Goal: Task Accomplishment & Management: Manage account settings

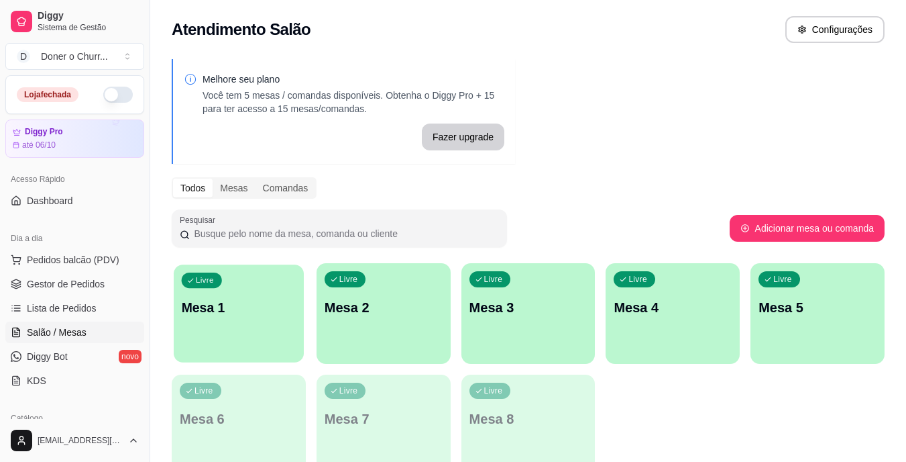
click at [294, 303] on p "Mesa 1" at bounding box center [239, 308] width 115 height 18
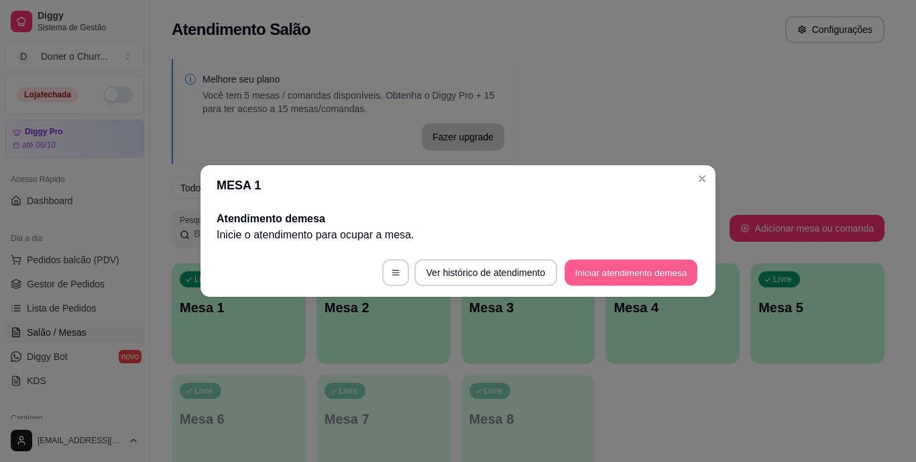
click at [635, 266] on button "Iniciar atendimento de mesa" at bounding box center [631, 273] width 133 height 26
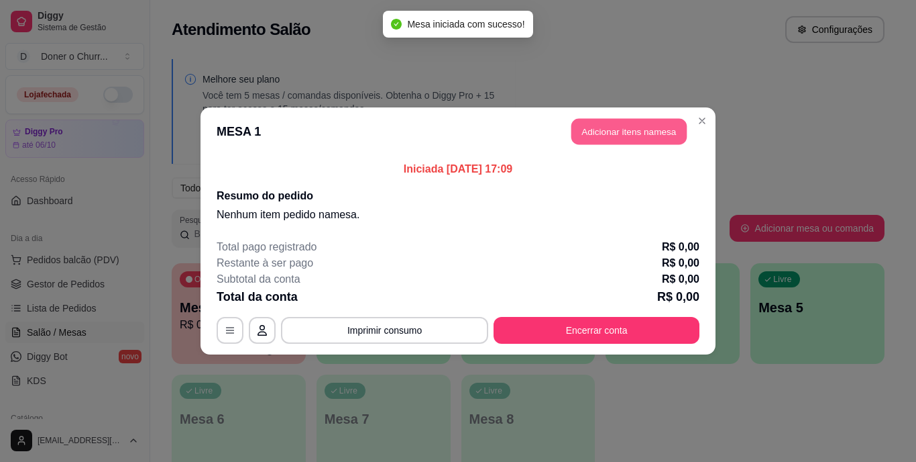
click at [654, 136] on button "Adicionar itens na mesa" at bounding box center [629, 132] width 115 height 26
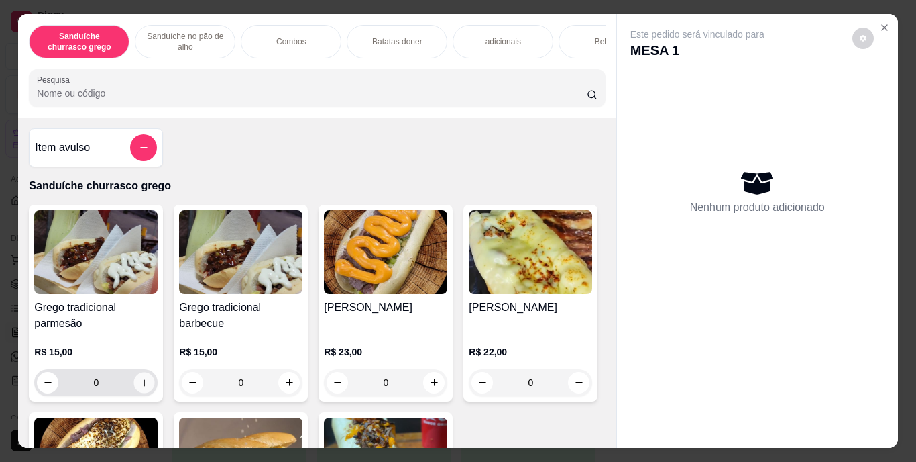
click at [140, 384] on icon "increase-product-quantity" at bounding box center [145, 382] width 10 height 10
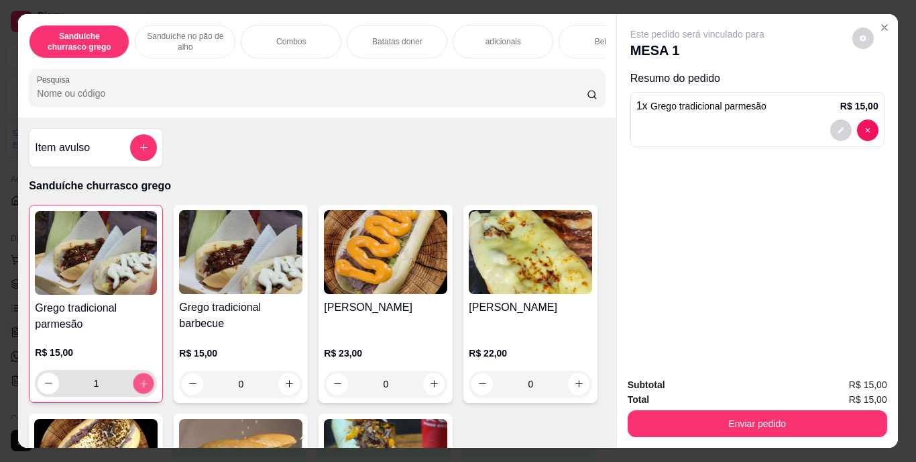
click at [139, 384] on icon "increase-product-quantity" at bounding box center [144, 383] width 10 height 10
type input "3"
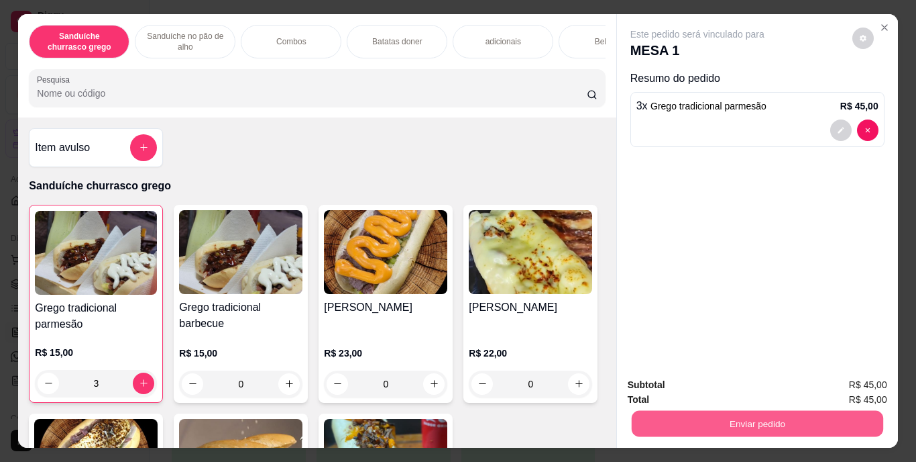
click at [800, 411] on button "Enviar pedido" at bounding box center [757, 424] width 252 height 26
click at [853, 380] on button "Enviar pedido" at bounding box center [853, 385] width 74 height 25
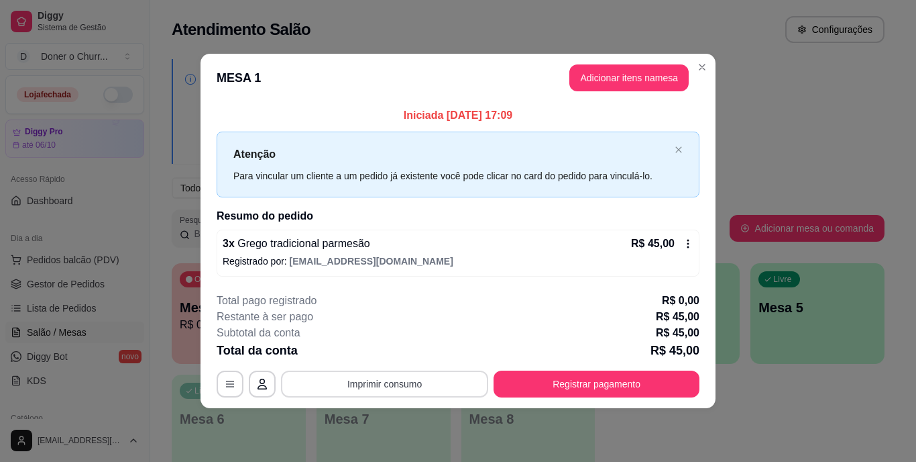
click at [392, 376] on button "Imprimir consumo" at bounding box center [384, 383] width 207 height 27
click at [392, 346] on button "IMPRESSORA" at bounding box center [389, 352] width 94 height 21
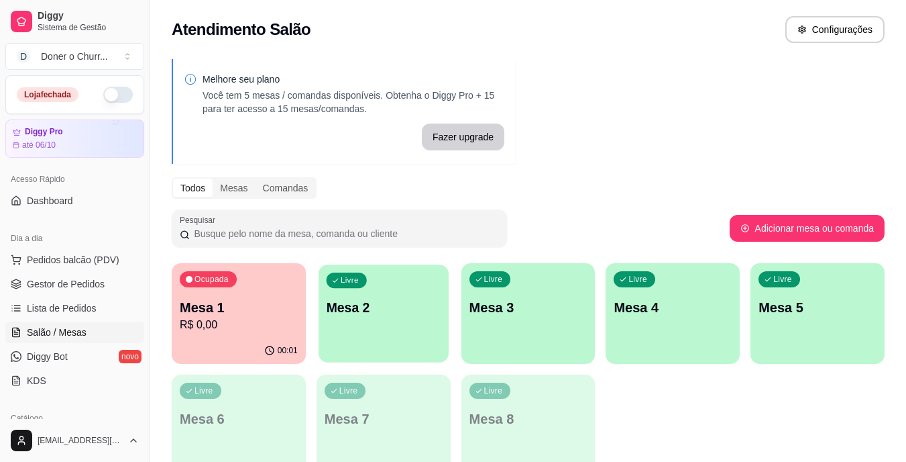
click at [447, 335] on div "Livre Mesa 2" at bounding box center [384, 305] width 130 height 82
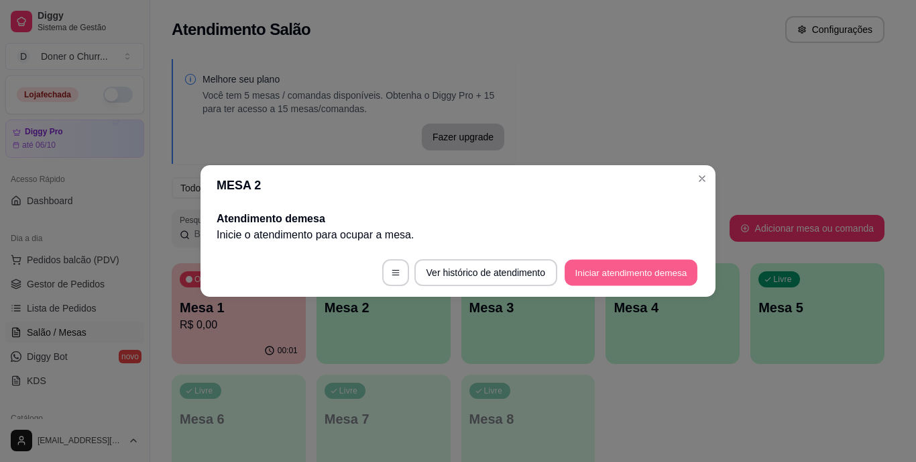
click at [604, 274] on button "Iniciar atendimento de mesa" at bounding box center [631, 273] width 133 height 26
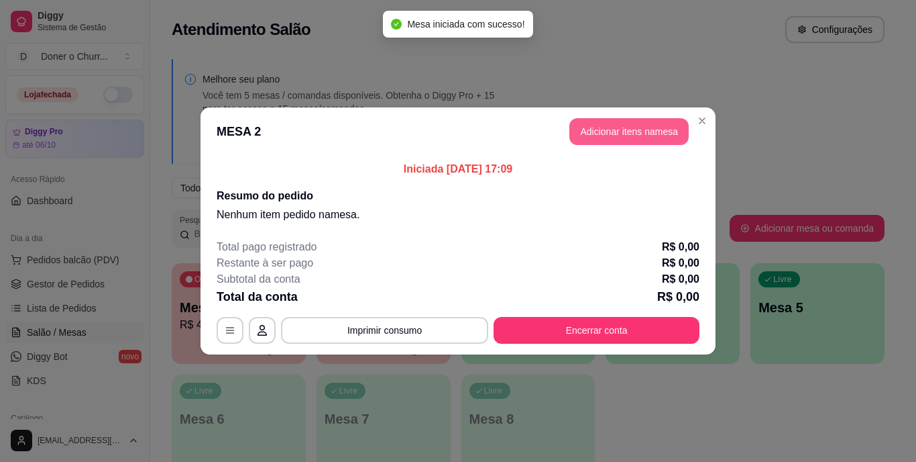
click at [604, 136] on button "Adicionar itens na mesa" at bounding box center [629, 131] width 119 height 27
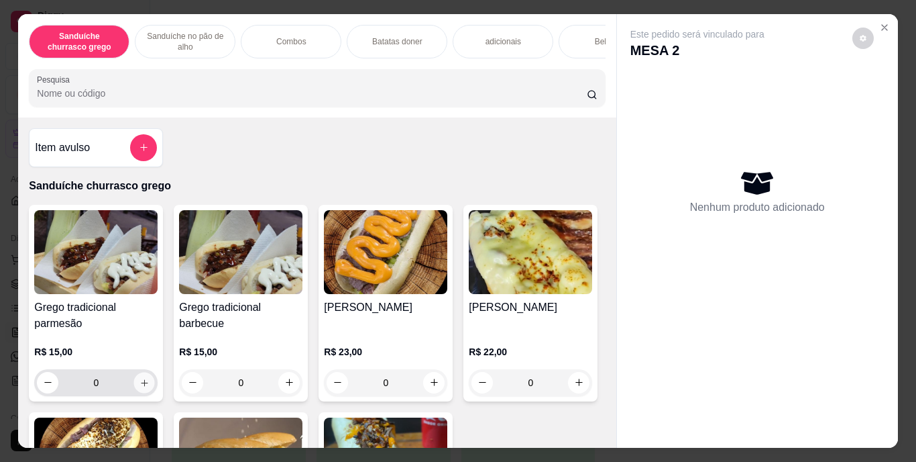
click at [140, 387] on icon "increase-product-quantity" at bounding box center [145, 382] width 10 height 10
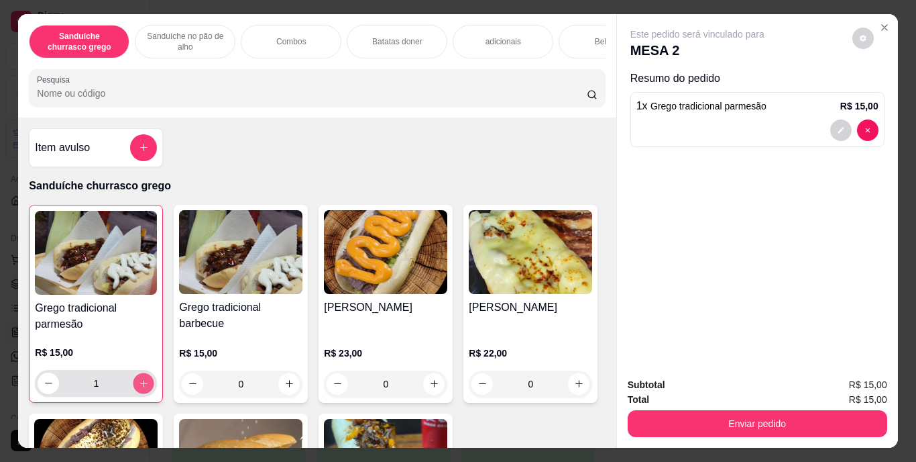
click at [140, 386] on icon "increase-product-quantity" at bounding box center [143, 383] width 7 height 7
type input "2"
click at [574, 40] on div "Bebidas" at bounding box center [609, 42] width 101 height 34
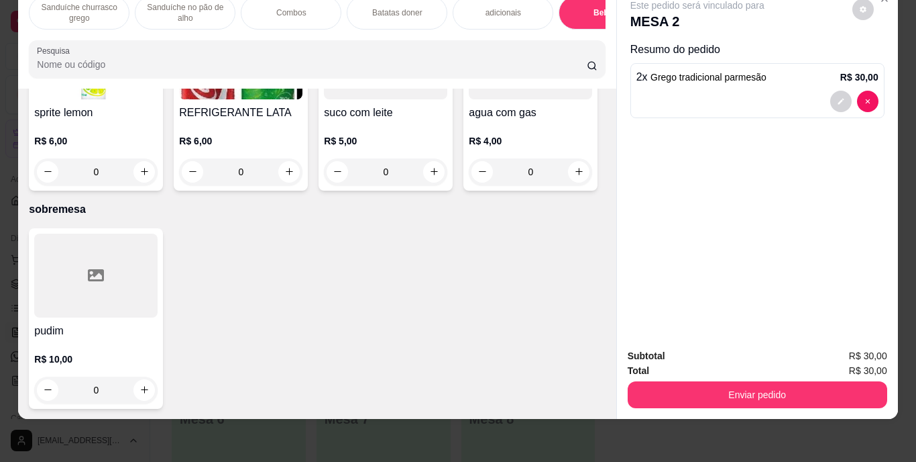
scroll to position [2480, 0]
click at [295, 176] on icon "increase-product-quantity" at bounding box center [289, 171] width 10 height 10
type input "1"
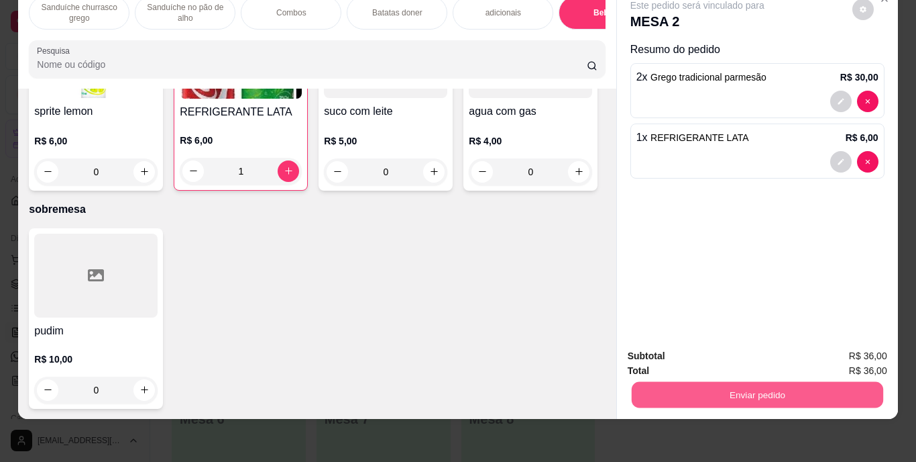
click at [729, 382] on button "Enviar pedido" at bounding box center [757, 395] width 252 height 26
click at [853, 349] on button "Enviar pedido" at bounding box center [853, 351] width 74 height 25
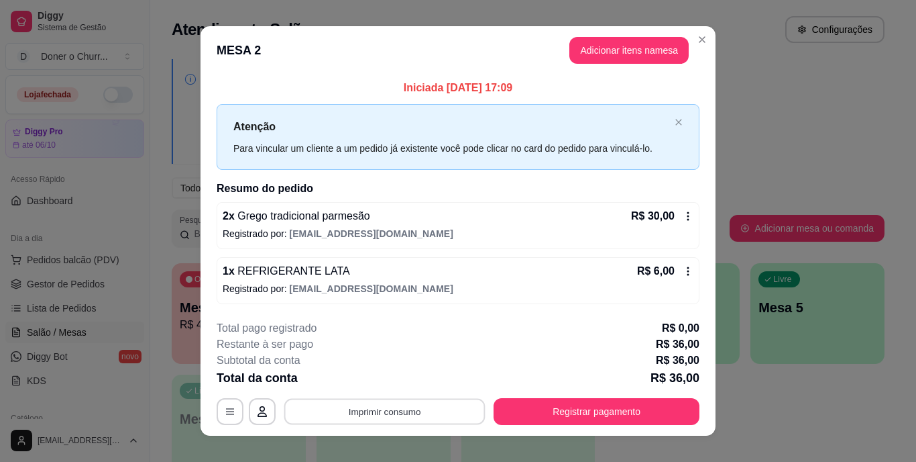
click at [350, 407] on button "Imprimir consumo" at bounding box center [384, 411] width 201 height 26
click at [382, 379] on button "IMPRESSORA" at bounding box center [384, 380] width 94 height 21
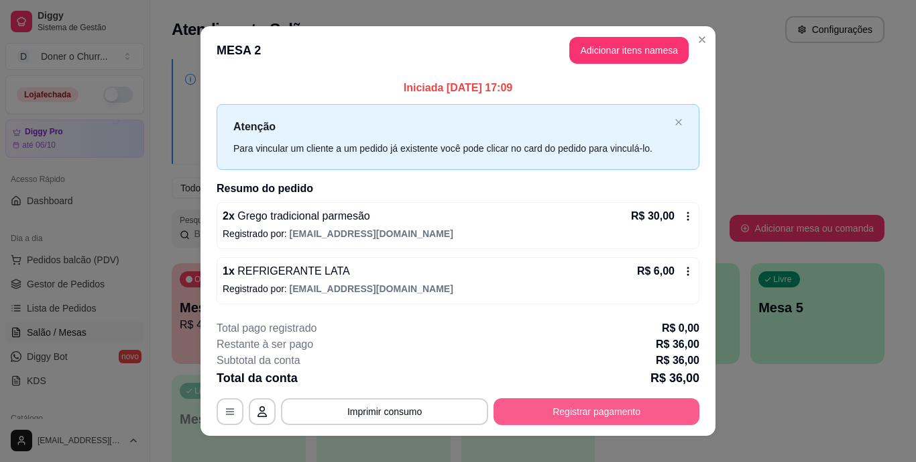
click at [593, 406] on button "Registrar pagamento" at bounding box center [597, 411] width 206 height 27
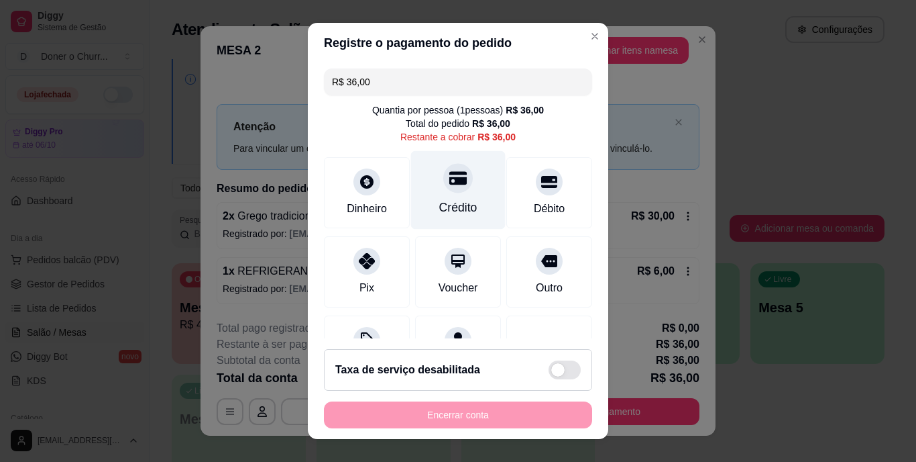
click at [443, 189] on div at bounding box center [458, 179] width 30 height 30
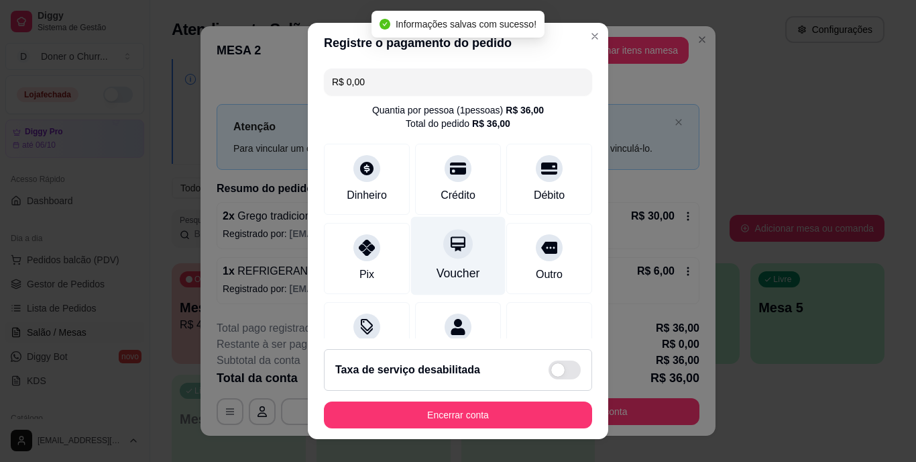
type input "R$ 0,00"
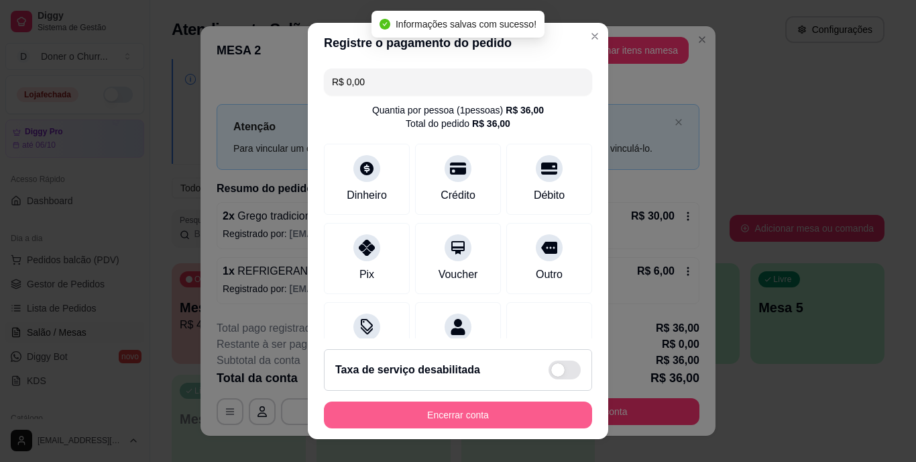
click at [458, 419] on button "Encerrar conta" at bounding box center [458, 414] width 268 height 27
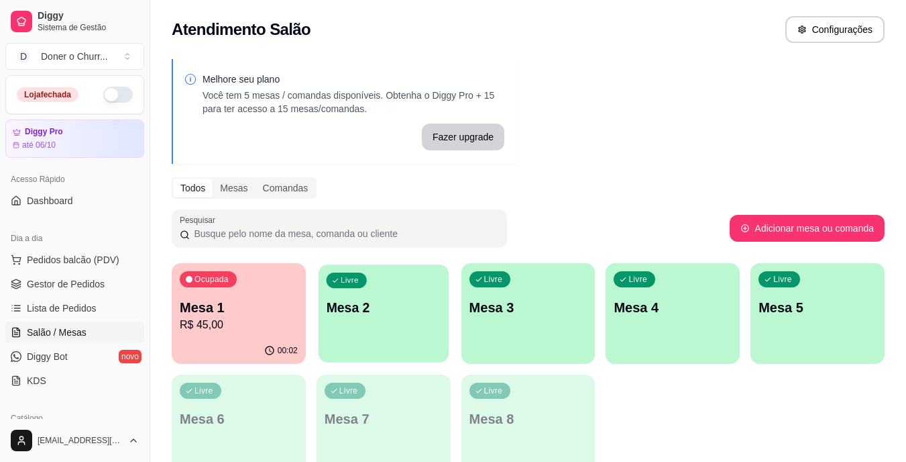
click at [395, 333] on div "Livre Mesa 2" at bounding box center [384, 305] width 130 height 82
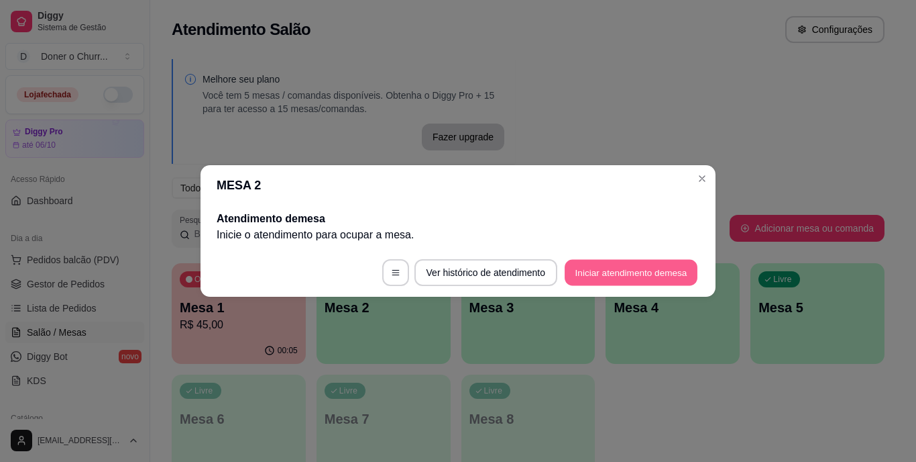
click at [619, 272] on button "Iniciar atendimento de mesa" at bounding box center [631, 273] width 133 height 26
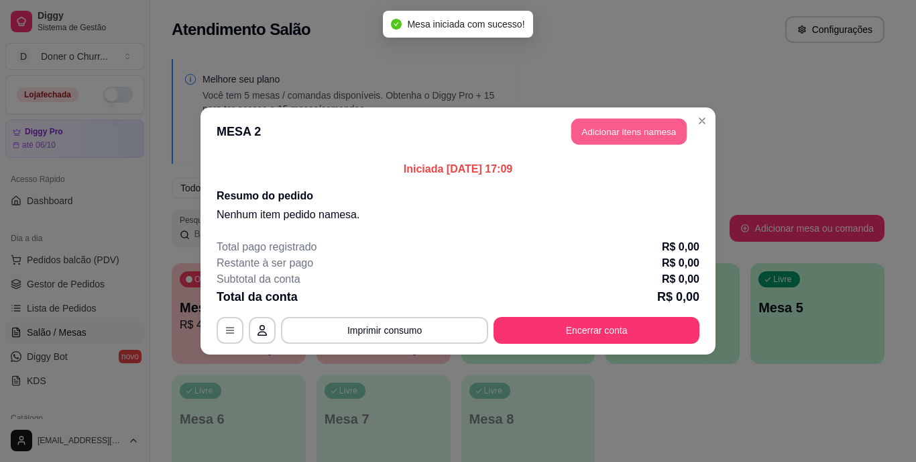
click at [629, 132] on button "Adicionar itens na mesa" at bounding box center [629, 132] width 115 height 26
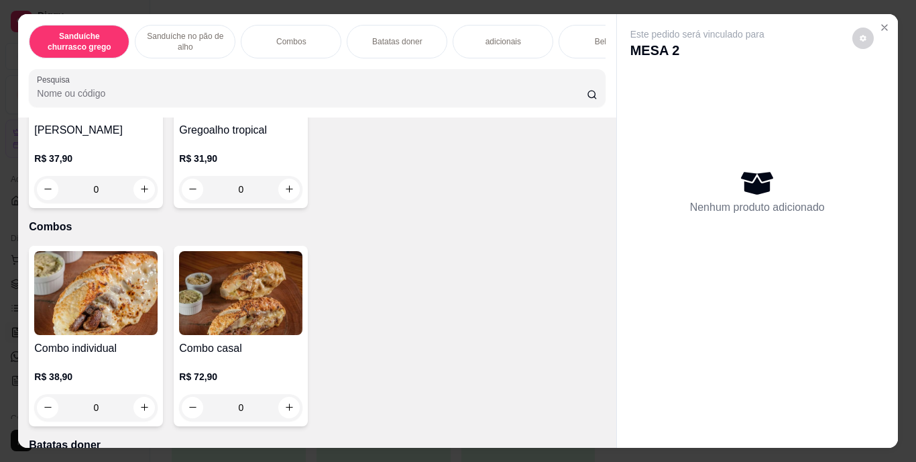
scroll to position [859, 0]
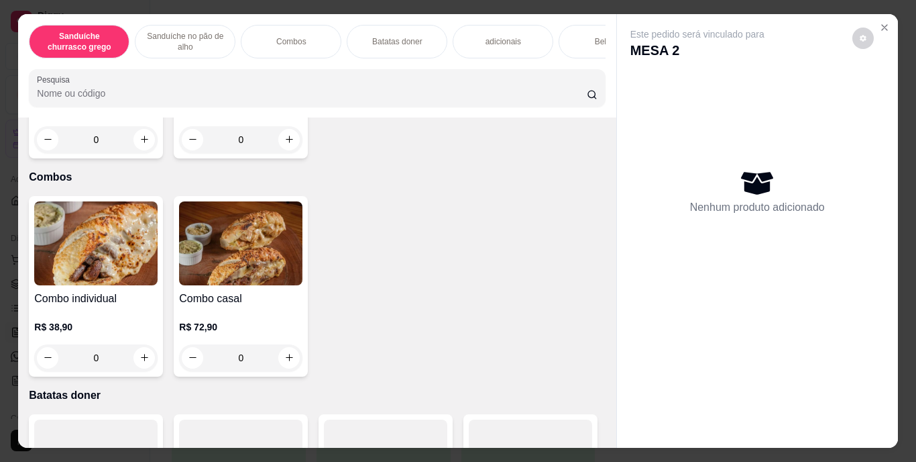
type input "1"
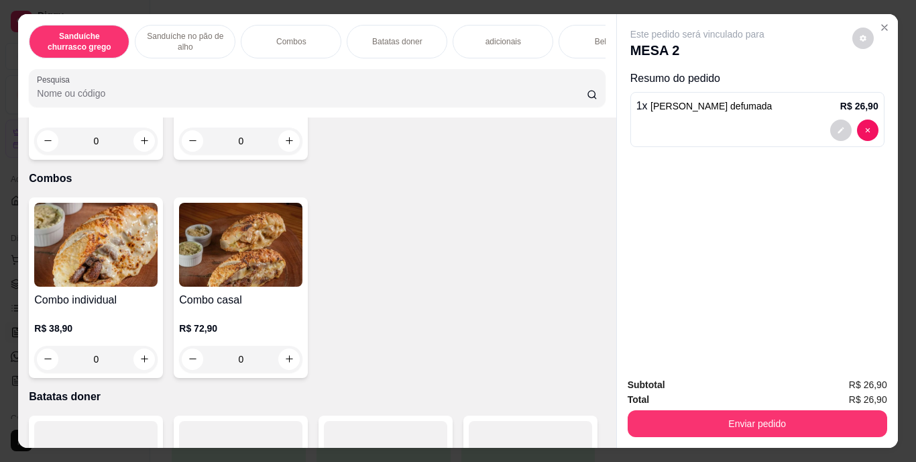
click at [570, 48] on div "Bebidas" at bounding box center [609, 42] width 101 height 34
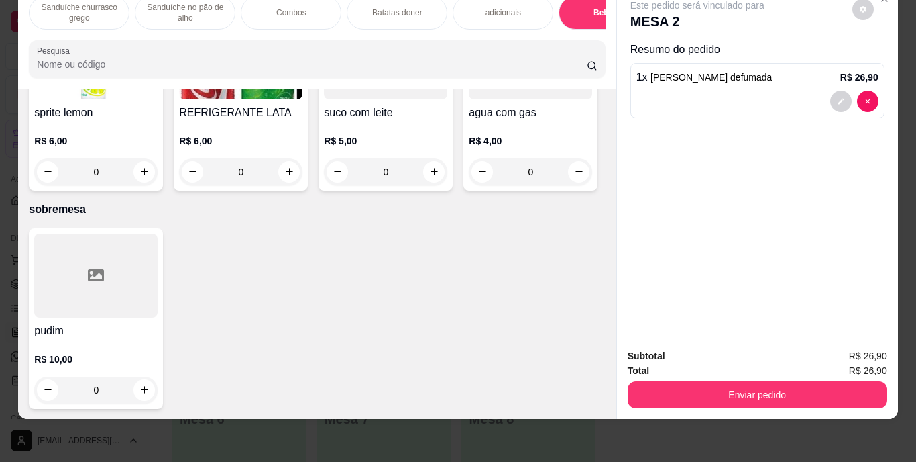
scroll to position [2458, 0]
click at [295, 176] on icon "increase-product-quantity" at bounding box center [289, 171] width 10 height 10
type input "1"
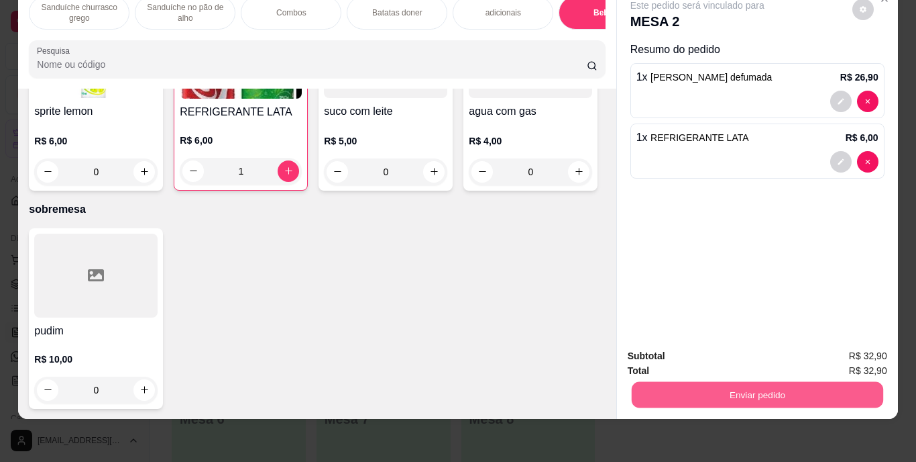
click at [741, 382] on button "Enviar pedido" at bounding box center [757, 395] width 252 height 26
click at [850, 350] on button "Enviar pedido" at bounding box center [853, 351] width 74 height 25
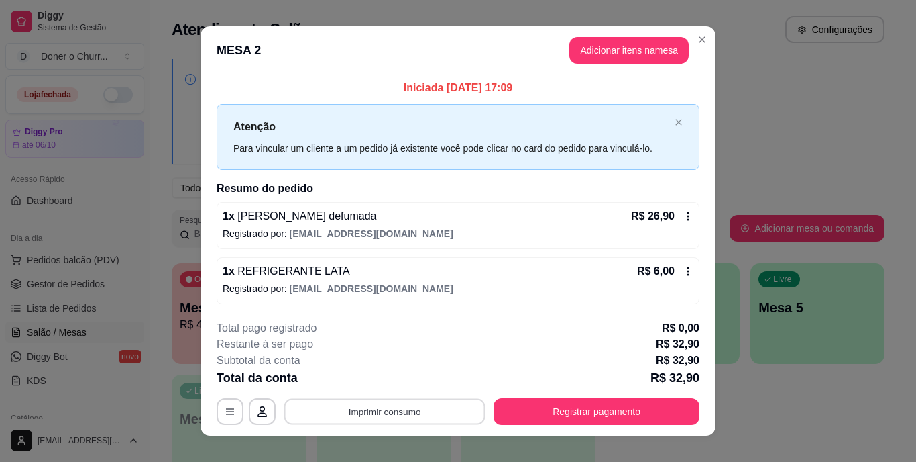
click at [403, 406] on button "Imprimir consumo" at bounding box center [384, 411] width 201 height 26
click at [384, 377] on button "IMPRESSORA" at bounding box center [384, 380] width 94 height 21
click at [787, 429] on div "**********" at bounding box center [458, 231] width 916 height 462
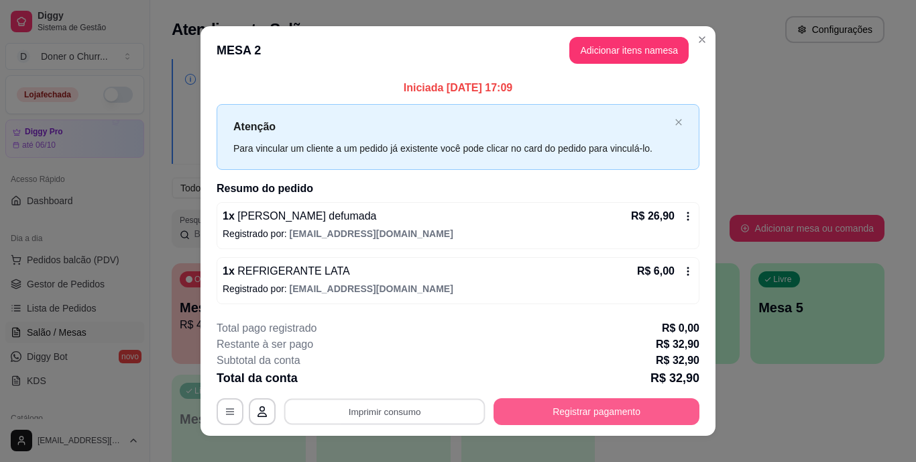
click at [555, 415] on button "Registrar pagamento" at bounding box center [597, 411] width 206 height 27
click at [584, 417] on button "Registrar pagamento" at bounding box center [597, 411] width 200 height 26
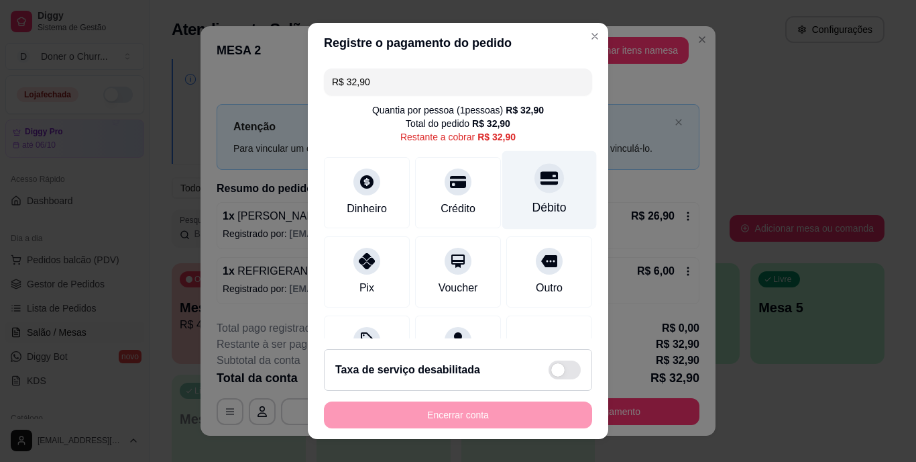
click at [523, 193] on div "Débito" at bounding box center [550, 190] width 95 height 78
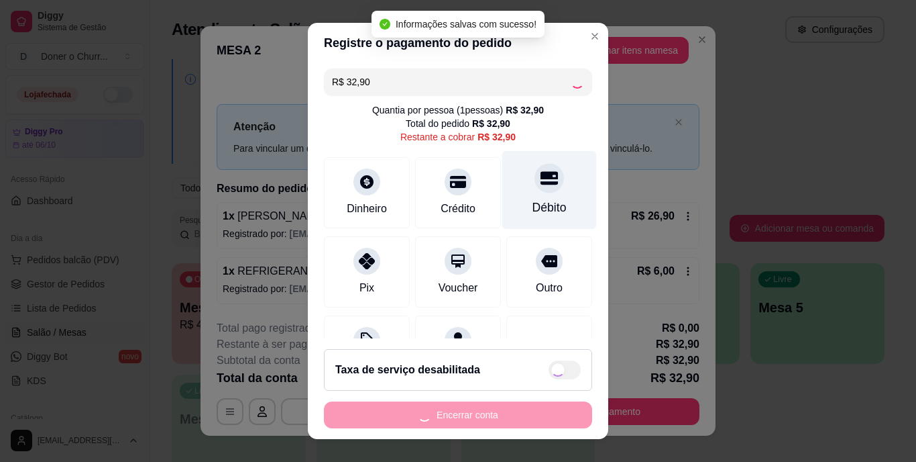
type input "R$ 0,00"
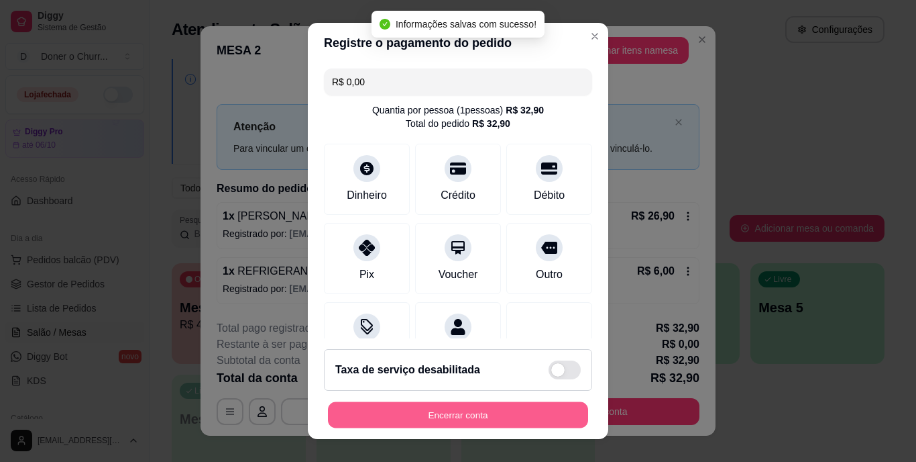
click at [496, 411] on button "Encerrar conta" at bounding box center [458, 414] width 260 height 26
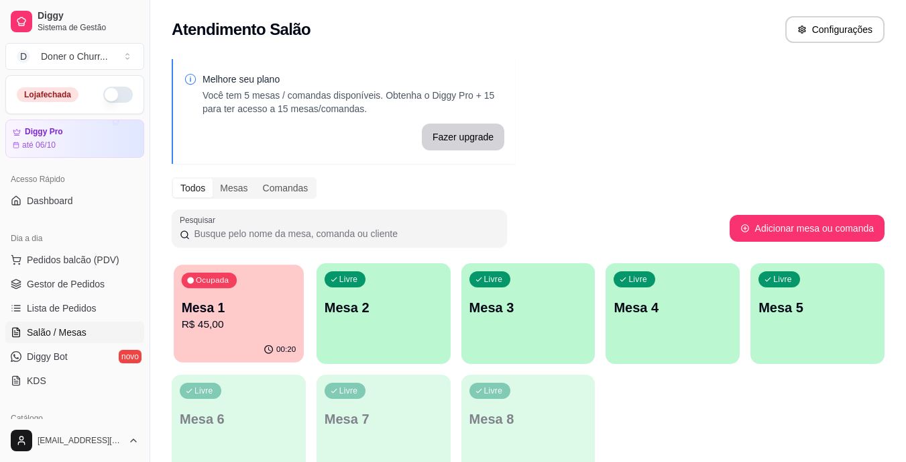
click at [246, 317] on p "R$ 45,00" at bounding box center [239, 324] width 115 height 15
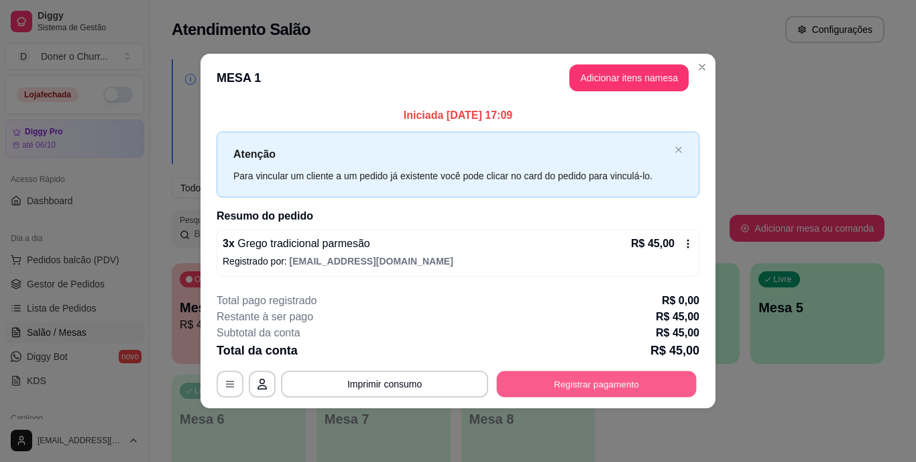
click at [545, 391] on button "Registrar pagamento" at bounding box center [597, 383] width 200 height 26
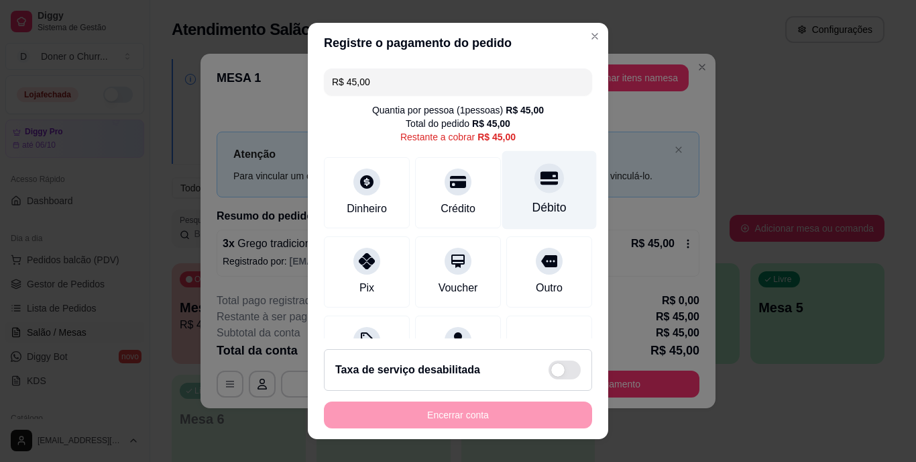
click at [531, 198] on div "Débito" at bounding box center [550, 190] width 95 height 78
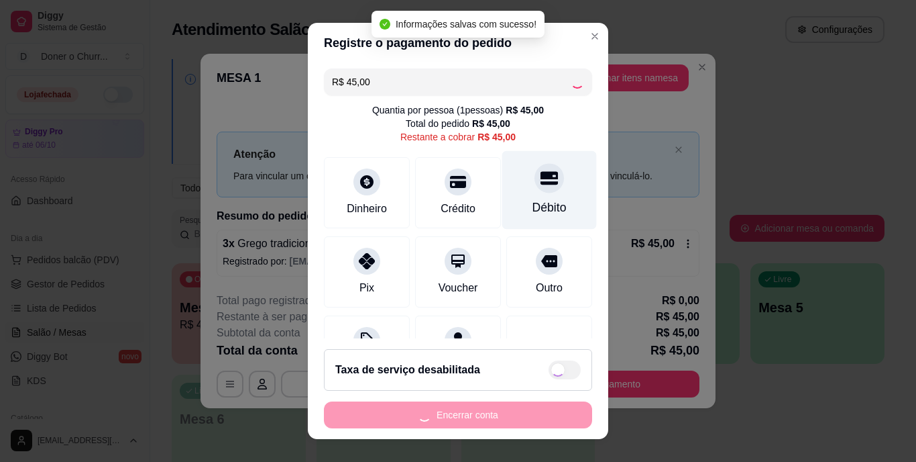
type input "R$ 0,00"
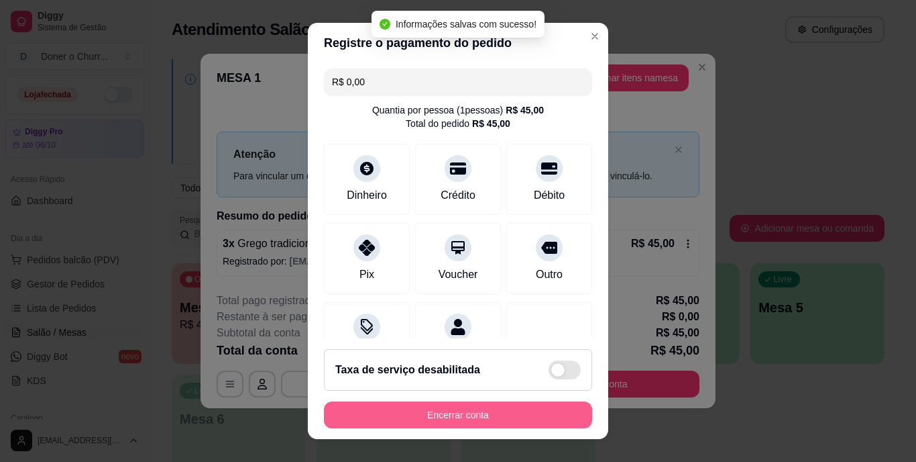
click at [447, 406] on button "Encerrar conta" at bounding box center [458, 414] width 268 height 27
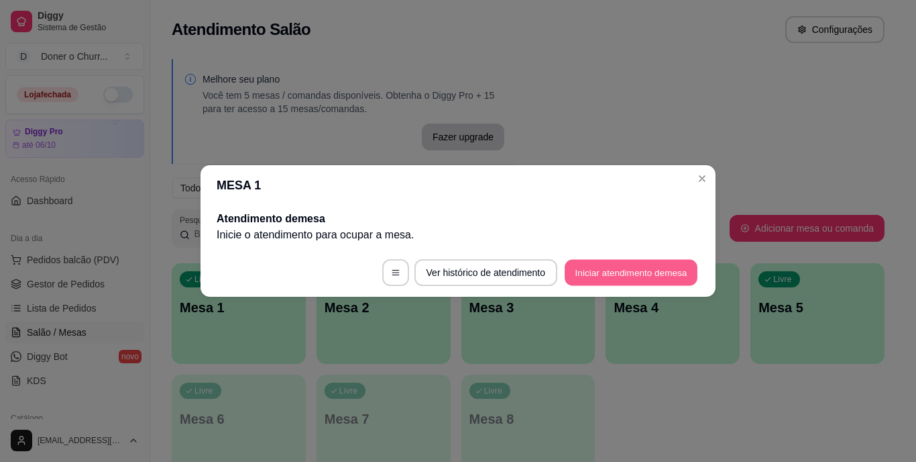
click at [631, 269] on button "Iniciar atendimento de mesa" at bounding box center [631, 273] width 133 height 26
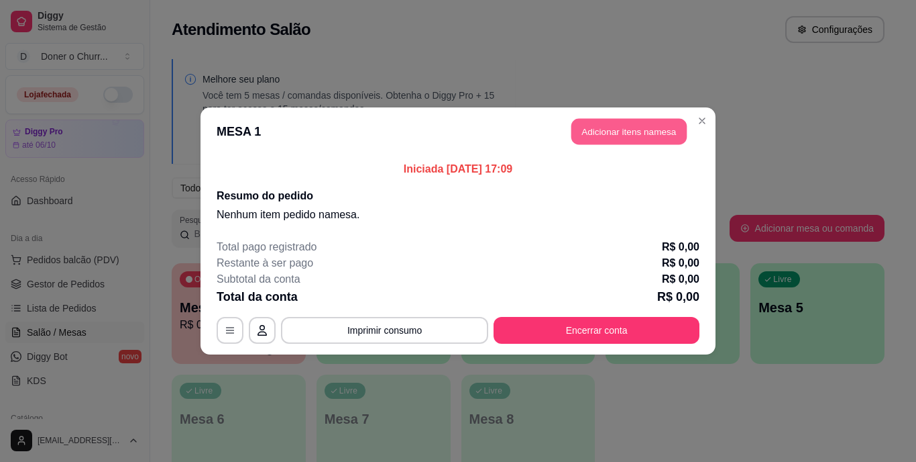
click at [617, 129] on button "Adicionar itens na mesa" at bounding box center [629, 132] width 115 height 26
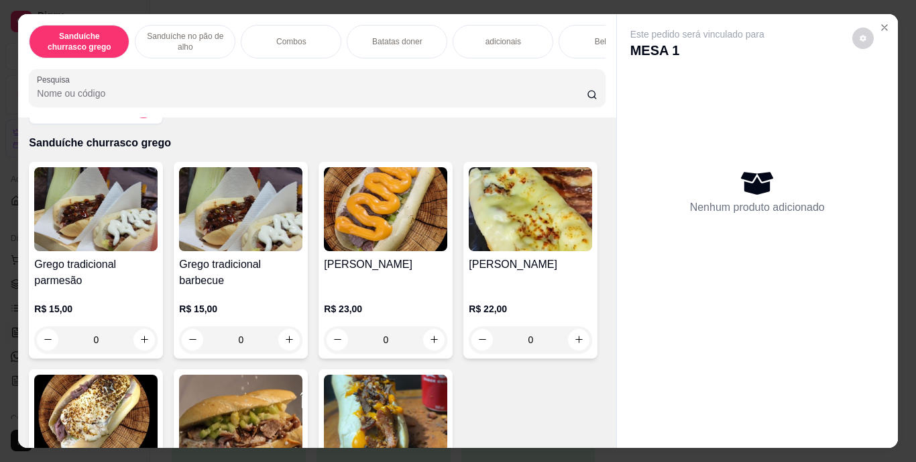
scroll to position [44, 0]
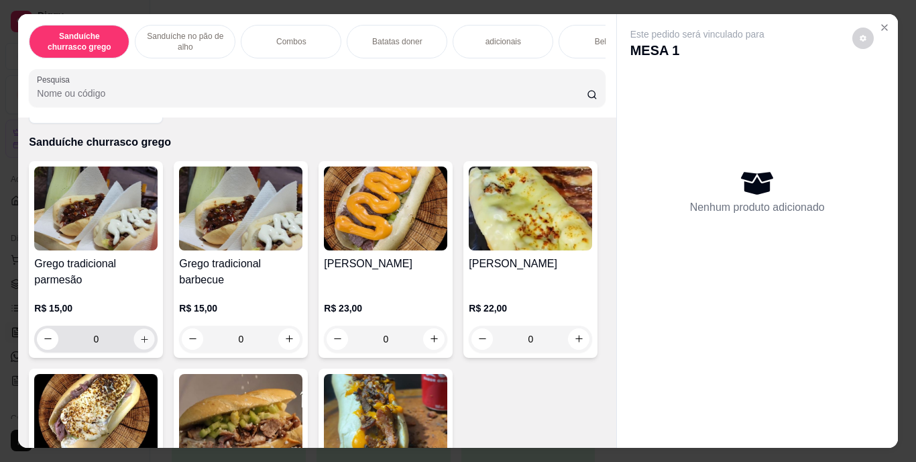
click at [140, 344] on icon "increase-product-quantity" at bounding box center [145, 338] width 10 height 10
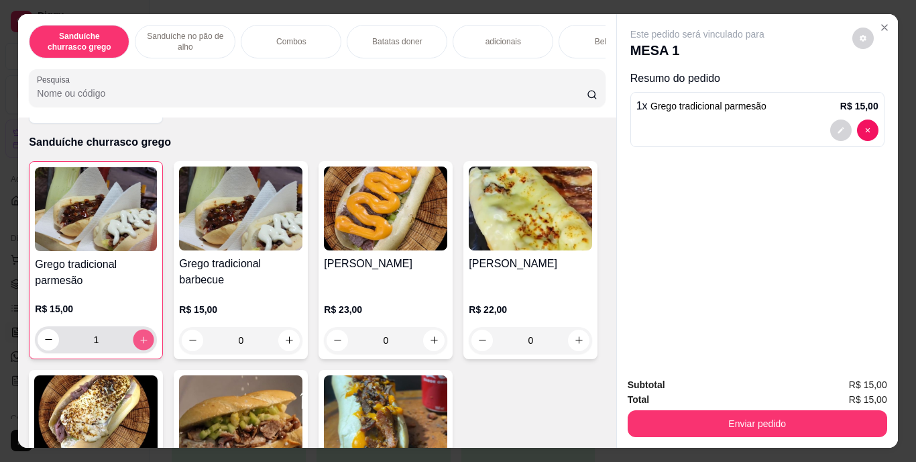
click at [139, 344] on icon "increase-product-quantity" at bounding box center [144, 339] width 10 height 10
type input "3"
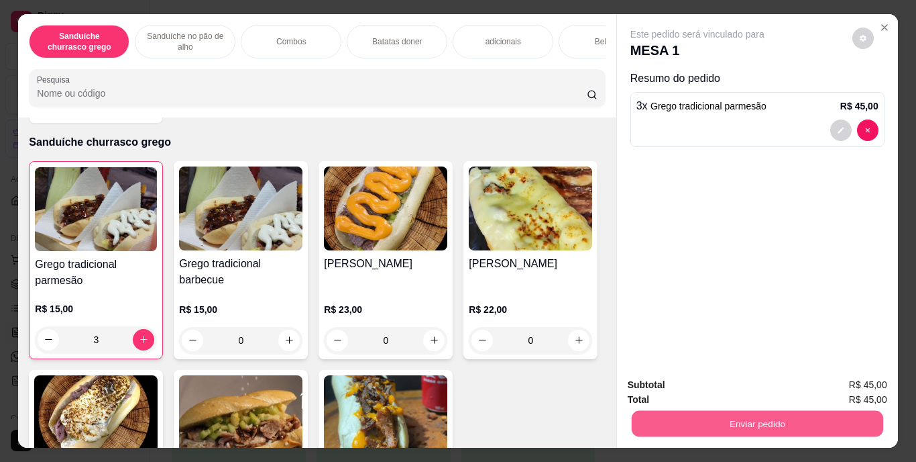
click at [746, 415] on button "Enviar pedido" at bounding box center [757, 424] width 252 height 26
click at [852, 384] on button "Enviar pedido" at bounding box center [853, 385] width 74 height 25
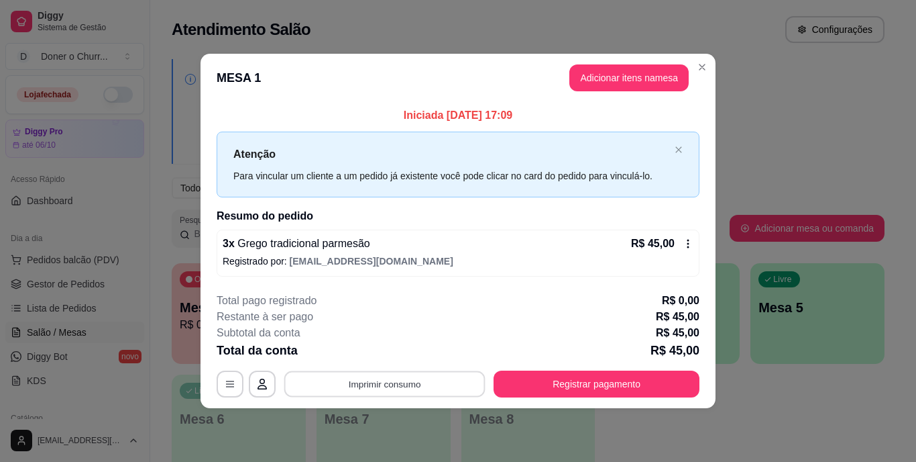
click at [378, 383] on button "Imprimir consumo" at bounding box center [384, 383] width 201 height 26
click at [388, 355] on button "IMPRESSORA" at bounding box center [389, 352] width 94 height 21
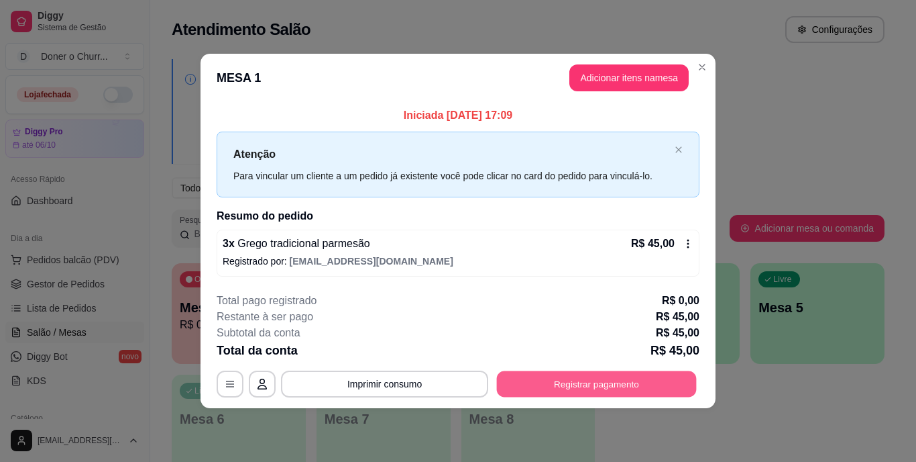
click at [579, 378] on button "Registrar pagamento" at bounding box center [597, 383] width 200 height 26
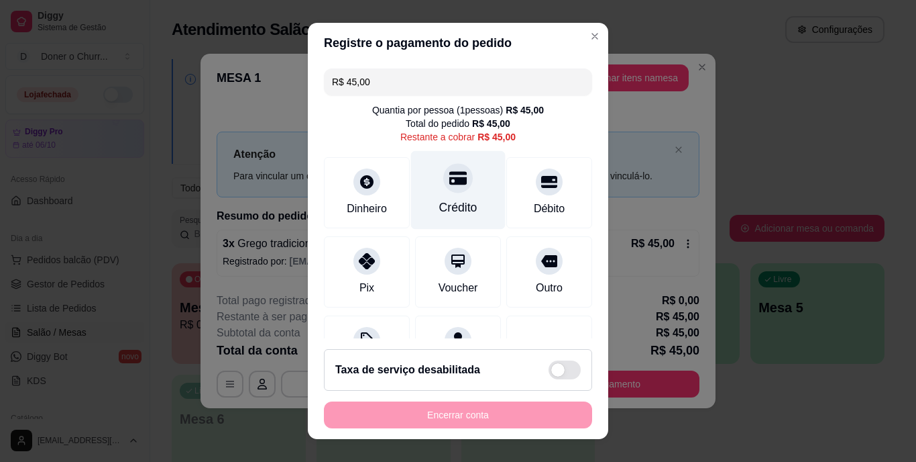
click at [456, 191] on div "Crédito" at bounding box center [458, 190] width 95 height 78
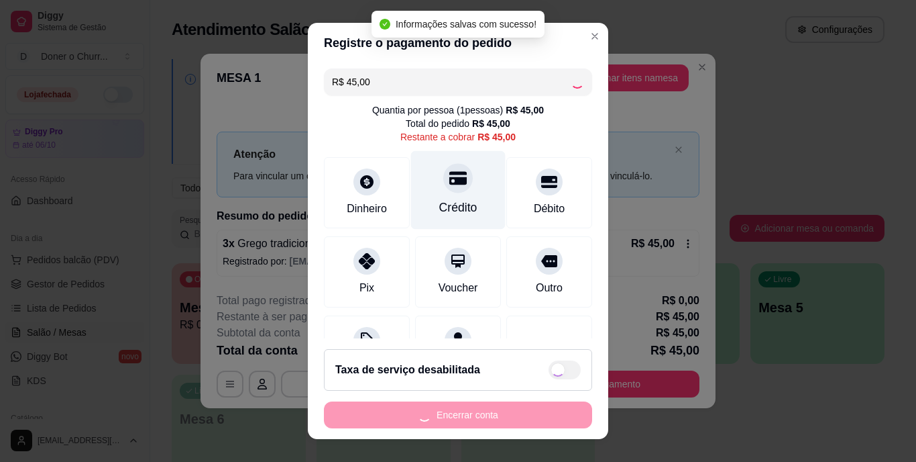
type input "R$ 0,00"
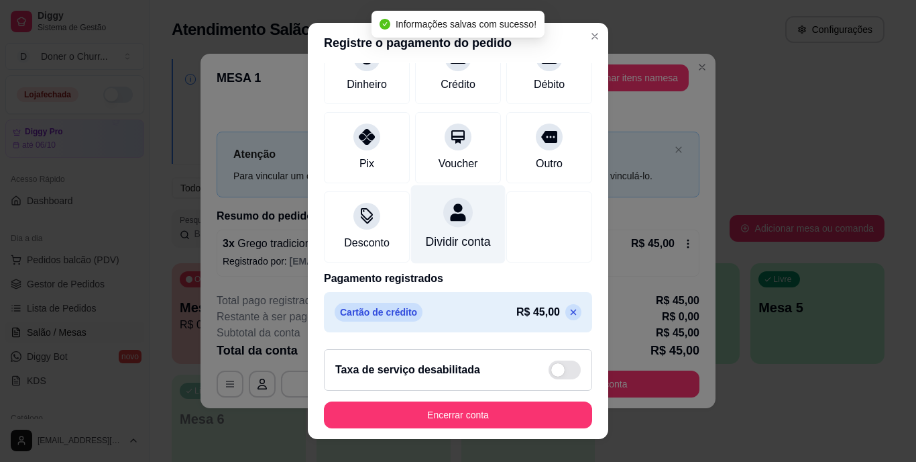
scroll to position [20, 0]
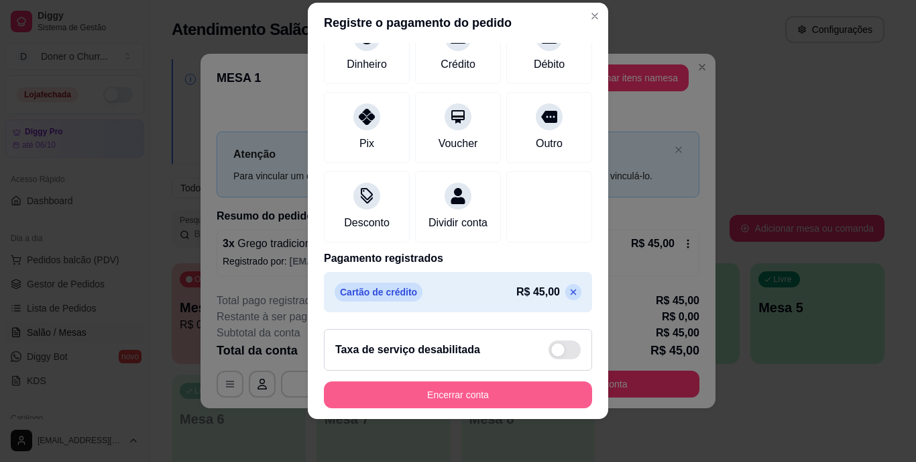
click at [465, 398] on button "Encerrar conta" at bounding box center [458, 394] width 268 height 27
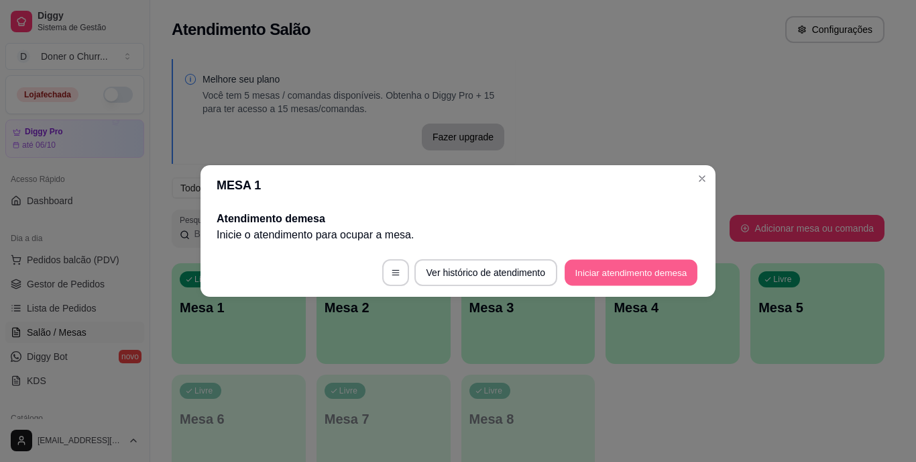
click at [611, 272] on button "Iniciar atendimento de mesa" at bounding box center [631, 273] width 133 height 26
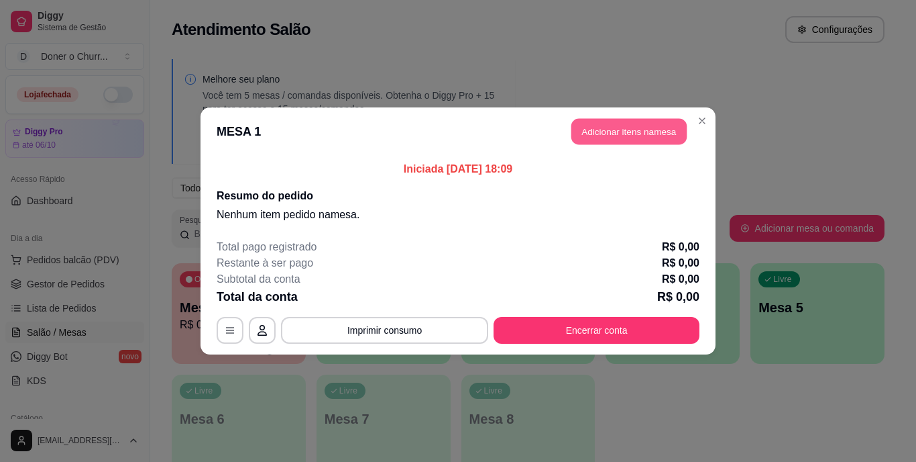
click at [626, 132] on button "Adicionar itens na mesa" at bounding box center [629, 132] width 115 height 26
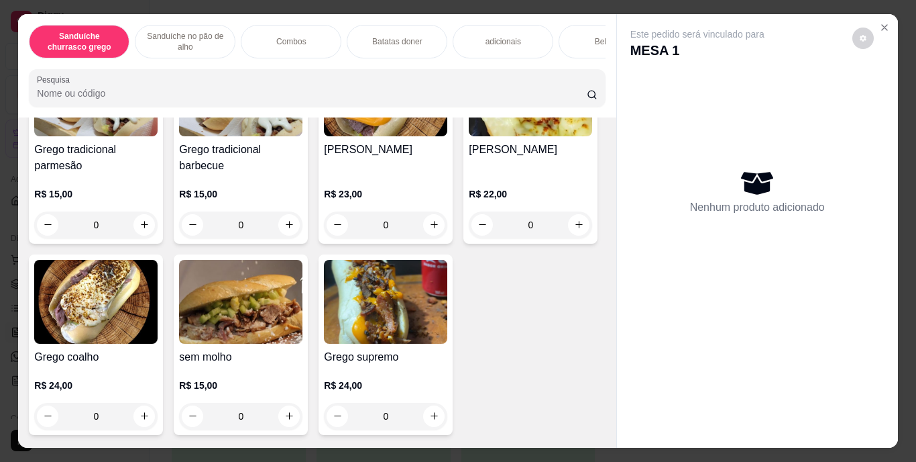
scroll to position [172, 0]
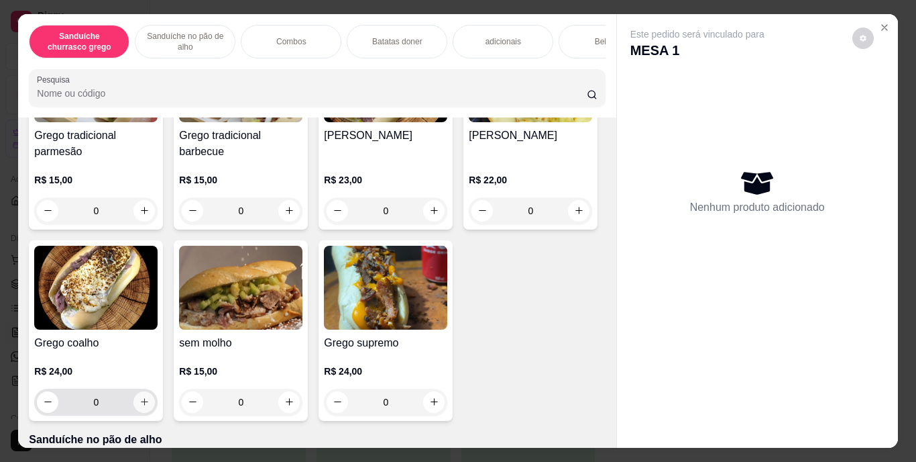
click at [150, 405] on icon "increase-product-quantity" at bounding box center [145, 402] width 10 height 10
type input "1"
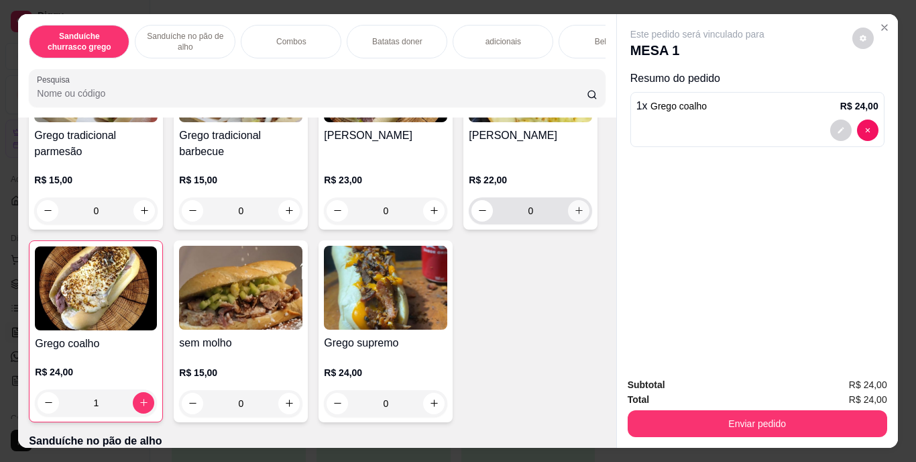
click at [568, 221] on button "increase-product-quantity" at bounding box center [578, 210] width 21 height 21
type input "1"
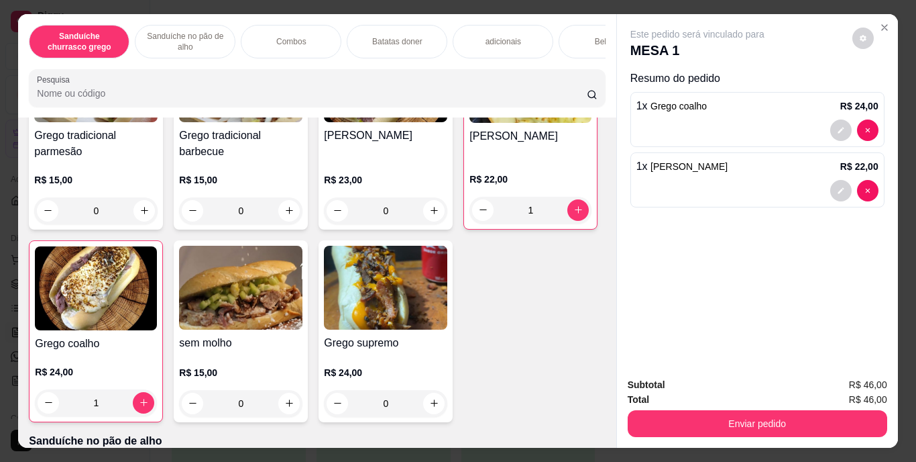
click at [577, 28] on div "Bebidas" at bounding box center [609, 42] width 101 height 34
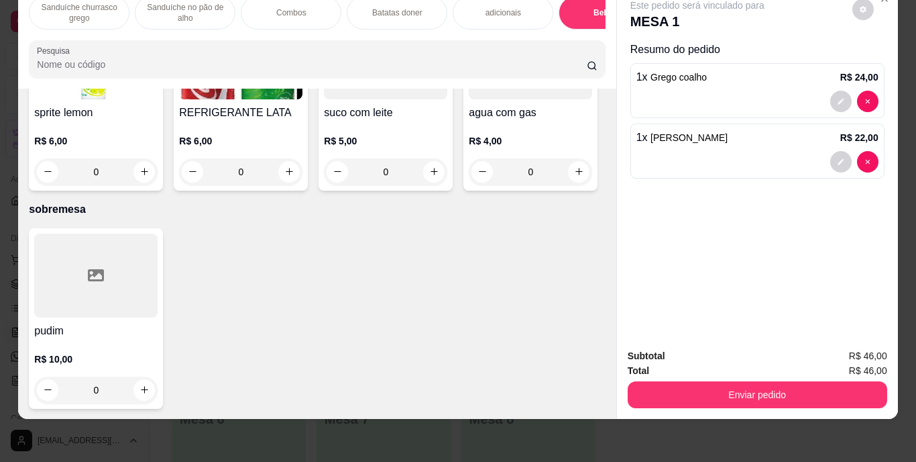
scroll to position [2674, 0]
click at [300, 161] on button "increase-product-quantity" at bounding box center [289, 171] width 21 height 21
type input "1"
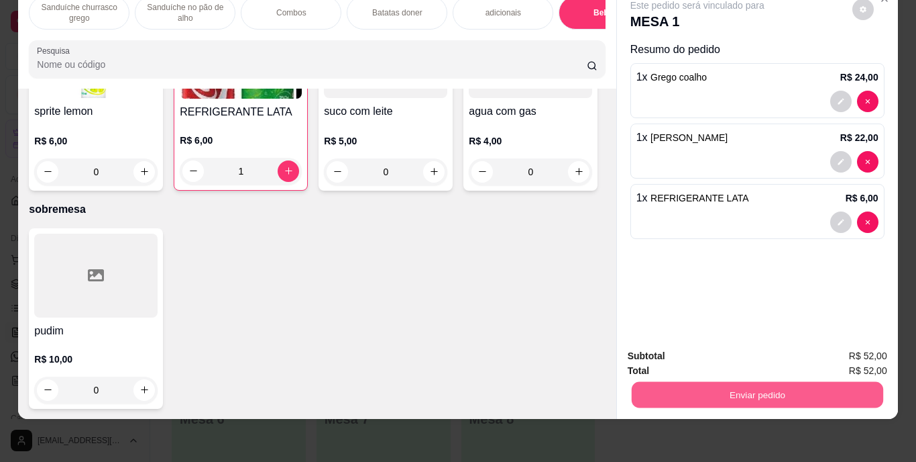
click at [772, 382] on button "Enviar pedido" at bounding box center [757, 395] width 252 height 26
click at [849, 341] on button "Enviar pedido" at bounding box center [853, 351] width 74 height 25
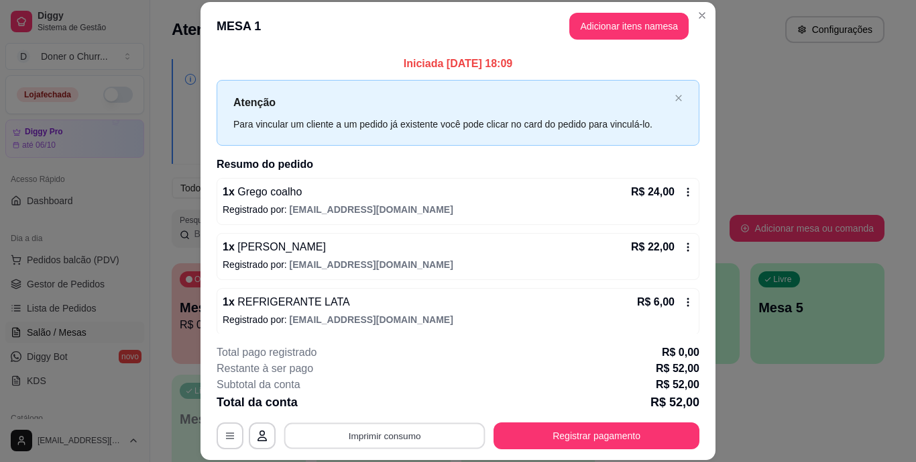
click at [419, 440] on button "Imprimir consumo" at bounding box center [384, 435] width 201 height 26
click at [394, 399] on button "IMPRESSORA" at bounding box center [384, 404] width 94 height 21
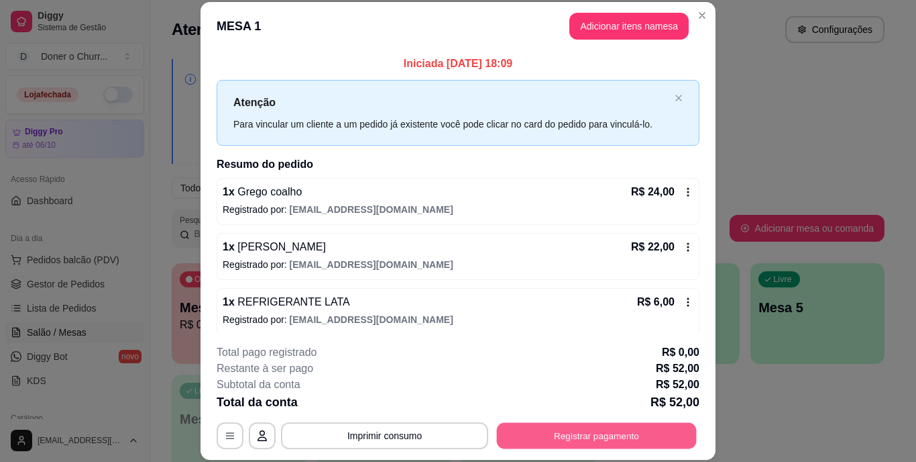
click at [600, 438] on button "Registrar pagamento" at bounding box center [597, 435] width 200 height 26
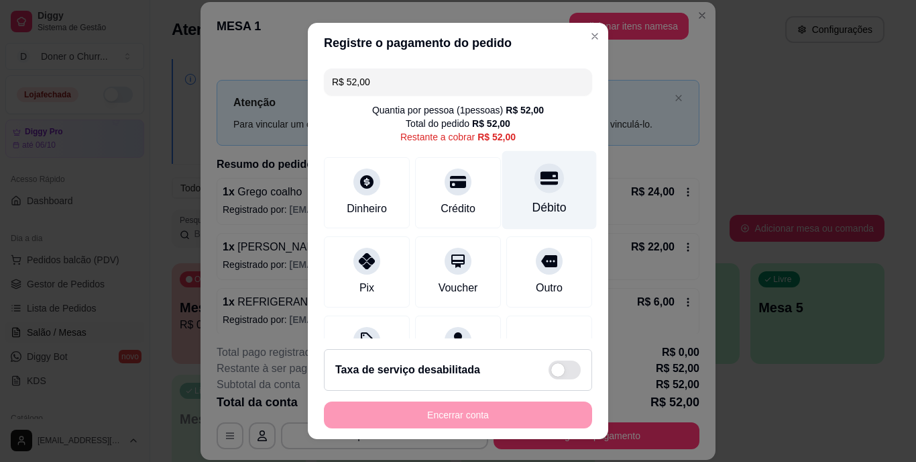
click at [535, 191] on div at bounding box center [550, 179] width 30 height 30
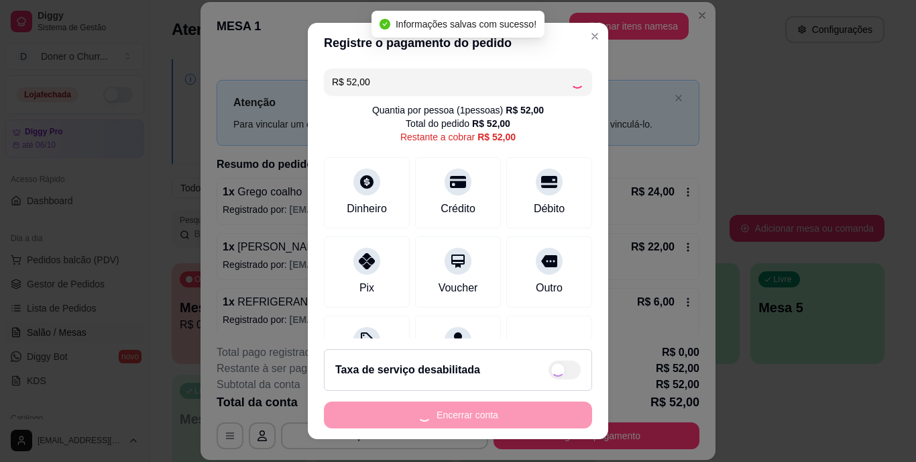
type input "R$ 0,00"
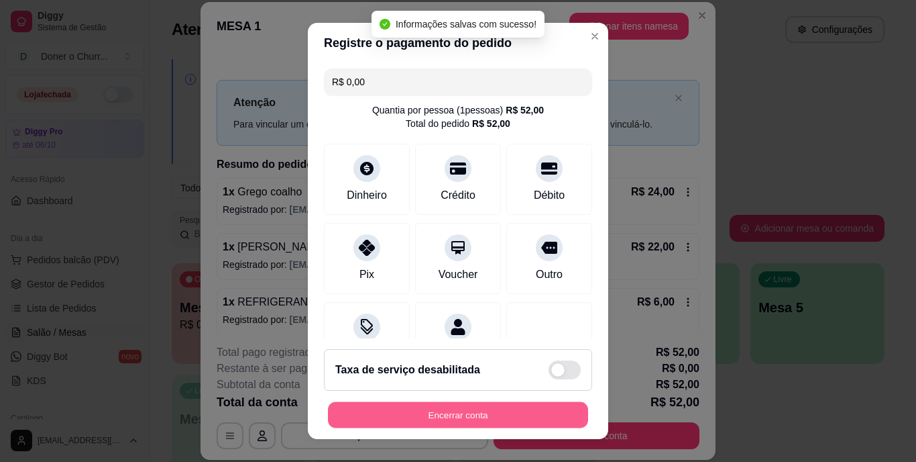
click at [468, 419] on button "Encerrar conta" at bounding box center [458, 414] width 260 height 26
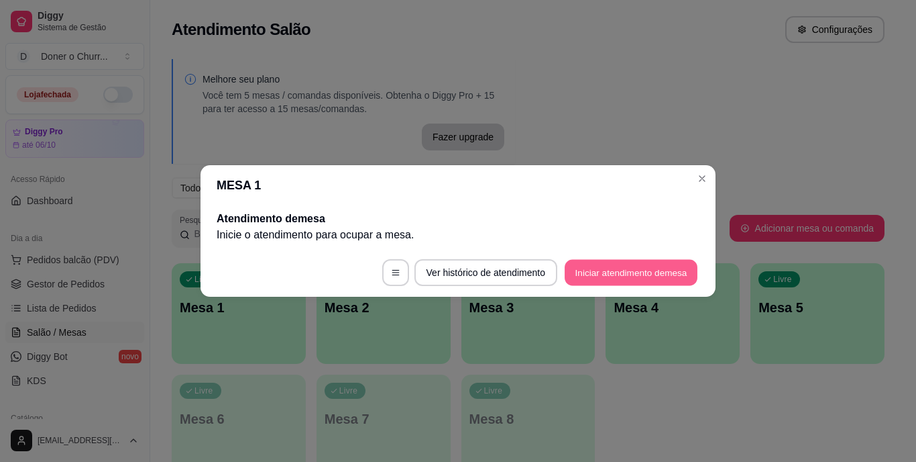
click at [624, 269] on button "Iniciar atendimento de mesa" at bounding box center [631, 273] width 133 height 26
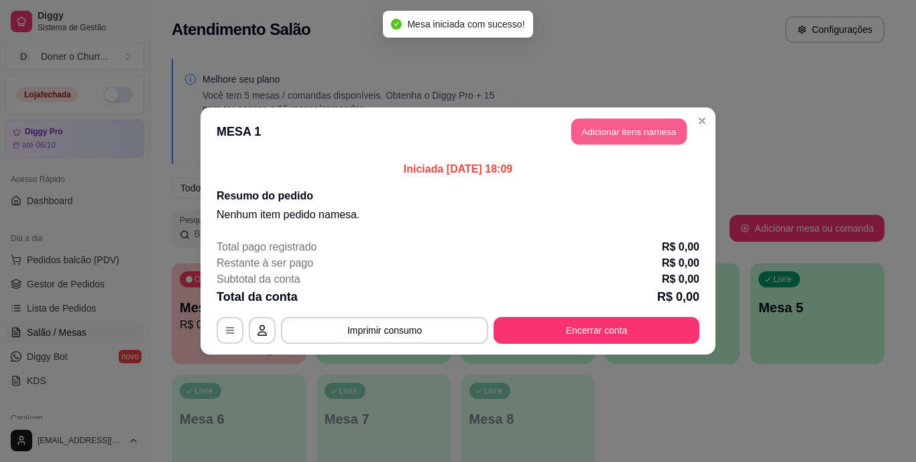
click at [613, 138] on button "Adicionar itens na mesa" at bounding box center [629, 132] width 115 height 26
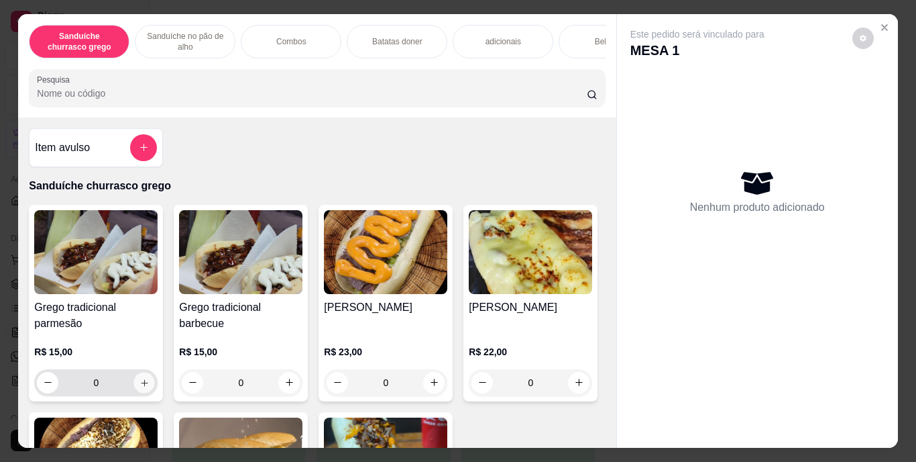
click at [149, 390] on button "increase-product-quantity" at bounding box center [144, 382] width 21 height 21
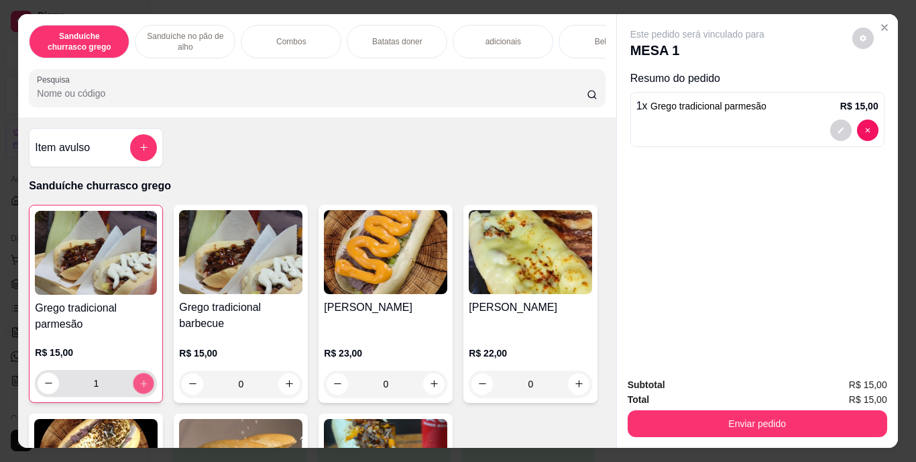
click at [149, 390] on button "increase-product-quantity" at bounding box center [144, 382] width 21 height 21
type input "2"
click at [590, 40] on div "Bebidas" at bounding box center [609, 42] width 101 height 34
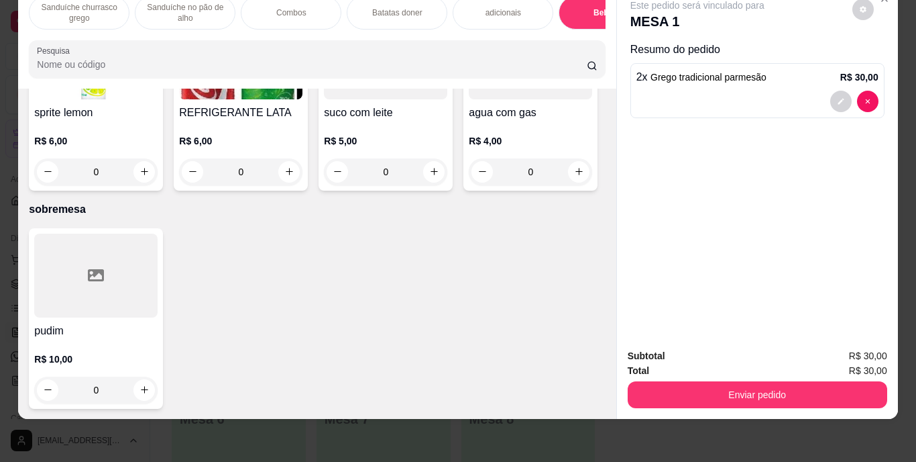
scroll to position [2601, 0]
click at [295, 176] on icon "increase-product-quantity" at bounding box center [289, 171] width 10 height 10
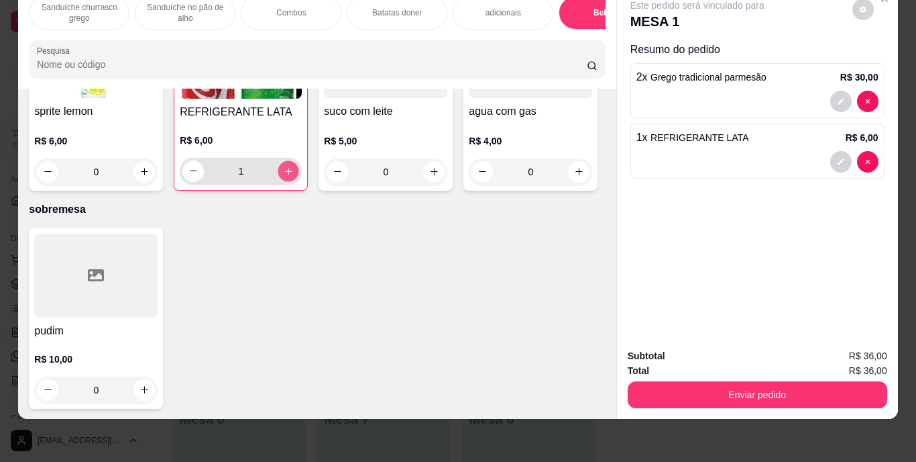
click at [294, 176] on icon "increase-product-quantity" at bounding box center [289, 171] width 10 height 10
type input "2"
click at [837, 158] on icon "decrease-product-quantity" at bounding box center [841, 162] width 8 height 8
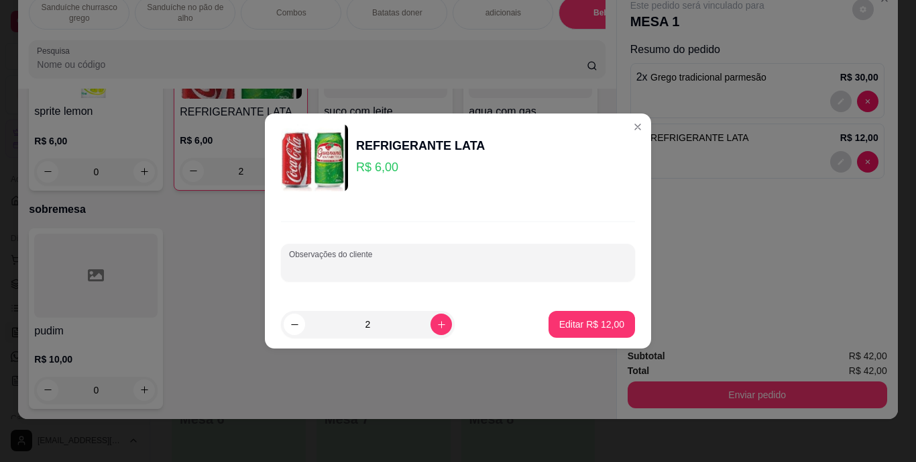
click at [358, 261] on input "Observações do cliente" at bounding box center [458, 267] width 338 height 13
type input "1 fanta 1 coca"
click at [567, 315] on button "Editar R$ 12,00" at bounding box center [592, 324] width 84 height 26
type input "0"
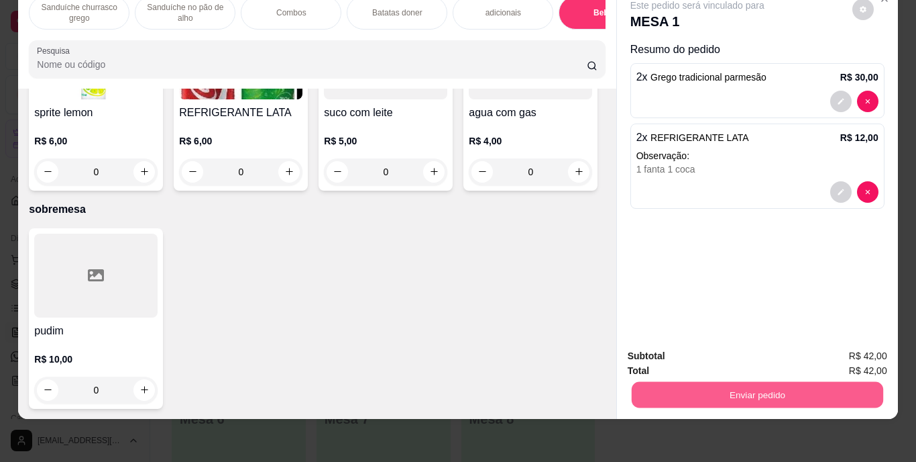
click at [781, 387] on button "Enviar pedido" at bounding box center [757, 395] width 252 height 26
click at [843, 346] on button "Enviar pedido" at bounding box center [853, 351] width 74 height 25
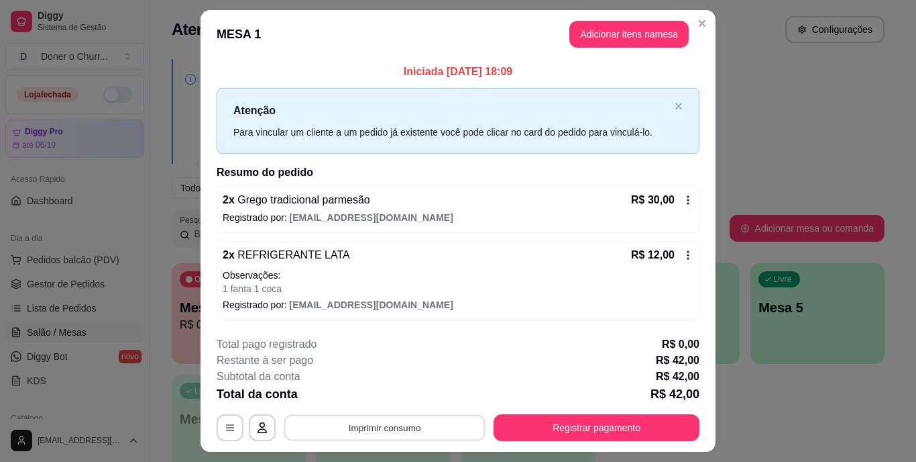
click at [403, 433] on button "Imprimir consumo" at bounding box center [384, 427] width 201 height 26
click at [371, 397] on button "IMPRESSORA" at bounding box center [384, 396] width 94 height 21
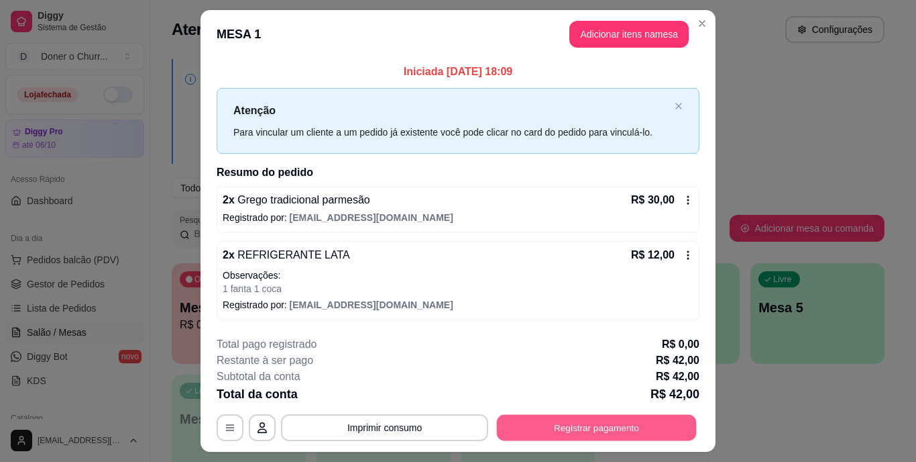
click at [547, 421] on button "Registrar pagamento" at bounding box center [597, 427] width 200 height 26
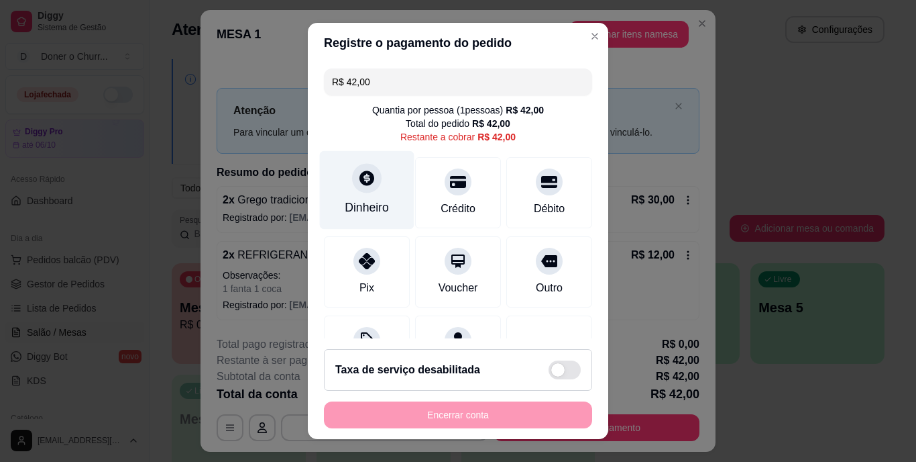
click at [364, 200] on div "Dinheiro" at bounding box center [367, 207] width 44 height 17
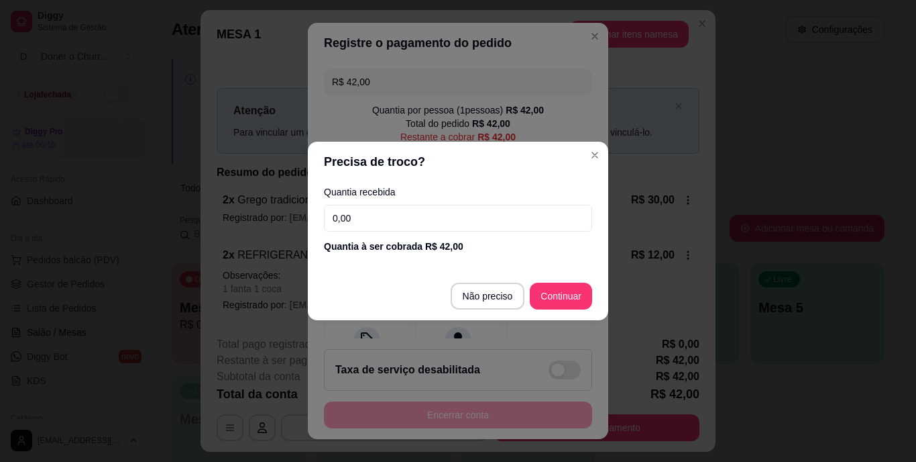
click at [496, 221] on input "0,00" at bounding box center [458, 218] width 268 height 27
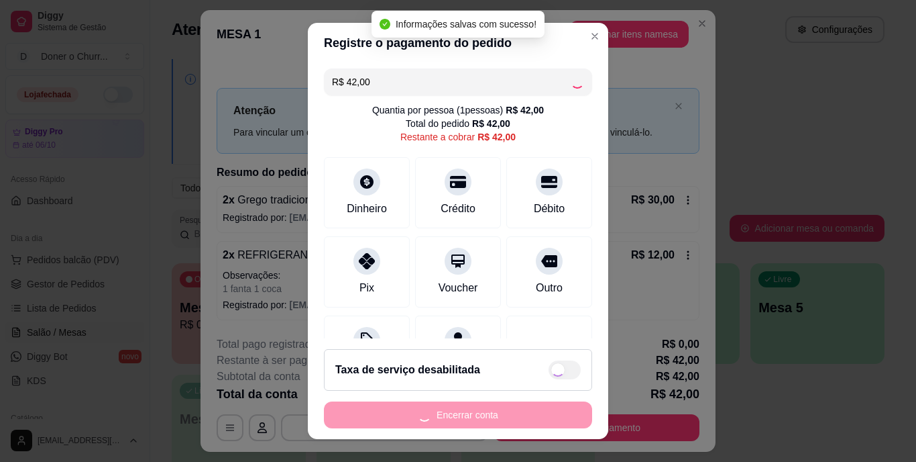
type input "R$ 0,00"
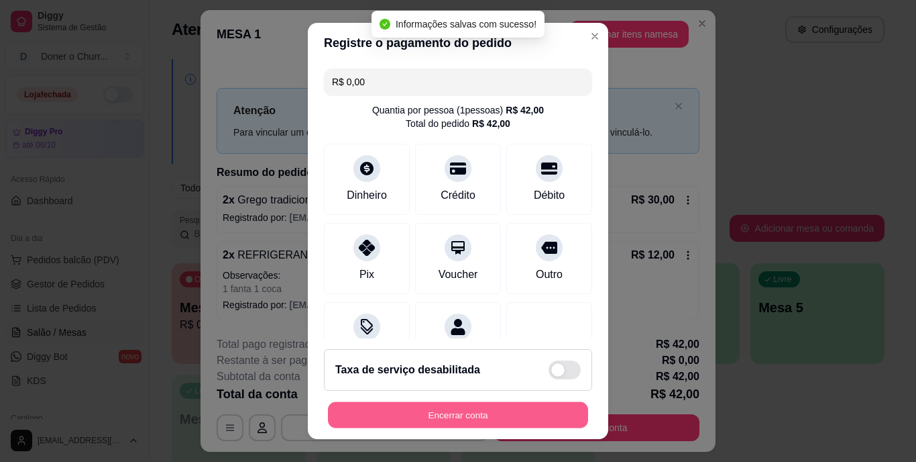
click at [459, 413] on button "Encerrar conta" at bounding box center [458, 414] width 260 height 26
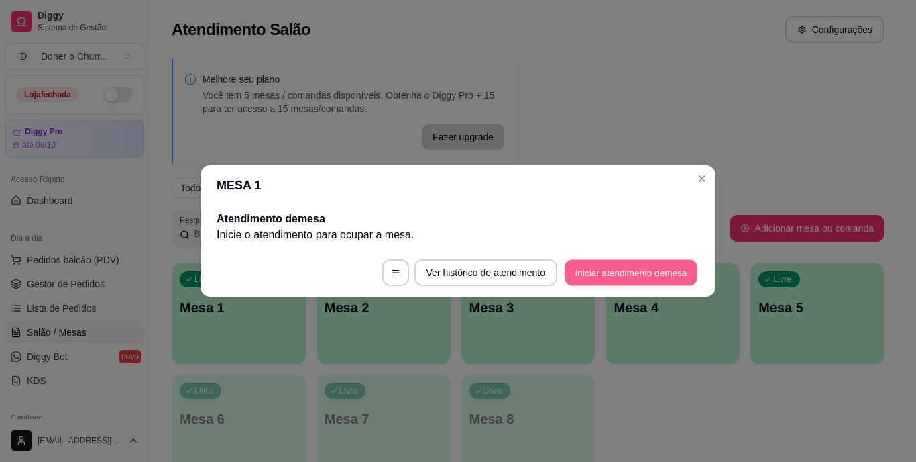
click at [660, 266] on button "Iniciar atendimento de mesa" at bounding box center [631, 273] width 133 height 26
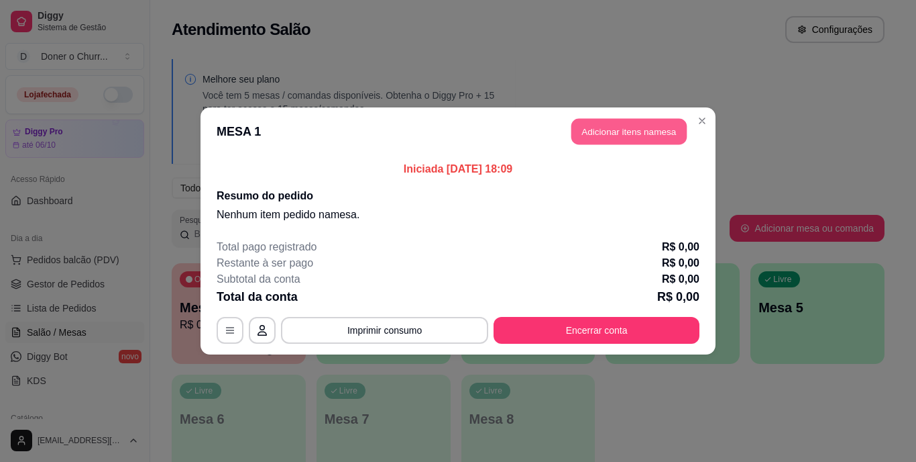
click at [637, 144] on button "Adicionar itens na mesa" at bounding box center [629, 132] width 115 height 26
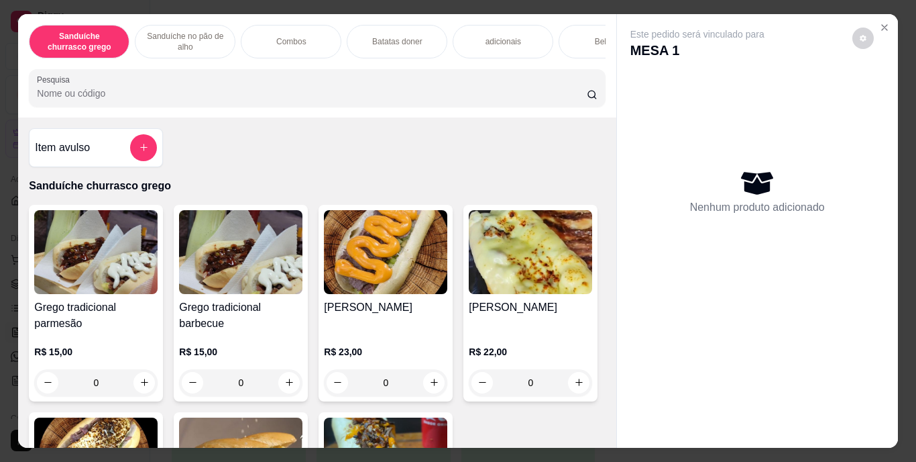
click at [585, 38] on div "Bebidas" at bounding box center [609, 42] width 101 height 34
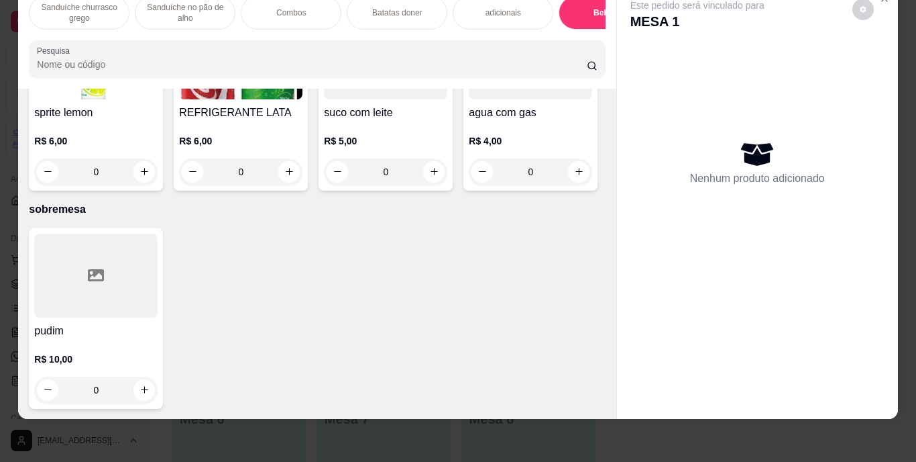
type input "1"
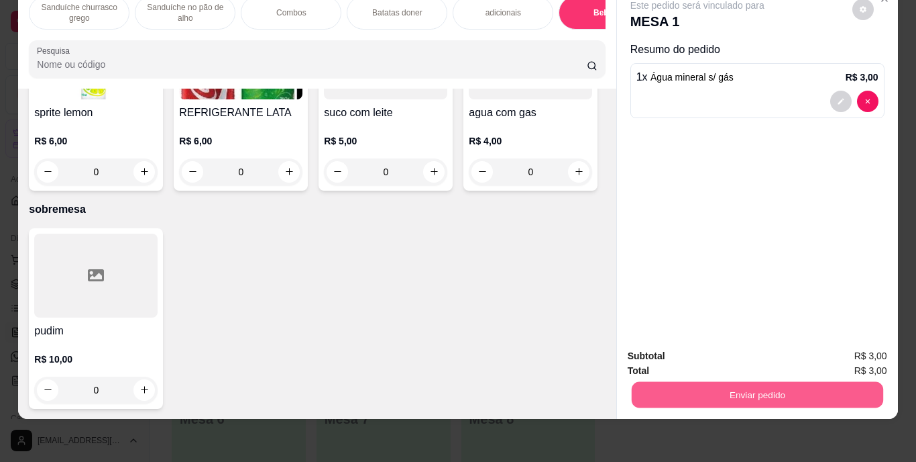
click at [733, 382] on button "Enviar pedido" at bounding box center [757, 395] width 252 height 26
click at [853, 356] on button "Enviar pedido" at bounding box center [853, 351] width 74 height 25
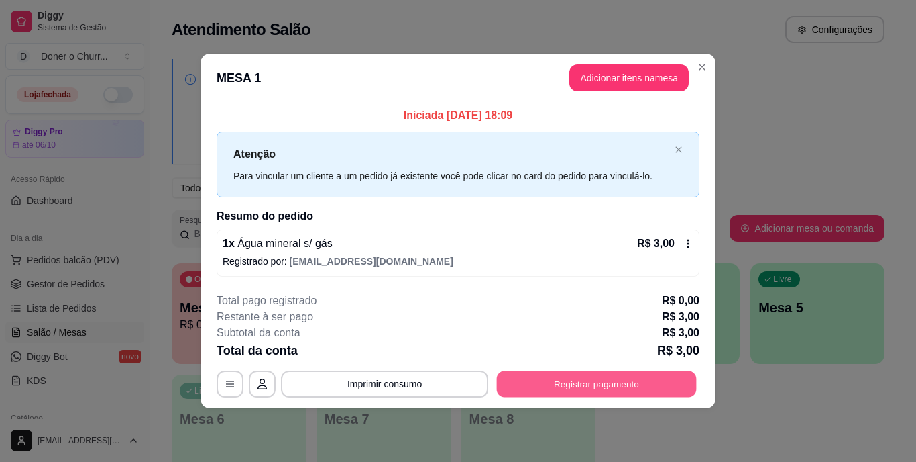
click at [617, 384] on button "Registrar pagamento" at bounding box center [597, 383] width 200 height 26
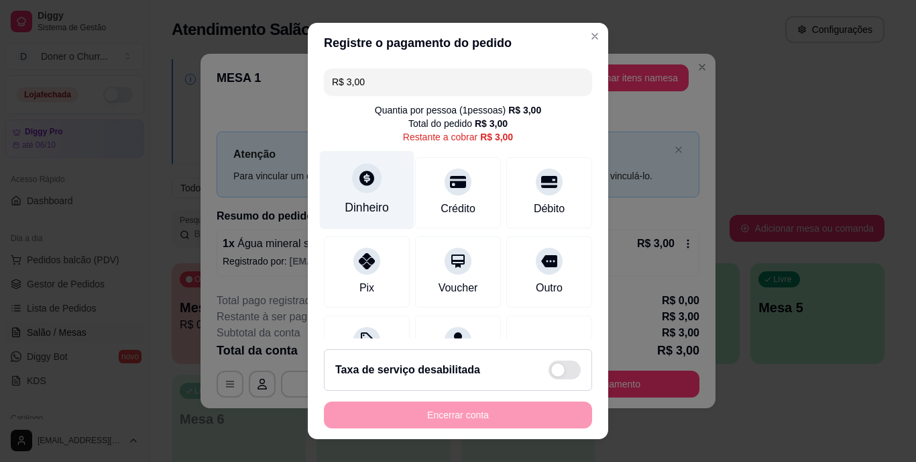
click at [358, 186] on icon at bounding box center [366, 178] width 17 height 17
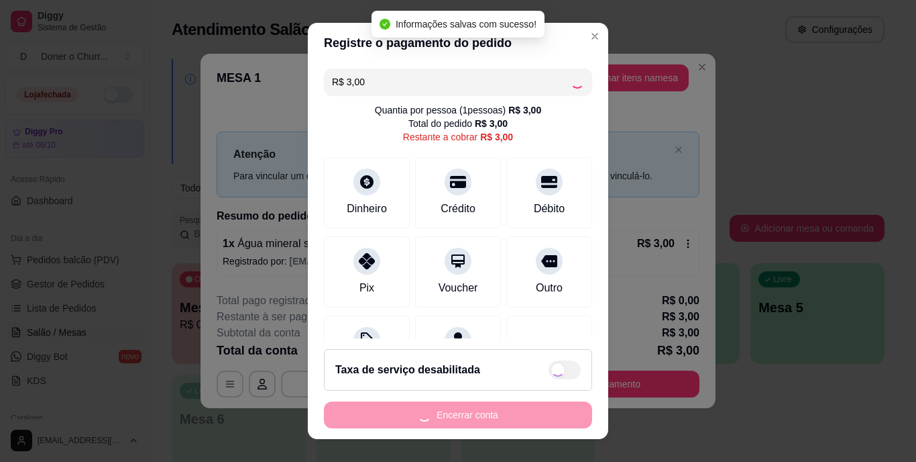
type input "R$ 0,00"
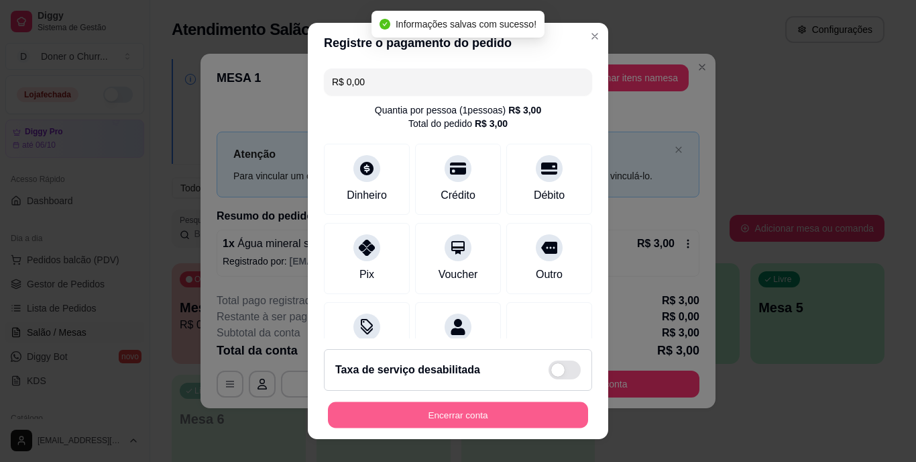
click at [487, 421] on button "Encerrar conta" at bounding box center [458, 414] width 260 height 26
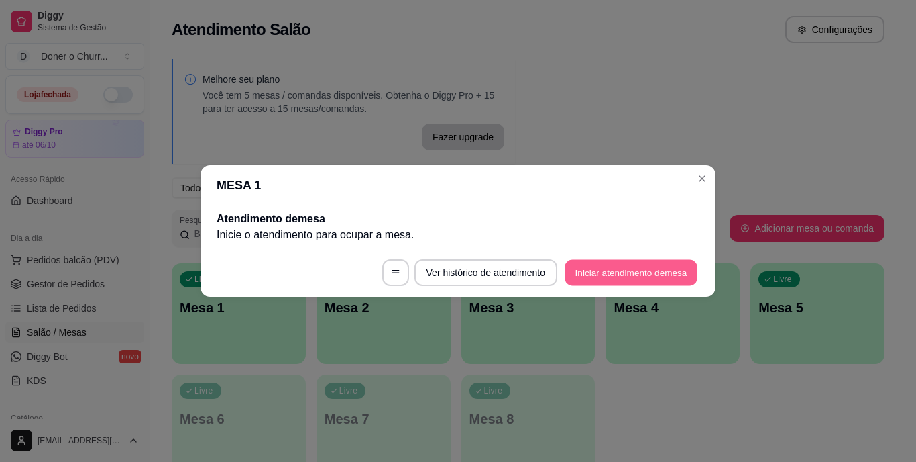
click at [653, 276] on button "Iniciar atendimento de mesa" at bounding box center [631, 273] width 133 height 26
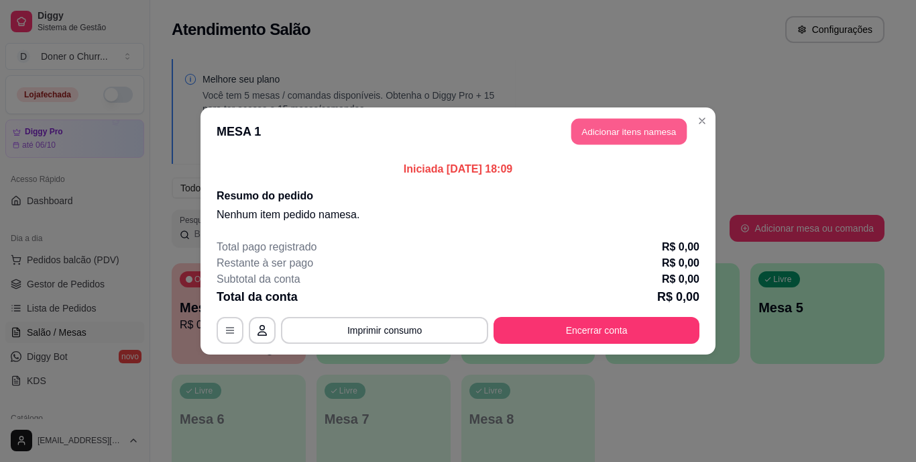
click at [633, 142] on button "Adicionar itens na mesa" at bounding box center [629, 132] width 115 height 26
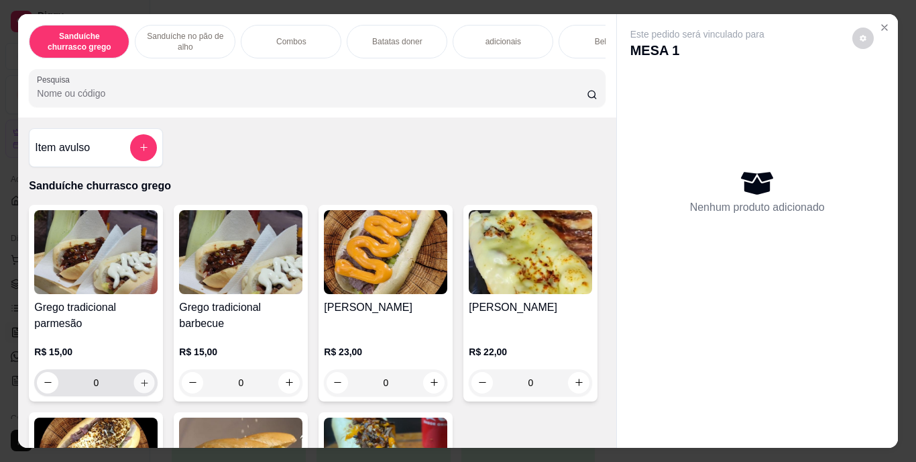
click at [141, 386] on icon "increase-product-quantity" at bounding box center [145, 382] width 10 height 10
type input "1"
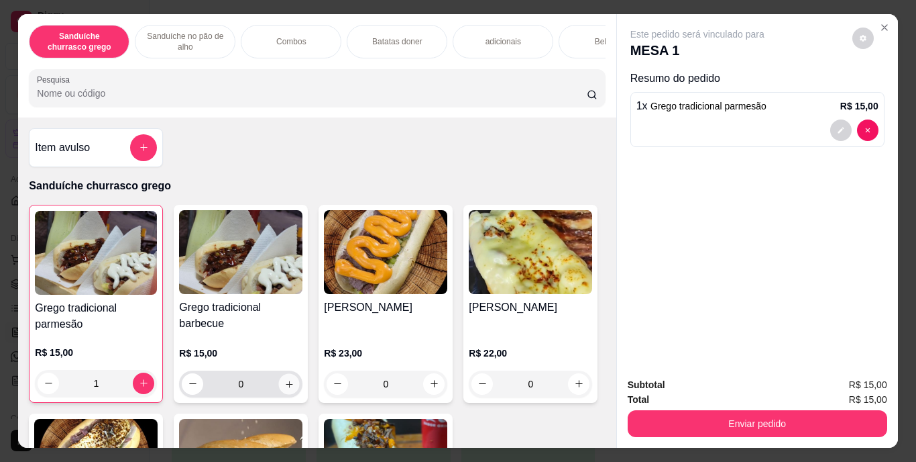
click at [284, 384] on icon "increase-product-quantity" at bounding box center [289, 383] width 10 height 10
type input "1"
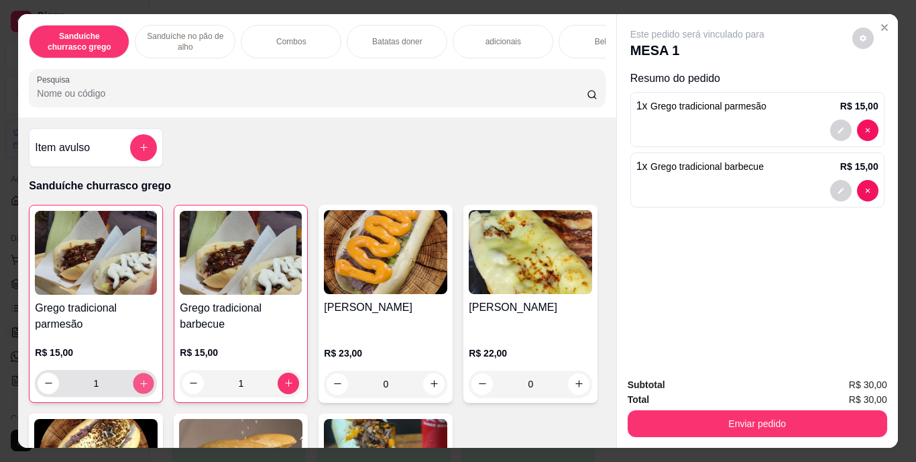
click at [139, 388] on icon "increase-product-quantity" at bounding box center [144, 383] width 10 height 10
type input "2"
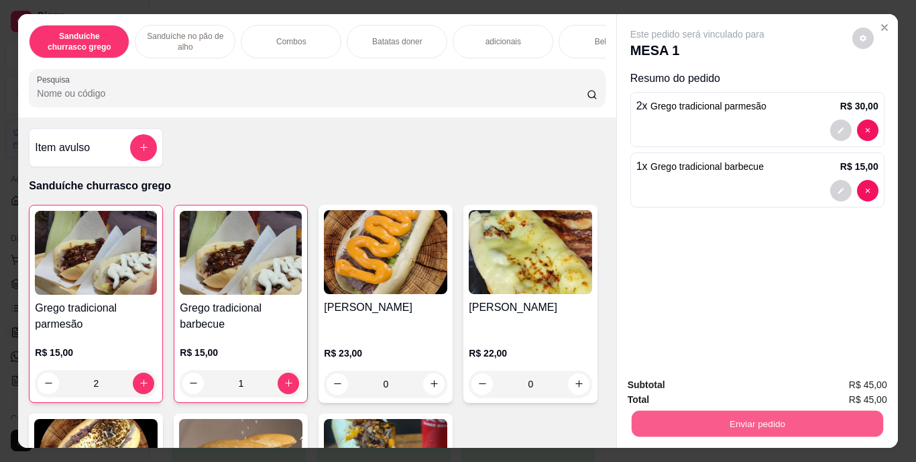
click at [817, 416] on button "Enviar pedido" at bounding box center [757, 424] width 252 height 26
click at [865, 383] on button "Enviar pedido" at bounding box center [853, 385] width 74 height 25
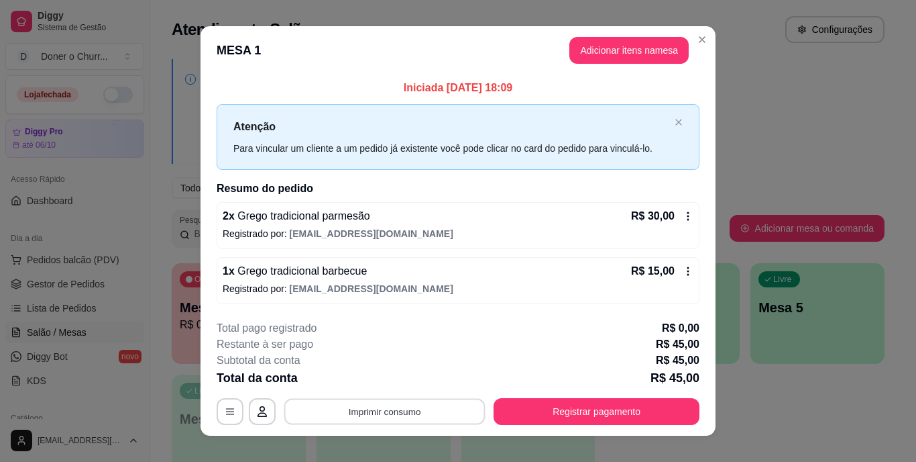
click at [441, 413] on button "Imprimir consumo" at bounding box center [384, 411] width 201 height 26
click at [382, 379] on button "IMPRESSORA" at bounding box center [384, 380] width 94 height 21
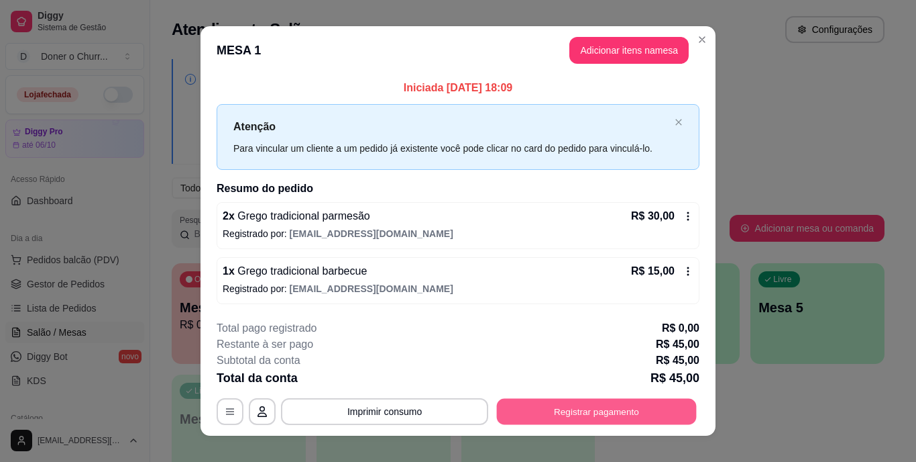
click at [604, 409] on button "Registrar pagamento" at bounding box center [597, 411] width 200 height 26
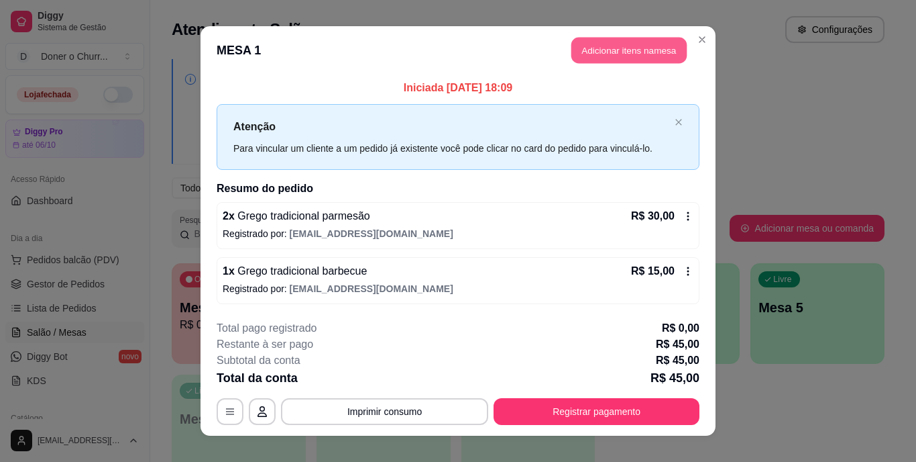
click at [610, 56] on button "Adicionar itens na mesa" at bounding box center [629, 51] width 115 height 26
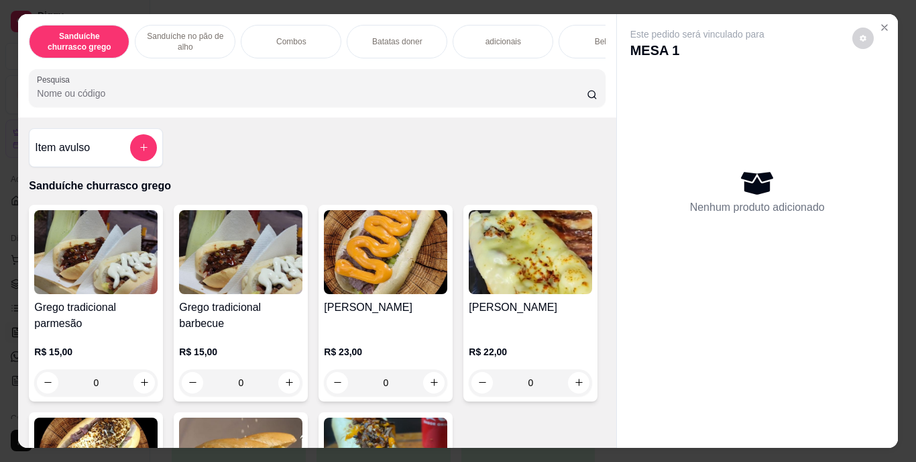
click at [587, 50] on div "Bebidas" at bounding box center [609, 42] width 101 height 34
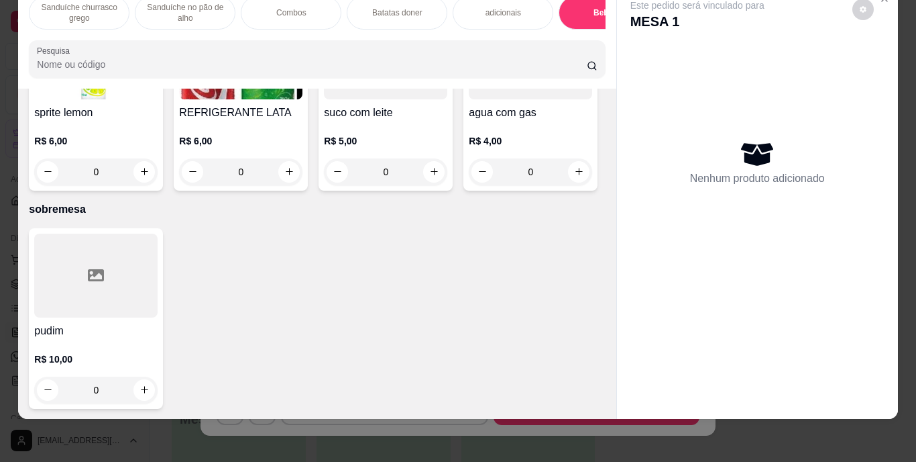
scroll to position [2651, 0]
click at [295, 166] on icon "increase-product-quantity" at bounding box center [289, 171] width 10 height 10
type input "1"
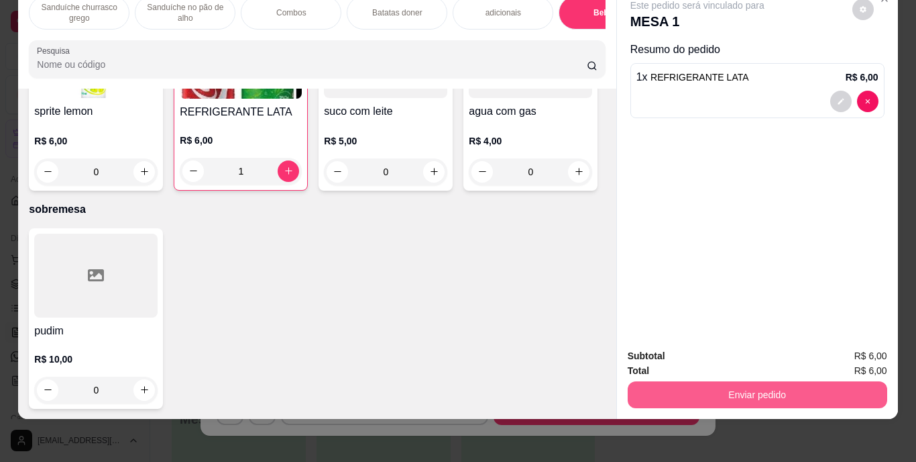
click at [761, 386] on button "Enviar pedido" at bounding box center [758, 394] width 260 height 27
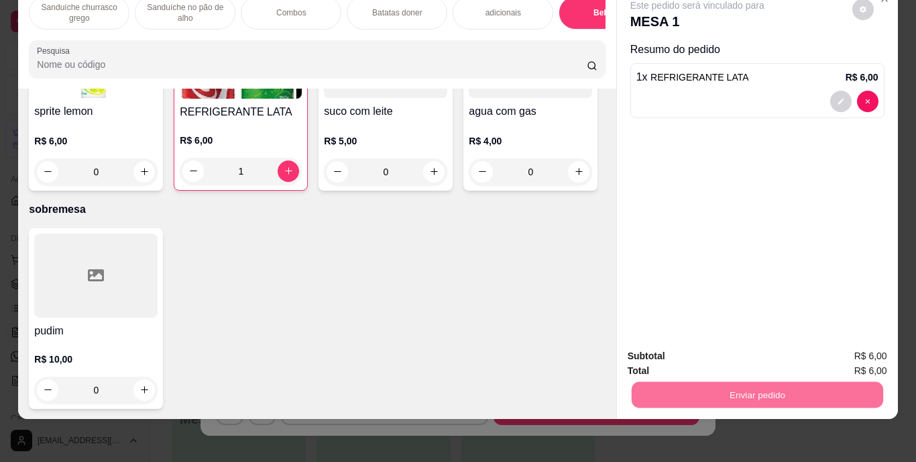
click at [855, 358] on button "Enviar pedido" at bounding box center [853, 351] width 74 height 25
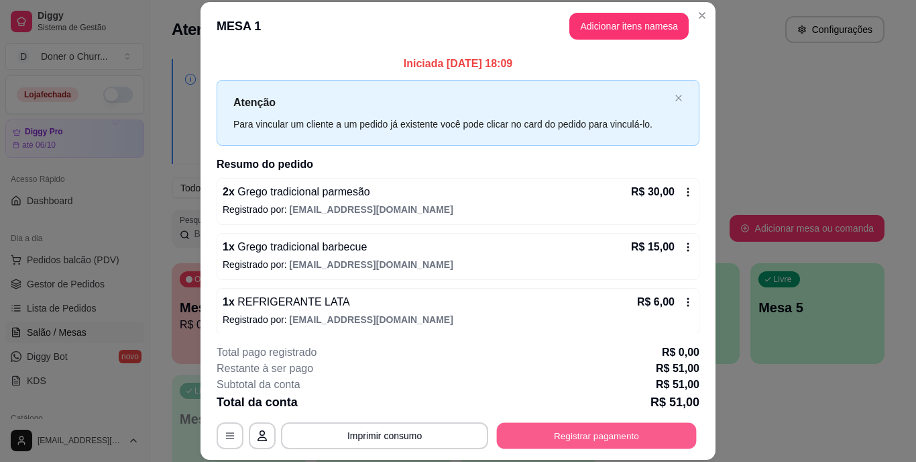
click at [611, 438] on button "Registrar pagamento" at bounding box center [597, 435] width 200 height 26
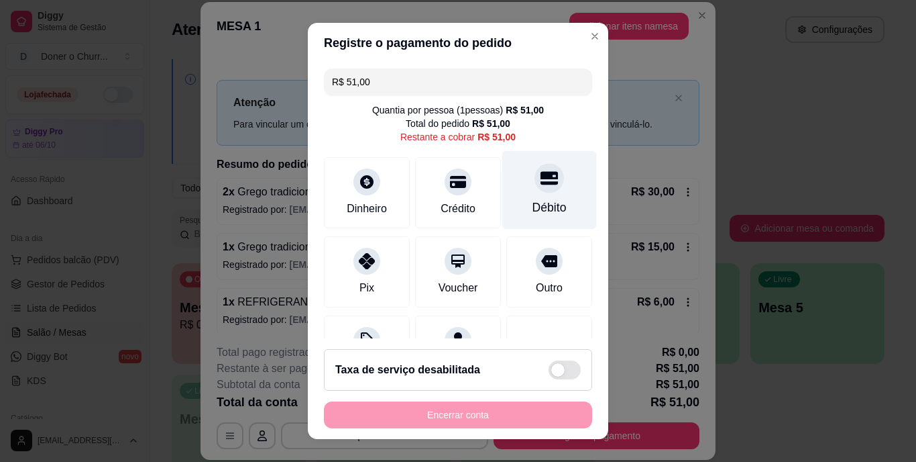
click at [531, 195] on div "Débito" at bounding box center [550, 190] width 95 height 78
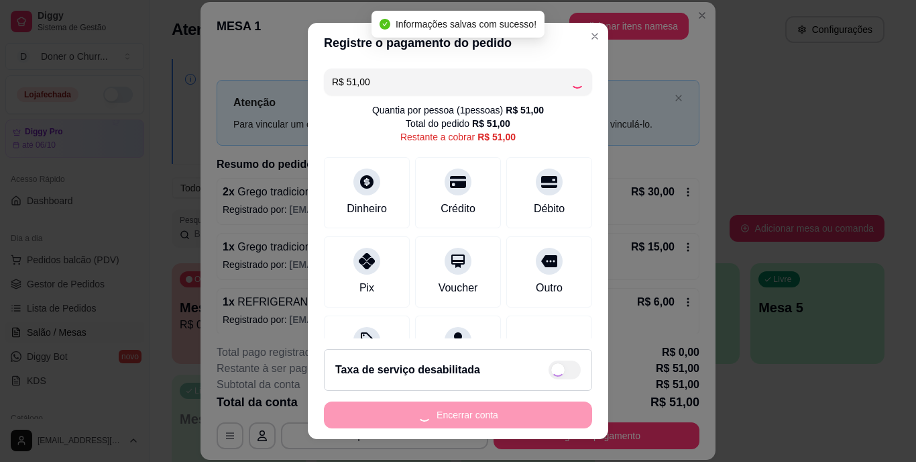
type input "R$ 0,00"
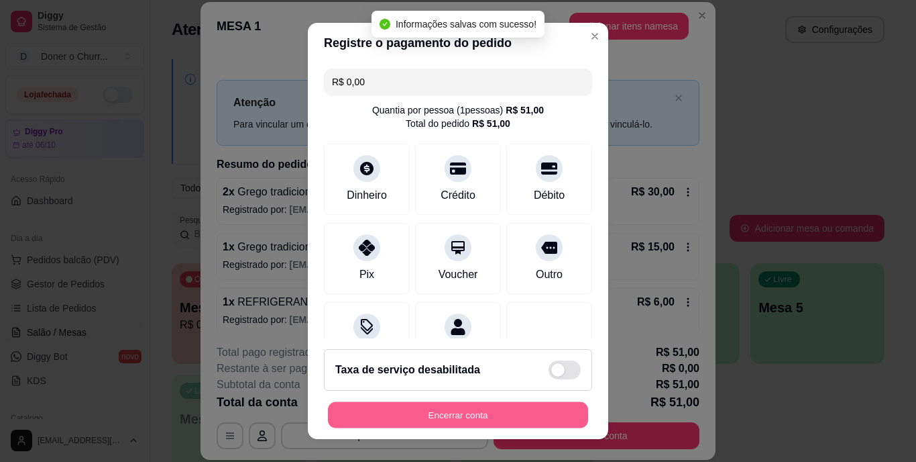
click at [459, 419] on button "Encerrar conta" at bounding box center [458, 414] width 260 height 26
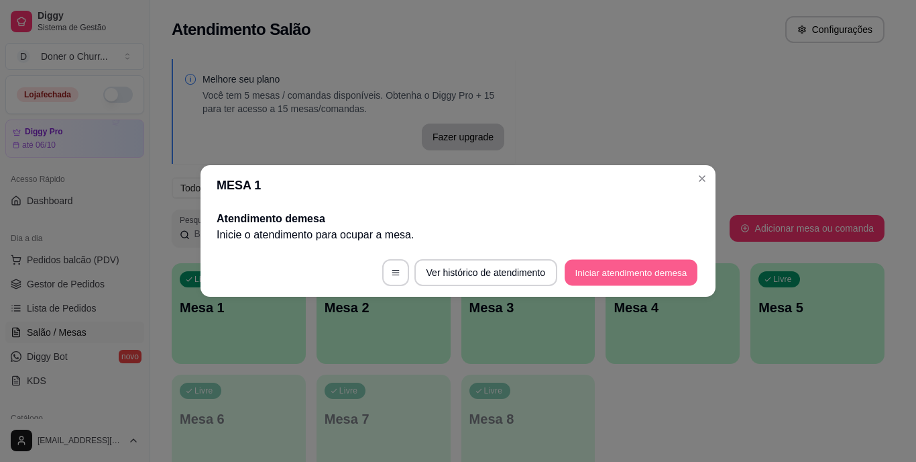
click at [592, 265] on button "Iniciar atendimento de mesa" at bounding box center [631, 273] width 133 height 26
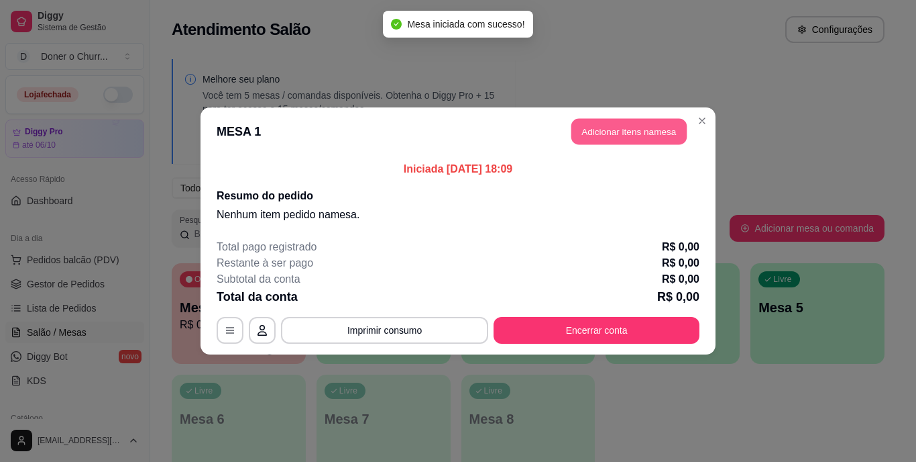
click at [623, 127] on button "Adicionar itens na mesa" at bounding box center [629, 132] width 115 height 26
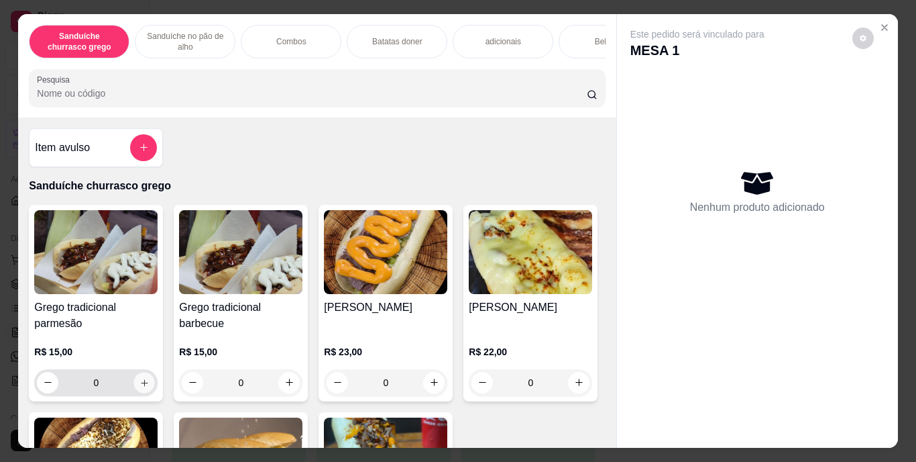
click at [140, 385] on icon "increase-product-quantity" at bounding box center [145, 382] width 10 height 10
type input "1"
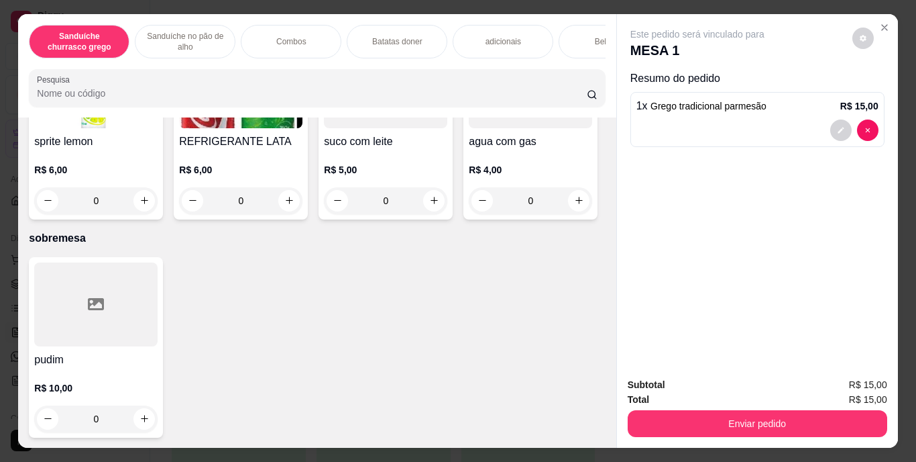
scroll to position [2514, 0]
click at [295, 205] on icon "increase-product-quantity" at bounding box center [289, 200] width 10 height 10
type input "1"
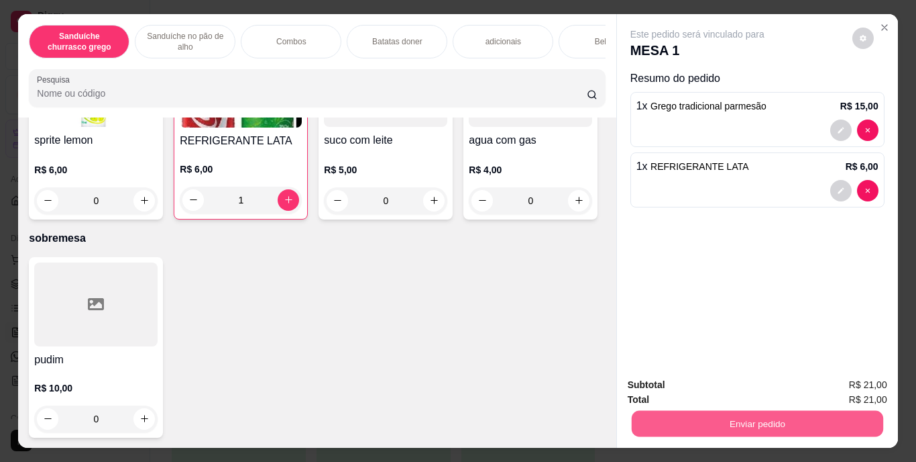
click at [715, 413] on button "Enviar pedido" at bounding box center [757, 424] width 252 height 26
click at [833, 380] on button "Enviar pedido" at bounding box center [853, 385] width 74 height 25
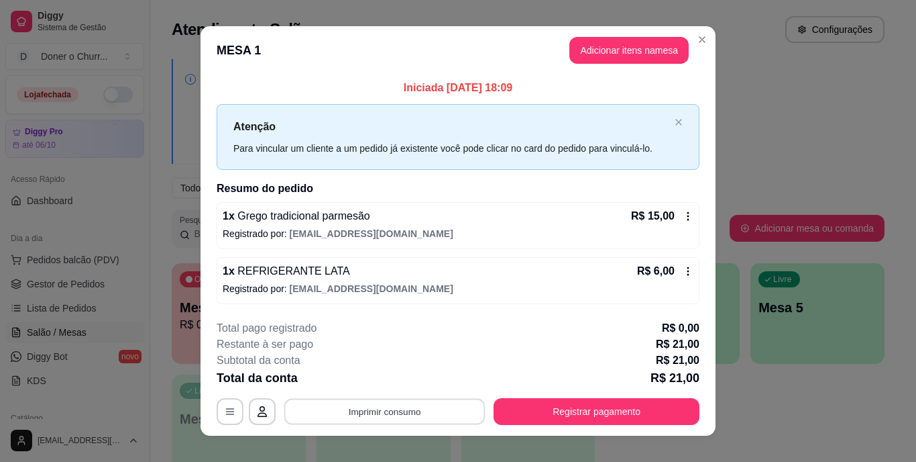
click at [379, 417] on button "Imprimir consumo" at bounding box center [384, 411] width 201 height 26
click at [386, 372] on button "IMPRESSORA" at bounding box center [384, 380] width 94 height 21
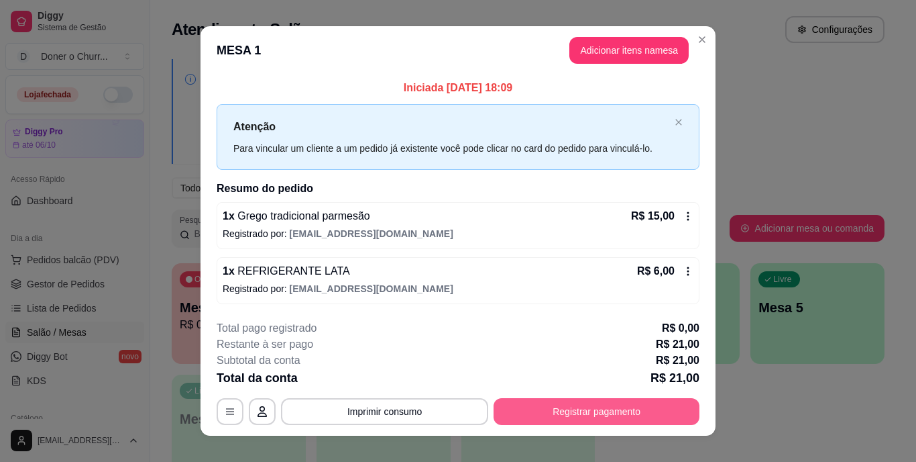
click at [545, 409] on button "Registrar pagamento" at bounding box center [597, 411] width 206 height 27
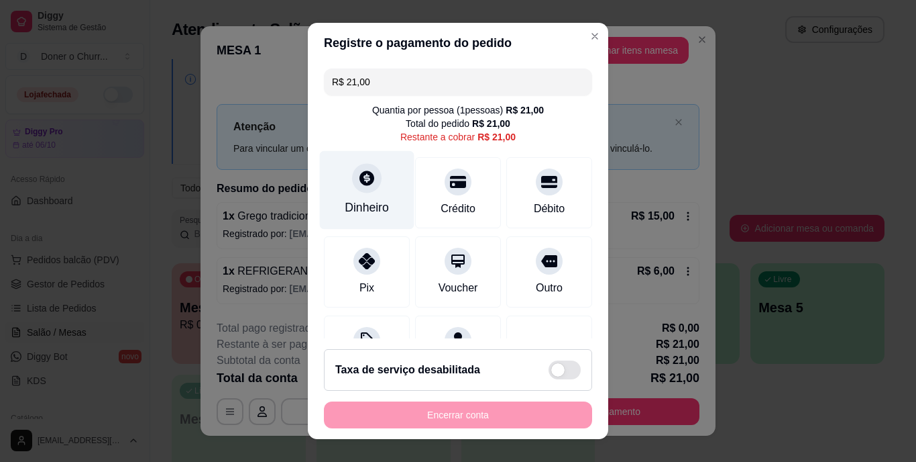
click at [345, 201] on div "Dinheiro" at bounding box center [367, 207] width 44 height 17
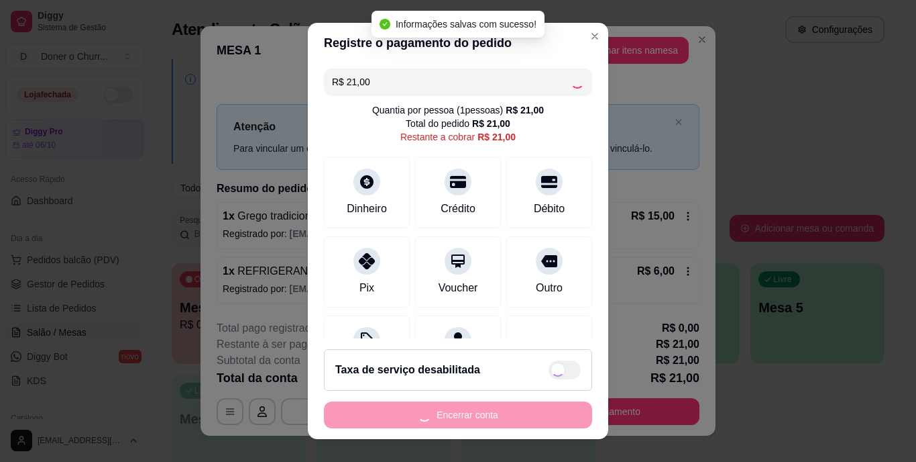
type input "R$ 0,00"
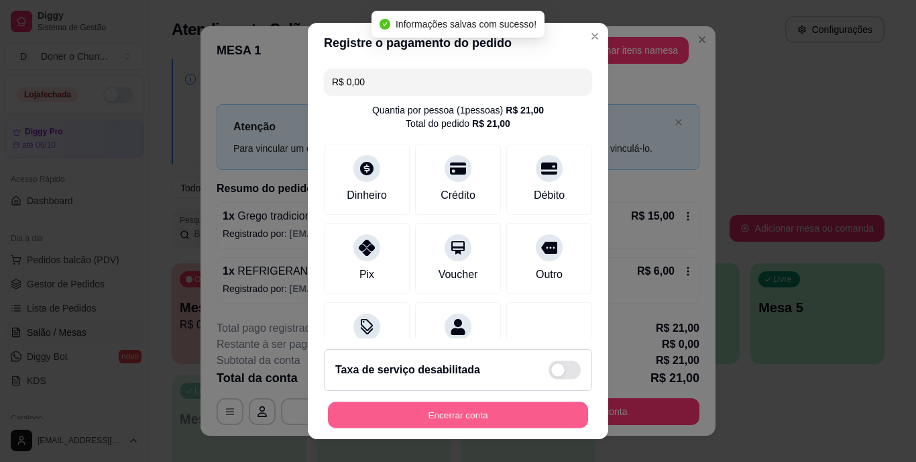
click at [424, 409] on button "Encerrar conta" at bounding box center [458, 414] width 260 height 26
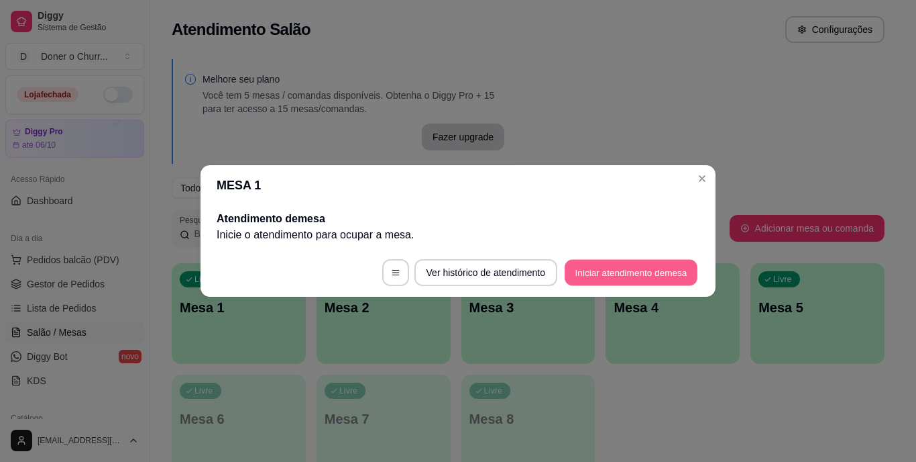
click at [631, 262] on button "Iniciar atendimento de mesa" at bounding box center [631, 273] width 133 height 26
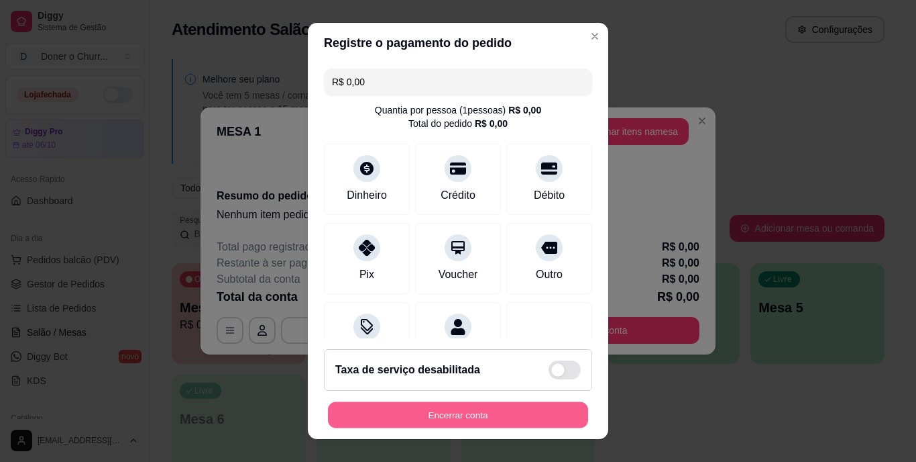
click at [525, 425] on button "Encerrar conta" at bounding box center [458, 414] width 260 height 26
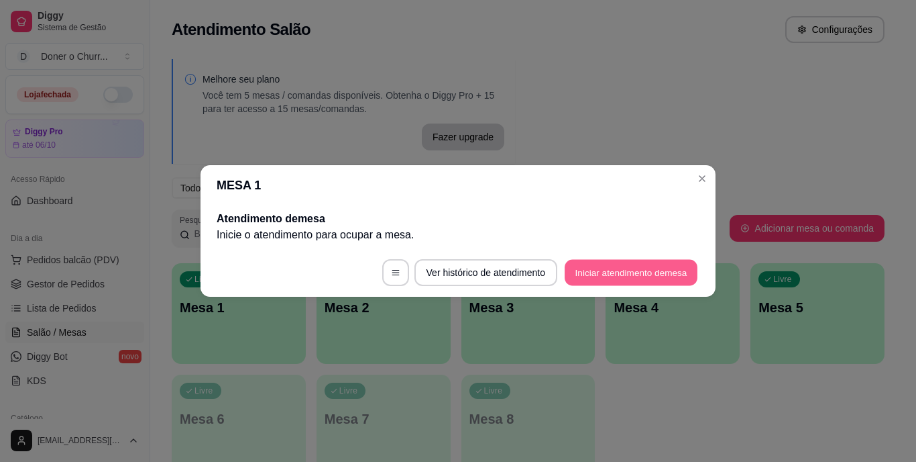
click at [633, 272] on button "Iniciar atendimento de mesa" at bounding box center [631, 273] width 133 height 26
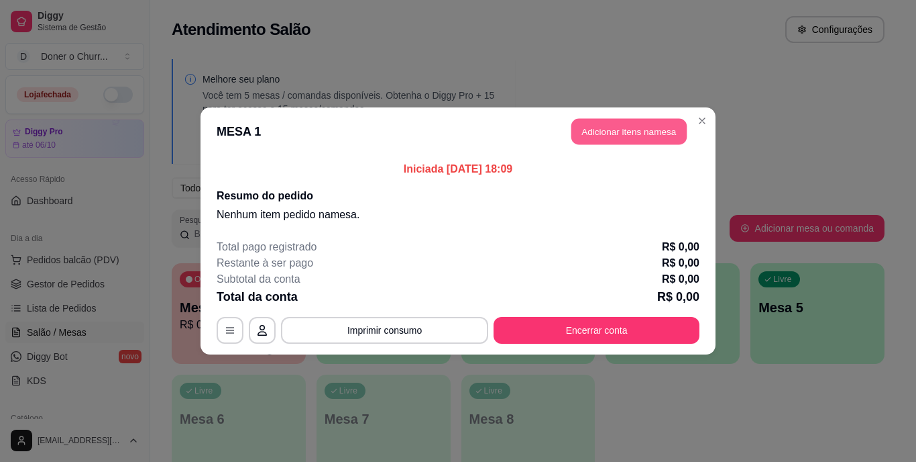
click at [625, 125] on button "Adicionar itens na mesa" at bounding box center [629, 132] width 115 height 26
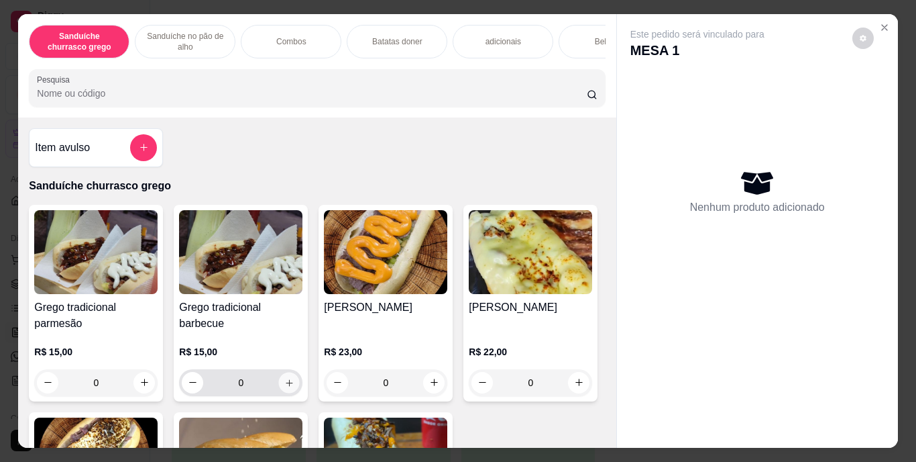
click at [284, 384] on icon "increase-product-quantity" at bounding box center [289, 382] width 10 height 10
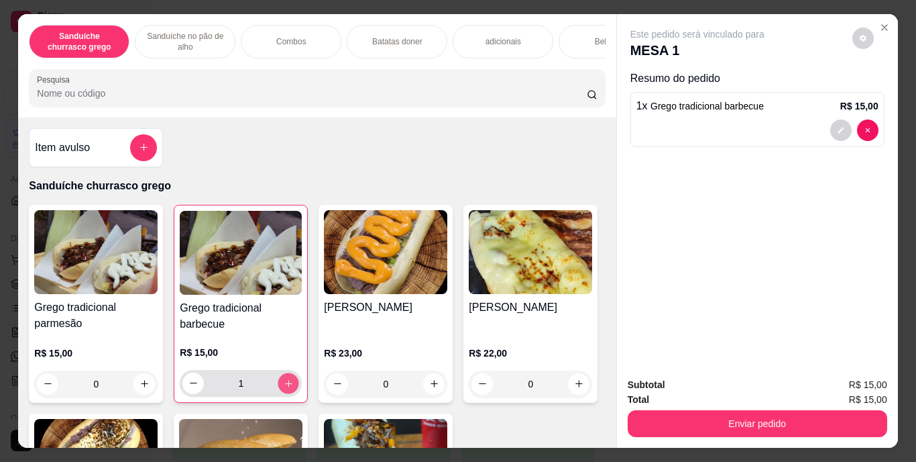
click at [284, 384] on icon "increase-product-quantity" at bounding box center [289, 383] width 10 height 10
type input "4"
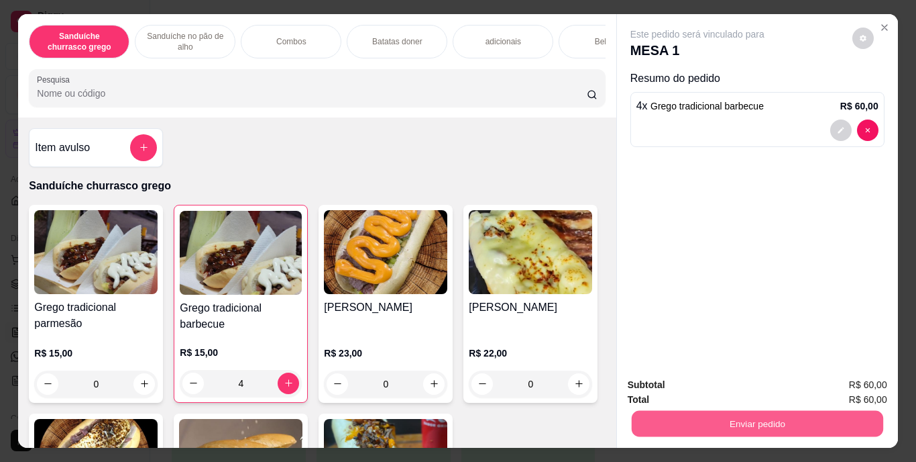
click at [756, 431] on button "Enviar pedido" at bounding box center [757, 424] width 252 height 26
click at [857, 378] on button "Enviar pedido" at bounding box center [853, 385] width 74 height 25
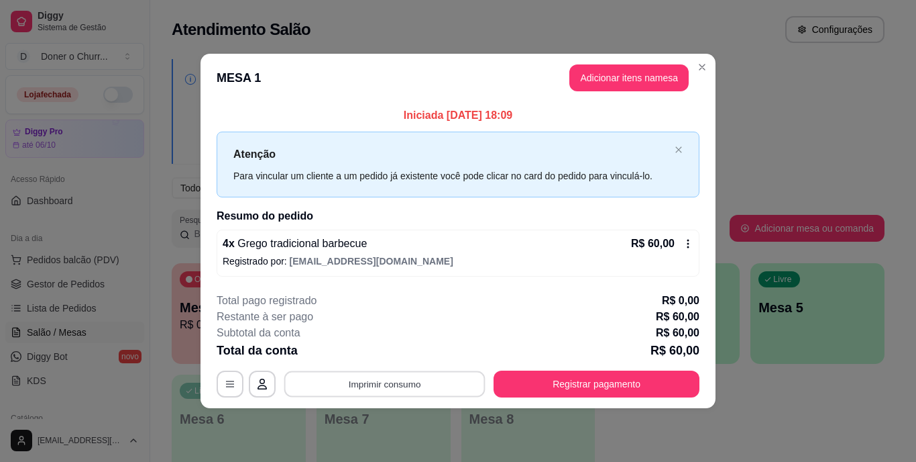
click at [400, 389] on button "Imprimir consumo" at bounding box center [384, 383] width 201 height 26
click at [403, 350] on button "IMPRESSORA" at bounding box center [389, 352] width 94 height 21
click at [688, 240] on icon at bounding box center [689, 243] width 2 height 9
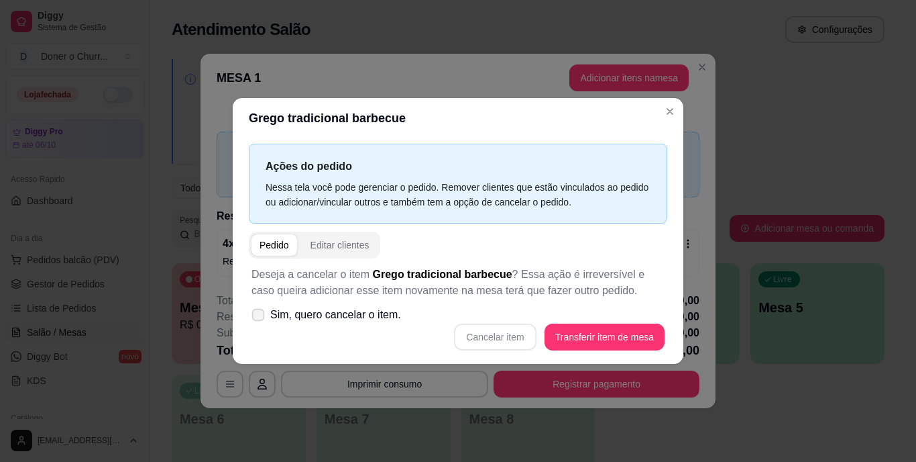
click at [250, 314] on label "Sim, quero cancelar o item." at bounding box center [326, 314] width 160 height 27
click at [251, 317] on input "Sim, quero cancelar o item." at bounding box center [255, 321] width 9 height 9
checkbox input "true"
click at [519, 334] on button "Cancelar item" at bounding box center [496, 337] width 80 height 26
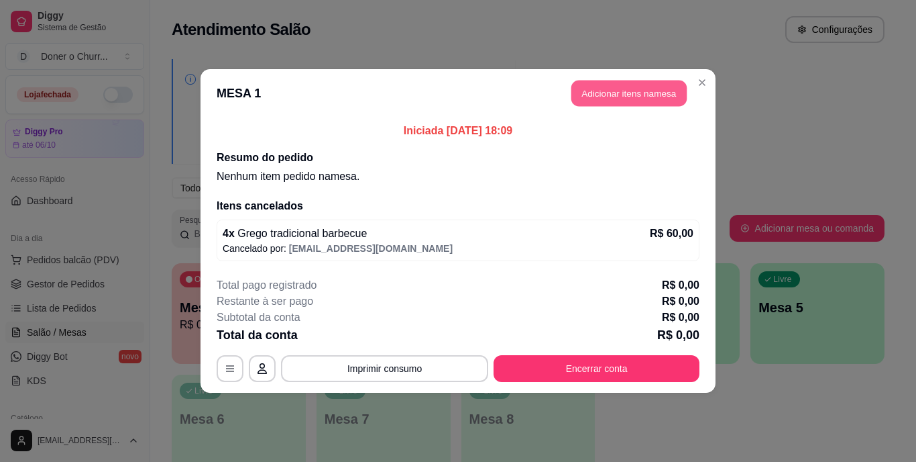
click at [633, 97] on button "Adicionar itens na mesa" at bounding box center [629, 94] width 115 height 26
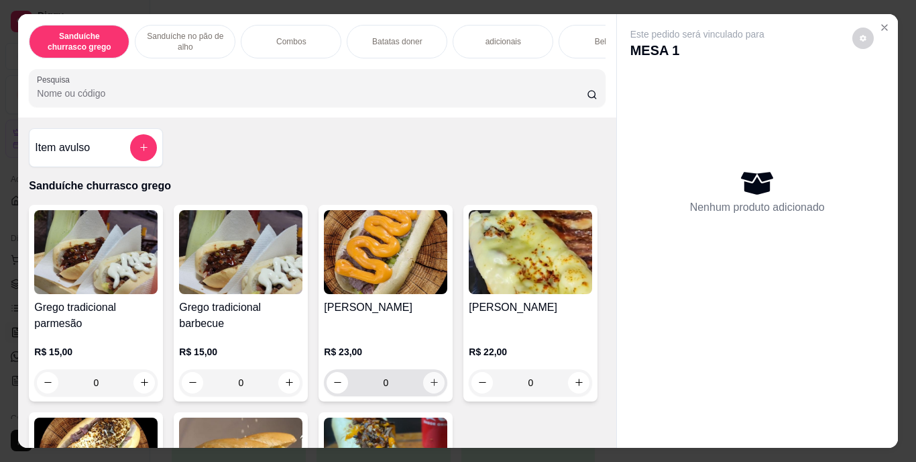
click at [429, 384] on icon "increase-product-quantity" at bounding box center [434, 382] width 10 height 10
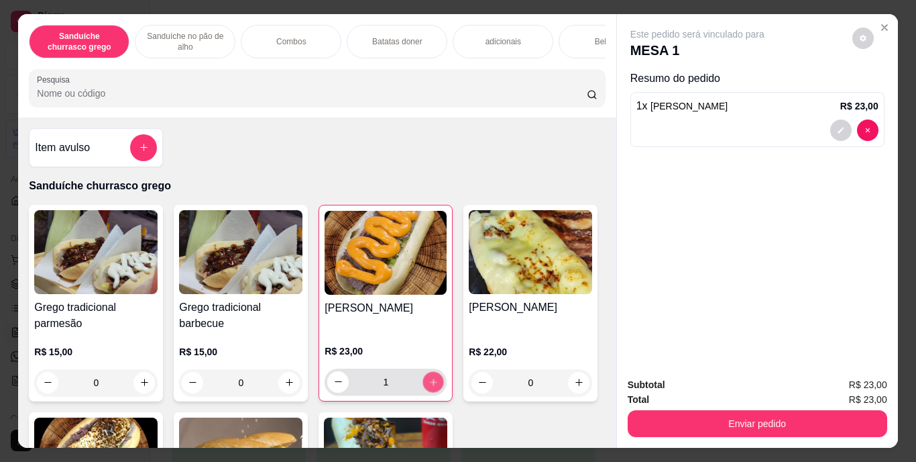
click at [430, 384] on icon "increase-product-quantity" at bounding box center [433, 381] width 7 height 7
type input "0"
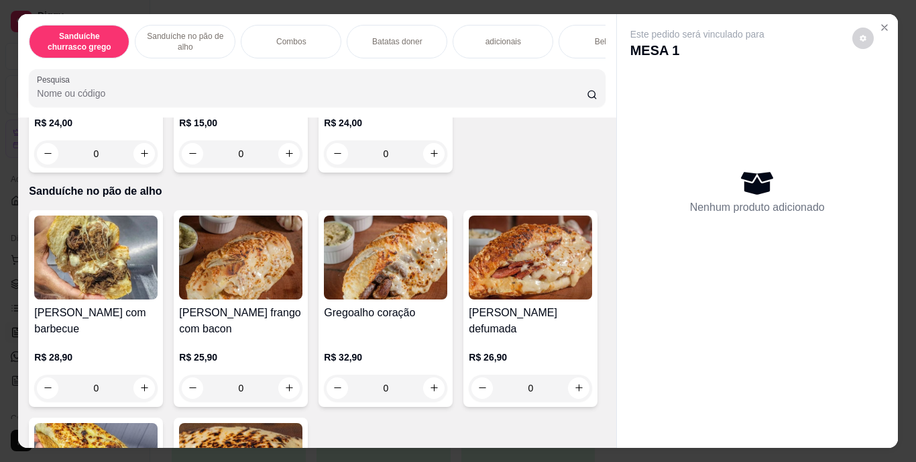
scroll to position [439, 0]
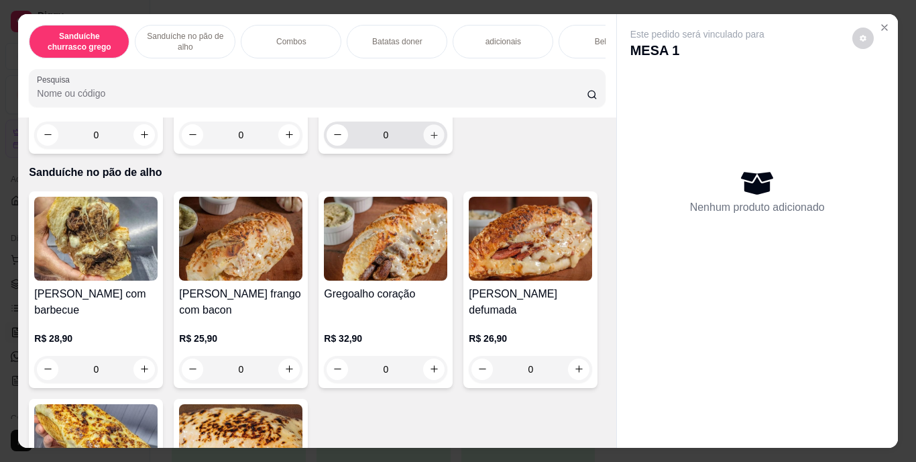
click at [429, 140] on icon "increase-product-quantity" at bounding box center [434, 134] width 10 height 10
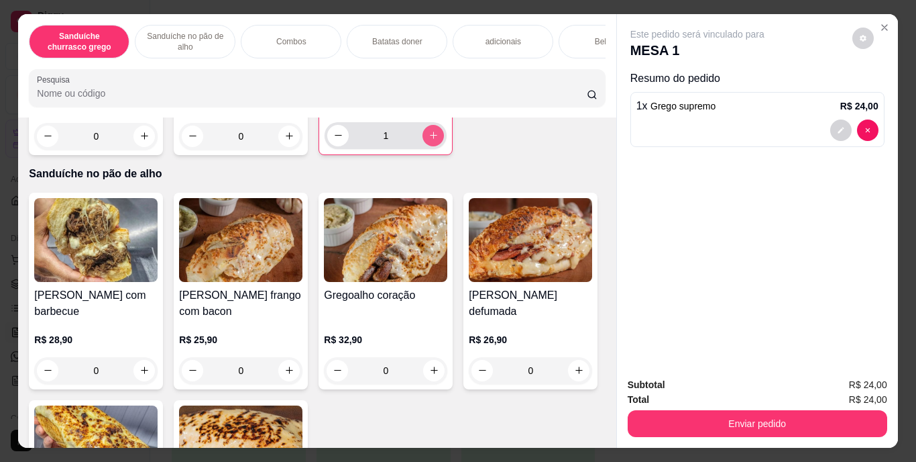
click at [429, 140] on icon "increase-product-quantity" at bounding box center [434, 135] width 10 height 10
type input "4"
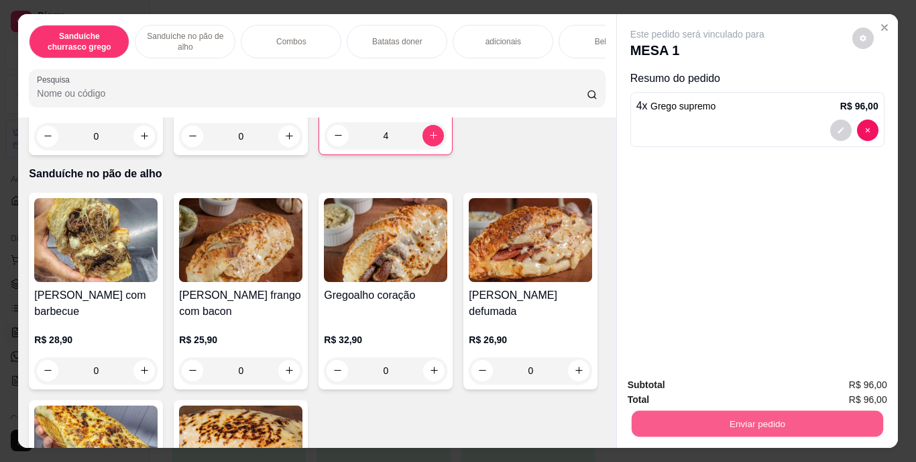
click at [747, 411] on button "Enviar pedido" at bounding box center [757, 424] width 252 height 26
click at [864, 396] on button "Enviar pedido" at bounding box center [853, 385] width 74 height 25
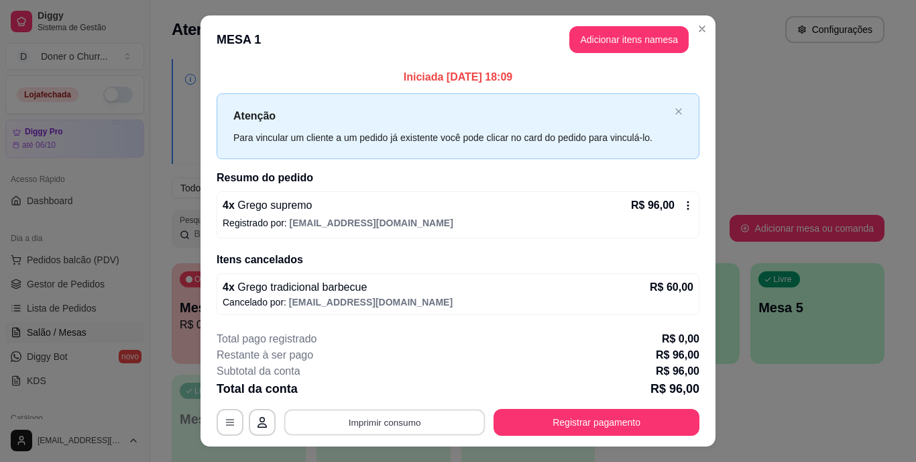
click at [391, 426] on button "Imprimir consumo" at bounding box center [384, 422] width 201 height 26
click at [397, 391] on button "IMPRESSORA" at bounding box center [384, 390] width 94 height 21
drag, startPoint x: 397, startPoint y: 390, endPoint x: 407, endPoint y: 378, distance: 15.7
click at [405, 379] on div "Total da conta R$ 96,00" at bounding box center [458, 388] width 483 height 19
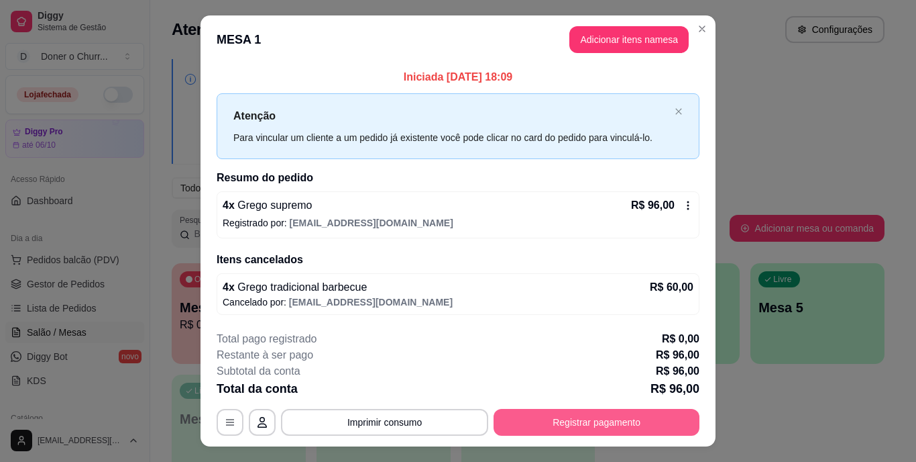
click at [576, 425] on button "Registrar pagamento" at bounding box center [597, 422] width 206 height 27
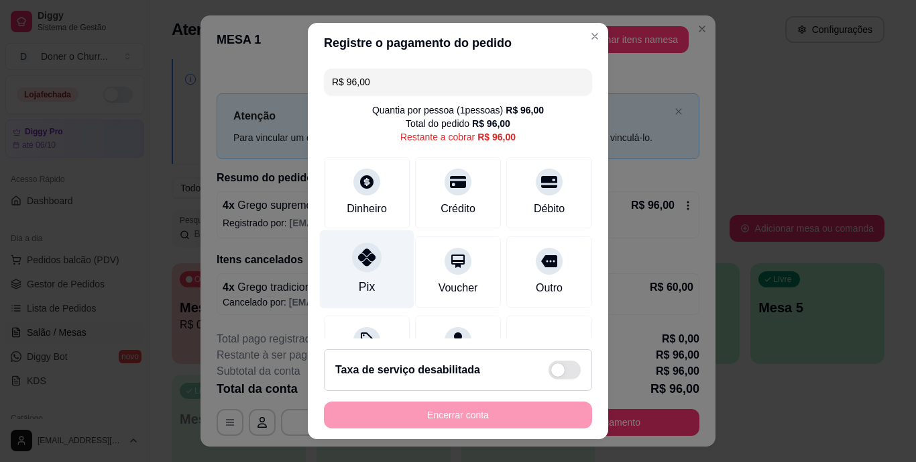
click at [358, 262] on icon at bounding box center [366, 257] width 17 height 17
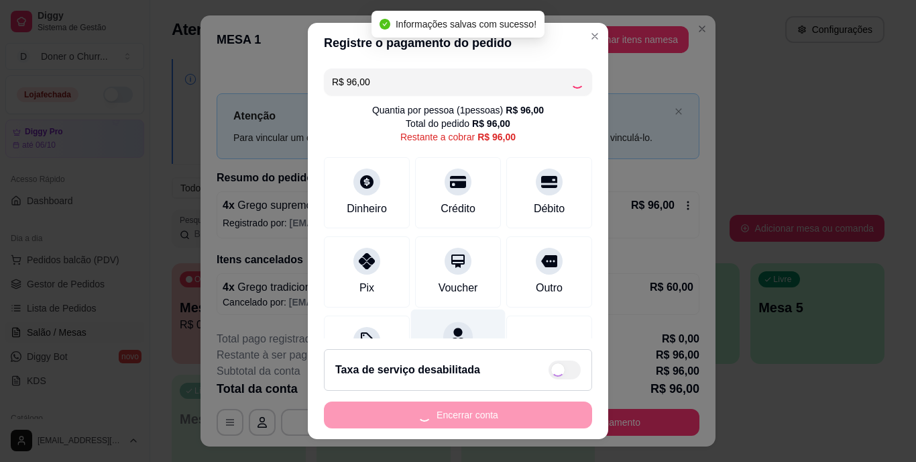
type input "R$ 0,00"
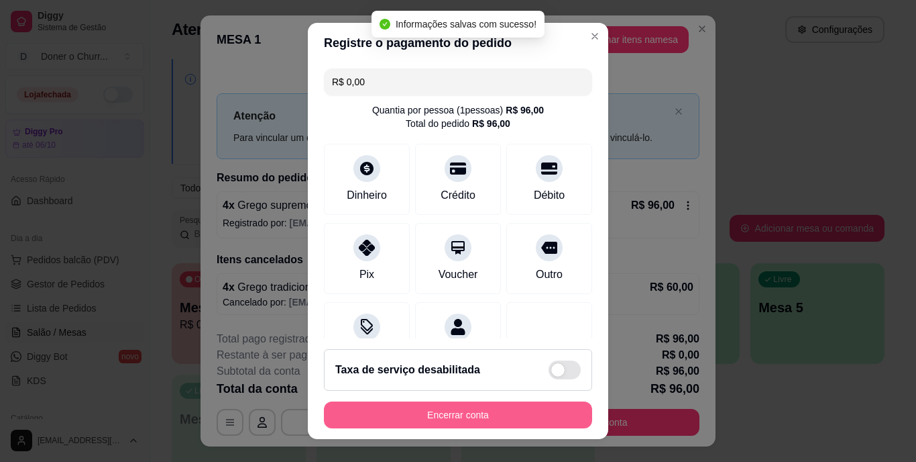
click at [518, 414] on button "Encerrar conta" at bounding box center [458, 414] width 268 height 27
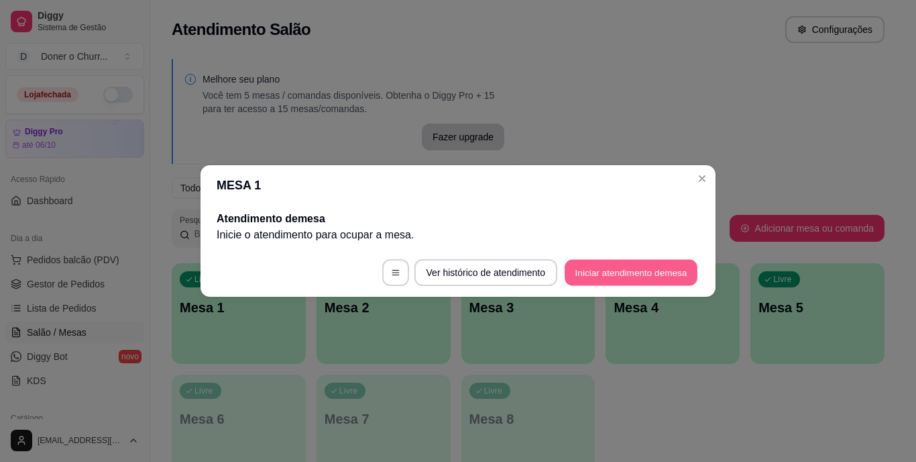
click at [648, 268] on button "Iniciar atendimento de mesa" at bounding box center [631, 273] width 133 height 26
click at [648, 268] on footer "Ver histórico de atendimento Iniciar atendimento de mesa" at bounding box center [458, 272] width 515 height 48
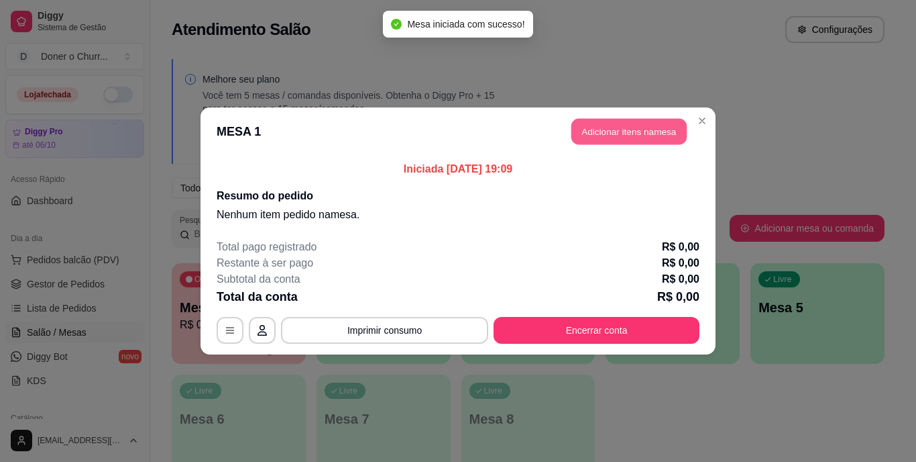
click at [633, 127] on button "Adicionar itens na mesa" at bounding box center [629, 132] width 115 height 26
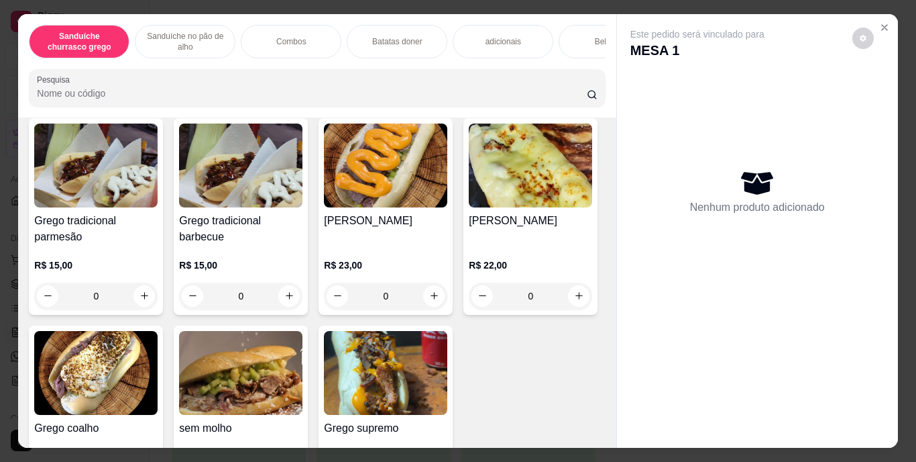
scroll to position [87, 0]
click at [431, 297] on icon "increase-product-quantity" at bounding box center [434, 296] width 7 height 7
type input "1"
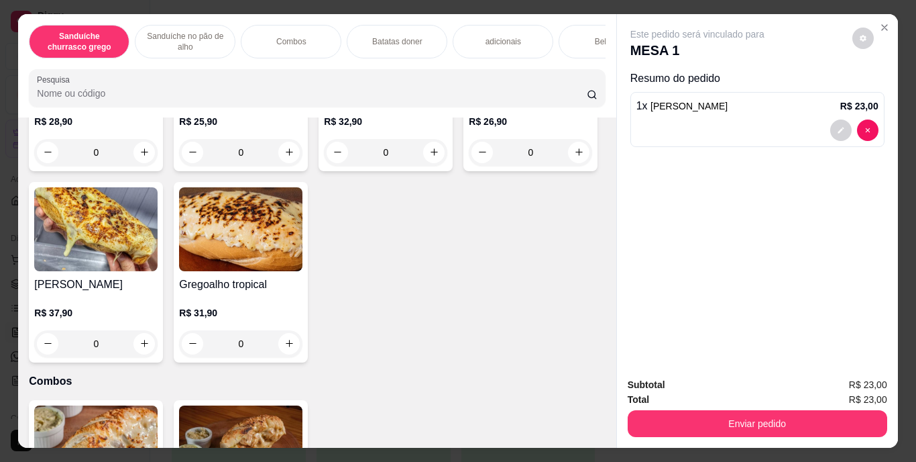
scroll to position [656, 0]
click at [429, 156] on icon "increase-product-quantity" at bounding box center [434, 151] width 10 height 10
type input "1"
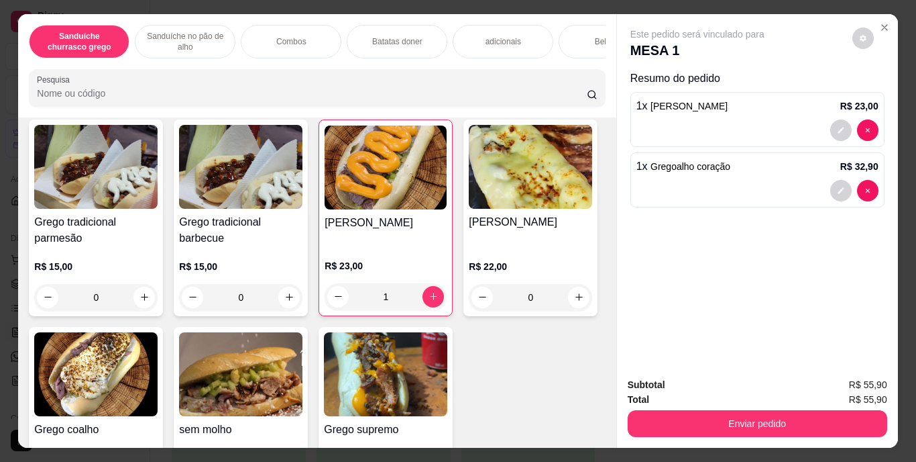
scroll to position [201, 0]
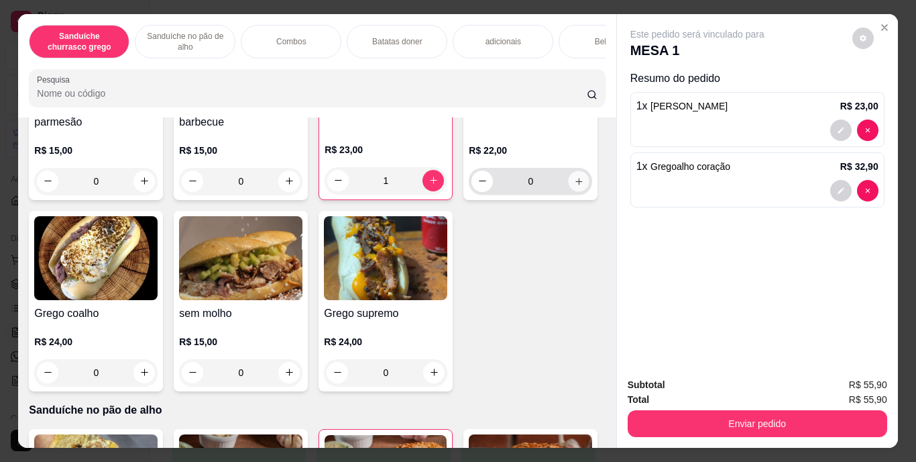
click at [574, 186] on icon "increase-product-quantity" at bounding box center [579, 181] width 10 height 10
type input "1"
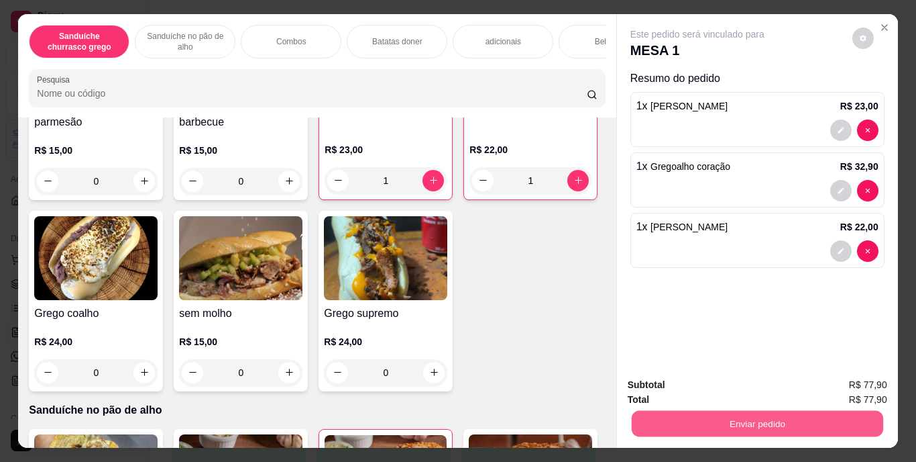
click at [697, 417] on button "Enviar pedido" at bounding box center [757, 424] width 252 height 26
click at [849, 374] on button "Enviar pedido" at bounding box center [850, 385] width 74 height 25
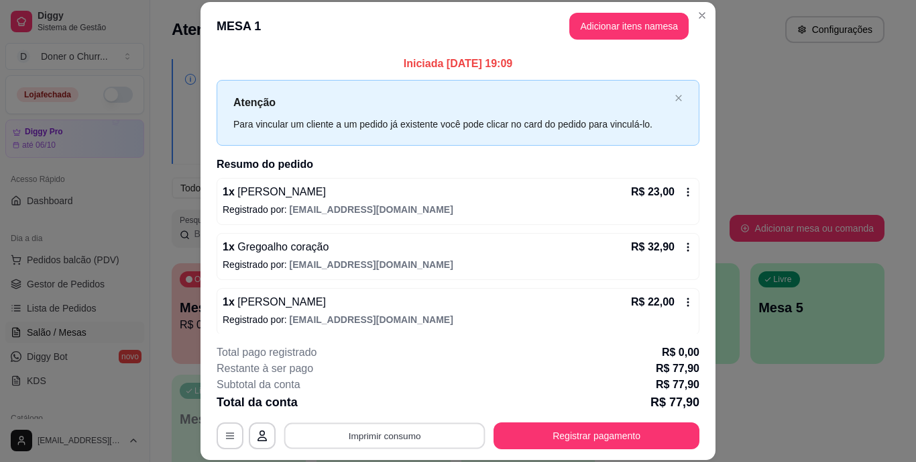
click at [386, 425] on button "Imprimir consumo" at bounding box center [384, 435] width 201 height 26
click at [399, 401] on button "IMPRESSORA" at bounding box center [384, 404] width 94 height 21
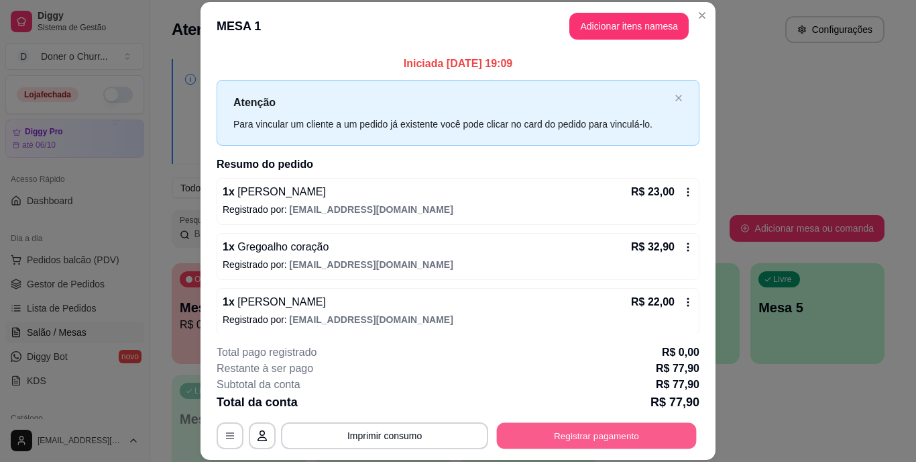
click at [581, 429] on button "Registrar pagamento" at bounding box center [597, 435] width 200 height 26
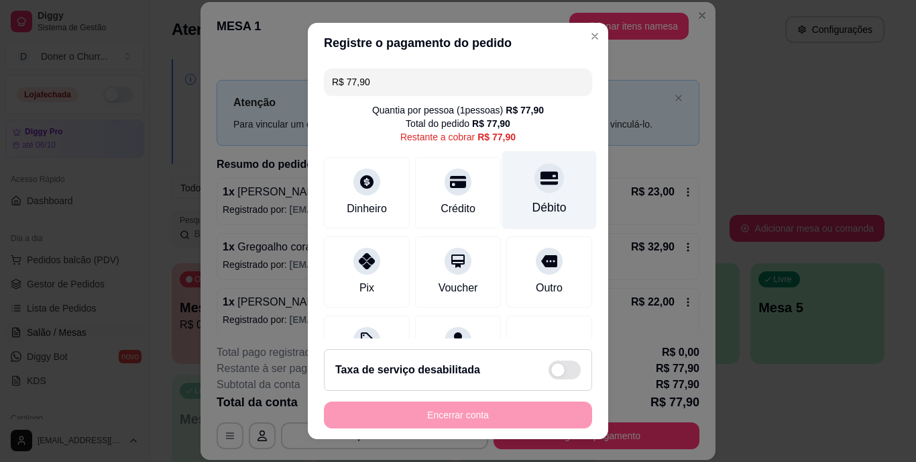
click at [535, 189] on div at bounding box center [550, 179] width 30 height 30
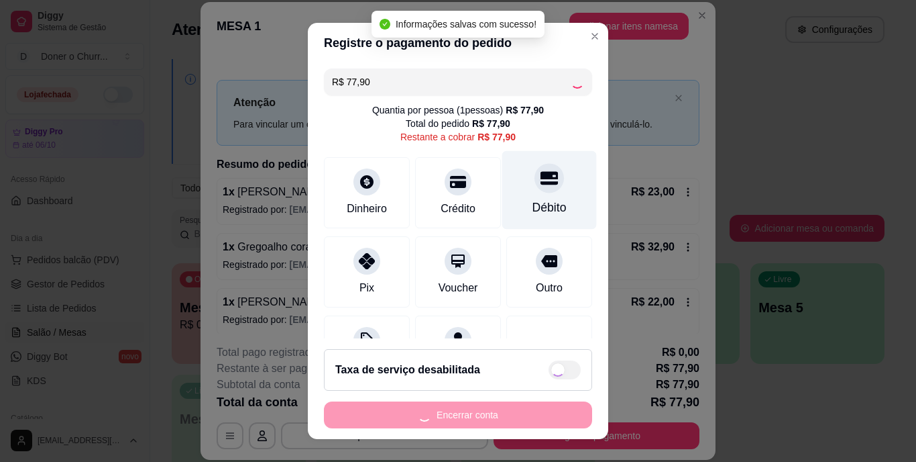
type input "R$ 0,00"
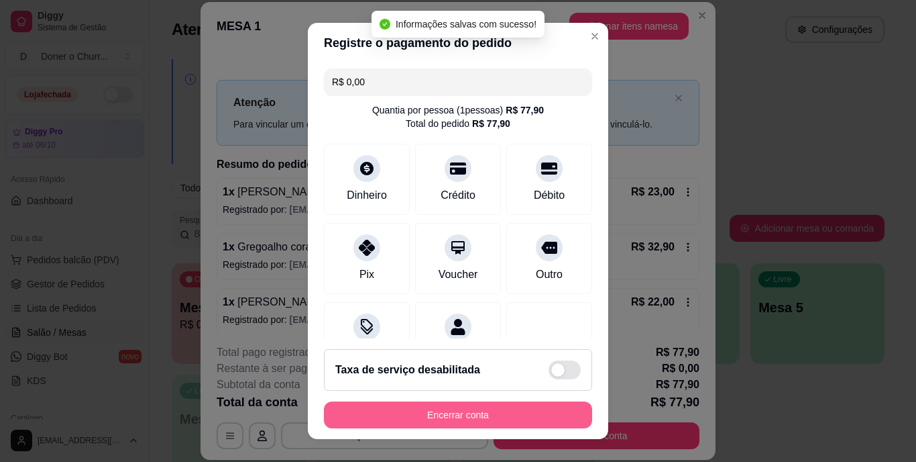
click at [464, 423] on button "Encerrar conta" at bounding box center [458, 414] width 268 height 27
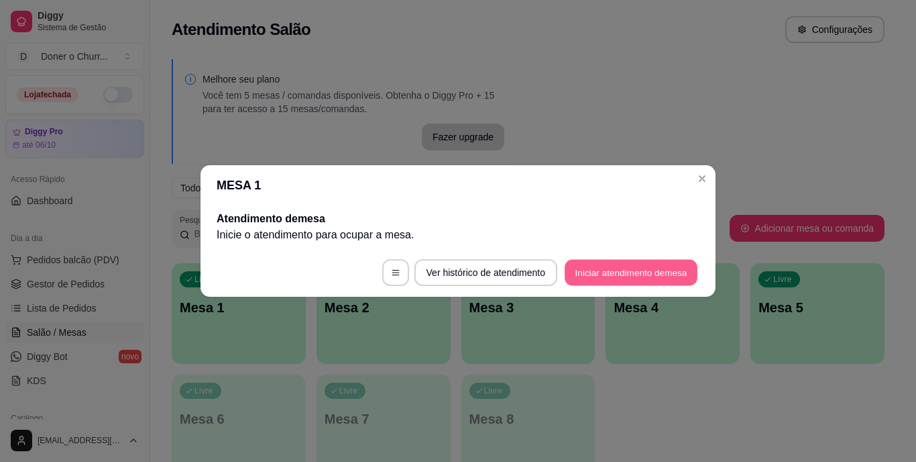
click at [666, 271] on button "Iniciar atendimento de mesa" at bounding box center [631, 273] width 133 height 26
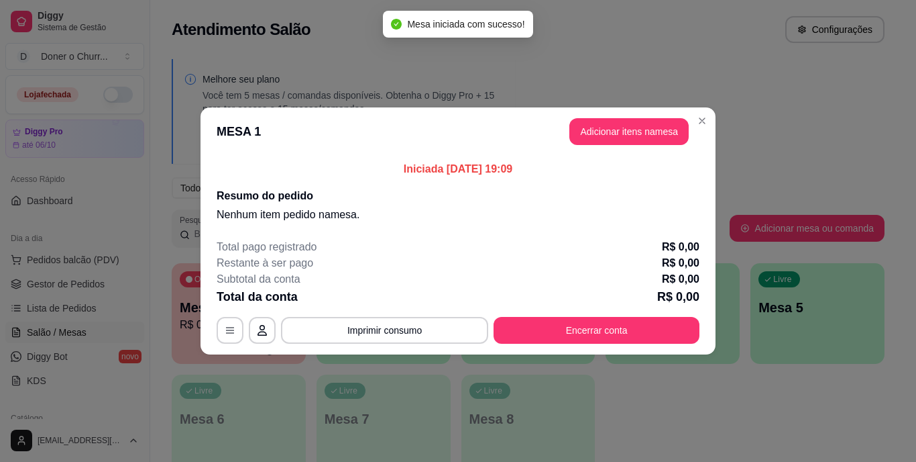
click at [634, 152] on header "MESA 1 Adicionar itens na mesa" at bounding box center [458, 131] width 515 height 48
click at [626, 137] on button "Adicionar itens na mesa" at bounding box center [629, 132] width 115 height 26
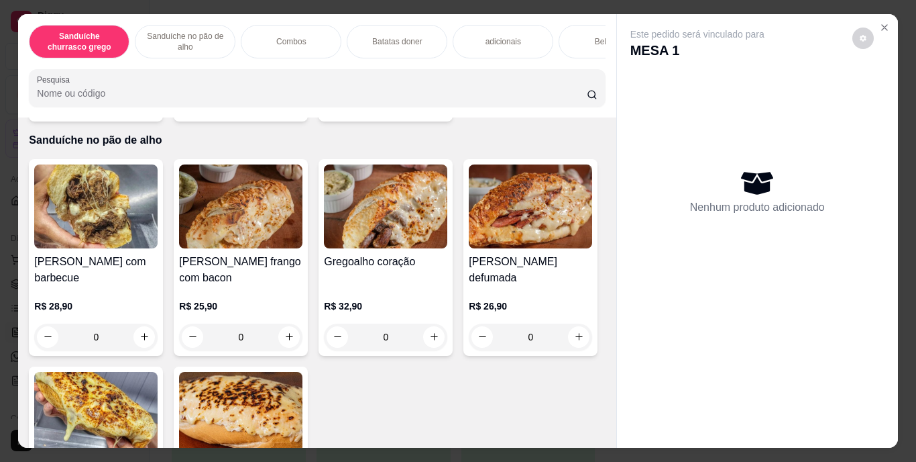
scroll to position [670, 0]
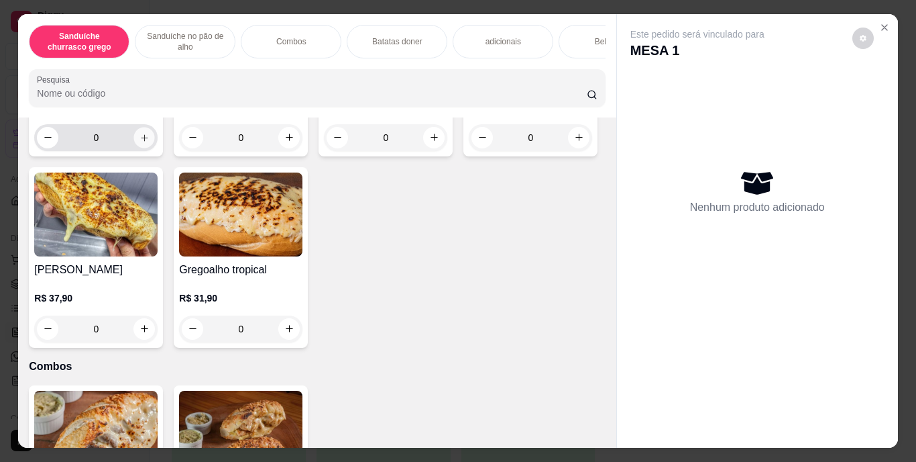
click at [140, 142] on icon "increase-product-quantity" at bounding box center [145, 137] width 10 height 10
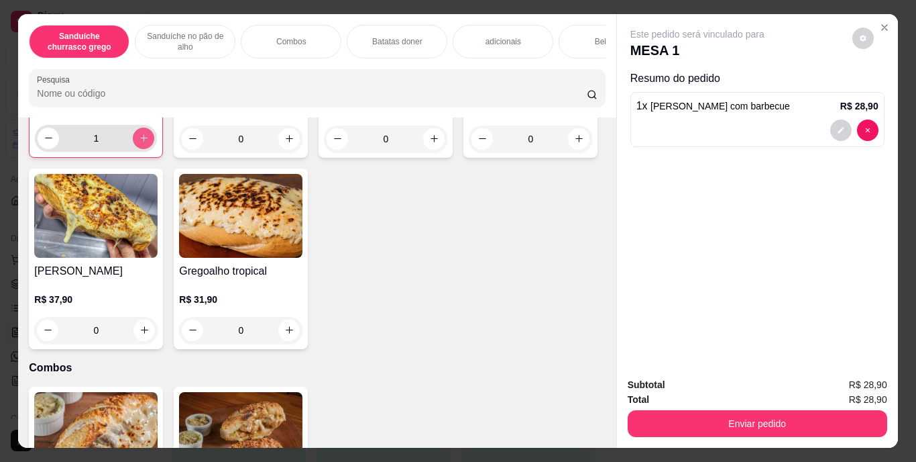
click at [140, 143] on icon "increase-product-quantity" at bounding box center [144, 138] width 10 height 10
type input "2"
click at [284, 144] on icon "increase-product-quantity" at bounding box center [289, 139] width 10 height 10
type input "1"
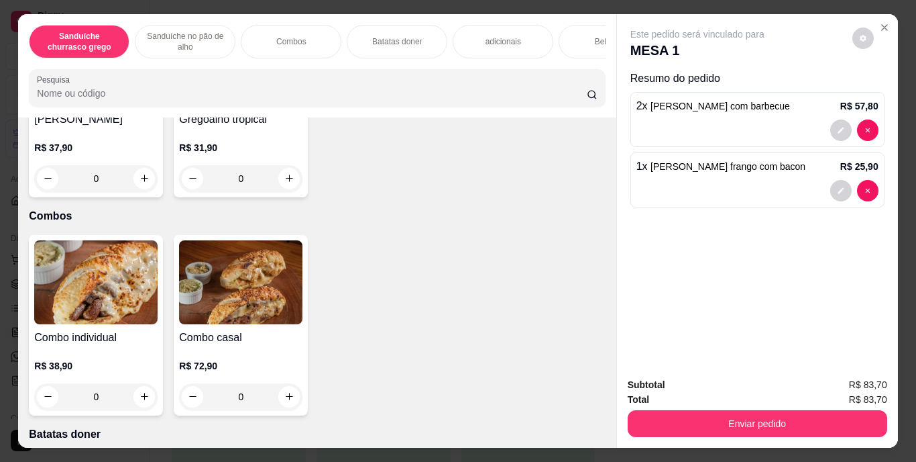
scroll to position [823, 0]
click at [155, 188] on button "increase-product-quantity" at bounding box center [144, 177] width 21 height 21
type input "1"
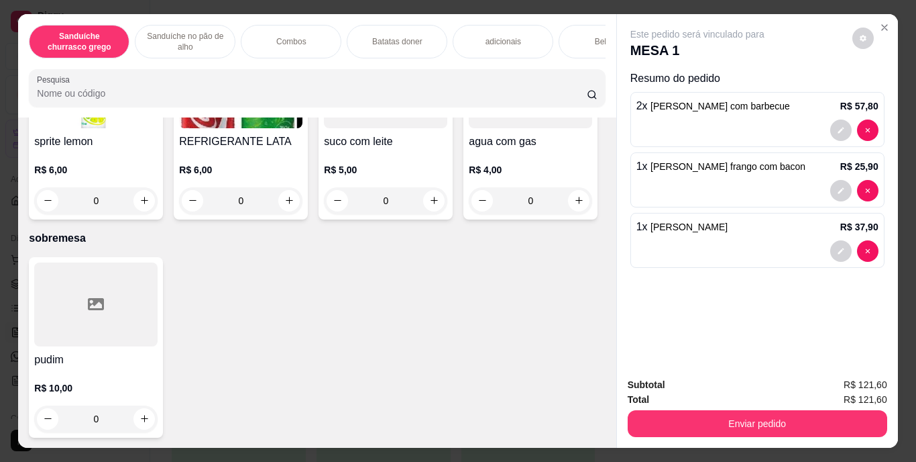
scroll to position [2346, 0]
click at [144, 14] on icon "increase-product-quantity" at bounding box center [145, 9] width 10 height 10
click at [144, 13] on icon "increase-product-quantity" at bounding box center [144, 8] width 10 height 10
type input "2"
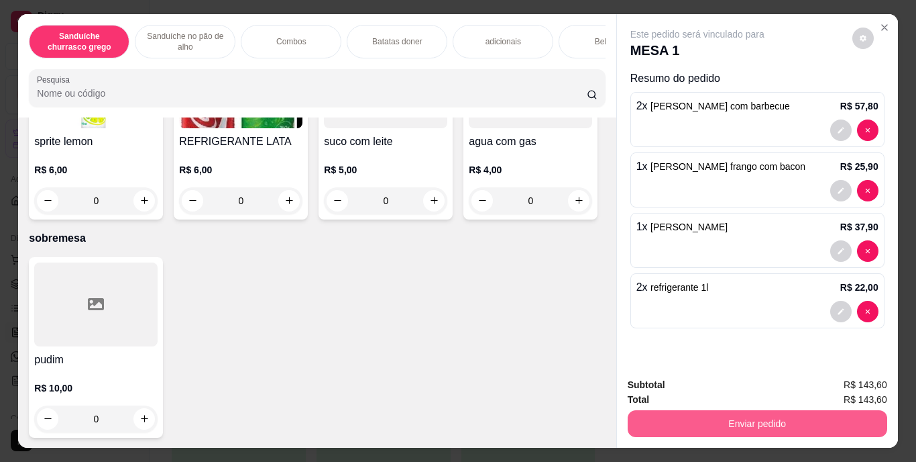
click at [706, 412] on button "Enviar pedido" at bounding box center [758, 423] width 260 height 27
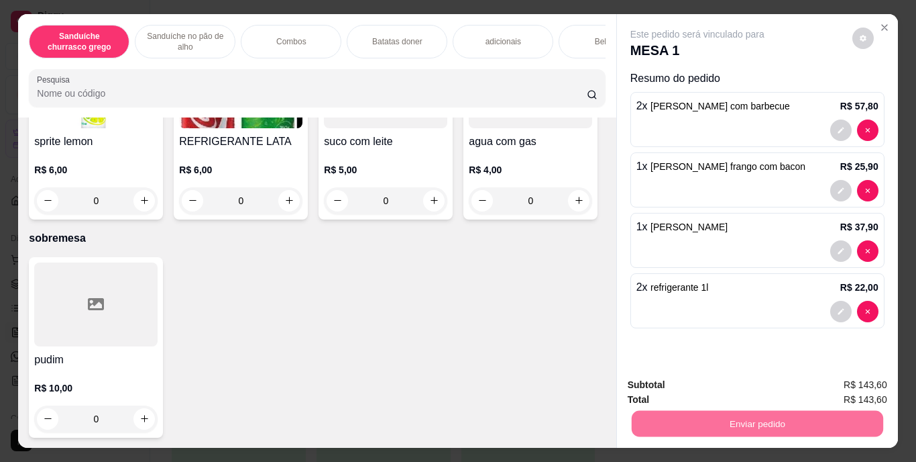
click at [839, 378] on button "Enviar pedido" at bounding box center [853, 385] width 74 height 25
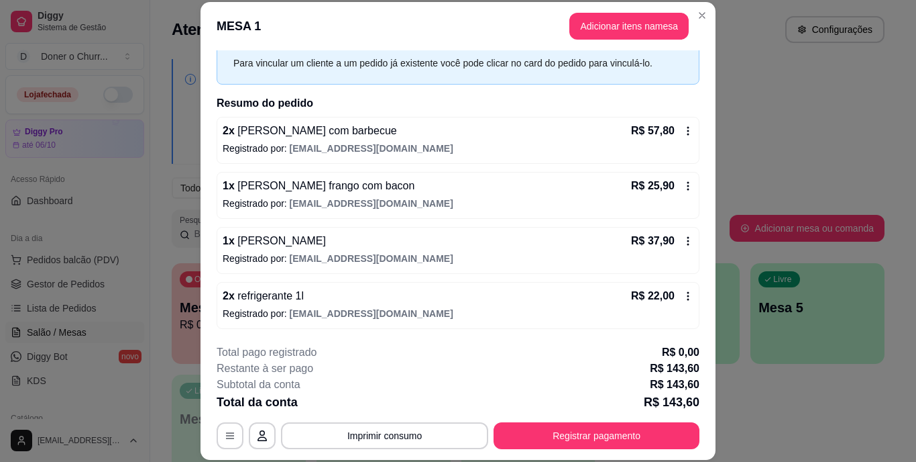
scroll to position [62, 0]
click at [360, 433] on button "Imprimir consumo" at bounding box center [384, 435] width 201 height 26
click at [401, 405] on button "IMPRESSORA" at bounding box center [384, 404] width 94 height 21
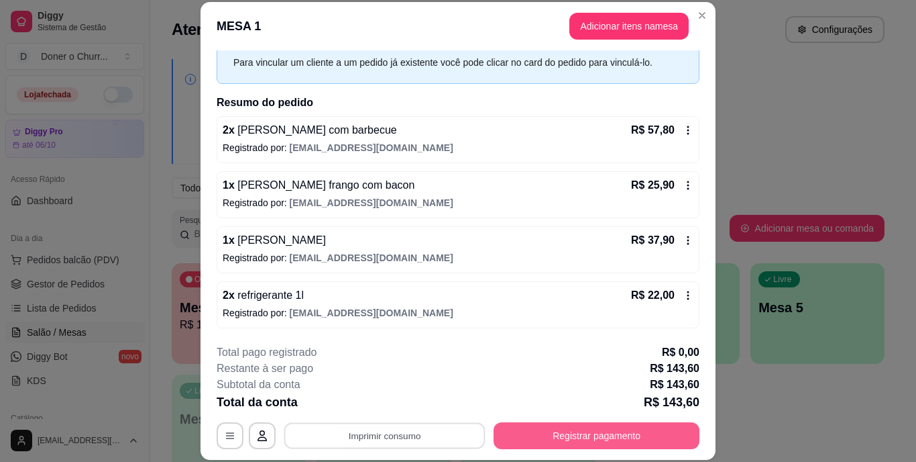
click at [551, 431] on button "Registrar pagamento" at bounding box center [597, 435] width 206 height 27
click at [589, 438] on button "Registrar pagamento" at bounding box center [597, 435] width 200 height 26
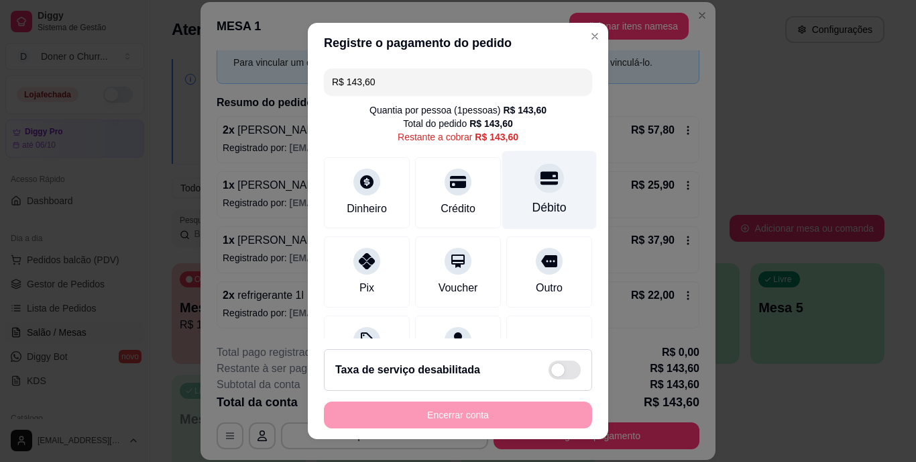
click at [535, 191] on div at bounding box center [550, 179] width 30 height 30
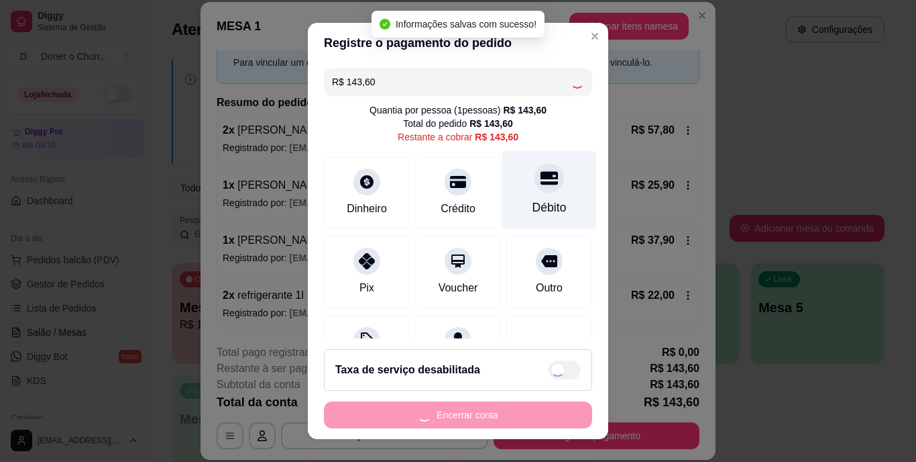
type input "R$ 0,00"
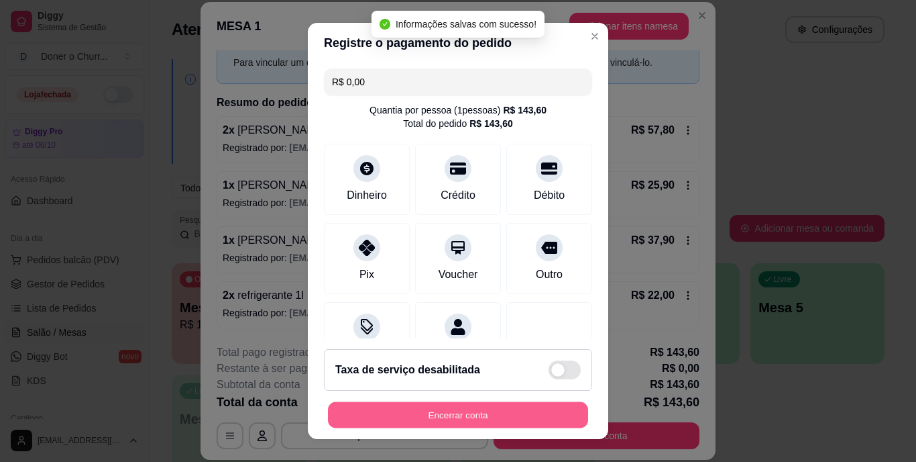
click at [466, 420] on button "Encerrar conta" at bounding box center [458, 414] width 260 height 26
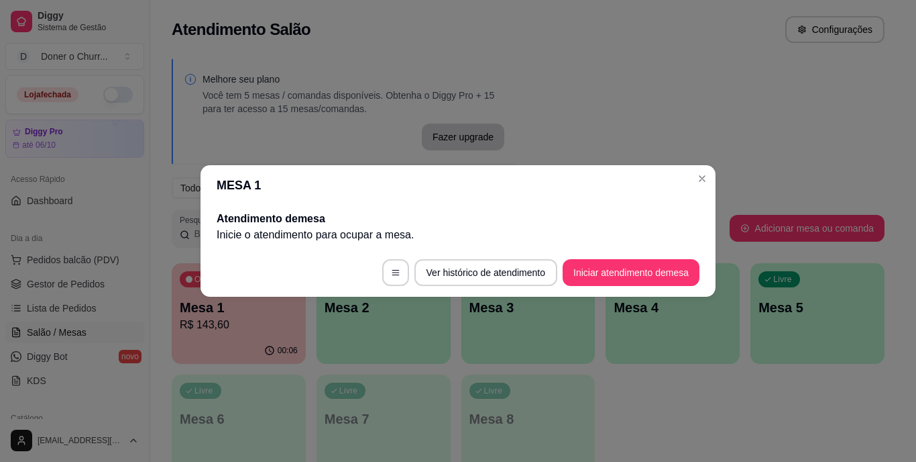
scroll to position [0, 0]
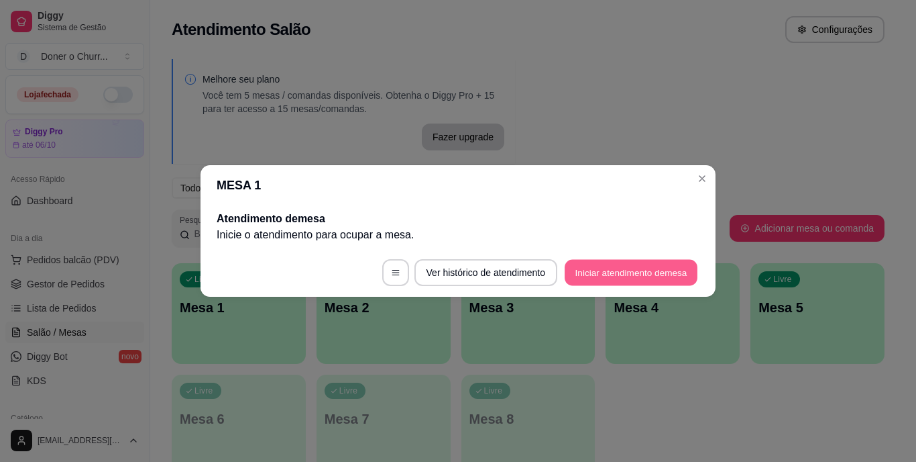
click at [628, 266] on button "Iniciar atendimento de mesa" at bounding box center [631, 273] width 133 height 26
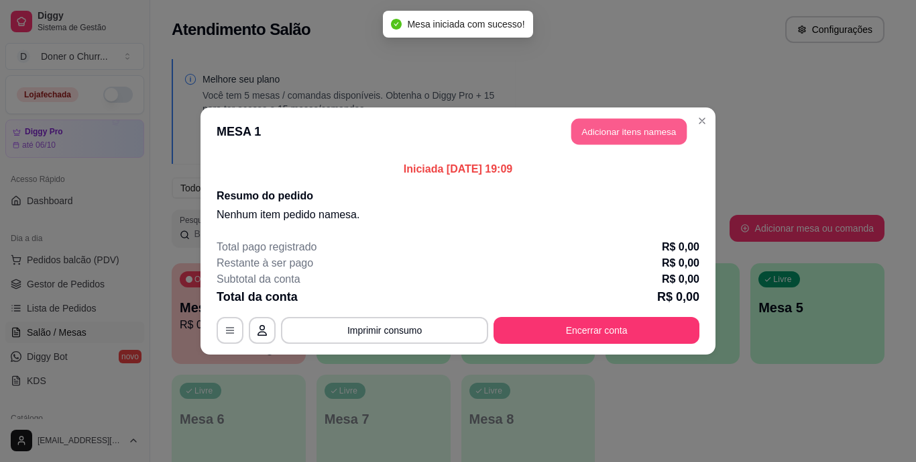
click at [621, 139] on button "Adicionar itens na mesa" at bounding box center [629, 132] width 115 height 26
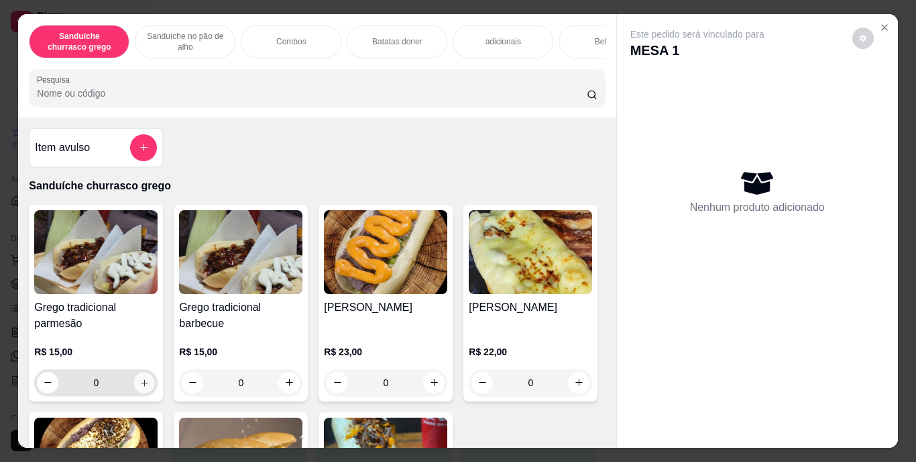
click at [140, 387] on icon "increase-product-quantity" at bounding box center [145, 382] width 10 height 10
type input "1"
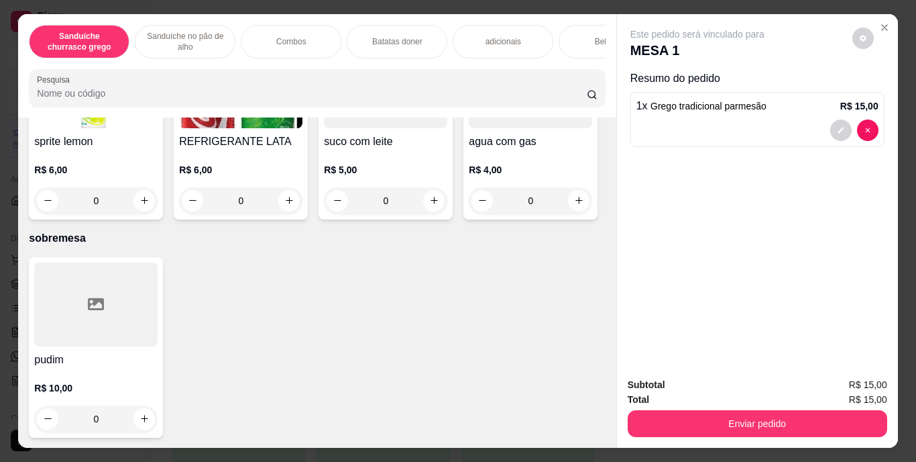
scroll to position [2239, 0]
click at [279, 19] on button "increase-product-quantity" at bounding box center [289, 9] width 21 height 21
type input "1"
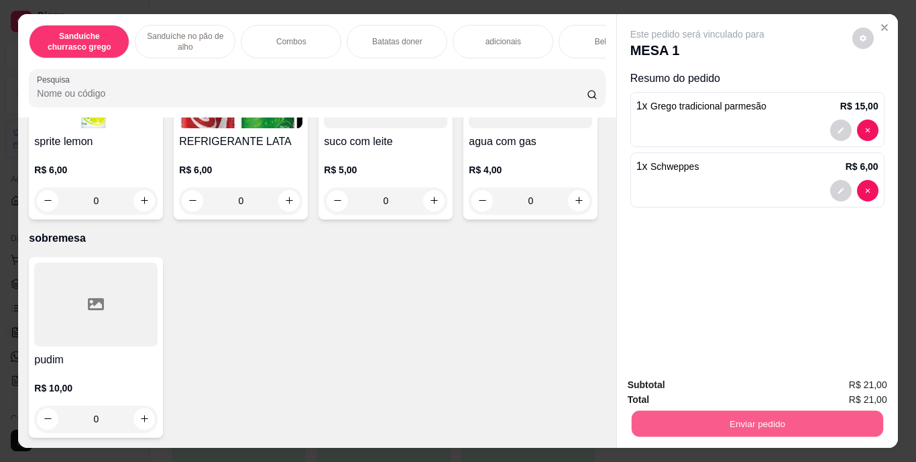
click at [725, 416] on button "Enviar pedido" at bounding box center [757, 424] width 252 height 26
click at [729, 413] on button "Enviar pedido" at bounding box center [757, 424] width 252 height 26
click at [761, 420] on button "Enviar pedido" at bounding box center [758, 423] width 260 height 27
click at [860, 385] on button "Enviar pedido" at bounding box center [853, 385] width 74 height 25
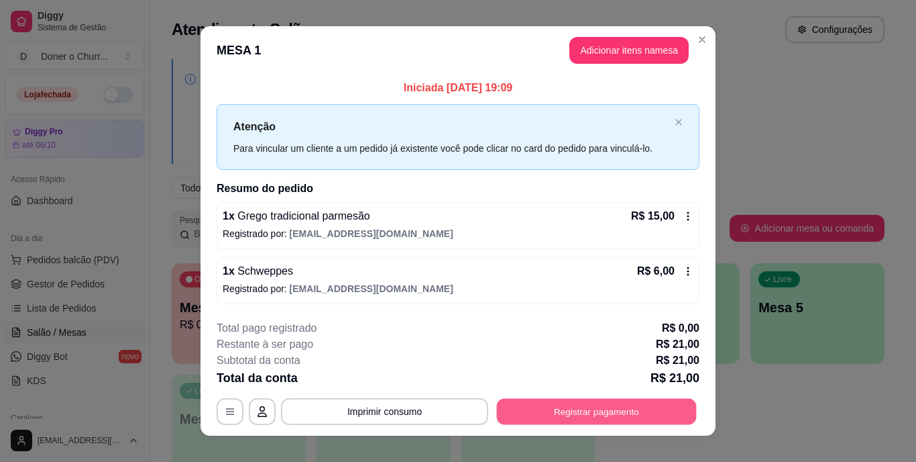
click at [574, 406] on button "Registrar pagamento" at bounding box center [597, 411] width 200 height 26
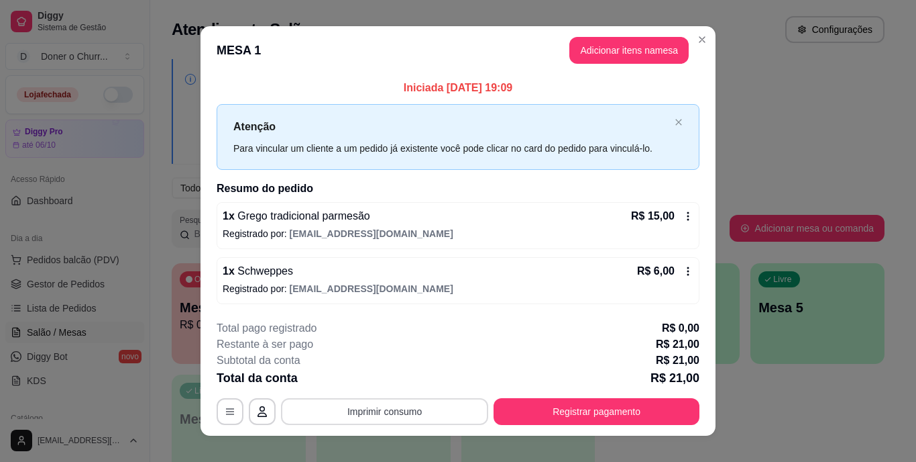
click at [415, 409] on button "Imprimir consumo" at bounding box center [384, 411] width 207 height 27
click at [401, 385] on button "IMPRESSORA" at bounding box center [384, 380] width 94 height 21
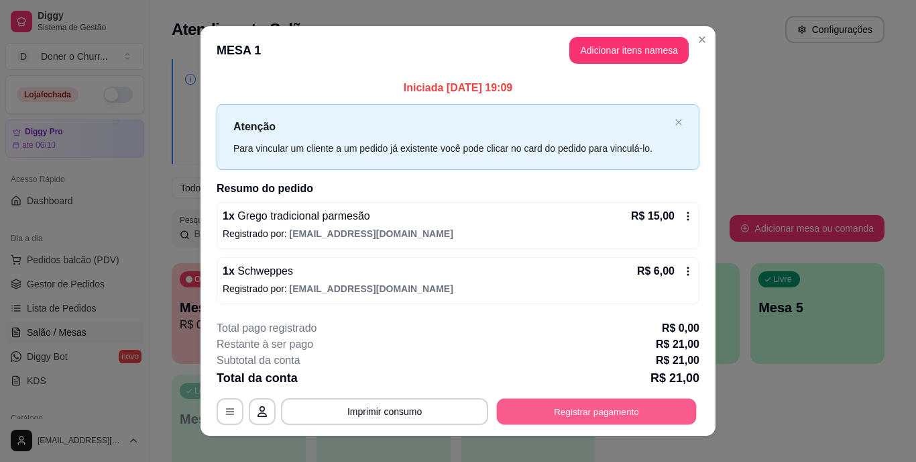
click at [598, 406] on button "Registrar pagamento" at bounding box center [597, 411] width 200 height 26
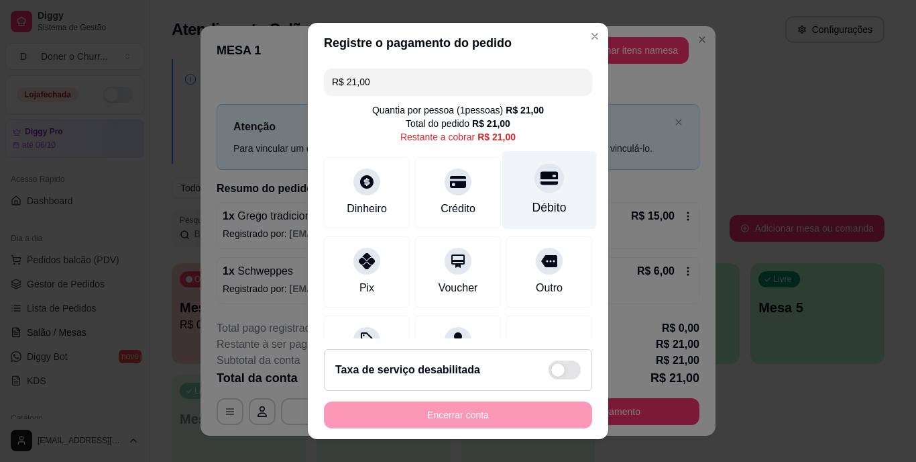
click at [541, 186] on icon at bounding box center [549, 178] width 17 height 17
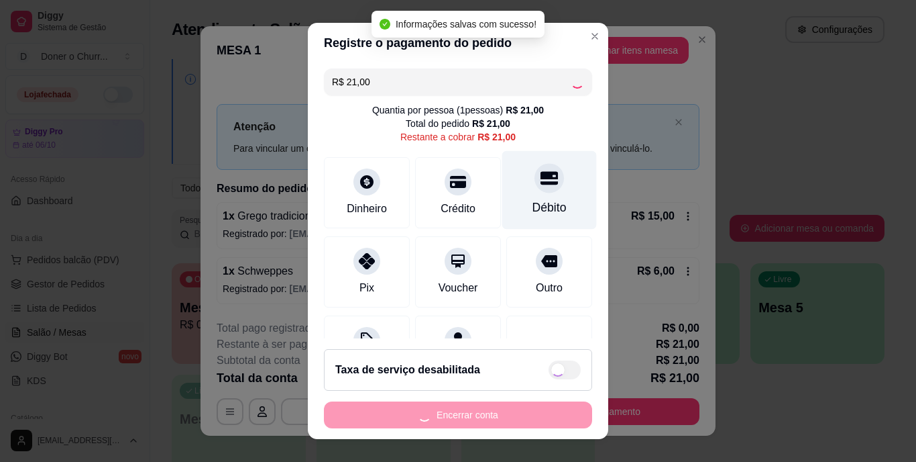
type input "R$ 0,00"
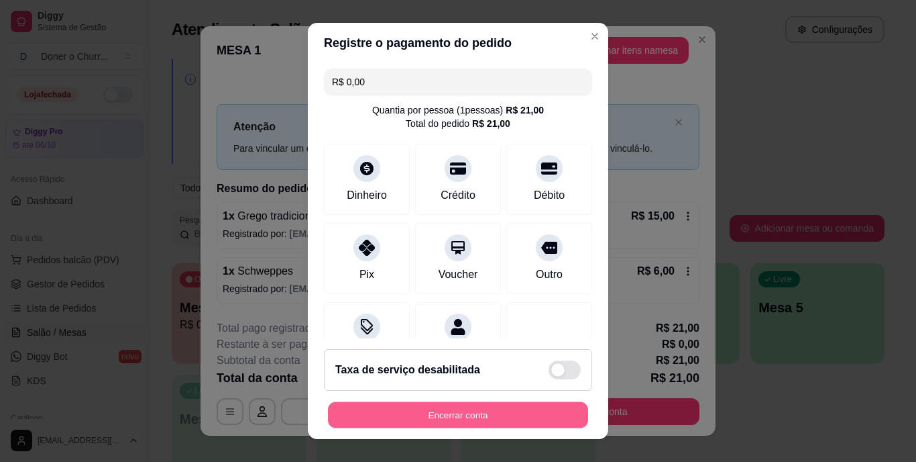
click at [469, 413] on button "Encerrar conta" at bounding box center [458, 414] width 260 height 26
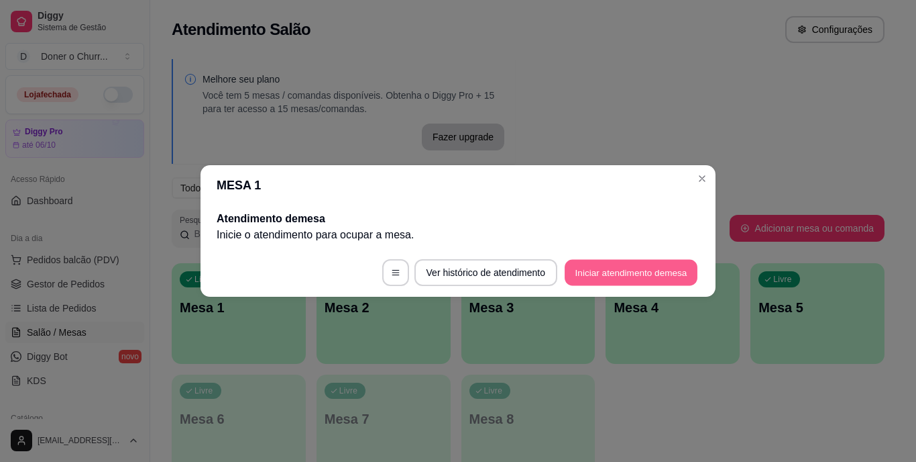
click at [632, 274] on button "Iniciar atendimento de mesa" at bounding box center [631, 273] width 133 height 26
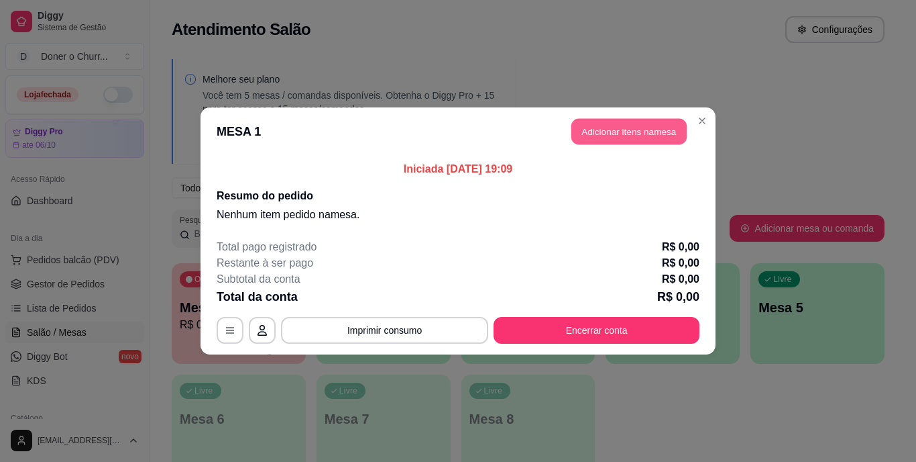
click at [652, 135] on button "Adicionar itens na mesa" at bounding box center [629, 132] width 115 height 26
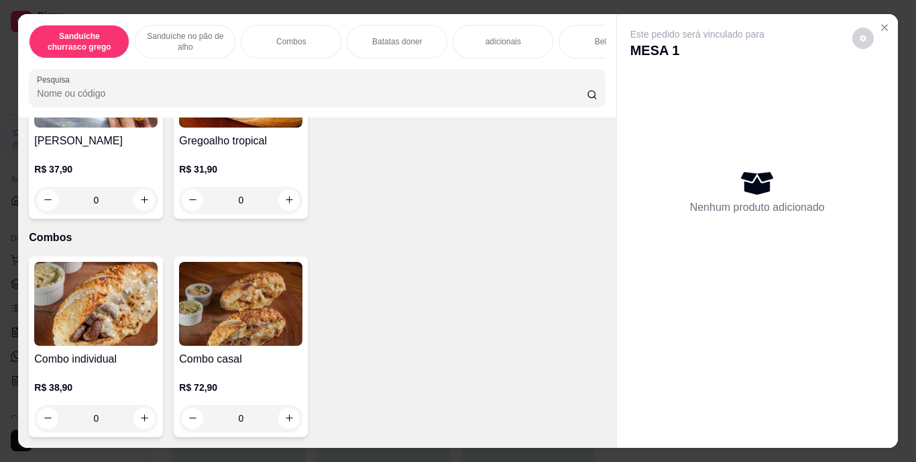
scroll to position [845, 0]
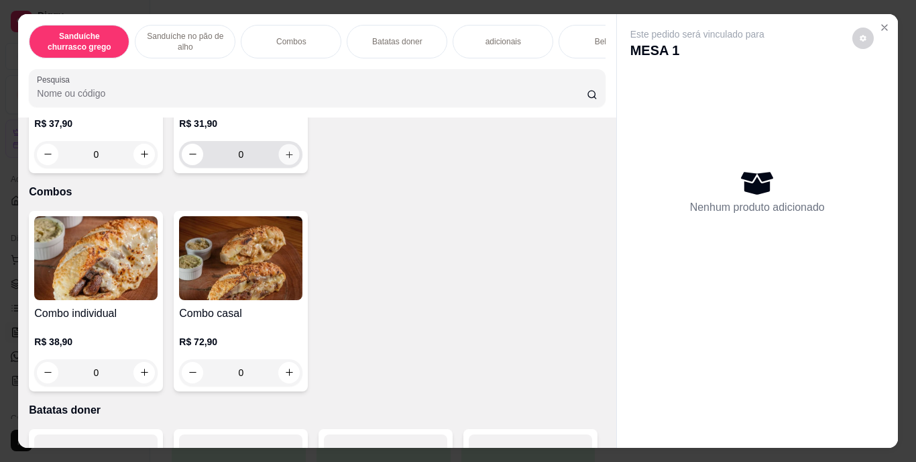
click at [300, 164] on button "increase-product-quantity" at bounding box center [289, 154] width 21 height 21
type input "1"
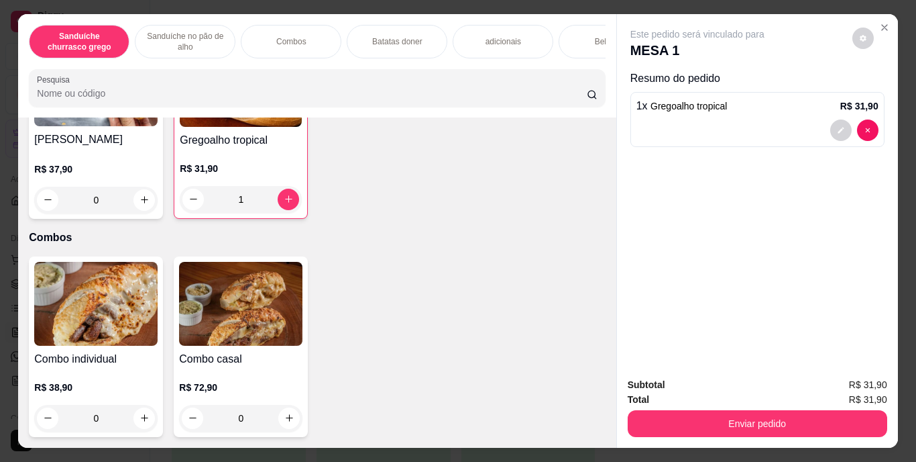
scroll to position [735, 0]
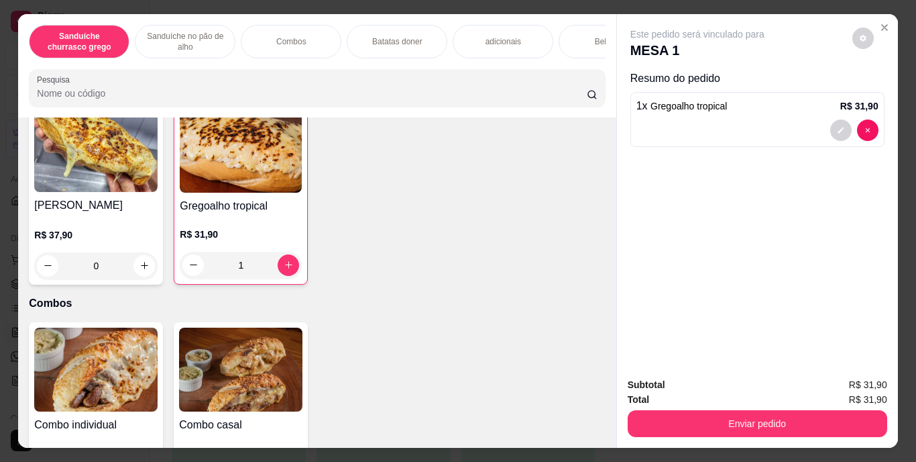
click at [140, 78] on icon "increase-product-quantity" at bounding box center [145, 73] width 10 height 10
type input "1"
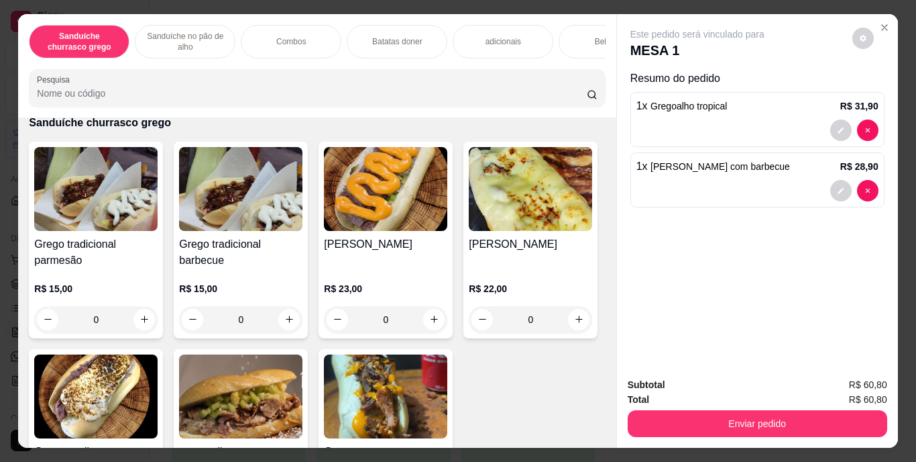
scroll to position [42, 0]
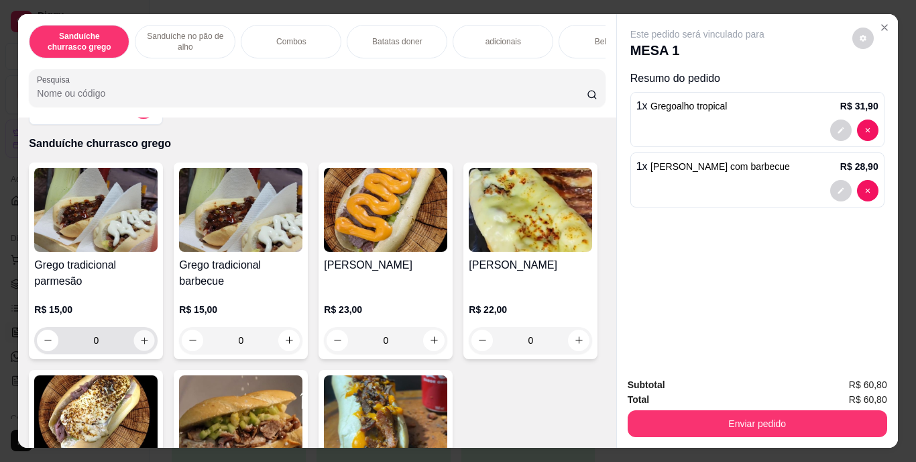
click at [140, 345] on icon "increase-product-quantity" at bounding box center [145, 340] width 10 height 10
type input "1"
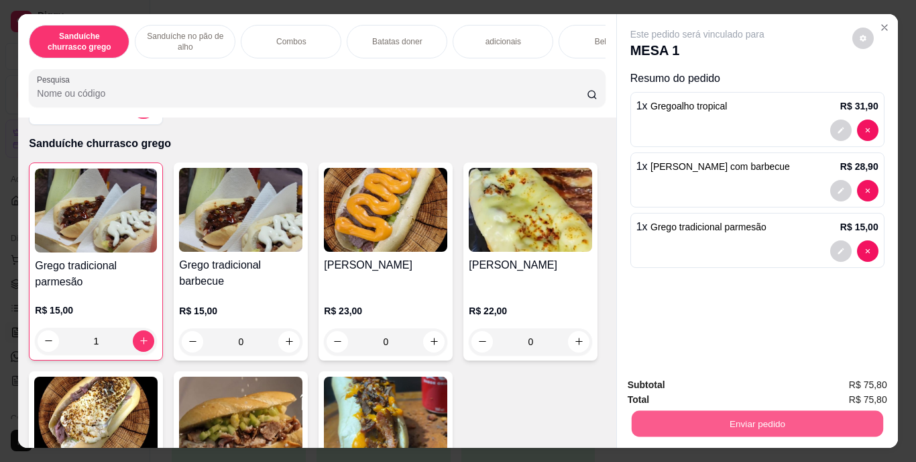
click at [728, 416] on button "Enviar pedido" at bounding box center [757, 424] width 252 height 26
click at [847, 384] on button "Enviar pedido" at bounding box center [853, 385] width 74 height 25
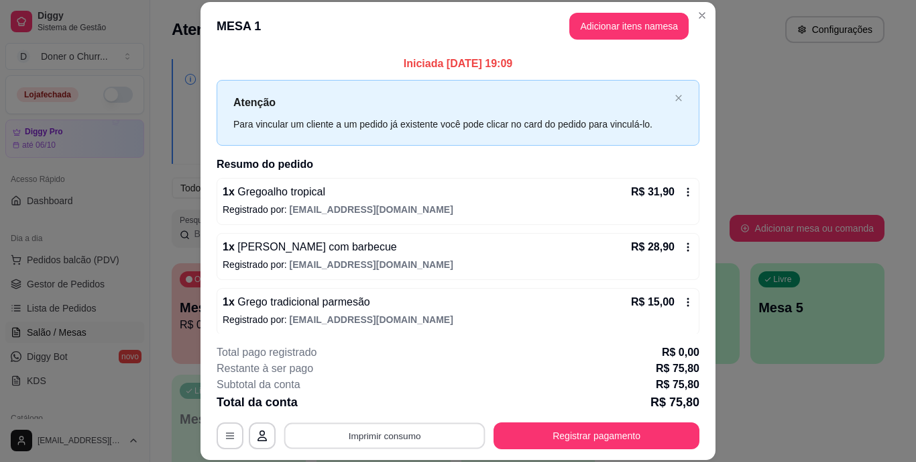
click at [379, 439] on button "Imprimir consumo" at bounding box center [384, 435] width 201 height 26
click at [390, 401] on button "IMPRESSORA" at bounding box center [384, 404] width 94 height 21
click at [566, 431] on button "Registrar pagamento" at bounding box center [597, 435] width 206 height 27
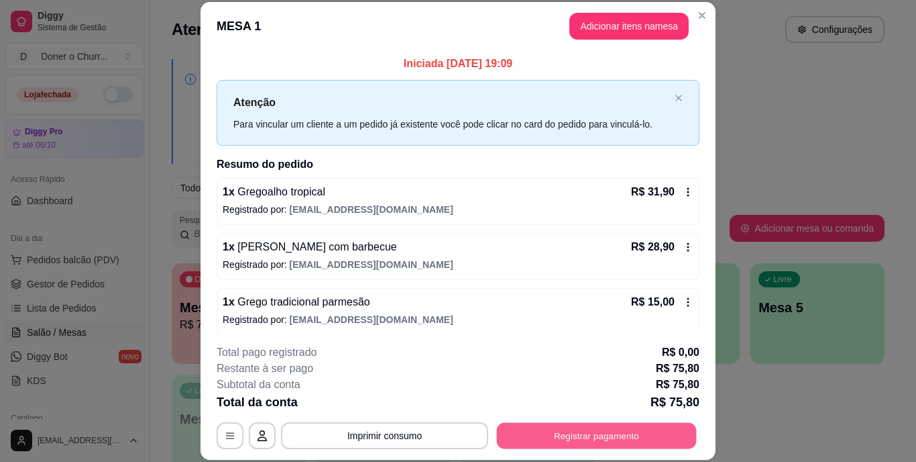
click at [569, 441] on button "Registrar pagamento" at bounding box center [597, 435] width 200 height 26
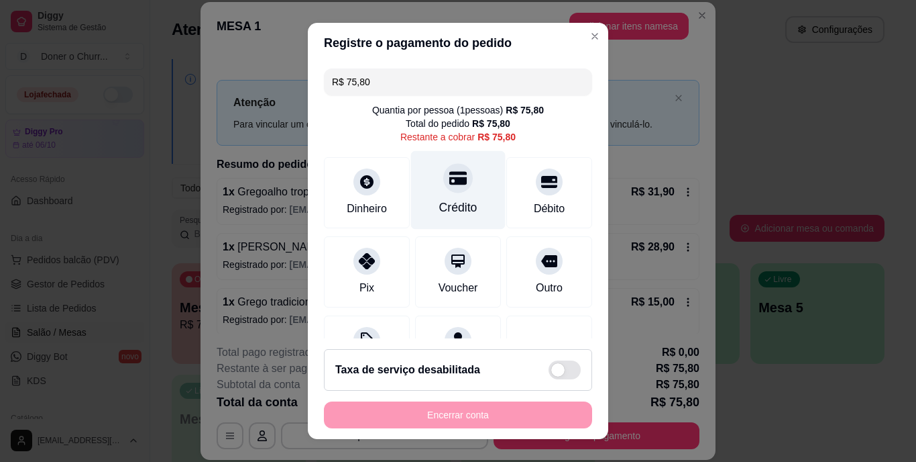
click at [438, 195] on div "Crédito" at bounding box center [458, 190] width 95 height 78
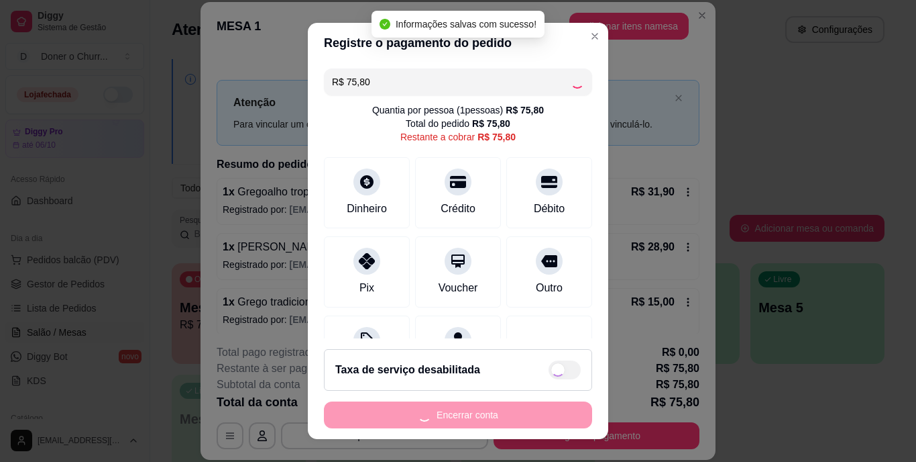
type input "R$ 0,00"
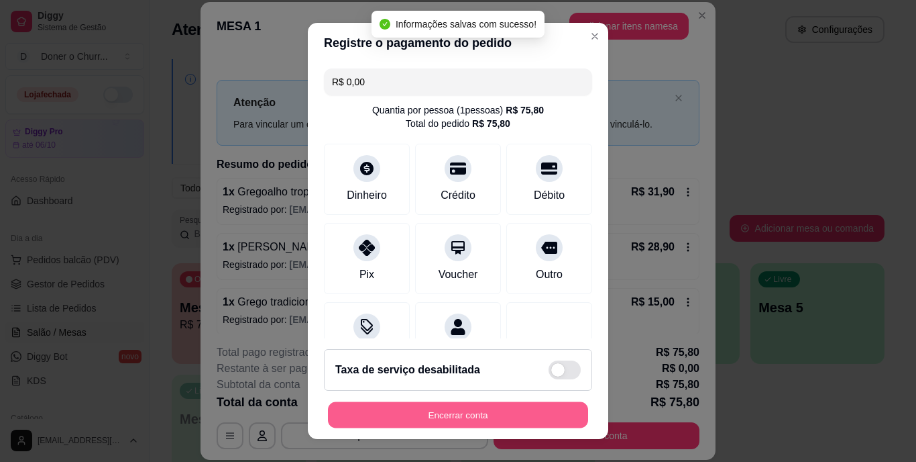
click at [494, 413] on button "Encerrar conta" at bounding box center [458, 414] width 260 height 26
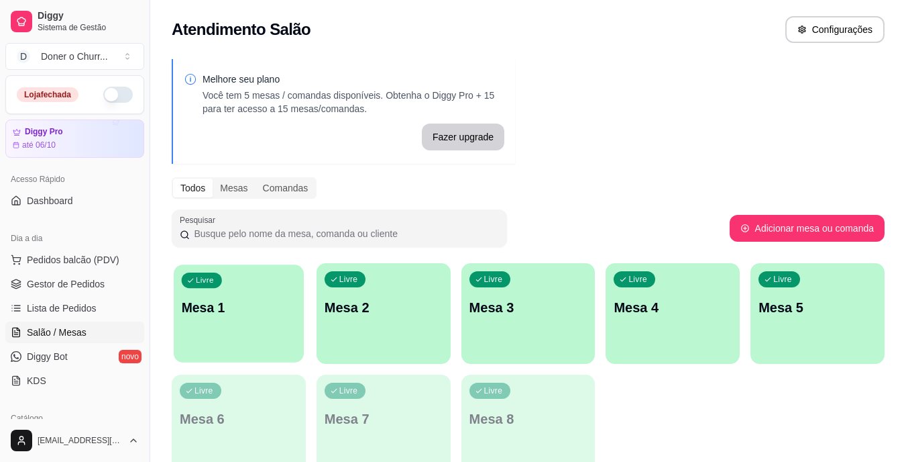
click at [238, 316] on p "Mesa 1" at bounding box center [239, 308] width 115 height 18
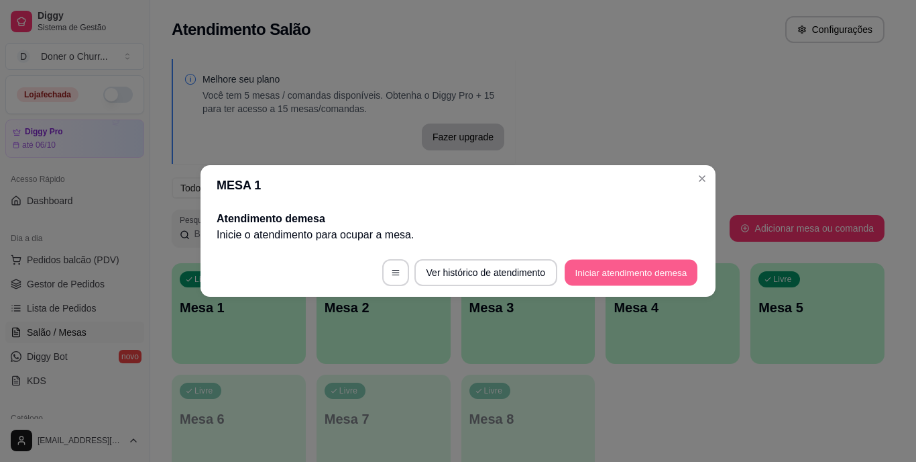
click at [621, 268] on button "Iniciar atendimento de mesa" at bounding box center [631, 273] width 133 height 26
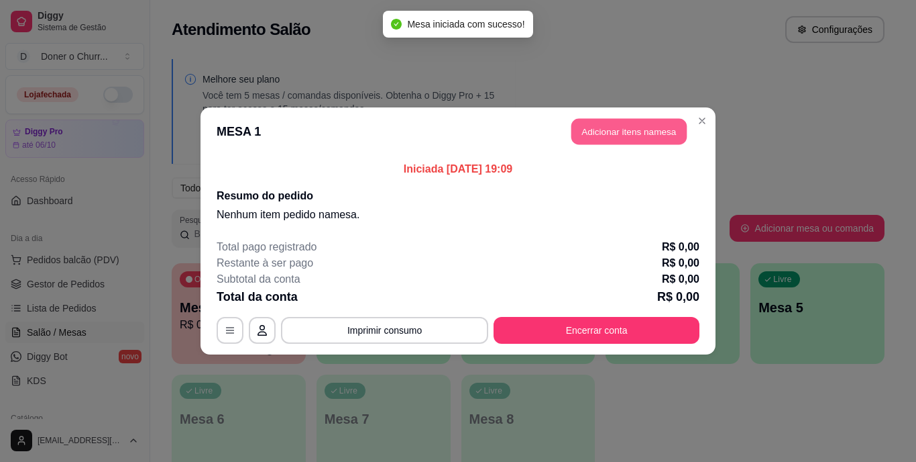
click at [620, 135] on button "Adicionar itens na mesa" at bounding box center [629, 132] width 115 height 26
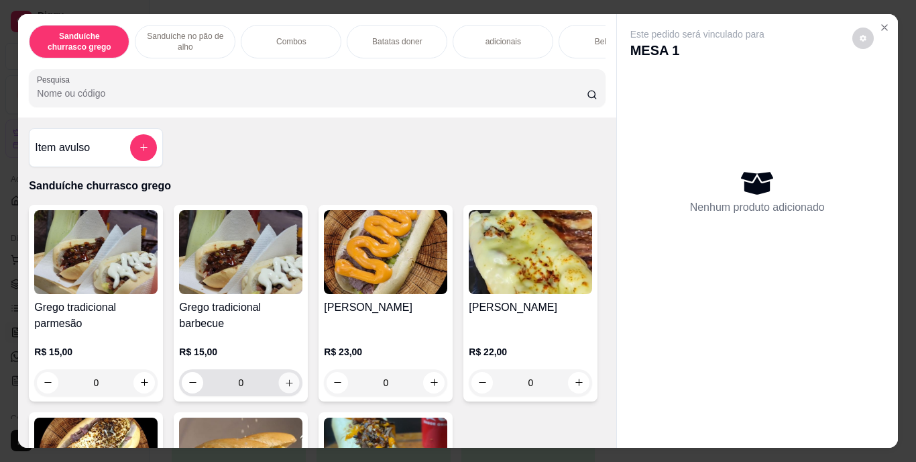
click at [285, 382] on icon "increase-product-quantity" at bounding box center [289, 382] width 10 height 10
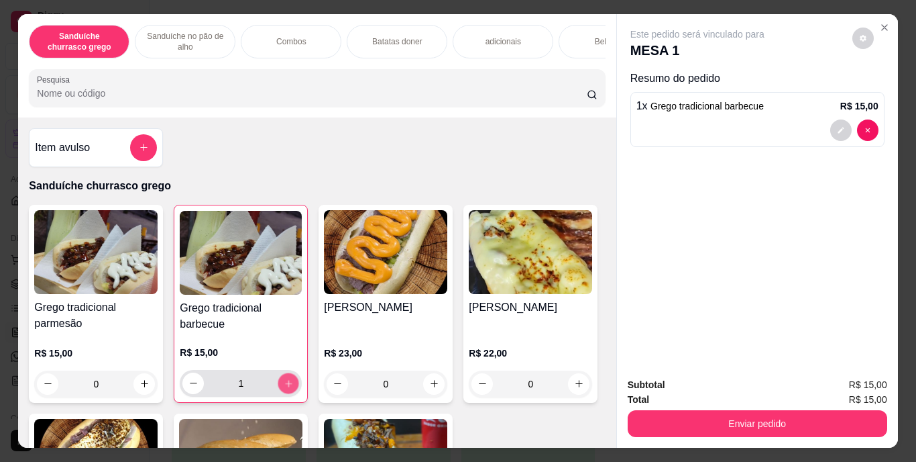
click at [285, 382] on icon "increase-product-quantity" at bounding box center [289, 383] width 10 height 10
type input "3"
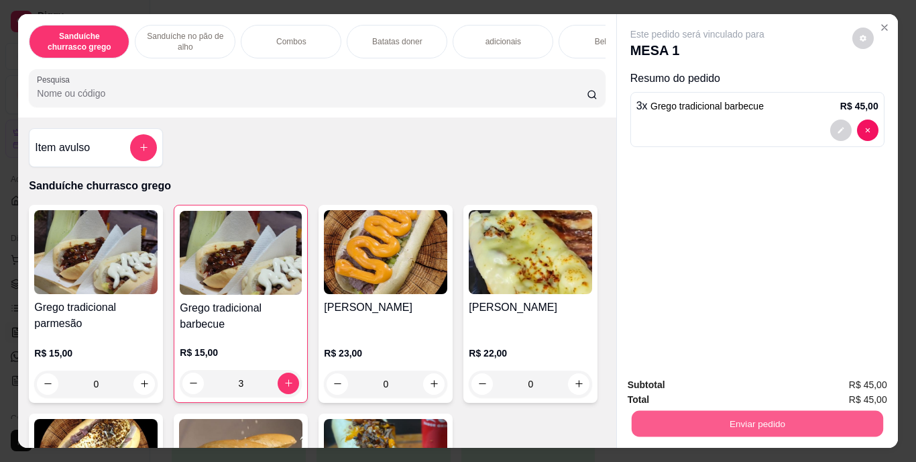
click at [716, 421] on button "Enviar pedido" at bounding box center [757, 424] width 252 height 26
click at [840, 386] on button "Enviar pedido" at bounding box center [853, 385] width 74 height 25
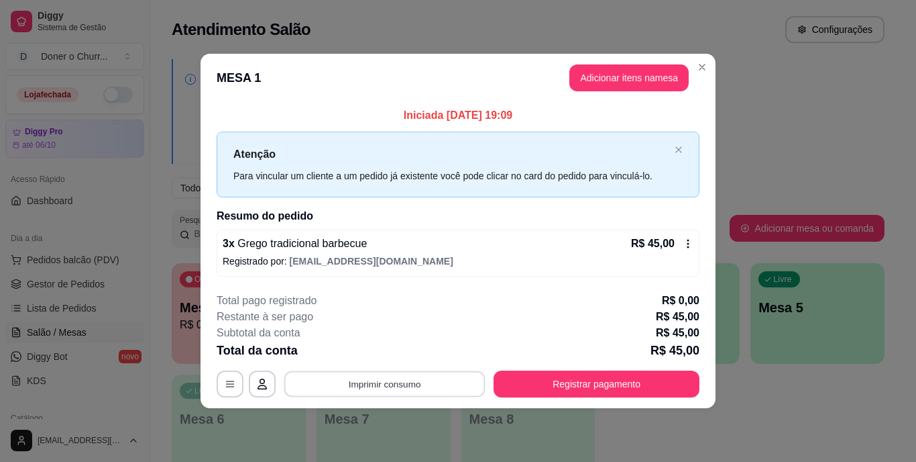
click at [411, 376] on button "Imprimir consumo" at bounding box center [384, 383] width 201 height 26
click at [474, 334] on div "Subtotal da conta R$ 45,00" at bounding box center [458, 333] width 483 height 16
click at [618, 68] on button "Adicionar itens na mesa" at bounding box center [629, 78] width 115 height 26
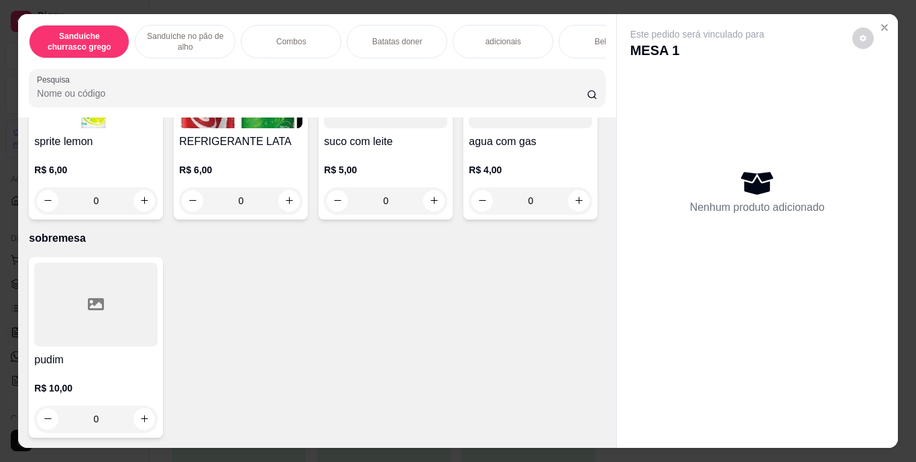
scroll to position [2474, 0]
click at [569, 19] on button "increase-product-quantity" at bounding box center [579, 9] width 21 height 21
type input "1"
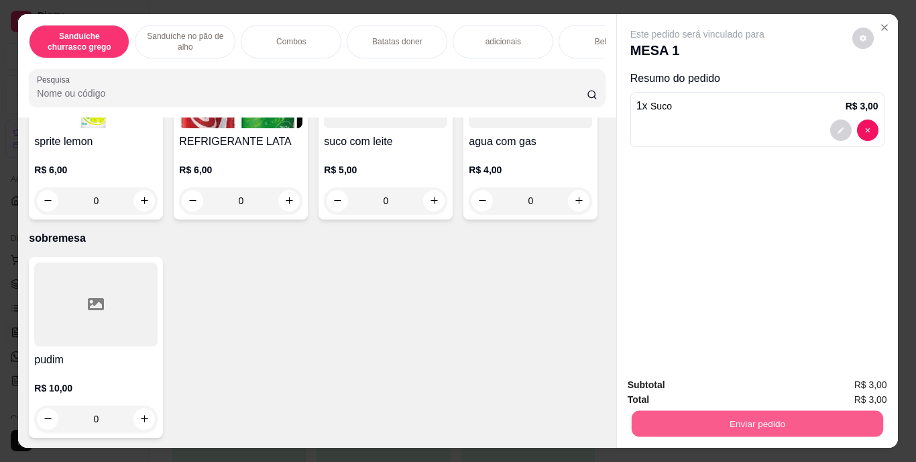
click at [725, 423] on button "Enviar pedido" at bounding box center [757, 424] width 252 height 26
click at [851, 385] on button "Enviar pedido" at bounding box center [853, 385] width 74 height 25
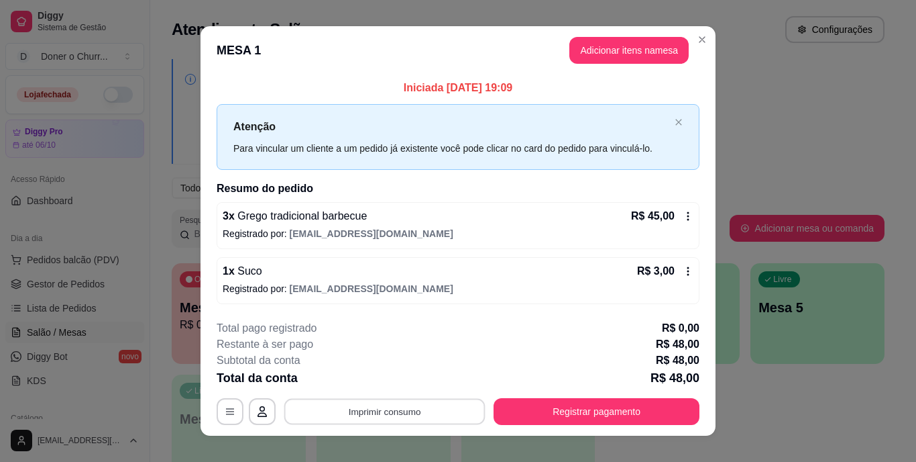
click at [390, 405] on button "Imprimir consumo" at bounding box center [384, 411] width 201 height 26
click at [397, 380] on button "IMPRESSORA" at bounding box center [384, 380] width 94 height 21
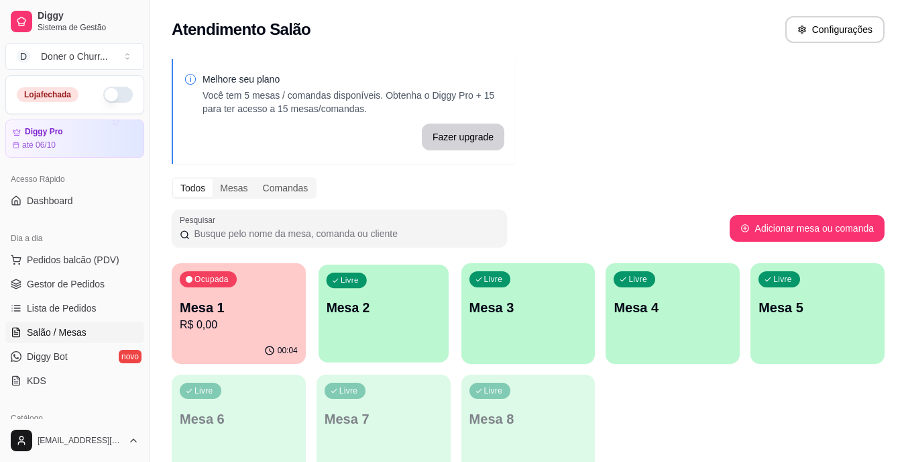
click at [370, 318] on div "Livre Mesa 2" at bounding box center [384, 305] width 130 height 82
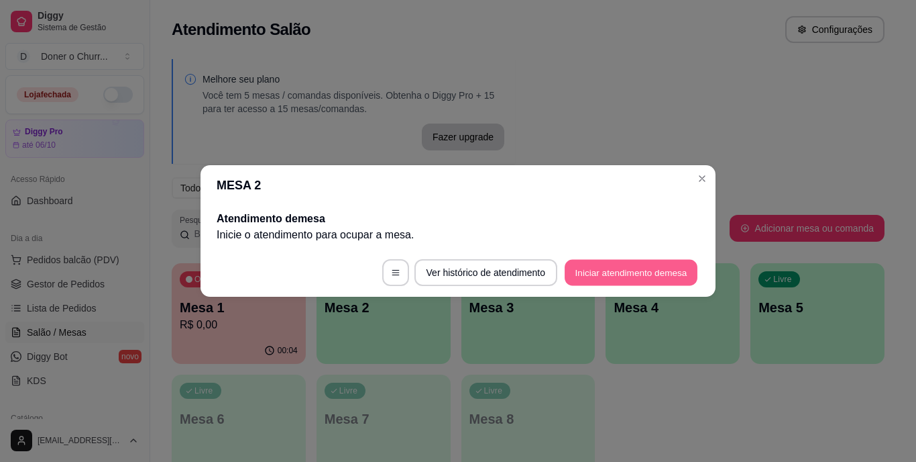
click at [598, 262] on button "Iniciar atendimento de mesa" at bounding box center [631, 273] width 133 height 26
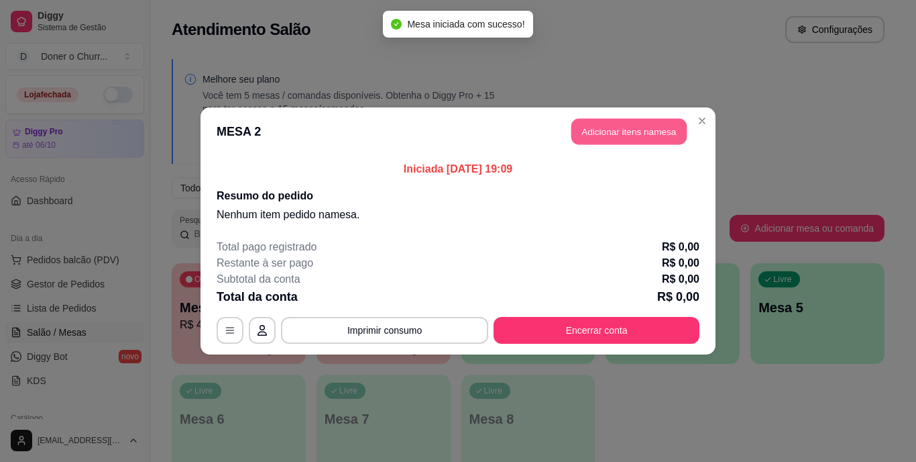
click at [622, 121] on button "Adicionar itens na mesa" at bounding box center [629, 132] width 115 height 26
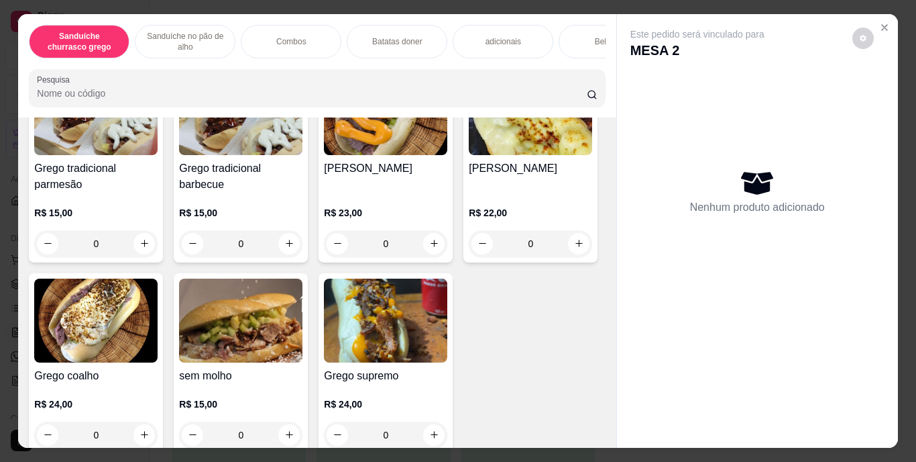
scroll to position [193, 0]
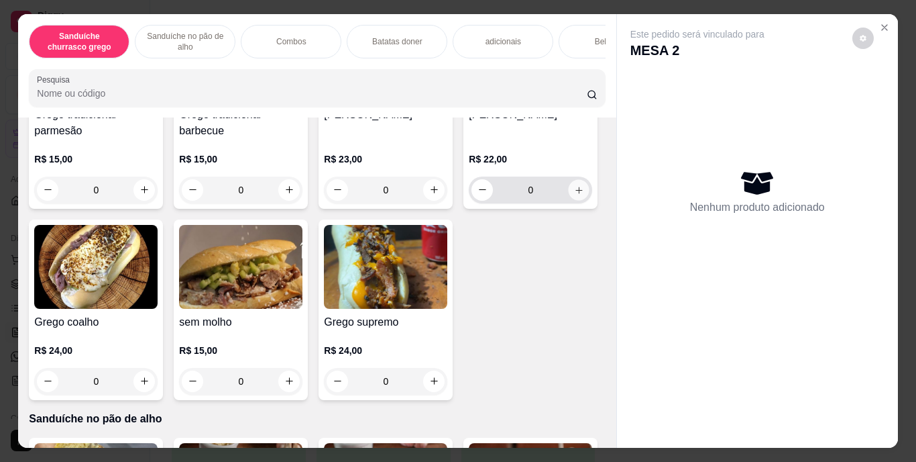
click at [574, 195] on icon "increase-product-quantity" at bounding box center [579, 190] width 10 height 10
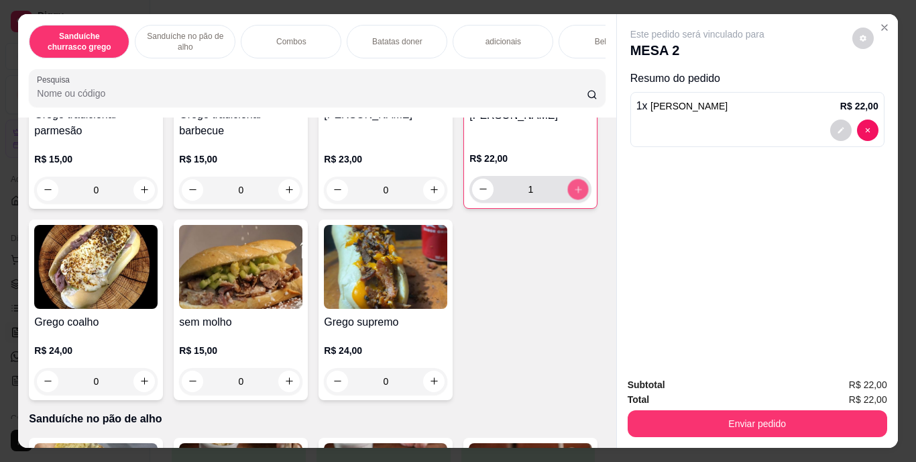
click at [574, 194] on icon "increase-product-quantity" at bounding box center [579, 189] width 10 height 10
type input "2"
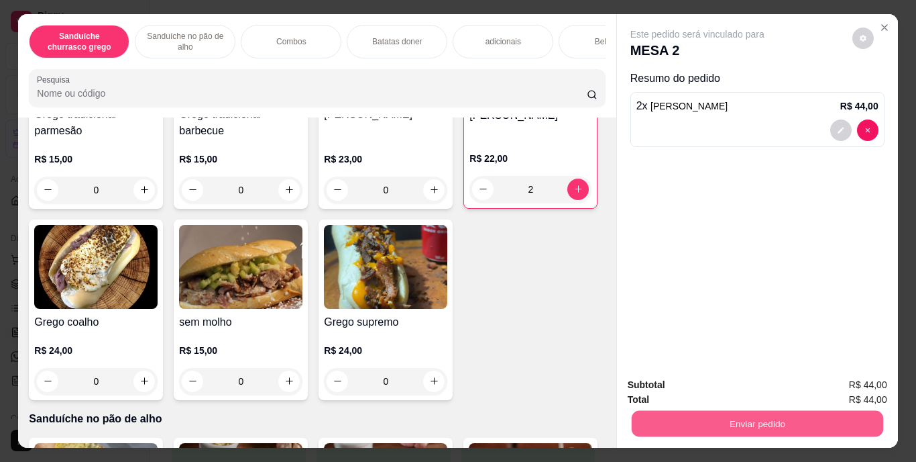
click at [702, 411] on button "Enviar pedido" at bounding box center [757, 424] width 252 height 26
click at [876, 393] on button "Enviar pedido" at bounding box center [853, 385] width 74 height 25
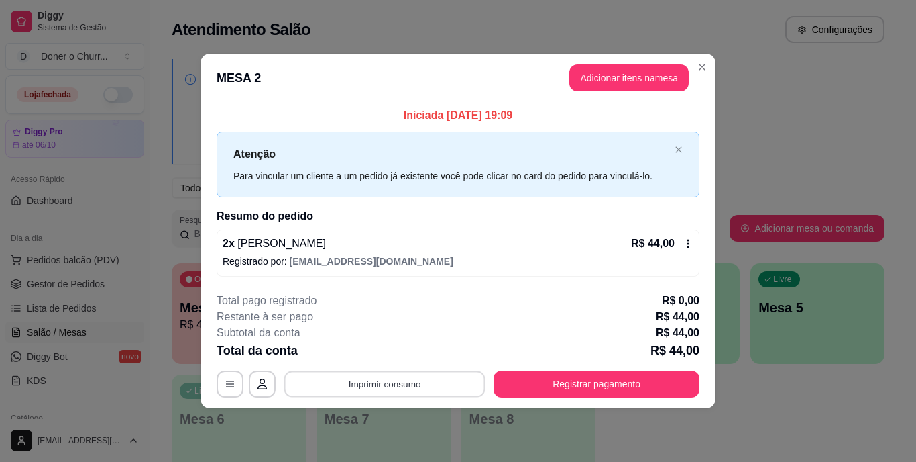
click at [417, 379] on button "Imprimir consumo" at bounding box center [384, 383] width 201 height 26
click at [390, 345] on button "IMPRESSORA" at bounding box center [389, 352] width 94 height 21
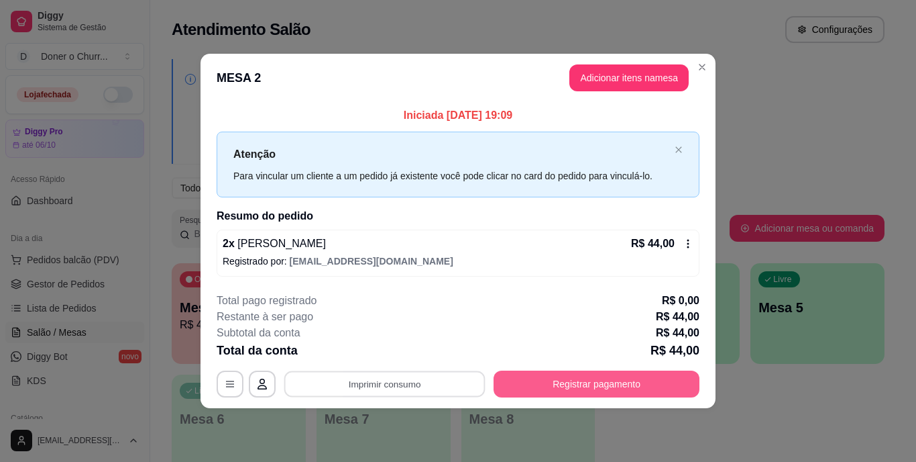
click at [609, 386] on button "Registrar pagamento" at bounding box center [597, 383] width 206 height 27
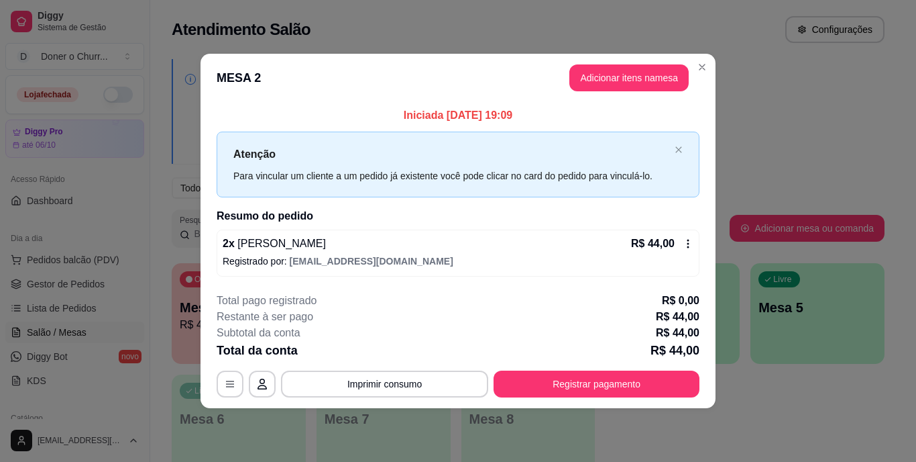
click at [572, 368] on div "**********" at bounding box center [458, 345] width 483 height 105
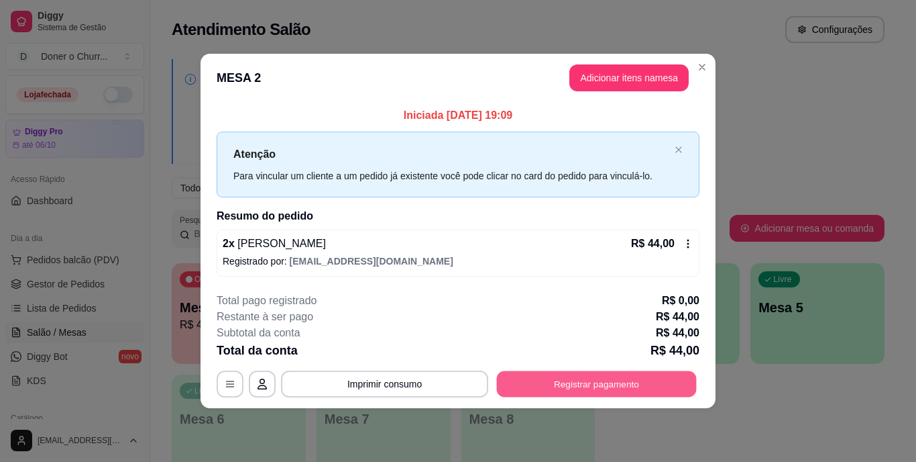
click at [597, 378] on button "Registrar pagamento" at bounding box center [597, 383] width 200 height 26
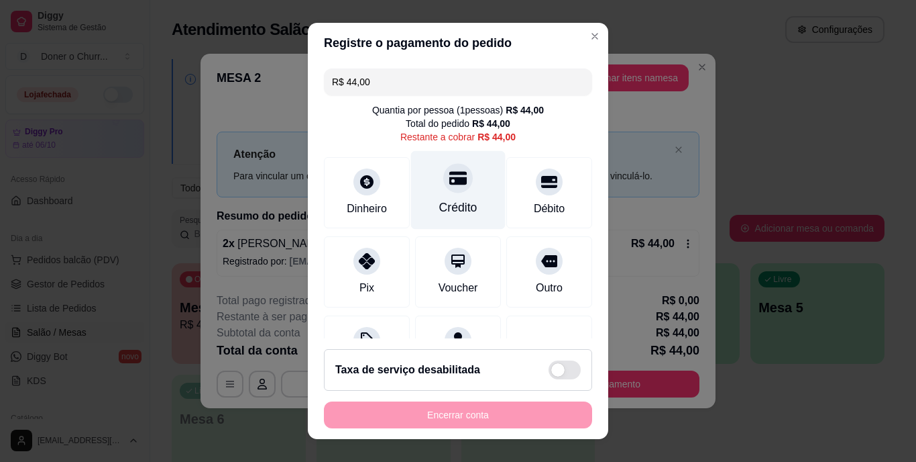
click at [450, 182] on icon at bounding box center [458, 178] width 17 height 13
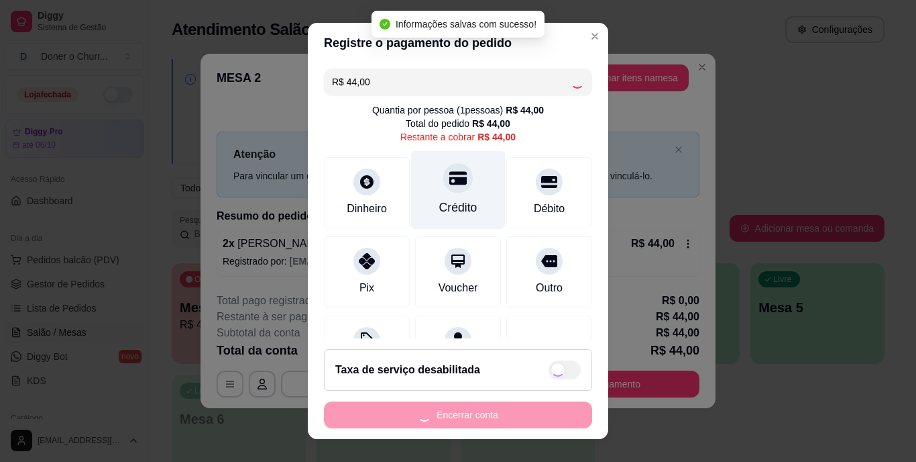
type input "R$ 0,00"
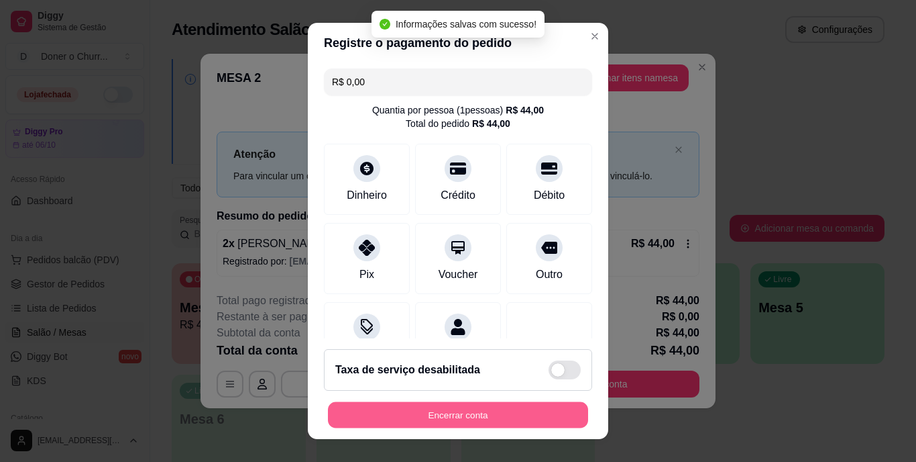
click at [463, 404] on button "Encerrar conta" at bounding box center [458, 414] width 260 height 26
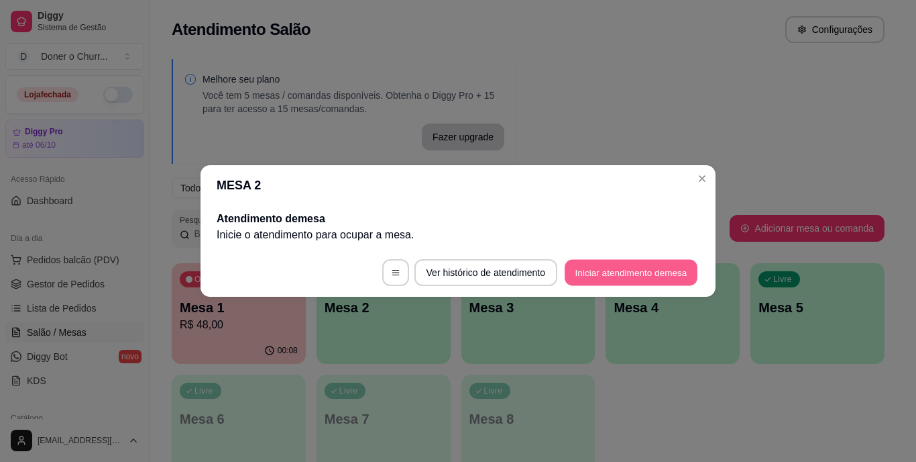
click at [611, 270] on button "Iniciar atendimento de mesa" at bounding box center [631, 273] width 133 height 26
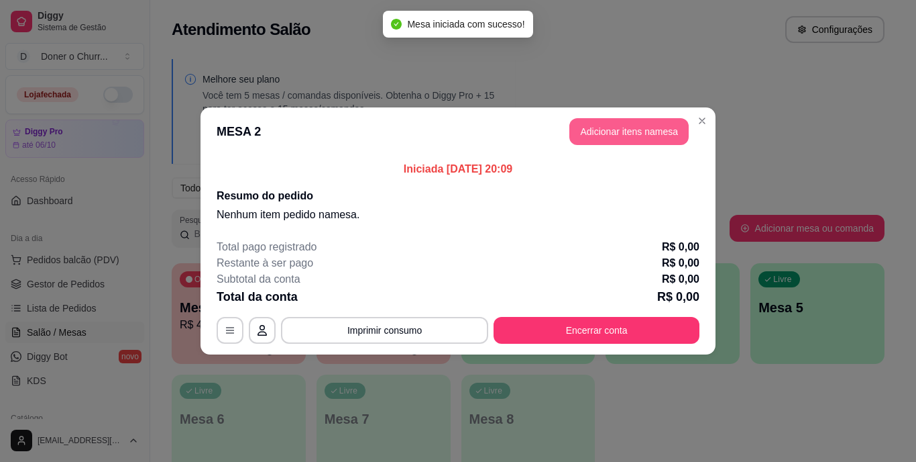
drag, startPoint x: 635, startPoint y: 116, endPoint x: 628, endPoint y: 134, distance: 19.3
click at [628, 134] on header "MESA 2 Adicionar itens na mesa" at bounding box center [458, 131] width 515 height 48
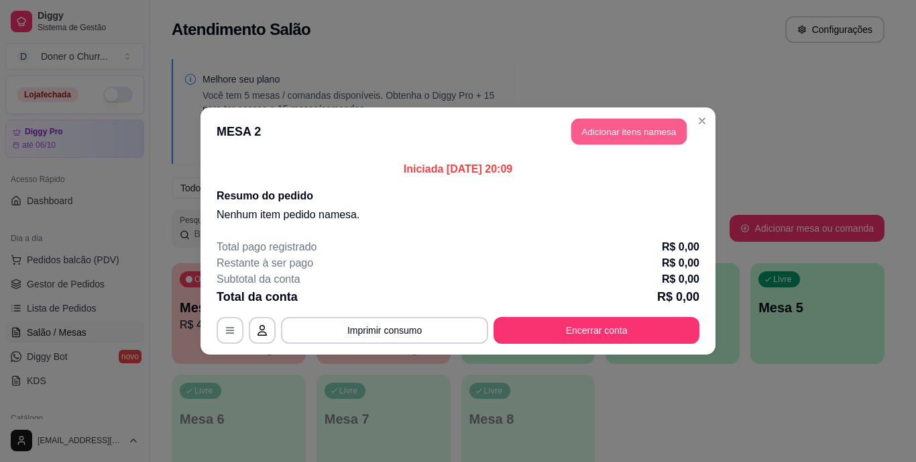
click at [628, 134] on button "Adicionar itens na mesa" at bounding box center [629, 132] width 115 height 26
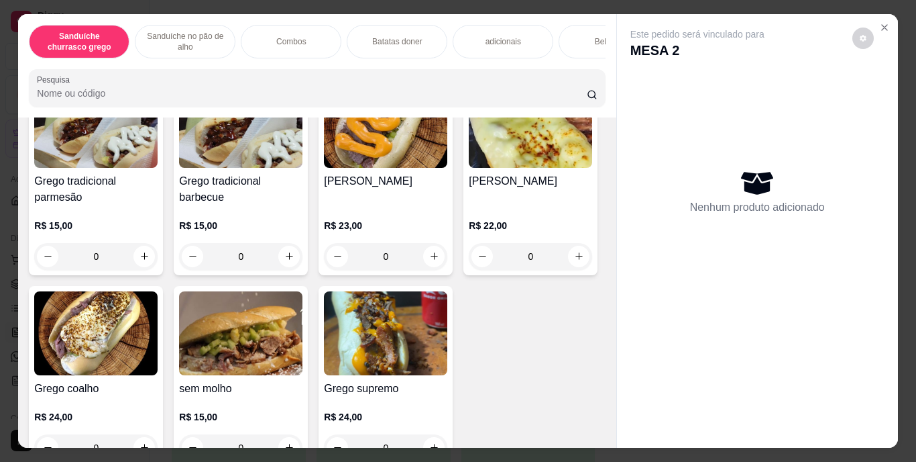
scroll to position [218, 0]
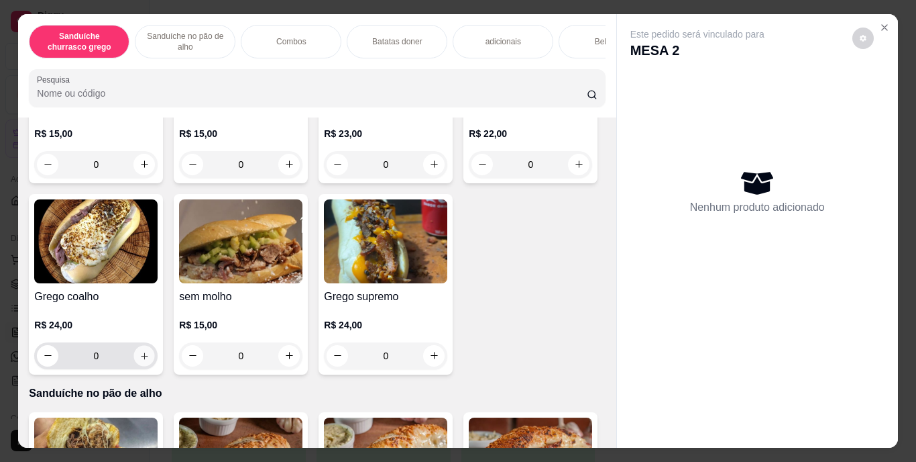
click at [150, 358] on icon "increase-product-quantity" at bounding box center [145, 355] width 10 height 10
type input "1"
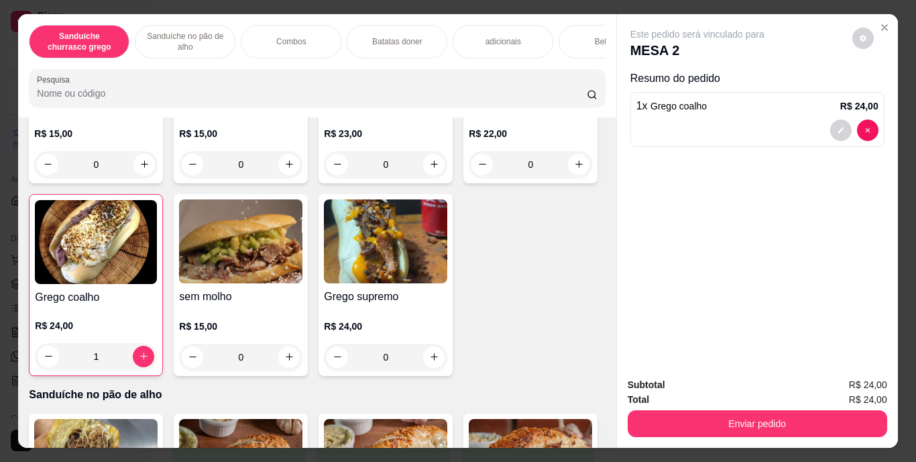
click at [157, 284] on img at bounding box center [96, 242] width 122 height 84
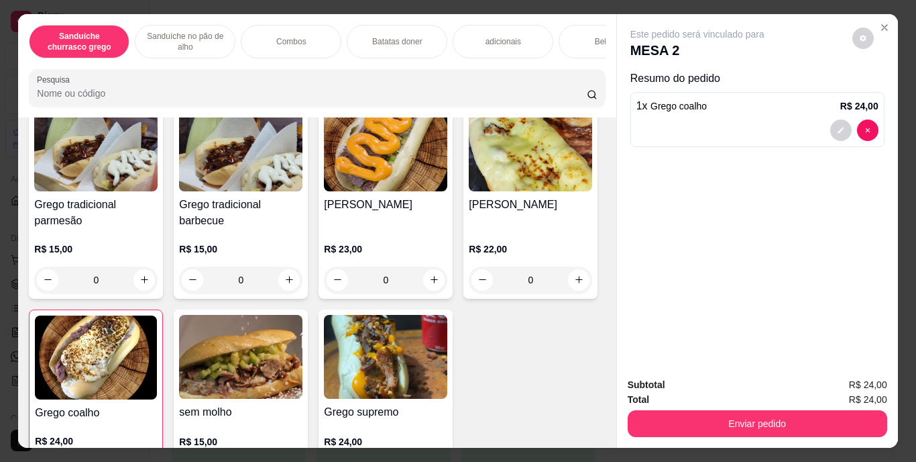
scroll to position [89, 0]
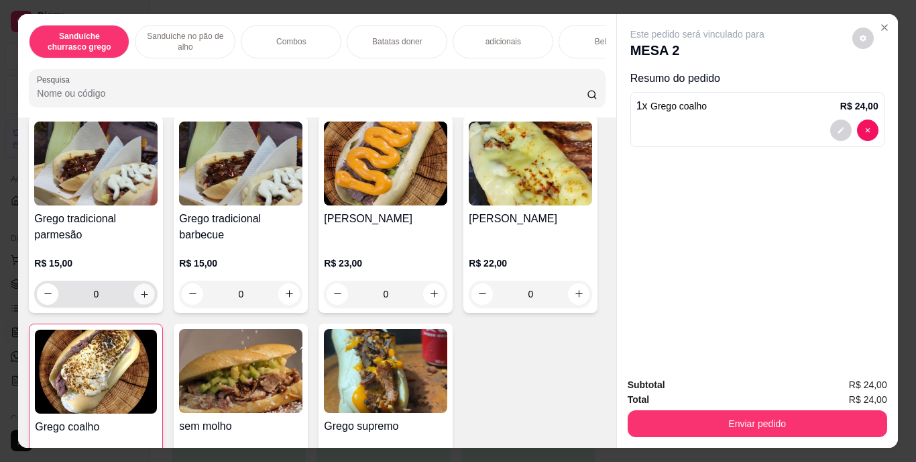
click at [134, 289] on button "increase-product-quantity" at bounding box center [144, 293] width 21 height 21
type input "1"
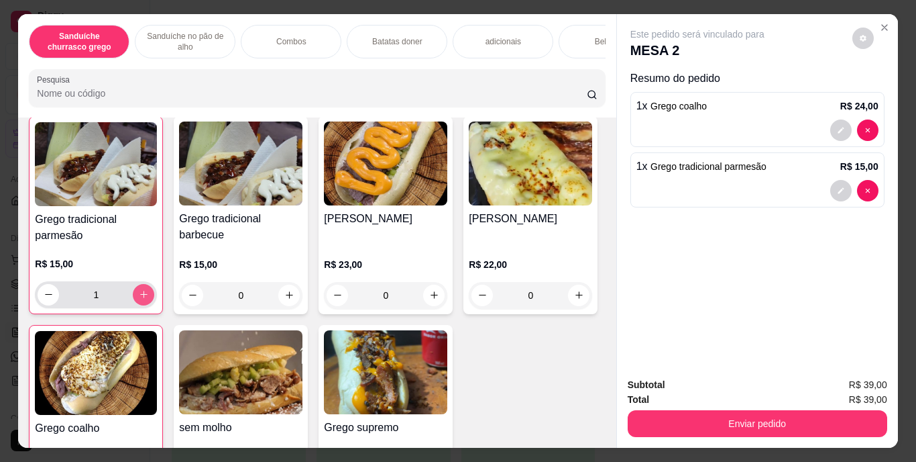
scroll to position [89, 0]
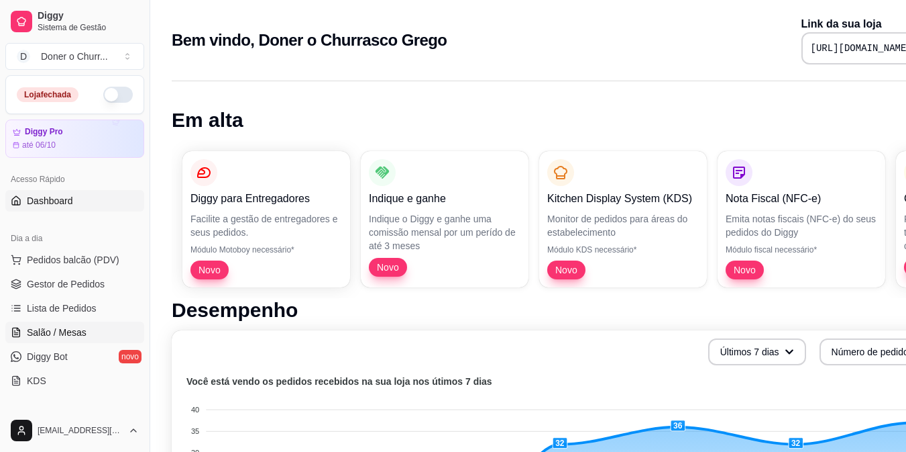
click at [59, 328] on span "Salão / Mesas" at bounding box center [57, 331] width 60 height 13
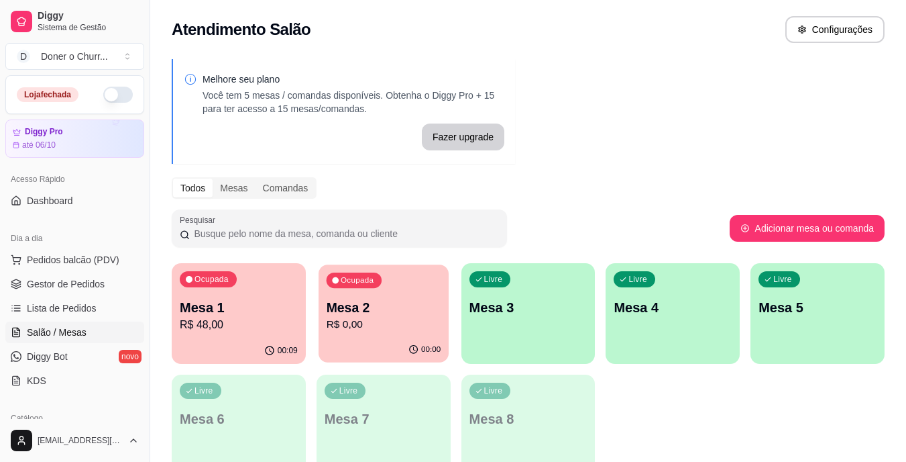
click at [382, 326] on p "R$ 0,00" at bounding box center [383, 324] width 115 height 15
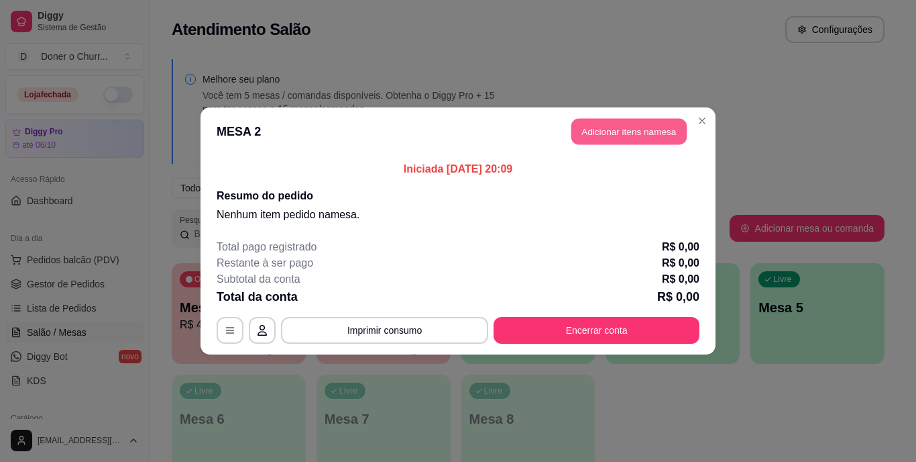
click at [632, 130] on button "Adicionar itens na mesa" at bounding box center [629, 132] width 115 height 26
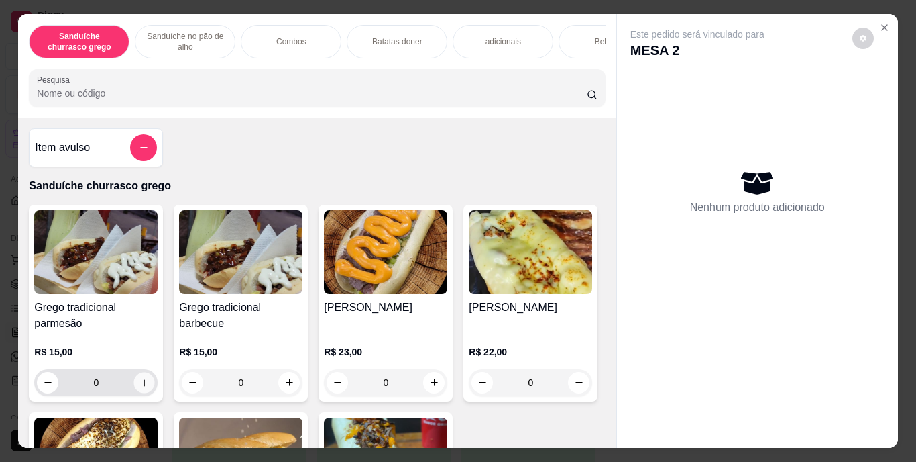
click at [142, 386] on icon "increase-product-quantity" at bounding box center [145, 382] width 10 height 10
type input "1"
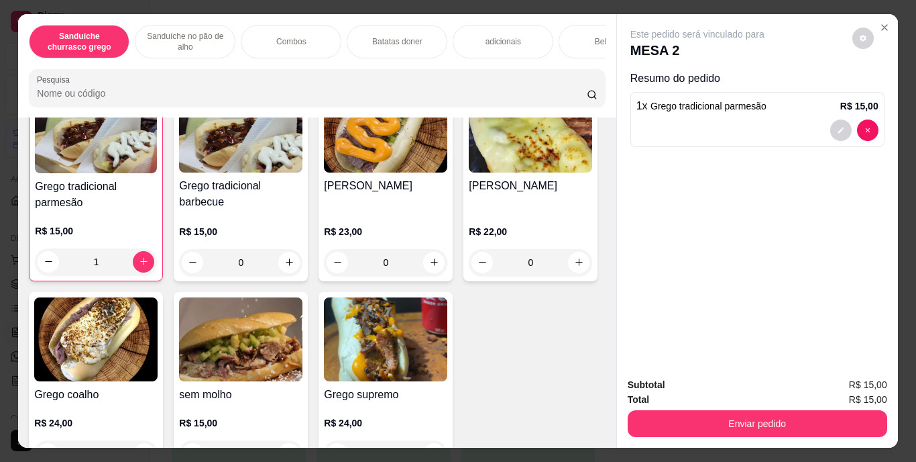
scroll to position [233, 0]
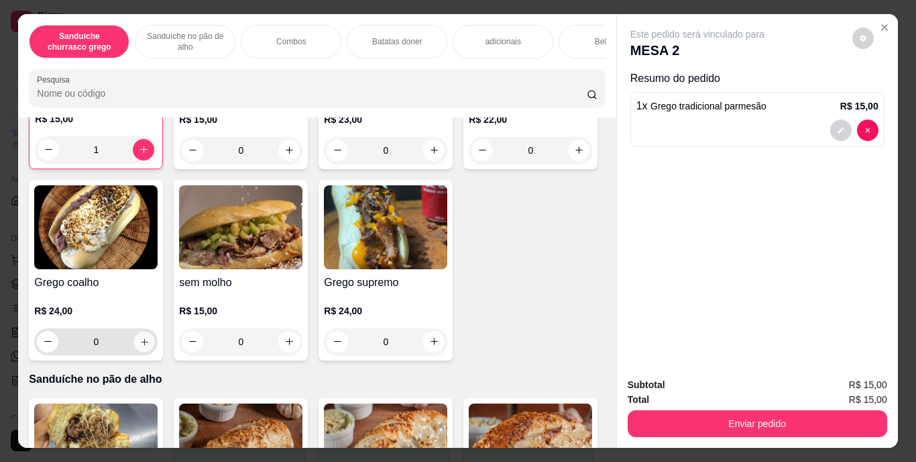
click at [150, 346] on icon "increase-product-quantity" at bounding box center [145, 341] width 10 height 10
type input "1"
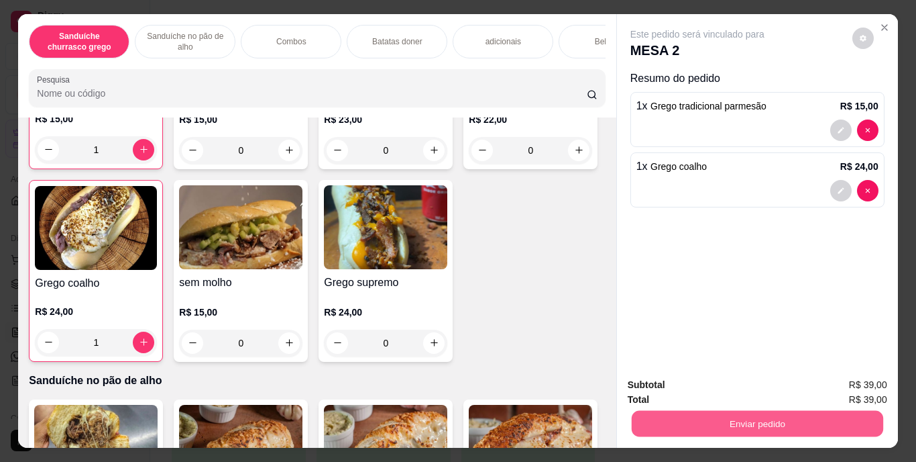
click at [774, 416] on button "Enviar pedido" at bounding box center [757, 424] width 252 height 26
click at [758, 375] on button "Registrar cliente" at bounding box center [763, 385] width 86 height 25
click at [796, 412] on button "Enviar pedido" at bounding box center [757, 424] width 252 height 26
click at [843, 385] on button "Enviar pedido" at bounding box center [853, 385] width 74 height 25
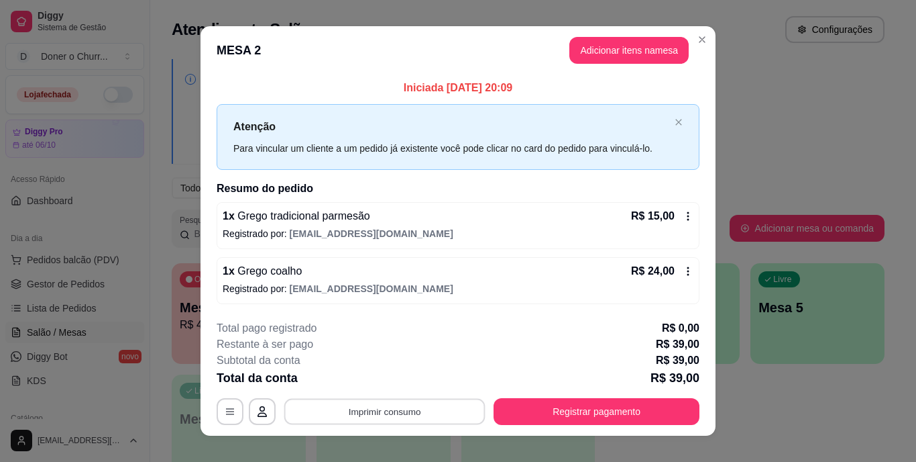
click at [377, 413] on button "Imprimir consumo" at bounding box center [384, 411] width 201 height 26
click at [401, 370] on button "IMPRESSORA" at bounding box center [384, 380] width 94 height 21
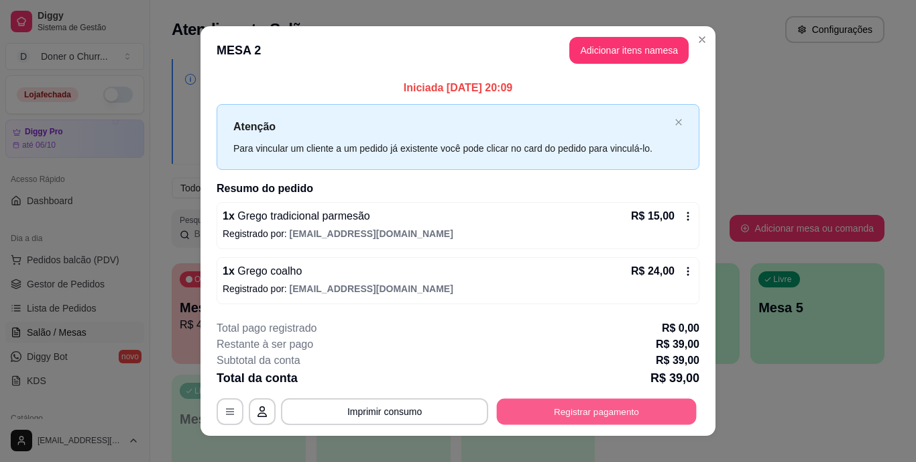
click at [563, 405] on button "Registrar pagamento" at bounding box center [597, 411] width 200 height 26
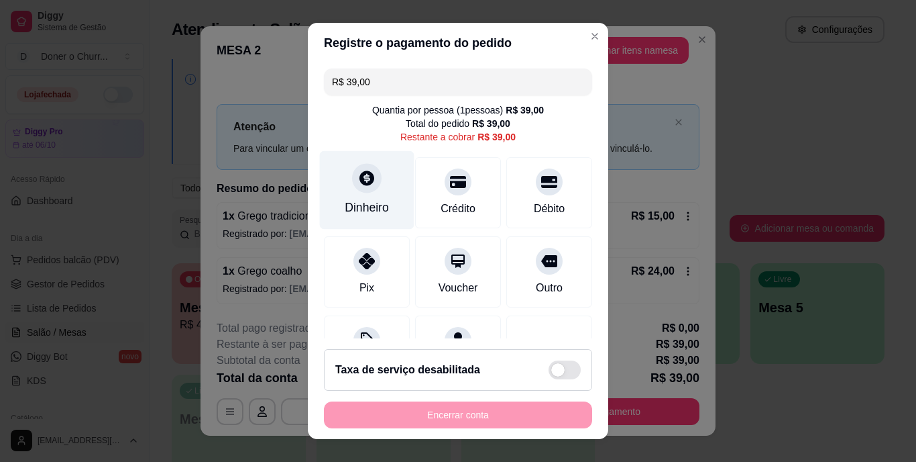
click at [367, 180] on icon at bounding box center [366, 178] width 17 height 17
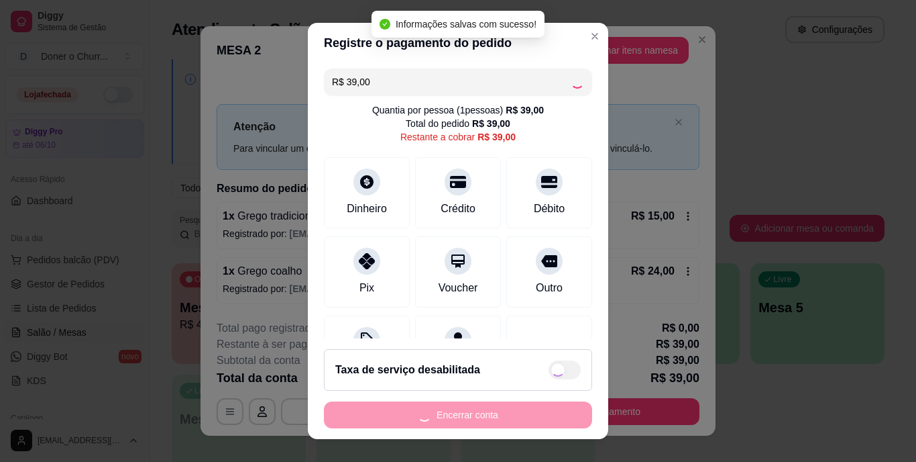
type input "R$ 0,00"
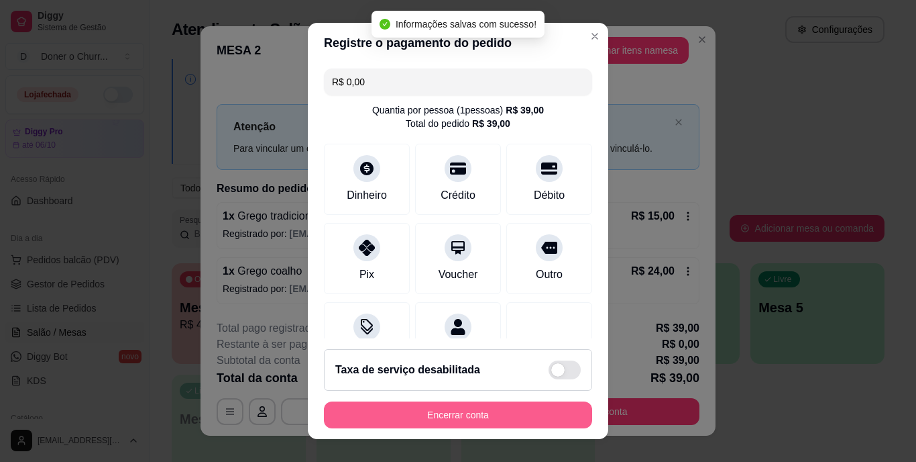
click at [453, 417] on button "Encerrar conta" at bounding box center [458, 414] width 268 height 27
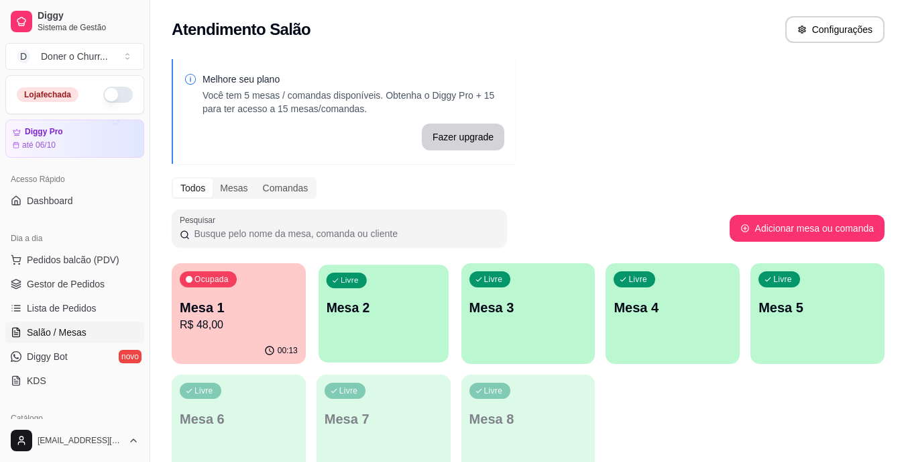
click at [395, 309] on p "Mesa 2" at bounding box center [383, 308] width 115 height 18
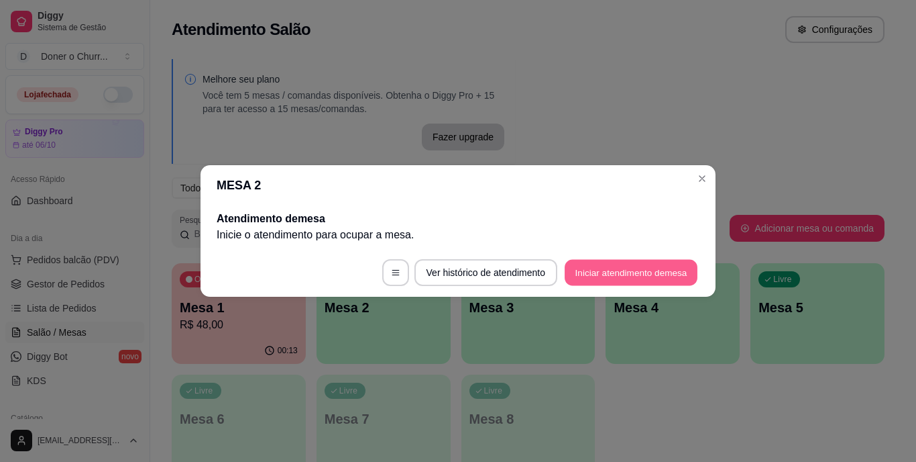
click at [621, 271] on button "Iniciar atendimento de mesa" at bounding box center [631, 273] width 133 height 26
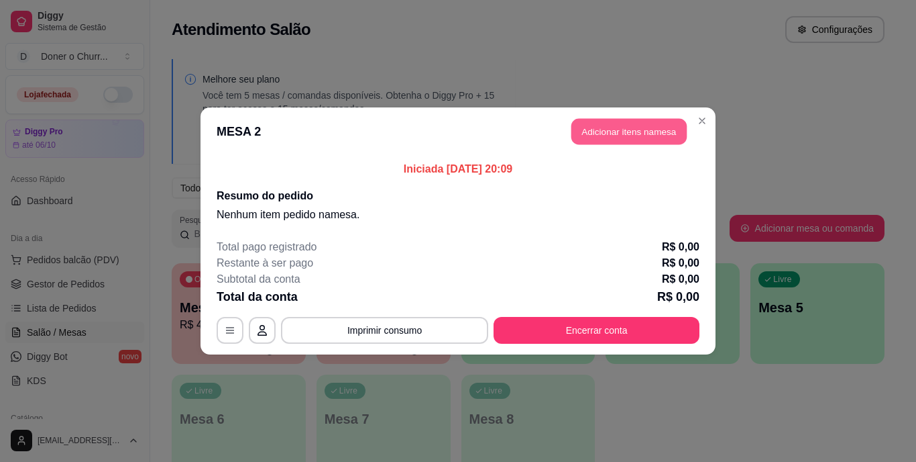
click at [625, 138] on button "Adicionar itens na mesa" at bounding box center [629, 132] width 115 height 26
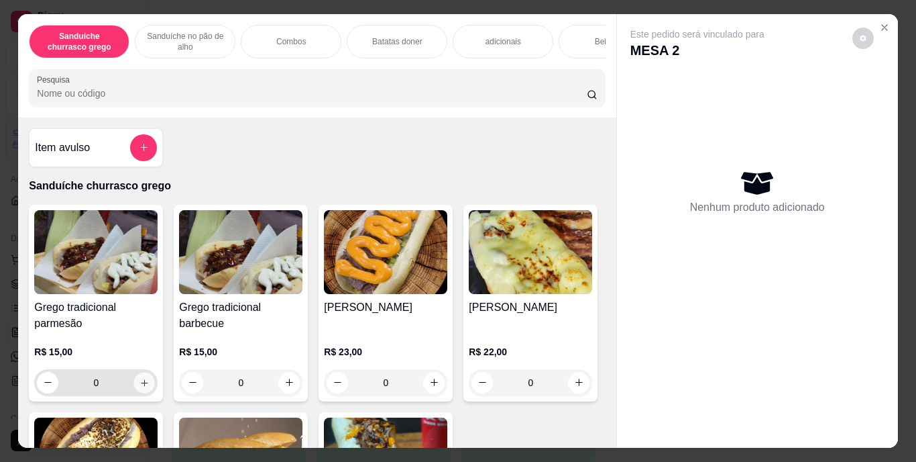
click at [137, 392] on button "increase-product-quantity" at bounding box center [144, 382] width 21 height 21
type input "1"
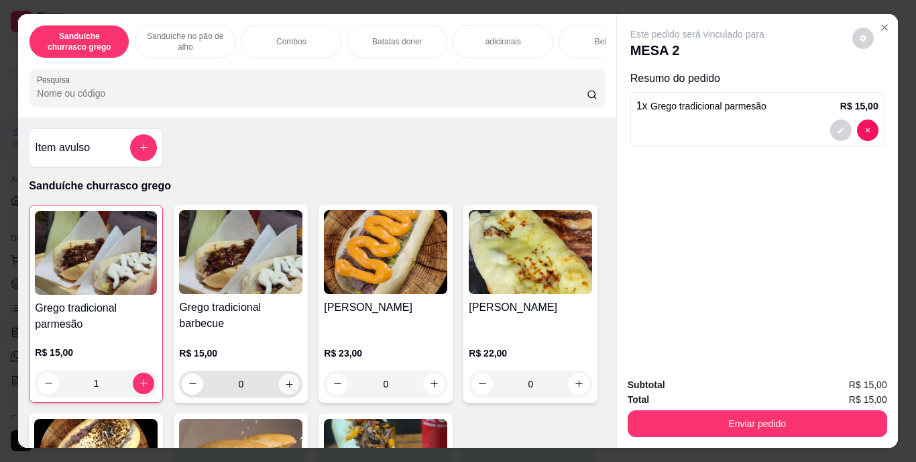
click at [291, 382] on button "increase-product-quantity" at bounding box center [289, 383] width 21 height 21
type input "1"
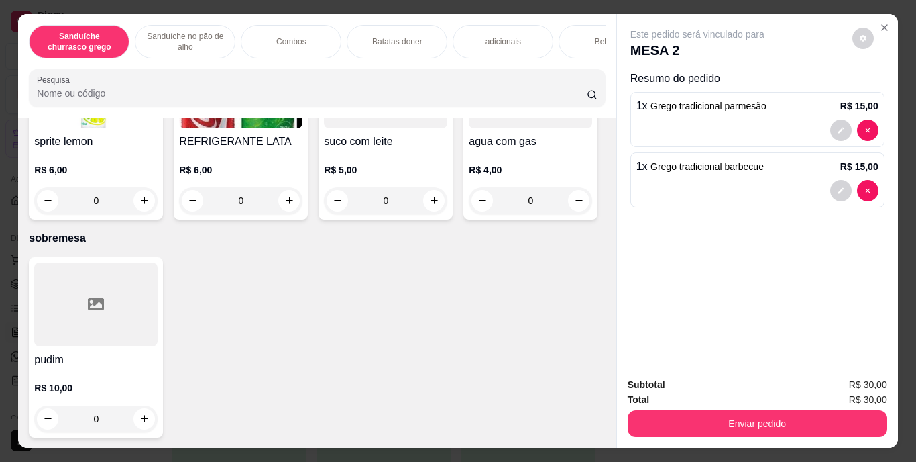
scroll to position [2371, 0]
click at [140, 14] on icon "increase-product-quantity" at bounding box center [145, 9] width 10 height 10
type input "1"
click at [574, 14] on icon "increase-product-quantity" at bounding box center [579, 9] width 10 height 10
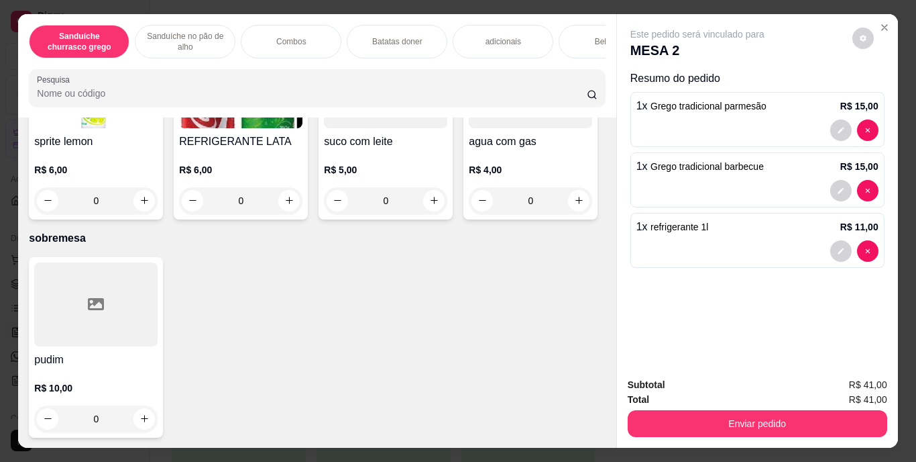
type input "1"
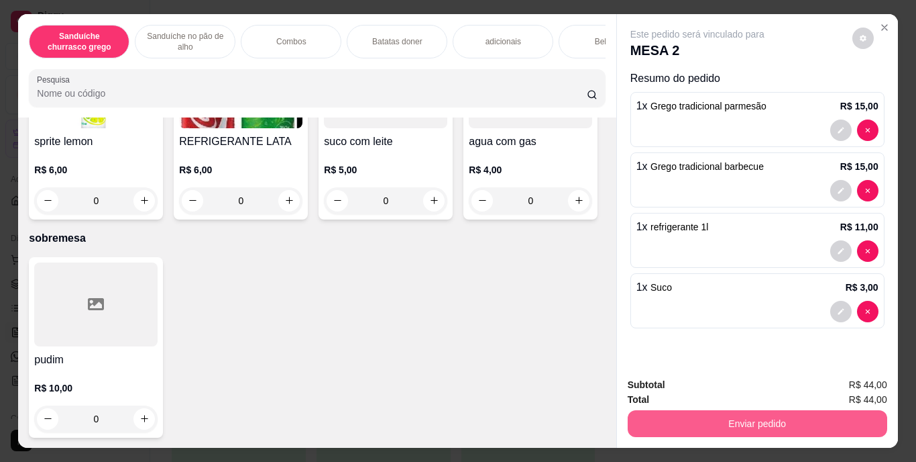
click at [743, 415] on button "Enviar pedido" at bounding box center [758, 423] width 260 height 27
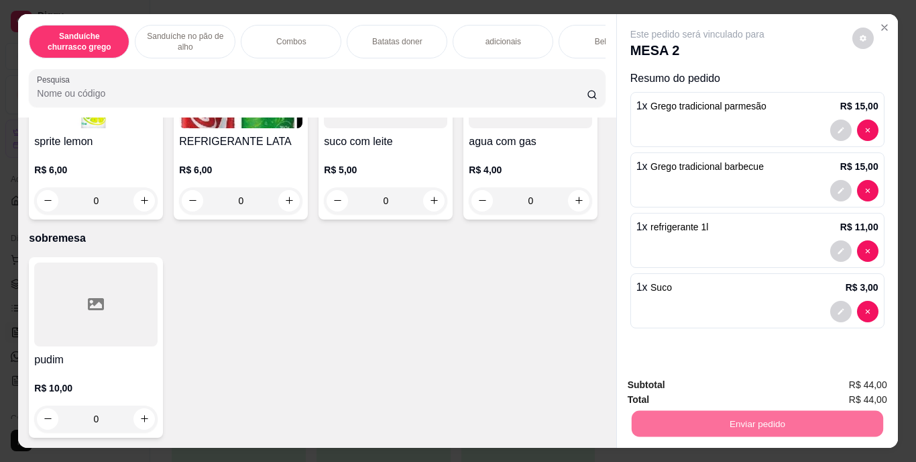
click at [870, 378] on button "Enviar pedido" at bounding box center [852, 385] width 76 height 25
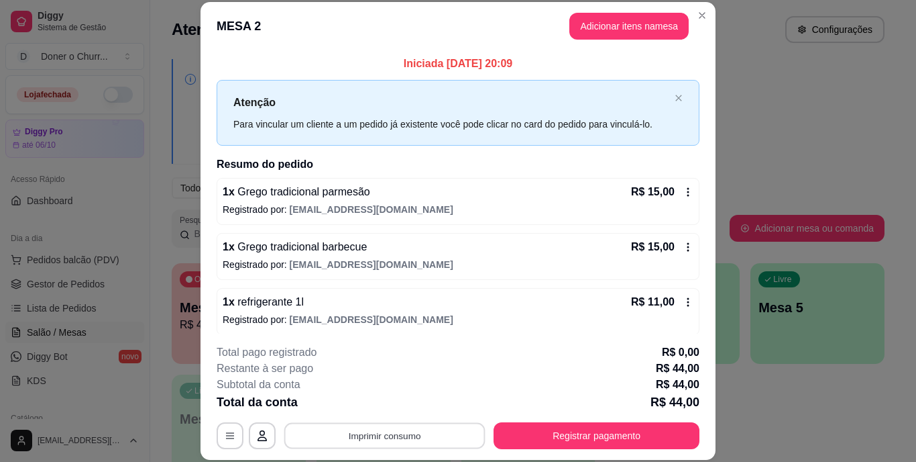
click at [379, 429] on button "Imprimir consumo" at bounding box center [384, 435] width 201 height 26
click at [390, 403] on button "IMPRESSORA" at bounding box center [384, 404] width 94 height 21
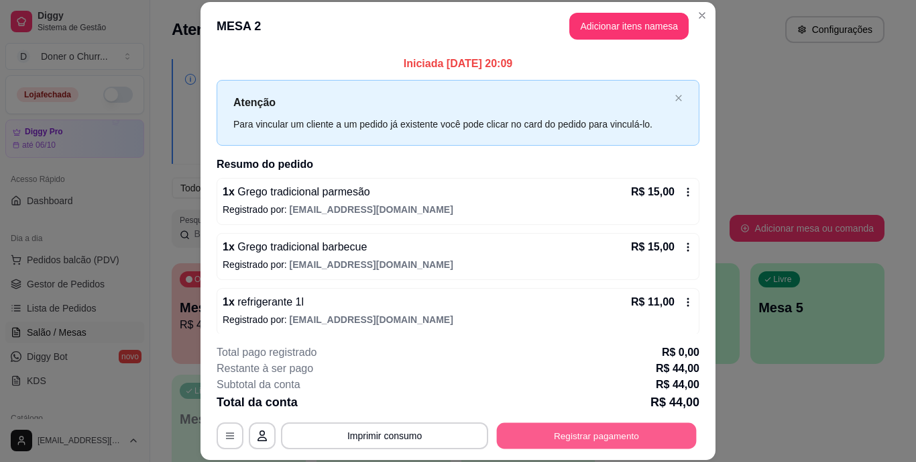
click at [579, 432] on button "Registrar pagamento" at bounding box center [597, 435] width 200 height 26
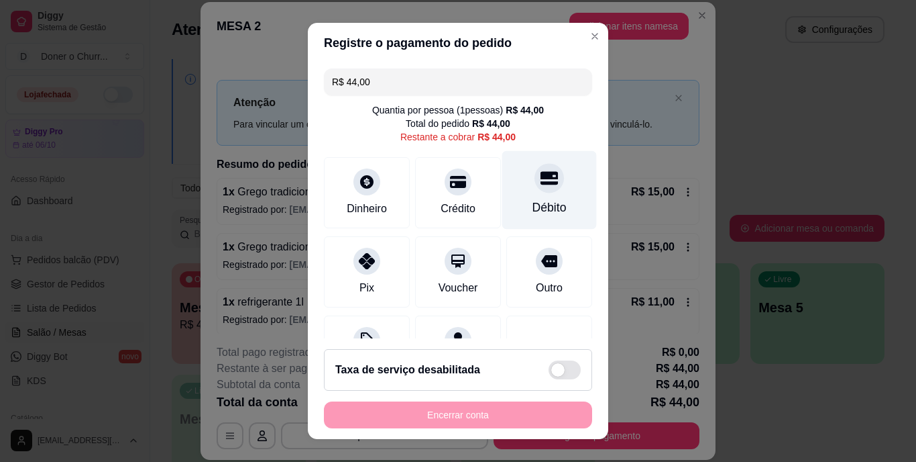
click at [533, 209] on div "Débito" at bounding box center [550, 207] width 34 height 17
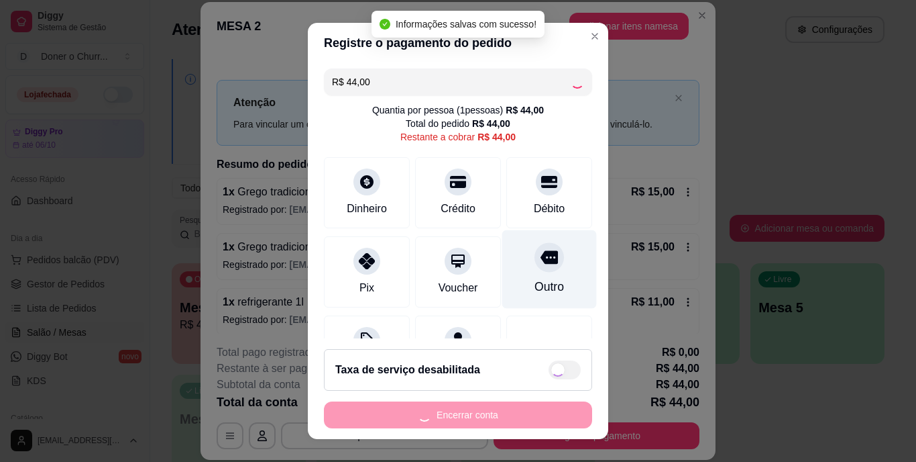
type input "R$ 0,00"
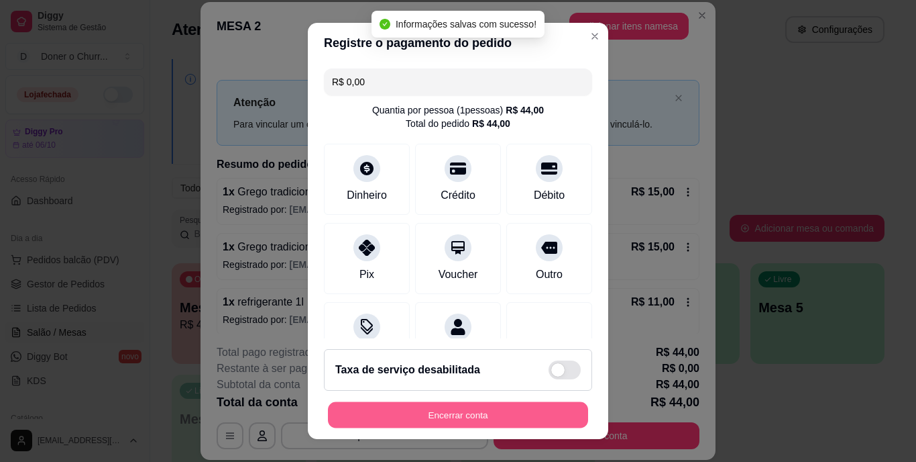
click at [488, 418] on button "Encerrar conta" at bounding box center [458, 414] width 260 height 26
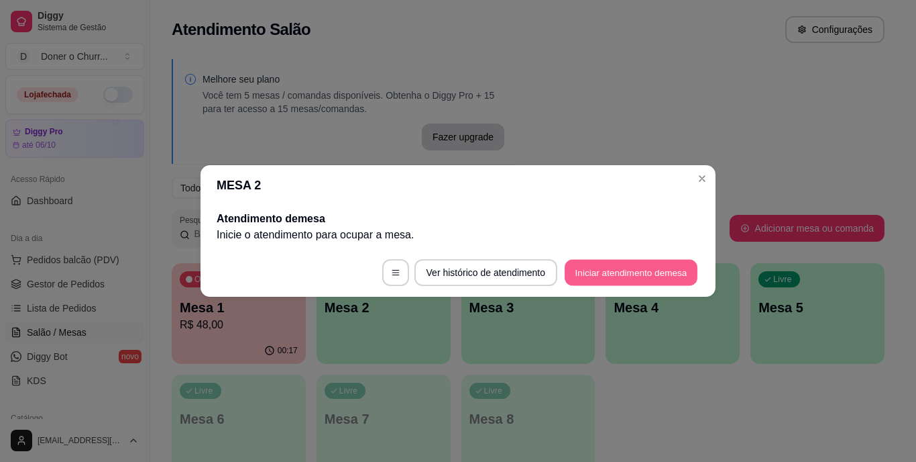
click at [648, 270] on button "Iniciar atendimento de mesa" at bounding box center [631, 273] width 133 height 26
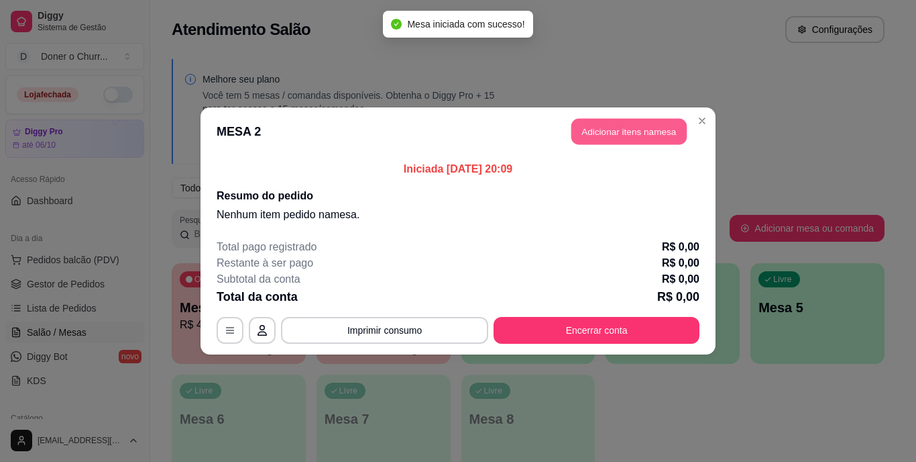
click at [648, 135] on button "Adicionar itens na mesa" at bounding box center [629, 132] width 115 height 26
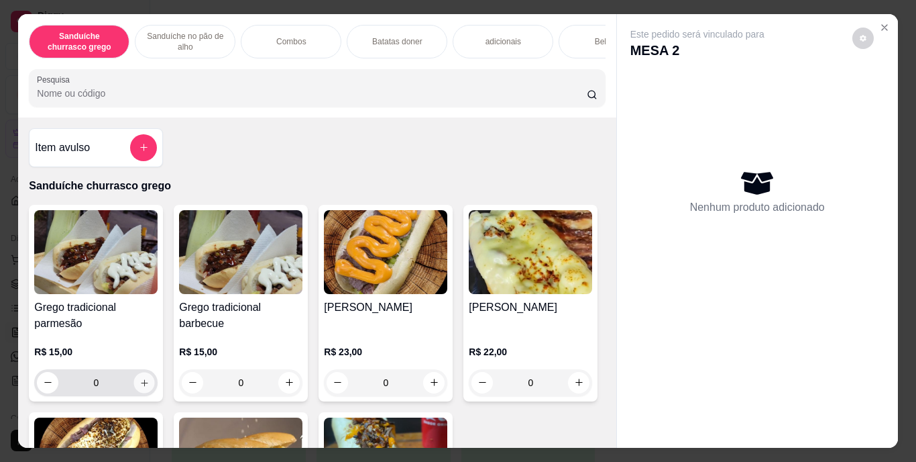
click at [140, 385] on icon "increase-product-quantity" at bounding box center [145, 382] width 10 height 10
type input "1"
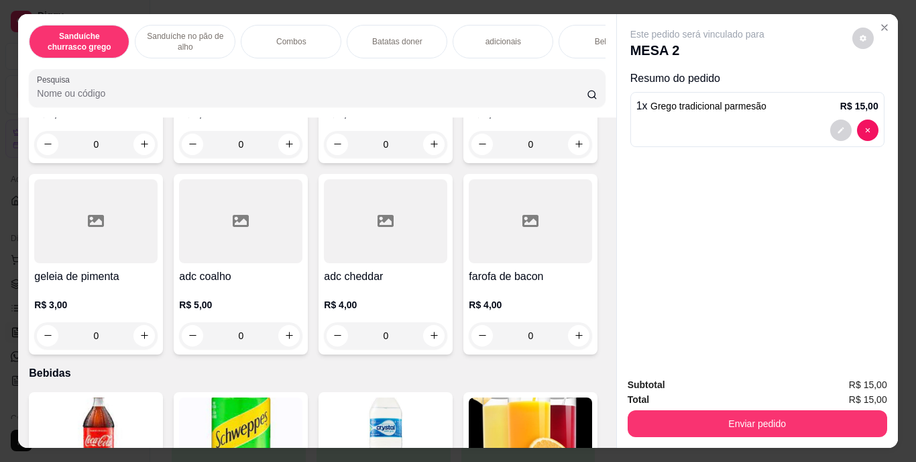
scroll to position [1512, 0]
type input "1"
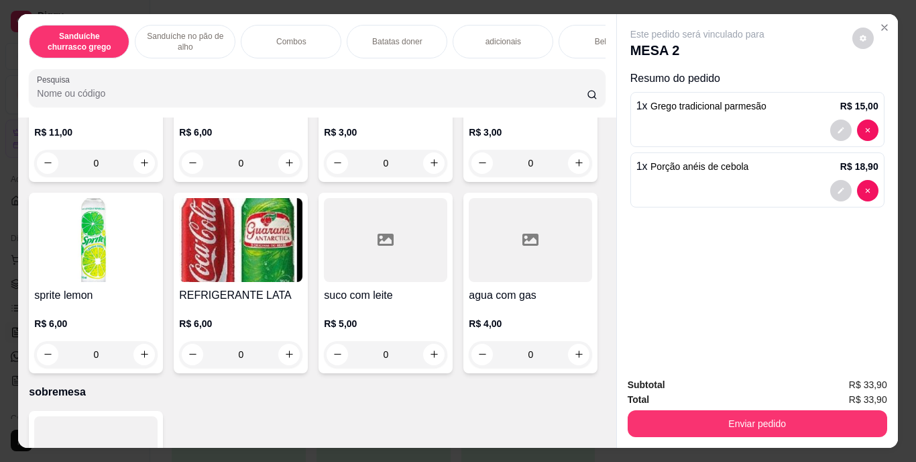
scroll to position [1967, 0]
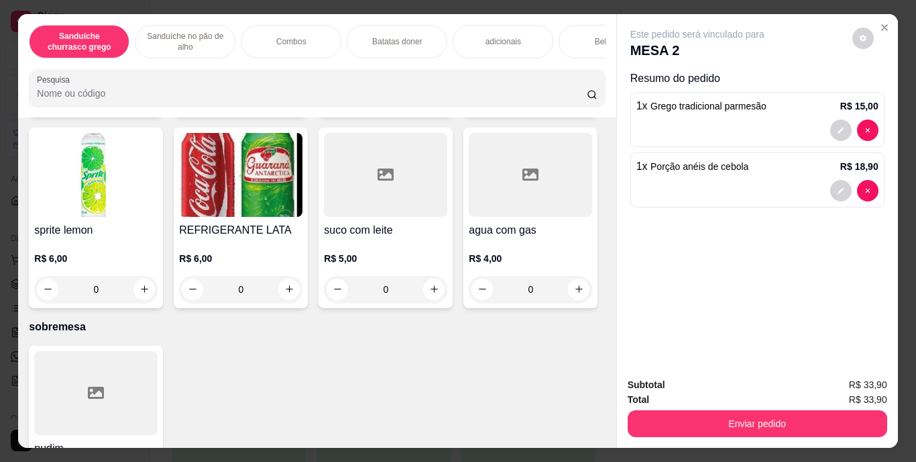
type input "1"
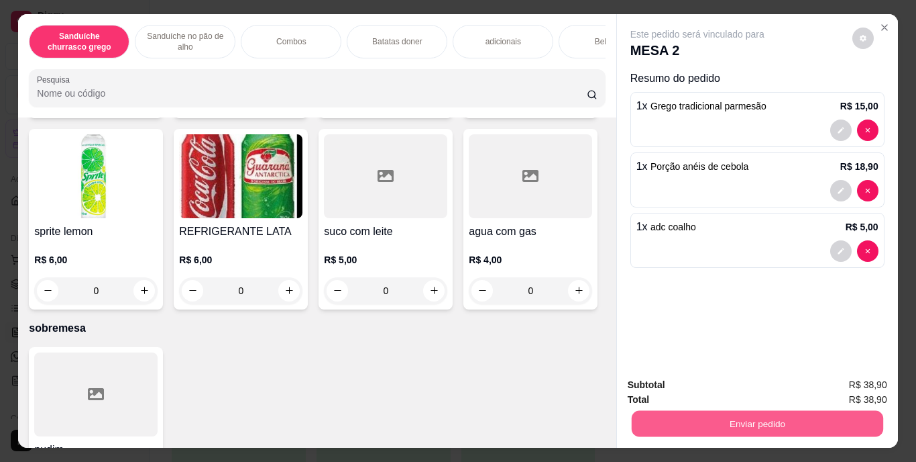
click at [751, 423] on button "Enviar pedido" at bounding box center [757, 424] width 252 height 26
click at [840, 381] on button "Enviar pedido" at bounding box center [853, 385] width 74 height 25
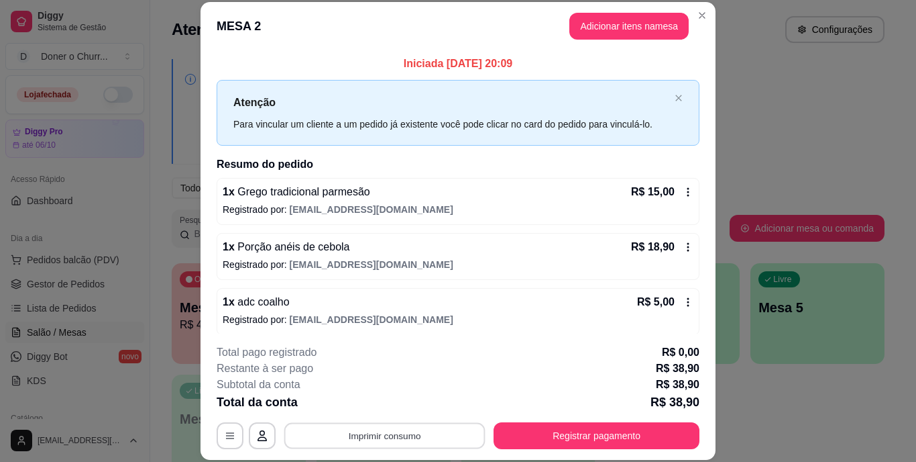
click at [389, 427] on button "Imprimir consumo" at bounding box center [384, 435] width 201 height 26
click at [399, 407] on button "IMPRESSORA" at bounding box center [383, 404] width 97 height 21
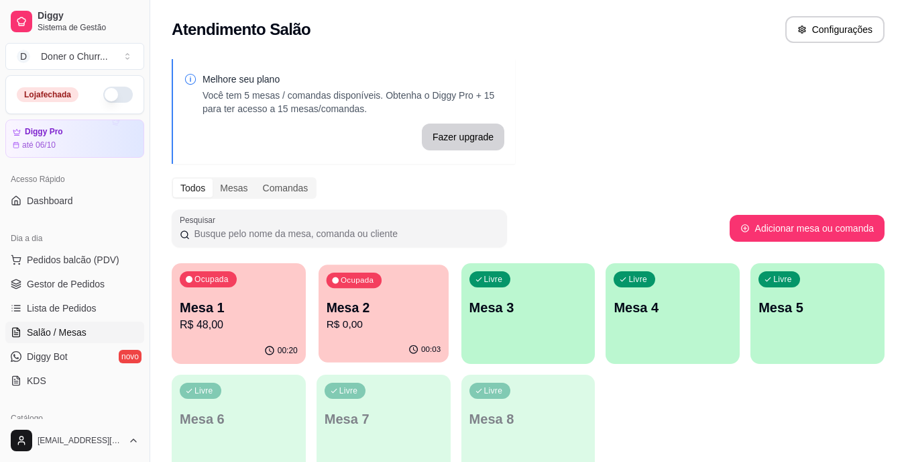
click at [431, 310] on p "Mesa 2" at bounding box center [383, 308] width 115 height 18
click at [550, 340] on div "Livre Mesa 3" at bounding box center [529, 305] width 134 height 85
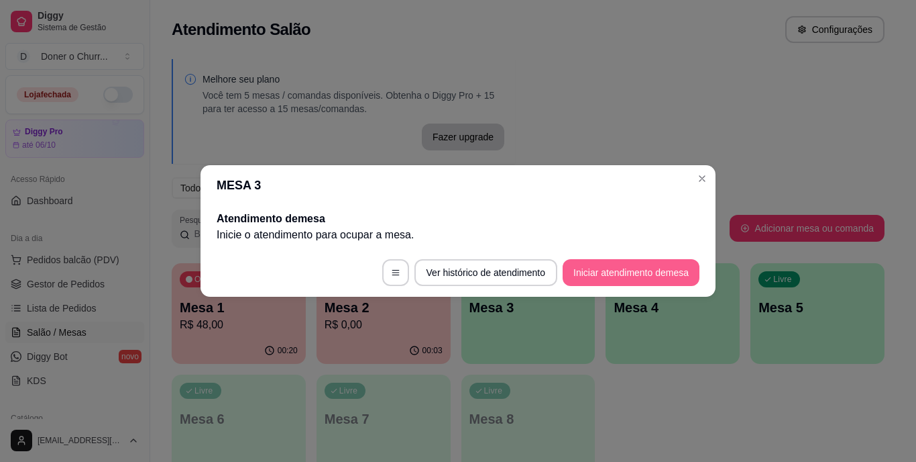
click at [646, 271] on button "Iniciar atendimento de mesa" at bounding box center [631, 272] width 137 height 27
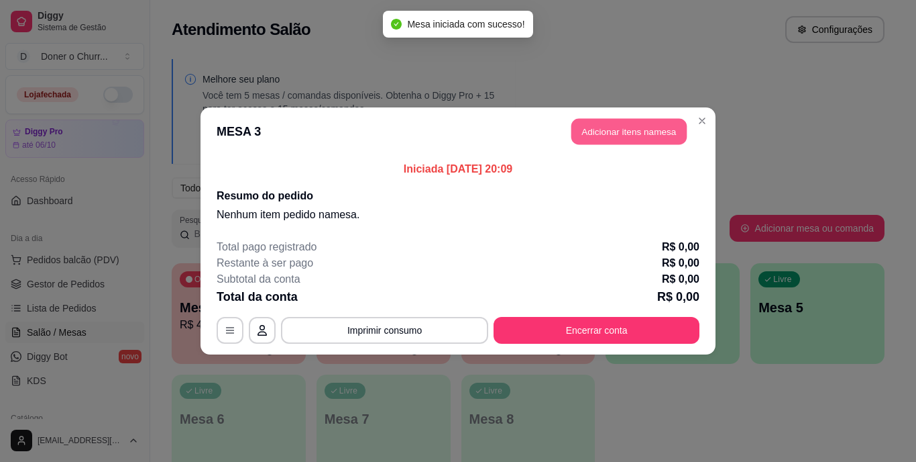
click at [612, 132] on button "Adicionar itens na mesa" at bounding box center [629, 132] width 115 height 26
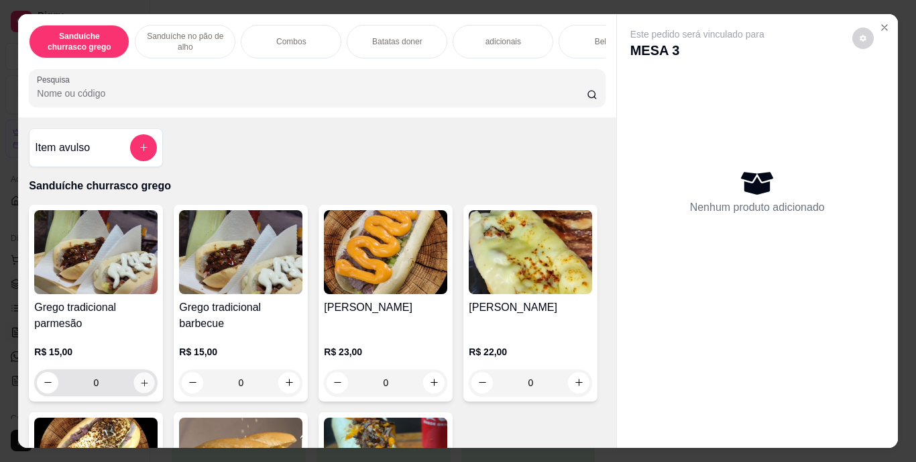
click at [141, 386] on icon "increase-product-quantity" at bounding box center [144, 382] width 7 height 7
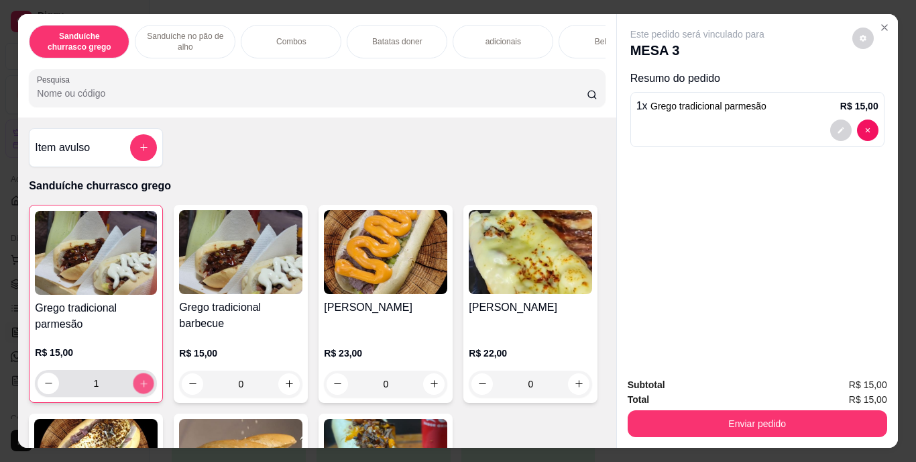
click at [140, 387] on icon "increase-product-quantity" at bounding box center [144, 383] width 10 height 10
type input "2"
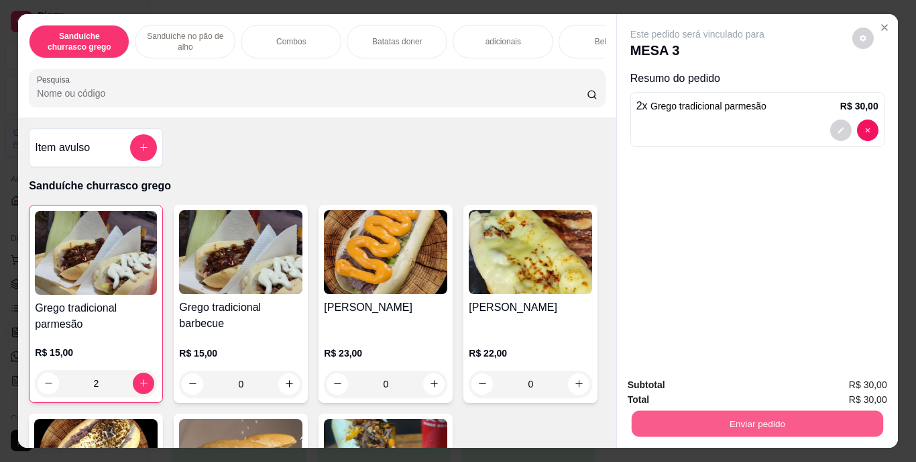
click at [737, 415] on button "Enviar pedido" at bounding box center [757, 424] width 252 height 26
click at [863, 386] on button "Enviar pedido" at bounding box center [853, 385] width 74 height 25
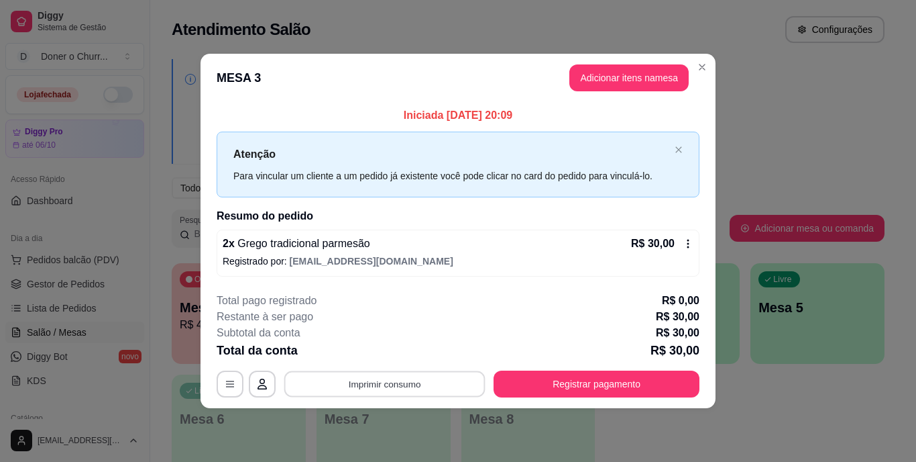
click at [375, 388] on button "Imprimir consumo" at bounding box center [384, 383] width 201 height 26
click at [402, 351] on button "IMPRESSORA" at bounding box center [389, 352] width 94 height 21
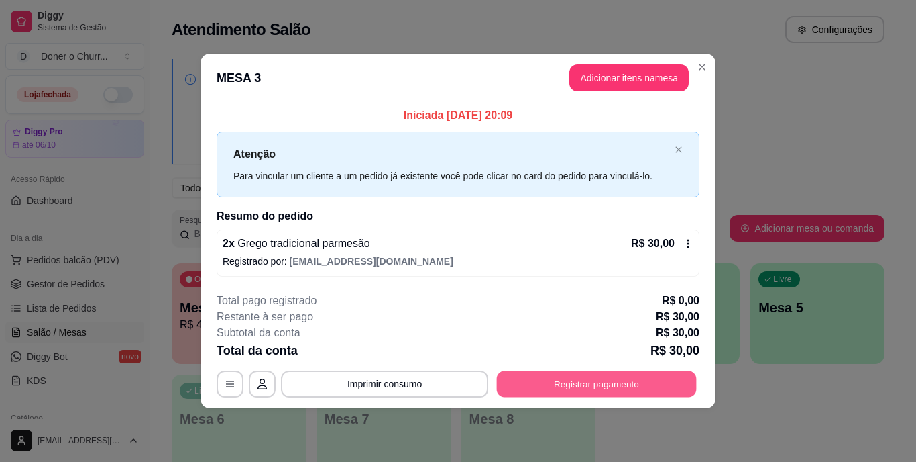
click at [590, 378] on button "Registrar pagamento" at bounding box center [597, 383] width 200 height 26
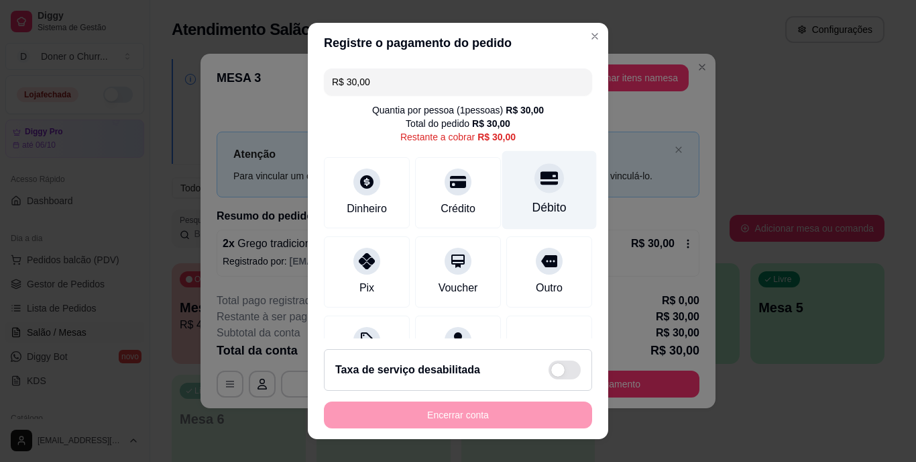
click at [508, 201] on div "Débito" at bounding box center [550, 190] width 95 height 78
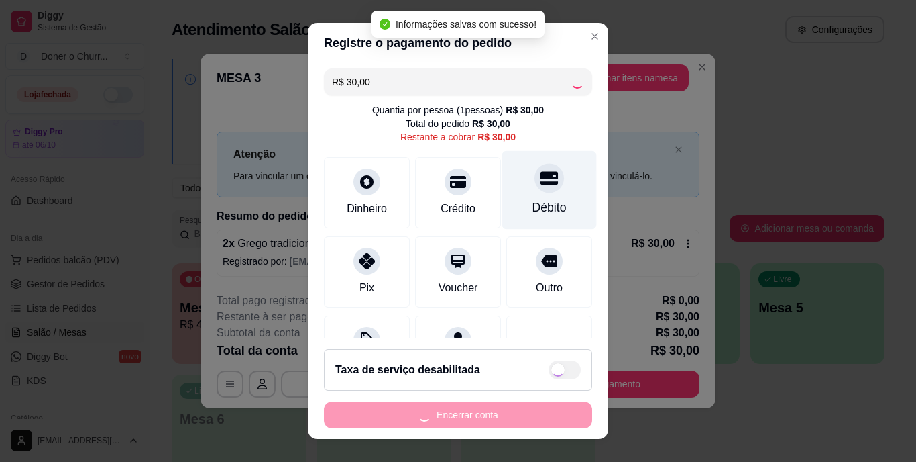
type input "R$ 0,00"
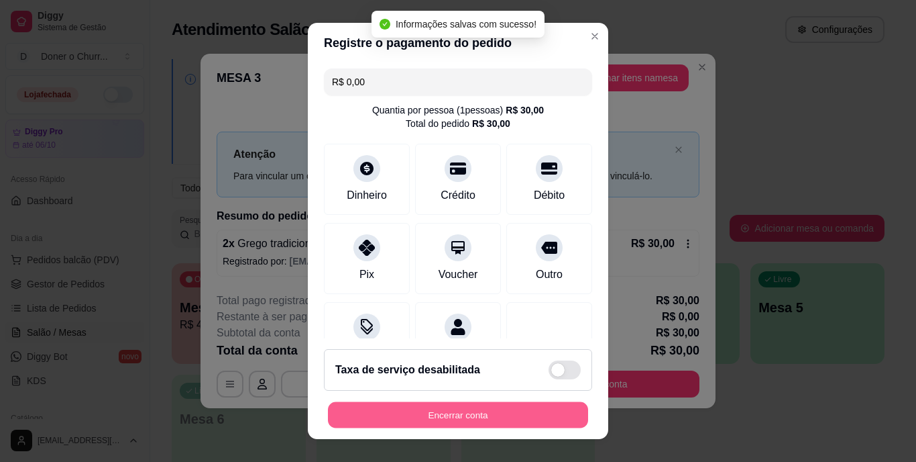
click at [454, 413] on button "Encerrar conta" at bounding box center [458, 414] width 260 height 26
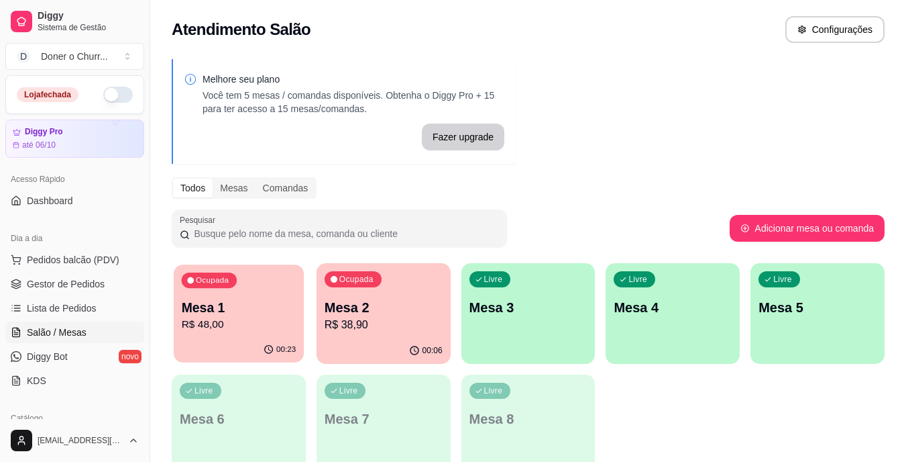
click at [244, 317] on p "R$ 48,00" at bounding box center [239, 324] width 115 height 15
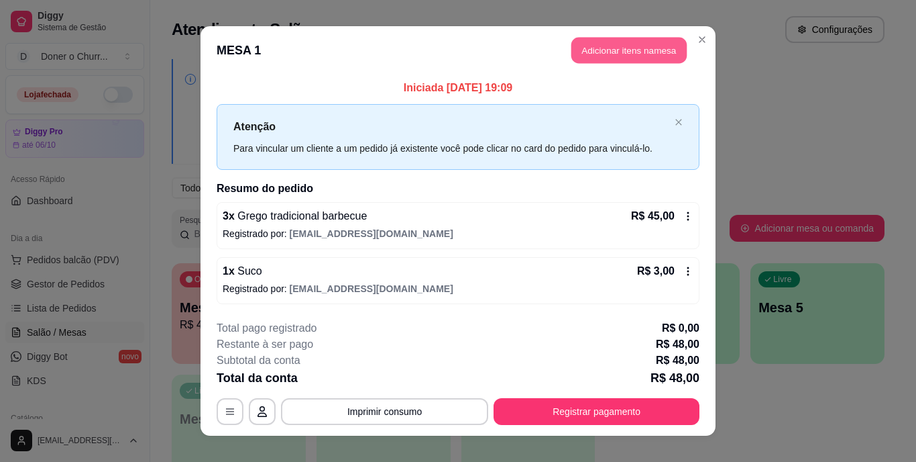
click at [600, 58] on button "Adicionar itens na mesa" at bounding box center [629, 51] width 115 height 26
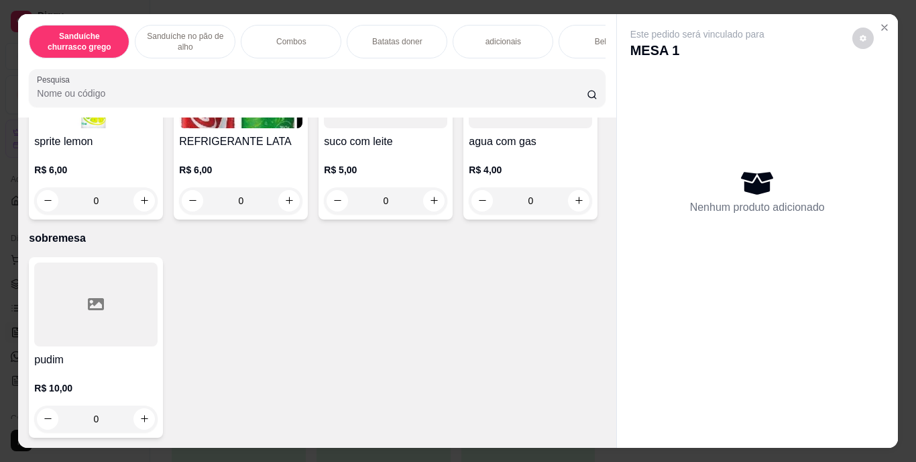
scroll to position [2505, 0]
click at [576, 13] on icon "increase-product-quantity" at bounding box center [579, 9] width 7 height 7
type input "1"
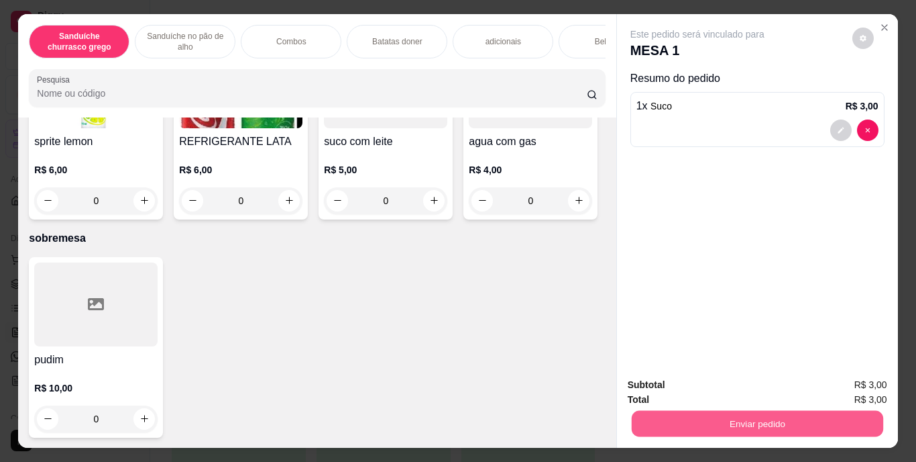
click at [729, 419] on button "Enviar pedido" at bounding box center [757, 424] width 252 height 26
click at [835, 388] on button "Enviar pedido" at bounding box center [853, 385] width 74 height 25
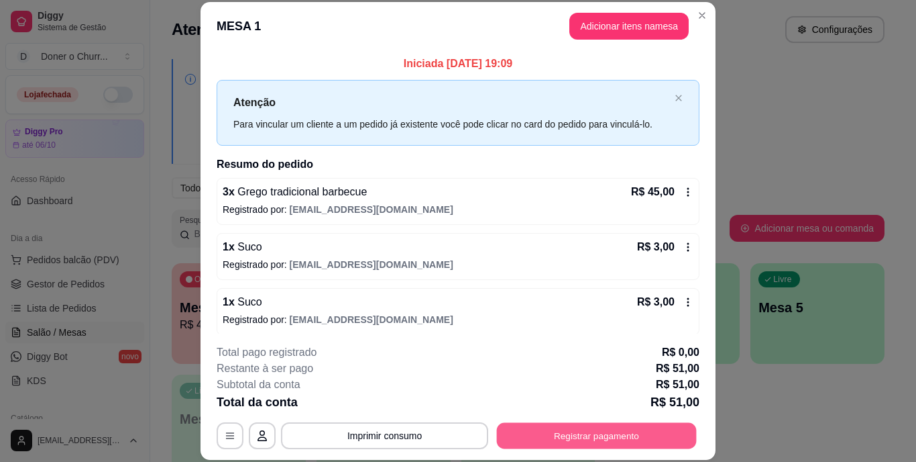
click at [572, 431] on button "Registrar pagamento" at bounding box center [597, 435] width 200 height 26
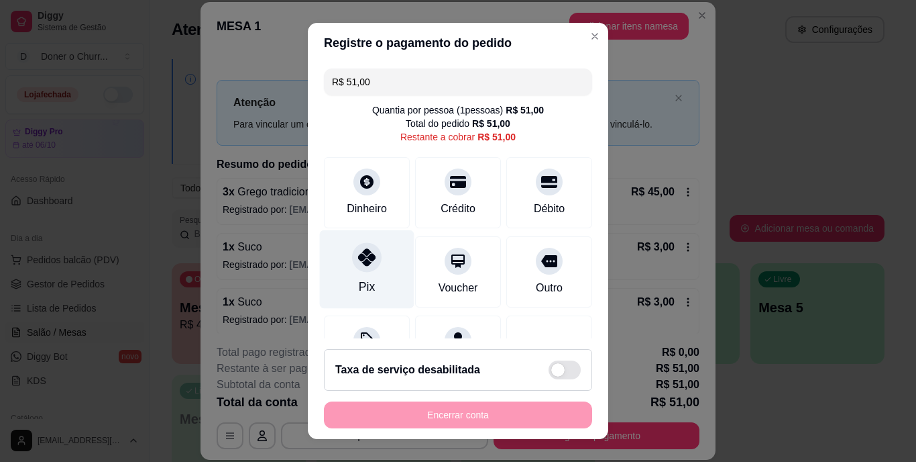
click at [359, 281] on div "Pix" at bounding box center [367, 286] width 16 height 17
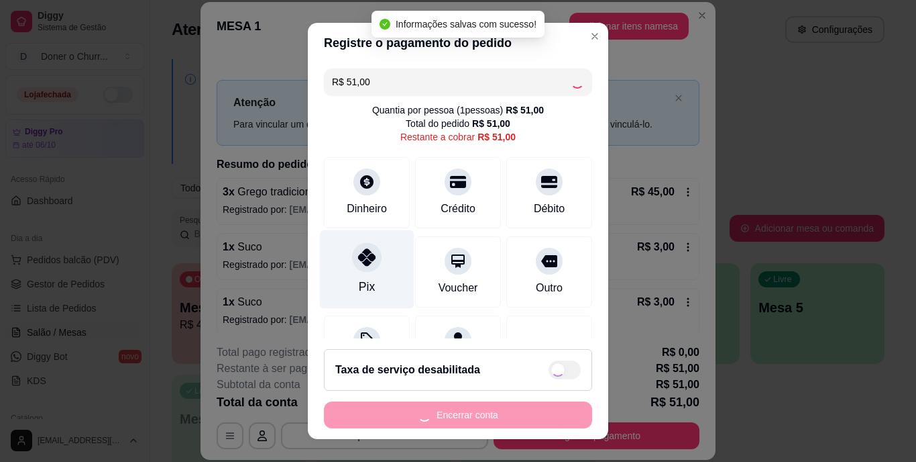
type input "R$ 0,00"
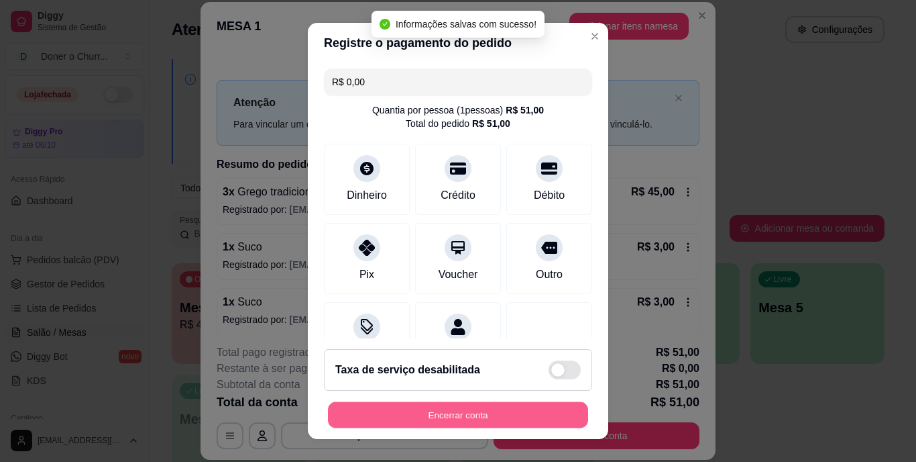
click at [452, 409] on button "Encerrar conta" at bounding box center [458, 414] width 260 height 26
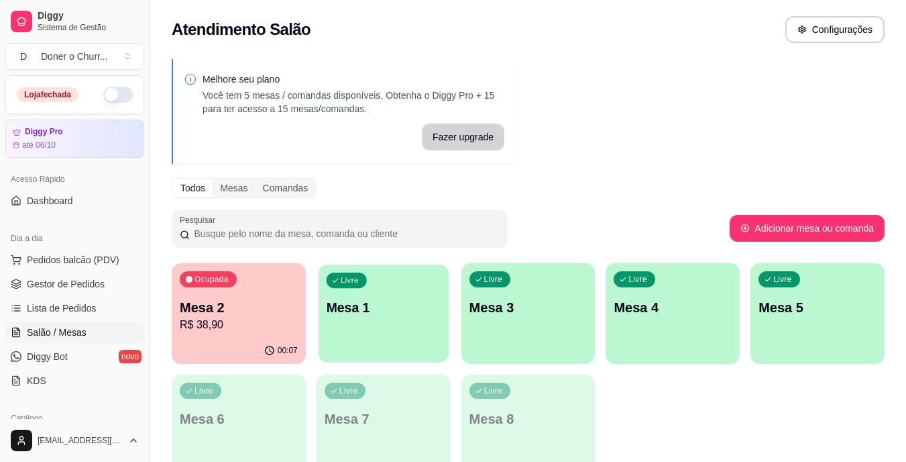
click at [381, 344] on div "Livre Mesa 1" at bounding box center [384, 305] width 130 height 82
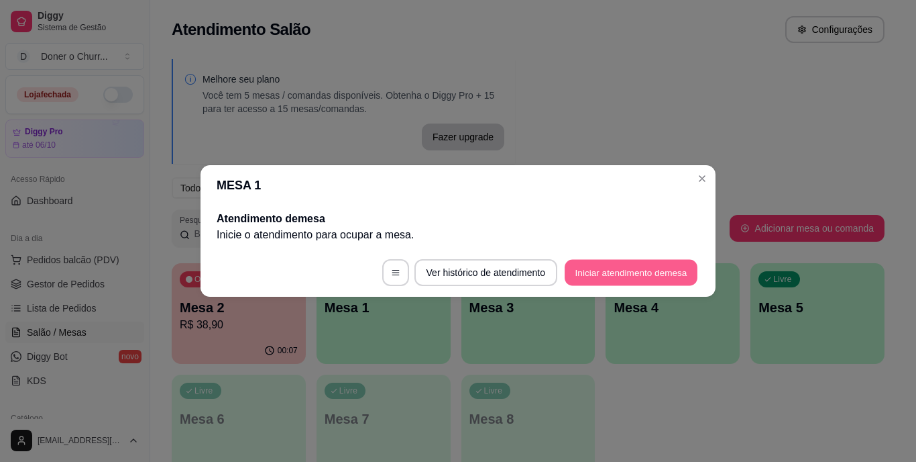
click at [662, 270] on button "Iniciar atendimento de mesa" at bounding box center [631, 273] width 133 height 26
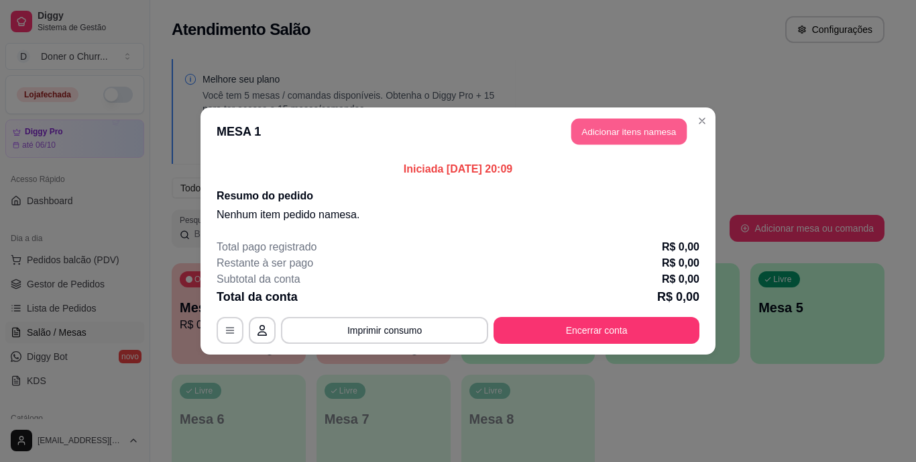
click at [640, 119] on button "Adicionar itens na mesa" at bounding box center [629, 132] width 115 height 26
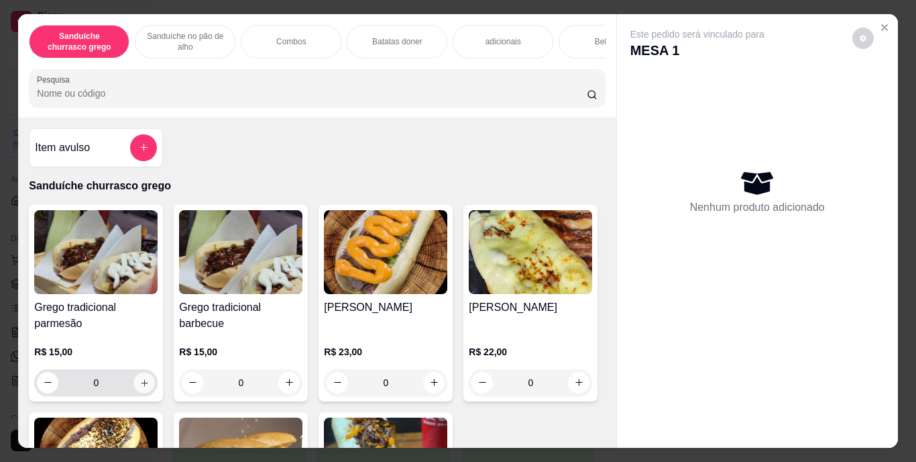
click at [140, 386] on icon "increase-product-quantity" at bounding box center [145, 382] width 10 height 10
type input "1"
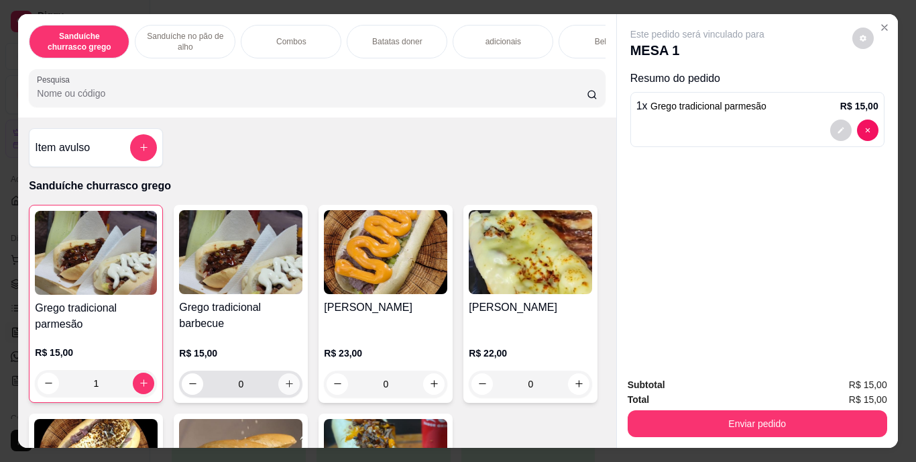
click at [284, 384] on icon "increase-product-quantity" at bounding box center [289, 383] width 10 height 10
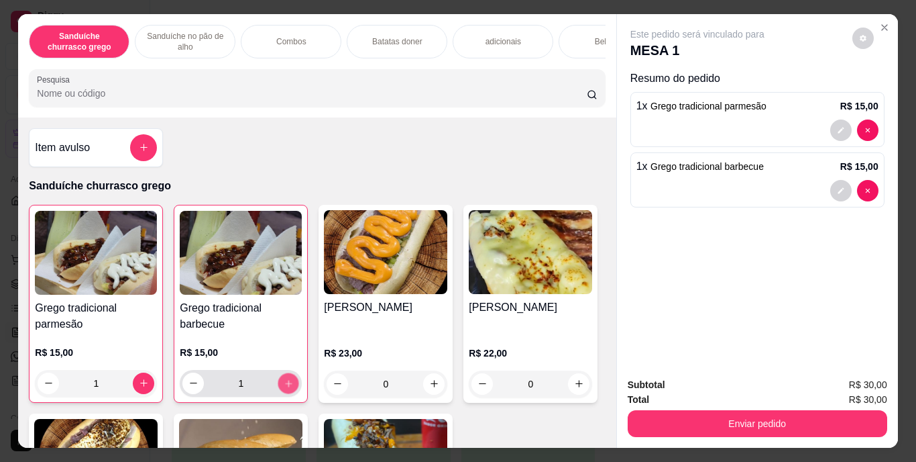
click at [285, 384] on icon "increase-product-quantity" at bounding box center [288, 383] width 7 height 7
click at [189, 383] on icon "decrease-product-quantity" at bounding box center [194, 383] width 10 height 10
type input "1"
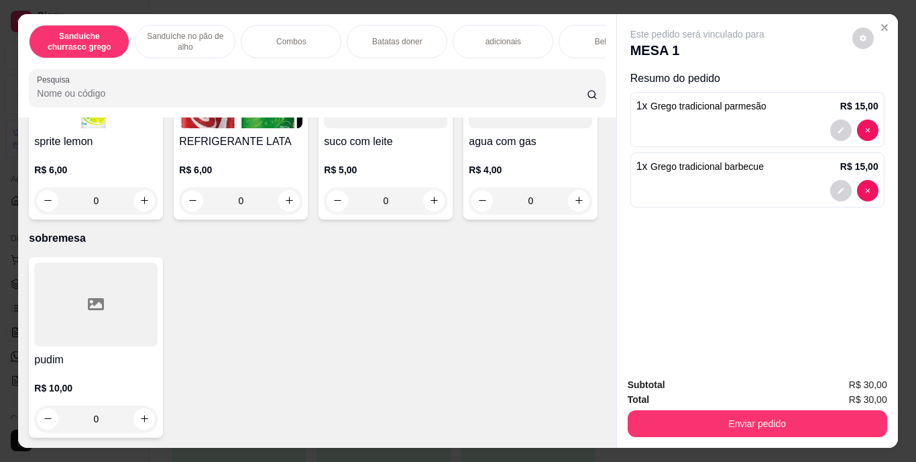
scroll to position [2319, 0]
click at [140, 14] on icon "increase-product-quantity" at bounding box center [145, 9] width 10 height 10
type input "1"
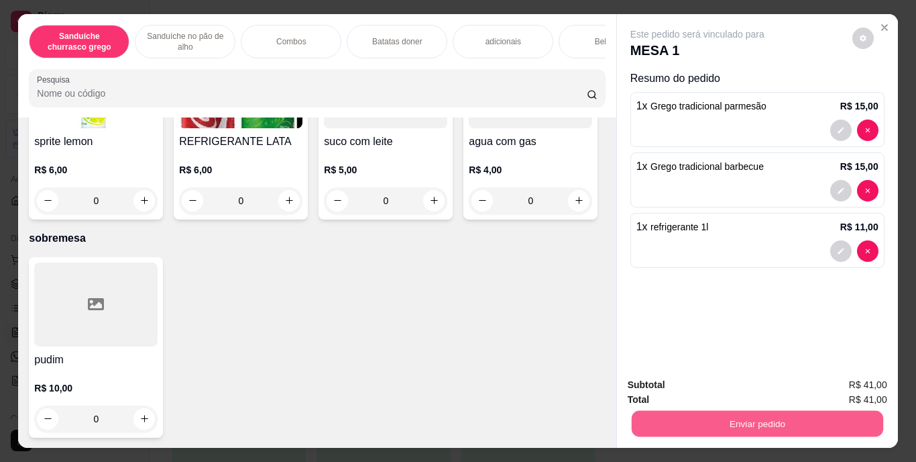
click at [791, 419] on button "Enviar pedido" at bounding box center [757, 424] width 252 height 26
click at [865, 382] on button "Enviar pedido" at bounding box center [853, 385] width 74 height 25
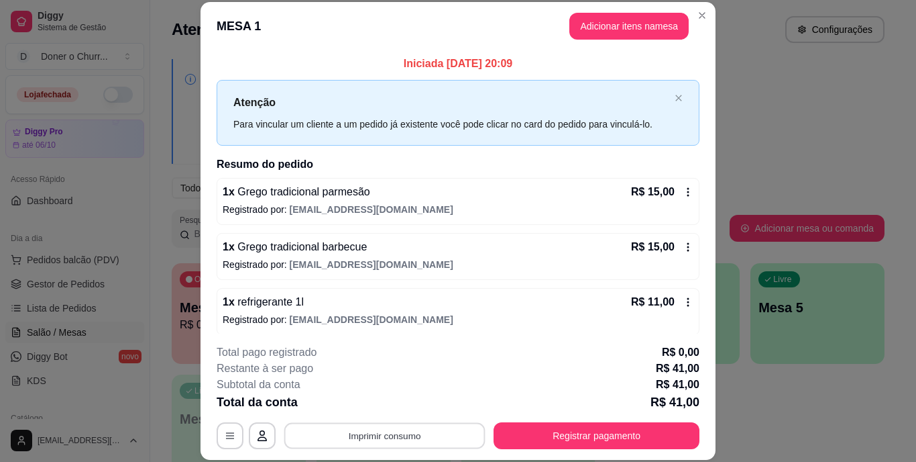
click at [376, 432] on button "Imprimir consumo" at bounding box center [384, 435] width 201 height 26
click at [381, 402] on button "IMPRESSORA" at bounding box center [384, 404] width 94 height 21
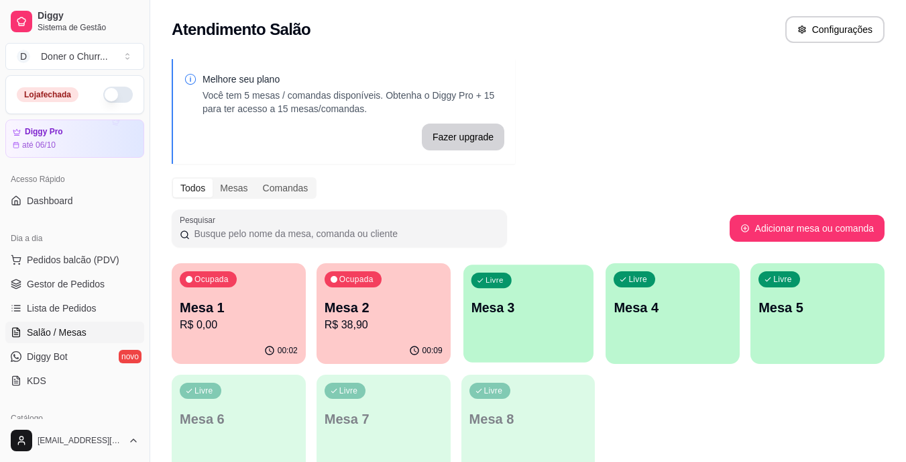
click at [490, 313] on p "Mesa 3" at bounding box center [528, 308] width 115 height 18
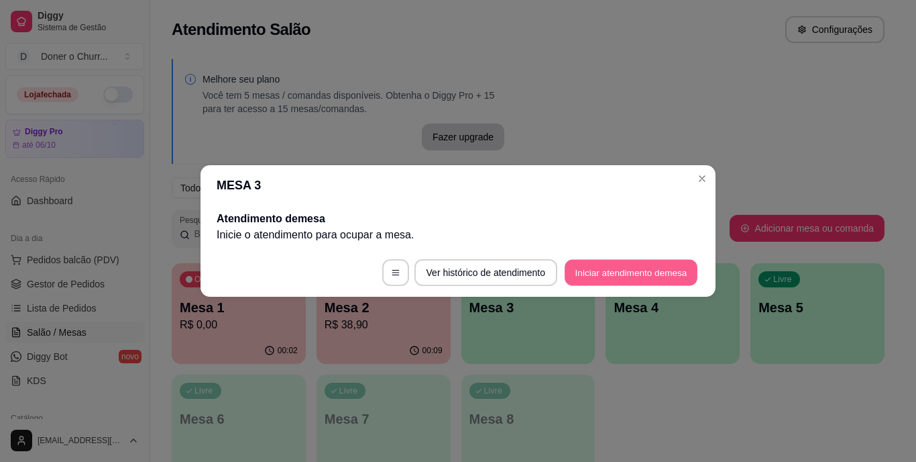
click at [639, 270] on button "Iniciar atendimento de mesa" at bounding box center [631, 273] width 133 height 26
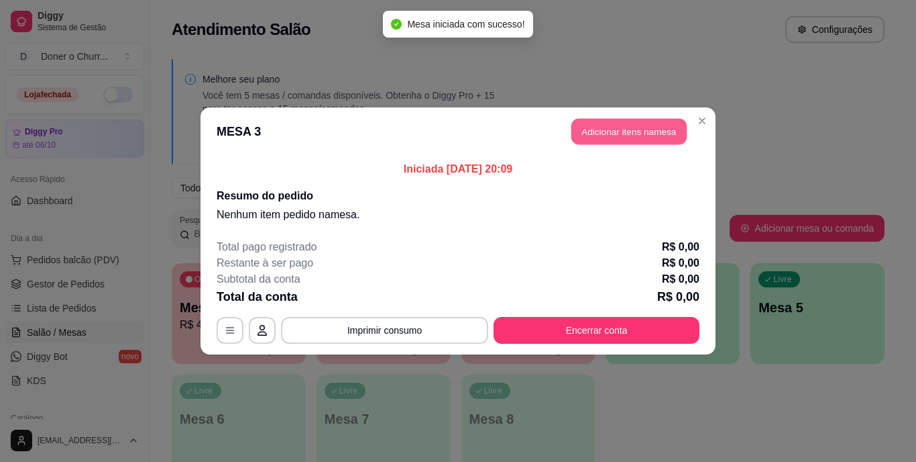
click at [616, 124] on button "Adicionar itens na mesa" at bounding box center [629, 132] width 115 height 26
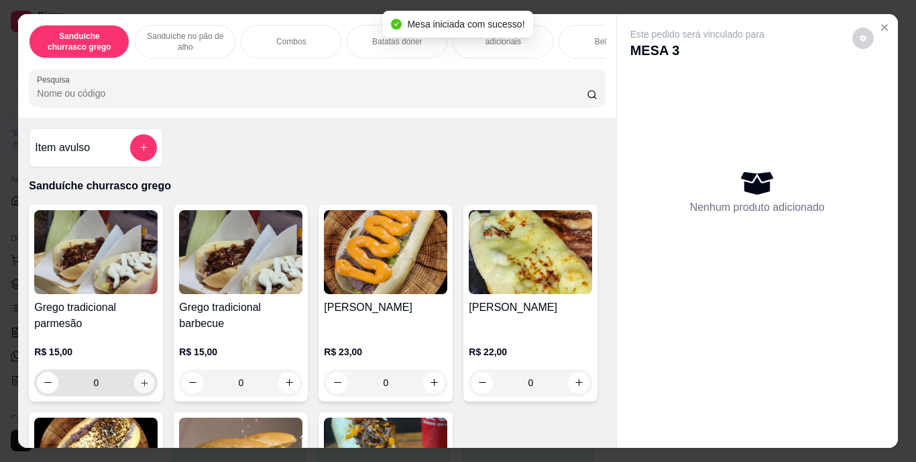
click at [142, 379] on button "increase-product-quantity" at bounding box center [144, 382] width 21 height 21
type input "1"
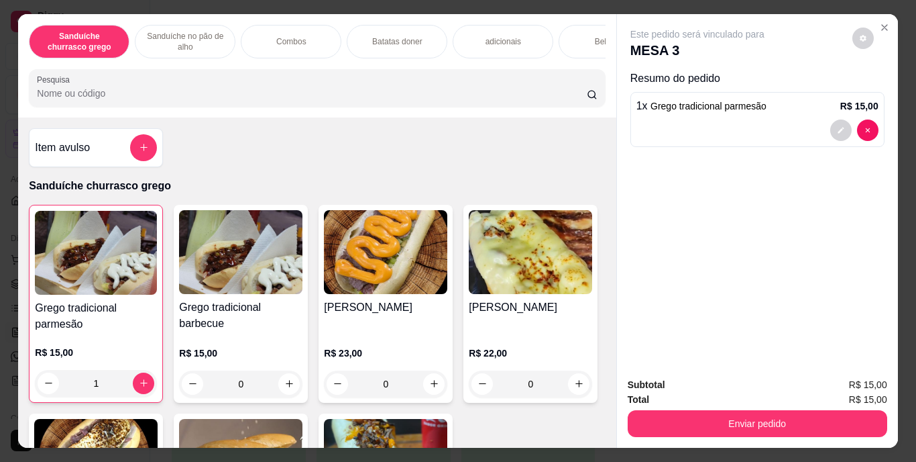
click at [662, 407] on div "Enviar pedido" at bounding box center [758, 422] width 260 height 30
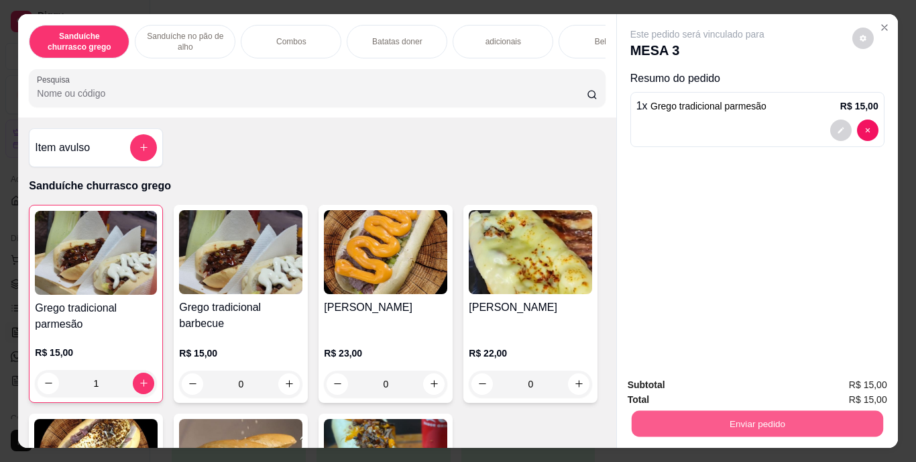
click at [712, 414] on button "Enviar pedido" at bounding box center [757, 424] width 252 height 26
click at [869, 378] on button "Enviar pedido" at bounding box center [853, 385] width 74 height 25
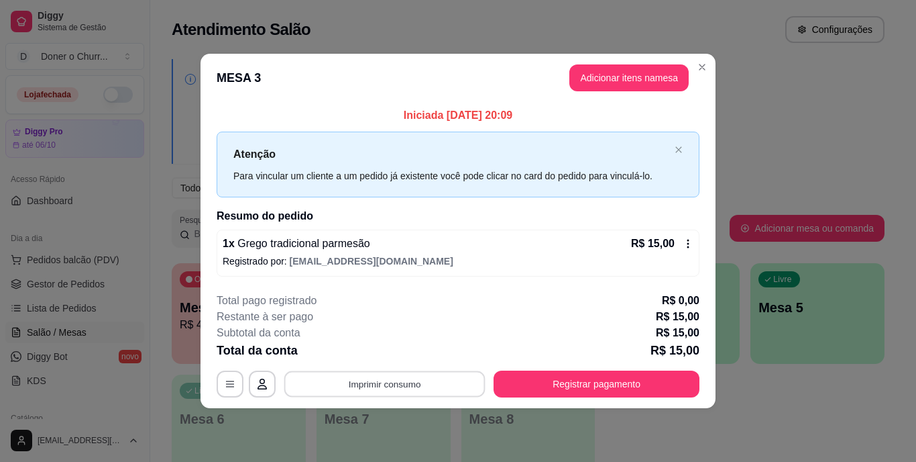
click at [401, 382] on button "Imprimir consumo" at bounding box center [384, 383] width 201 height 26
click at [394, 355] on button "IMPRESSORA" at bounding box center [389, 352] width 94 height 21
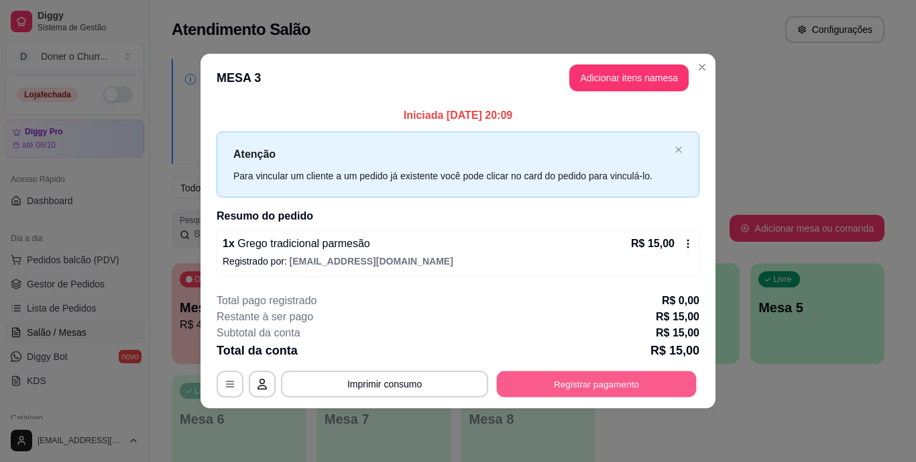
click at [575, 388] on button "Registrar pagamento" at bounding box center [597, 383] width 200 height 26
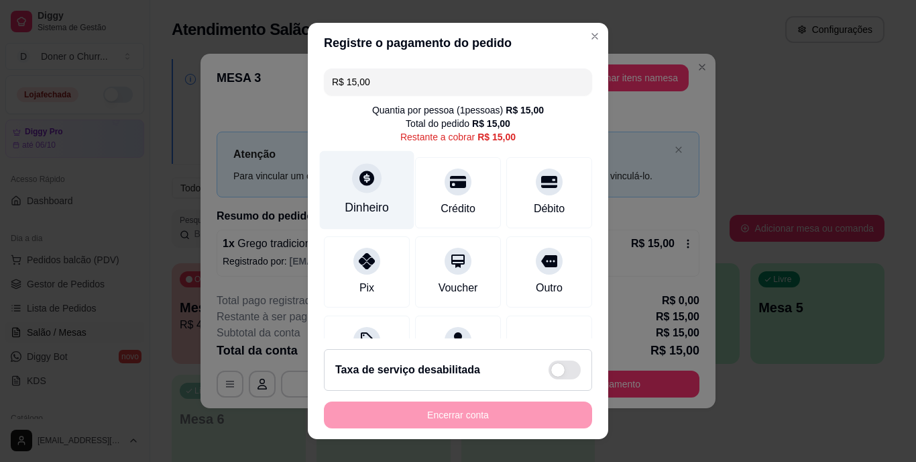
click at [374, 201] on div "Dinheiro" at bounding box center [367, 207] width 44 height 17
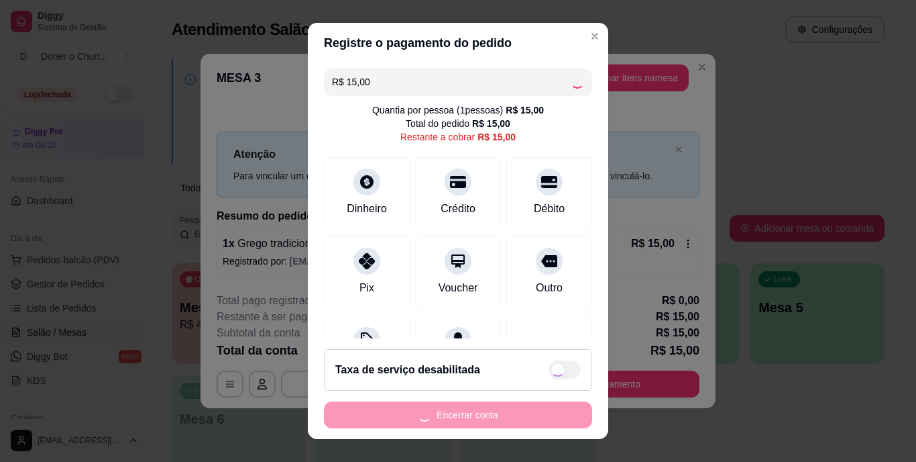
type input "R$ 0,00"
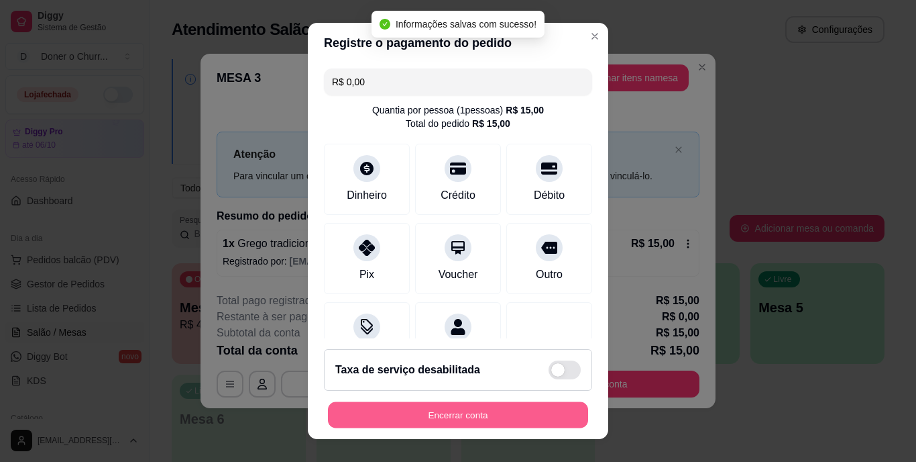
click at [470, 407] on button "Encerrar conta" at bounding box center [458, 414] width 260 height 26
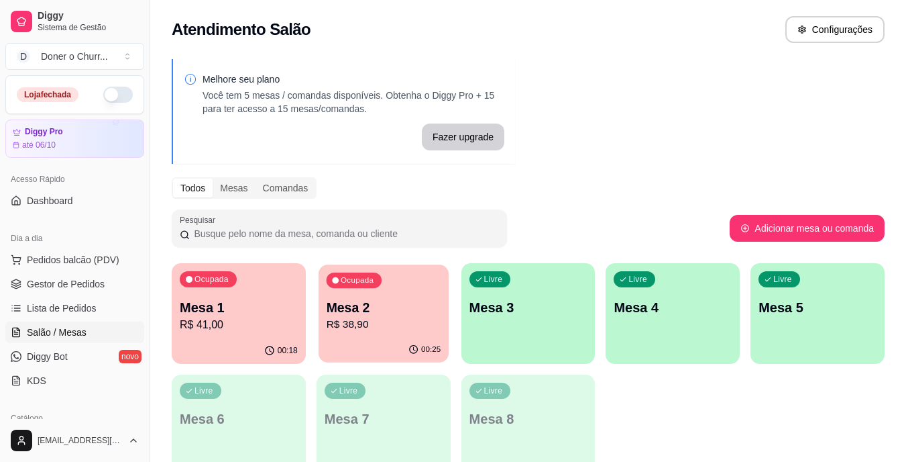
click at [352, 325] on p "R$ 38,90" at bounding box center [383, 324] width 115 height 15
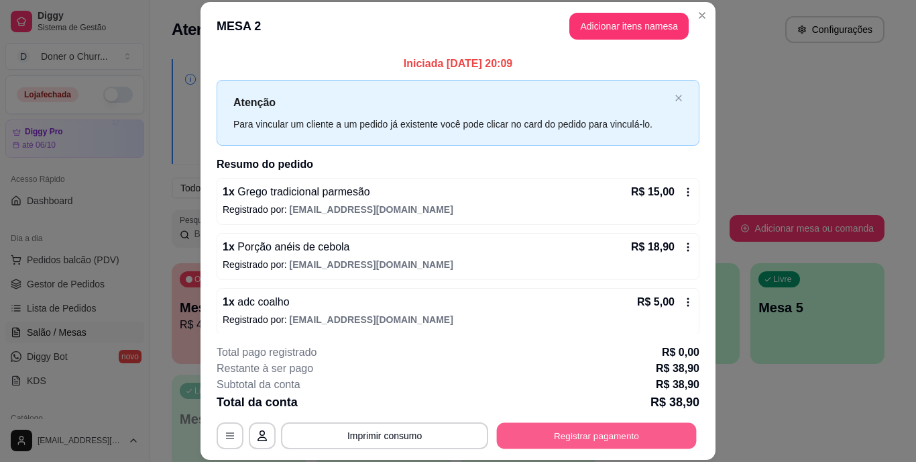
click at [566, 428] on button "Registrar pagamento" at bounding box center [597, 435] width 200 height 26
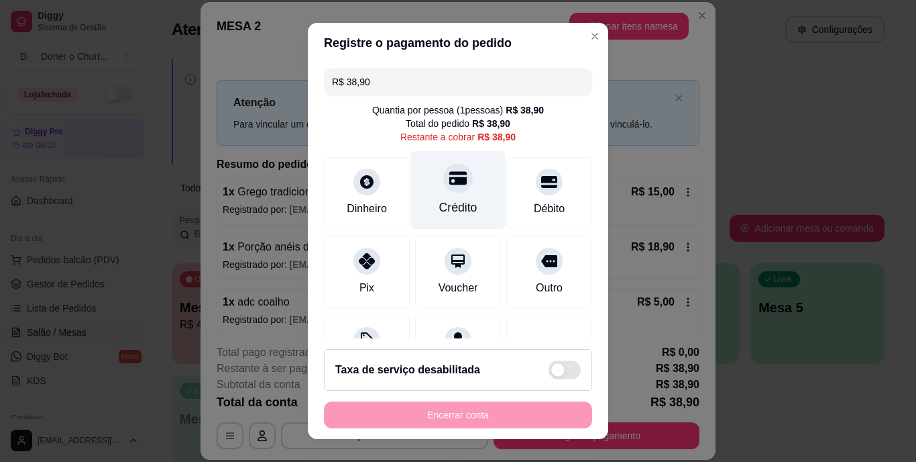
click at [450, 191] on div at bounding box center [458, 179] width 30 height 30
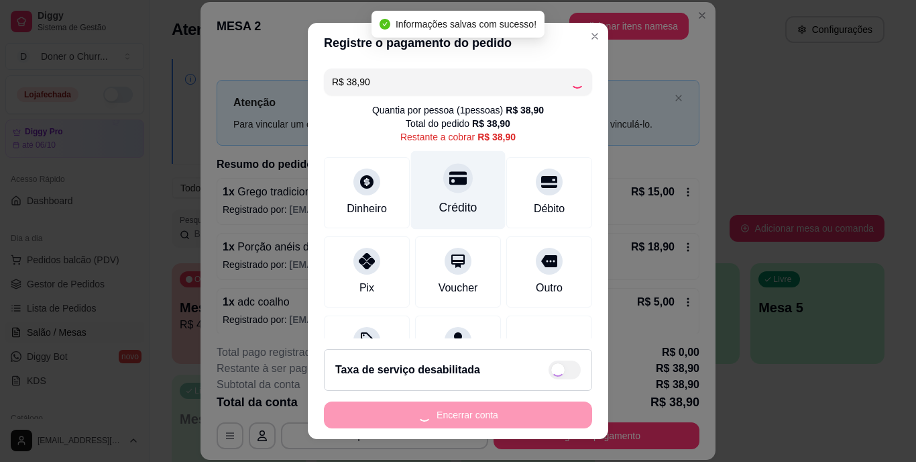
type input "R$ 0,00"
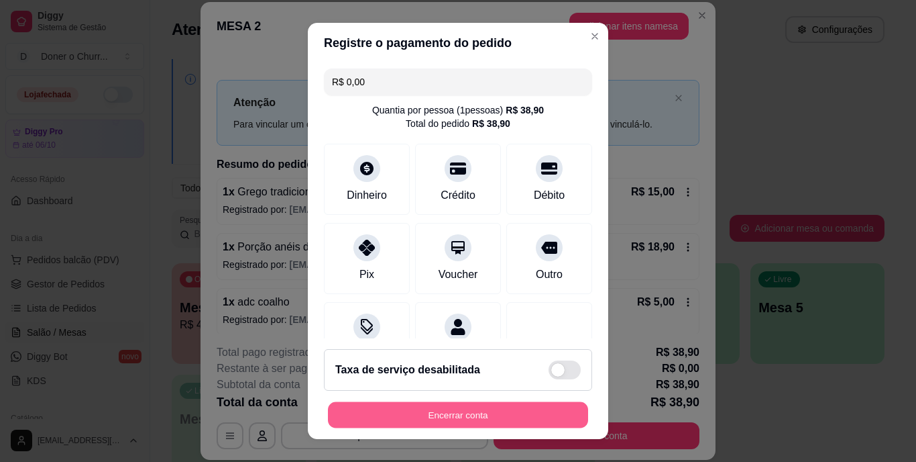
click at [462, 410] on button "Encerrar conta" at bounding box center [458, 414] width 260 height 26
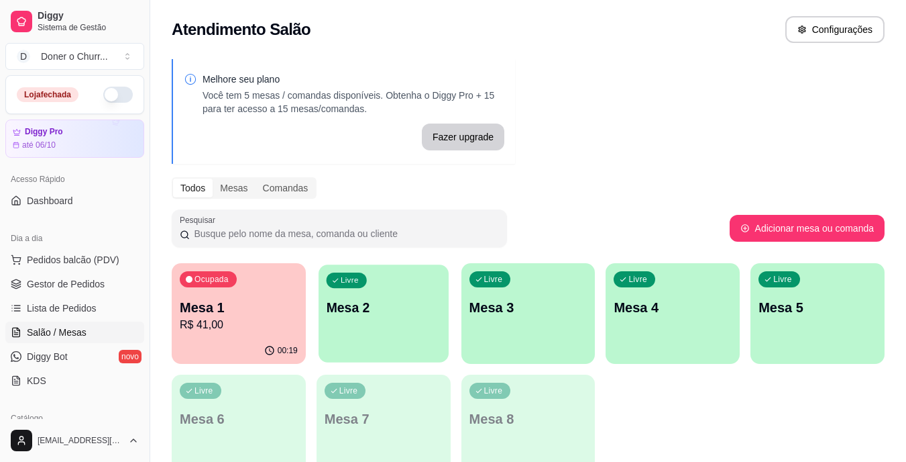
click at [370, 322] on div "Livre Mesa 2" at bounding box center [384, 305] width 130 height 82
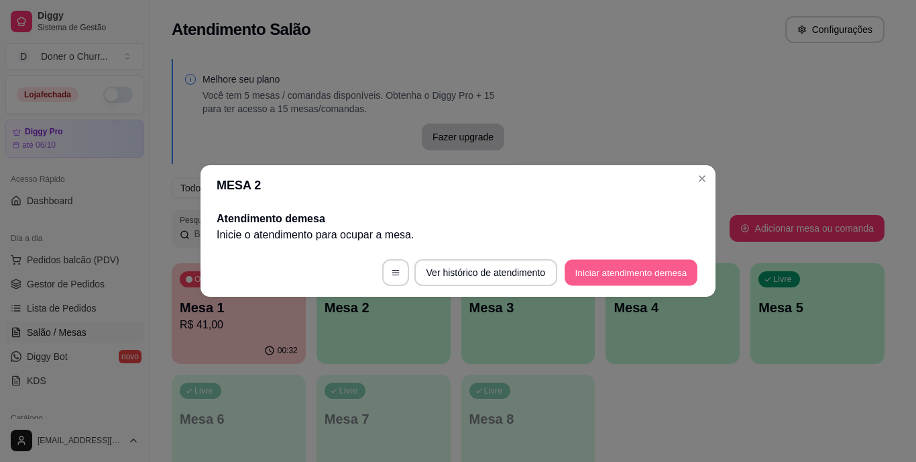
click at [625, 263] on button "Iniciar atendimento de mesa" at bounding box center [631, 273] width 133 height 26
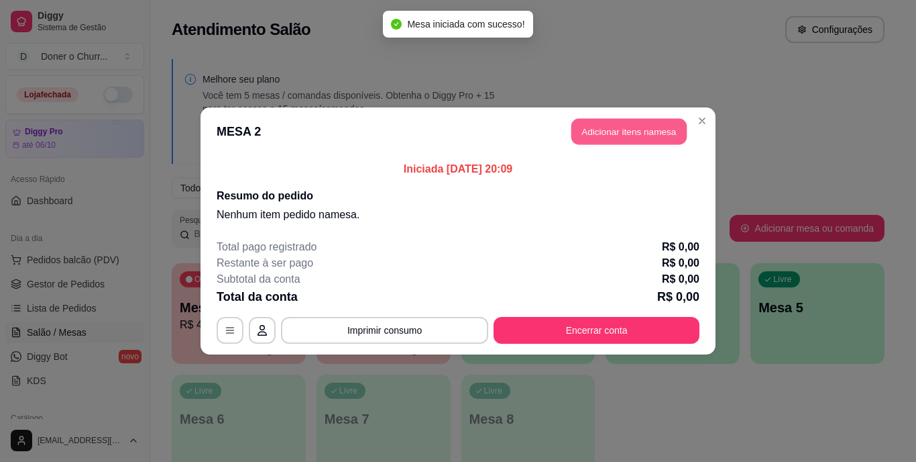
click at [621, 142] on button "Adicionar itens na mesa" at bounding box center [629, 132] width 115 height 26
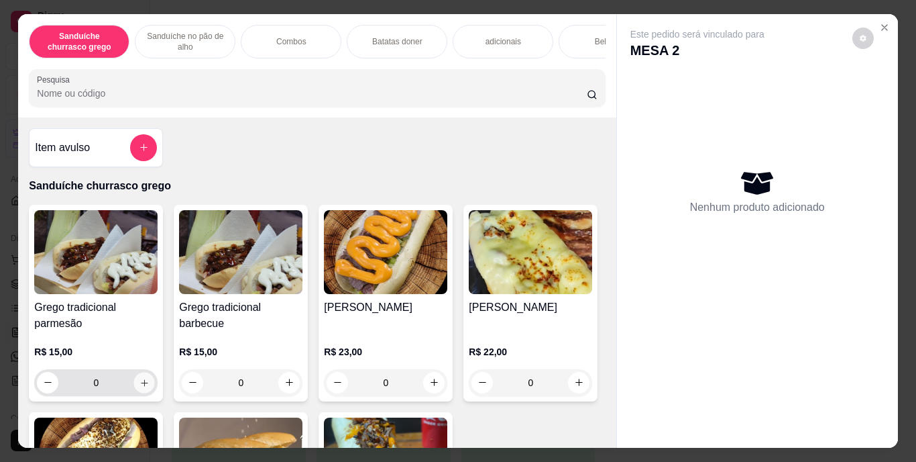
click at [140, 384] on icon "increase-product-quantity" at bounding box center [145, 382] width 10 height 10
click at [141, 384] on icon "increase-product-quantity" at bounding box center [144, 382] width 7 height 7
type input "2"
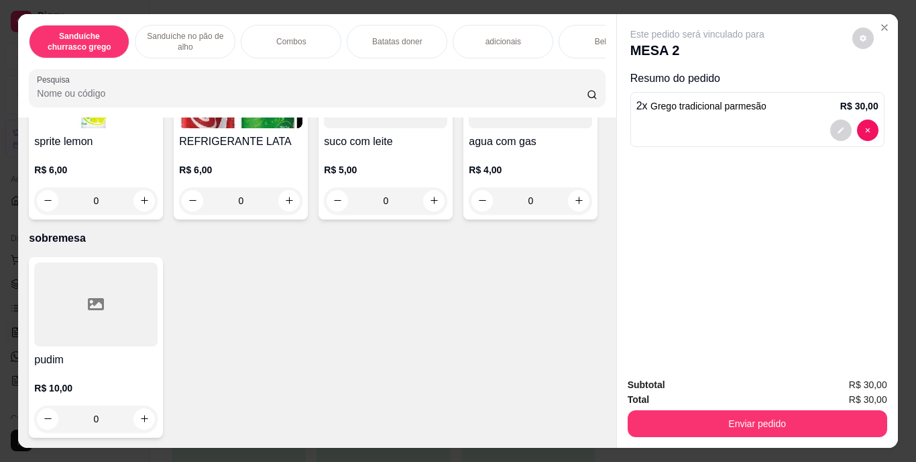
scroll to position [2394, 0]
click at [140, 14] on icon "increase-product-quantity" at bounding box center [145, 9] width 10 height 10
type input "1"
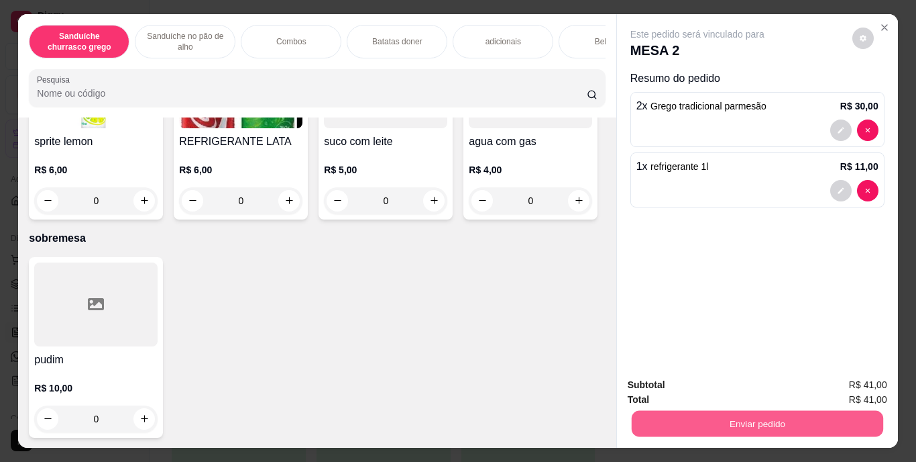
click at [766, 411] on button "Enviar pedido" at bounding box center [757, 424] width 252 height 26
click at [826, 384] on button "Enviar pedido" at bounding box center [853, 385] width 74 height 25
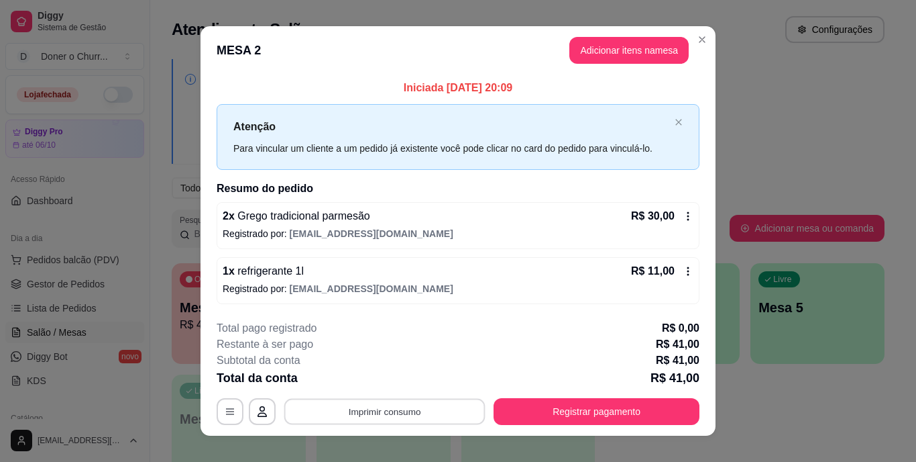
click at [368, 416] on button "Imprimir consumo" at bounding box center [384, 411] width 201 height 26
click at [404, 381] on button "IMPRESSORA" at bounding box center [384, 380] width 94 height 21
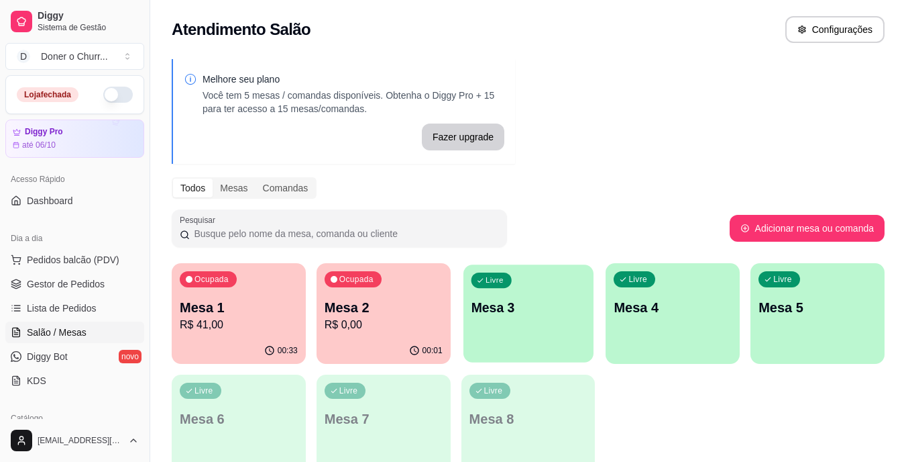
click at [516, 319] on div "Livre Mesa 3" at bounding box center [529, 305] width 130 height 82
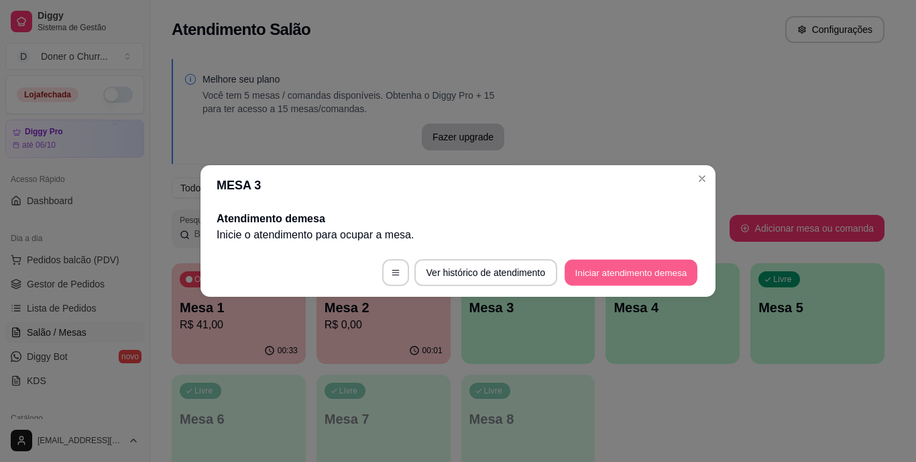
click at [617, 264] on button "Iniciar atendimento de mesa" at bounding box center [631, 273] width 133 height 26
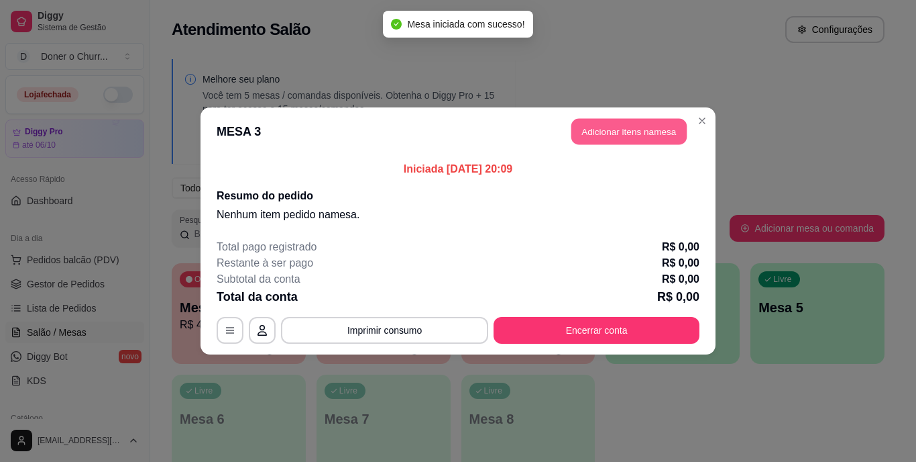
click at [658, 125] on button "Adicionar itens na mesa" at bounding box center [629, 132] width 115 height 26
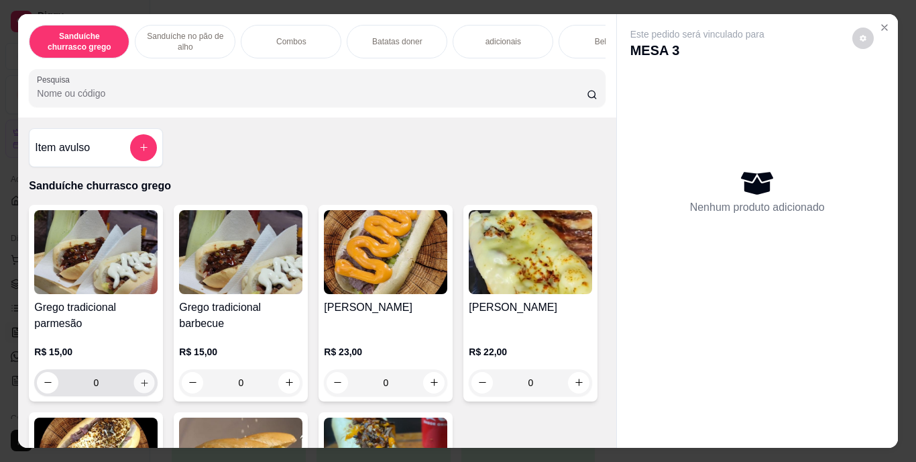
click at [139, 381] on button "increase-product-quantity" at bounding box center [144, 382] width 21 height 21
type input "1"
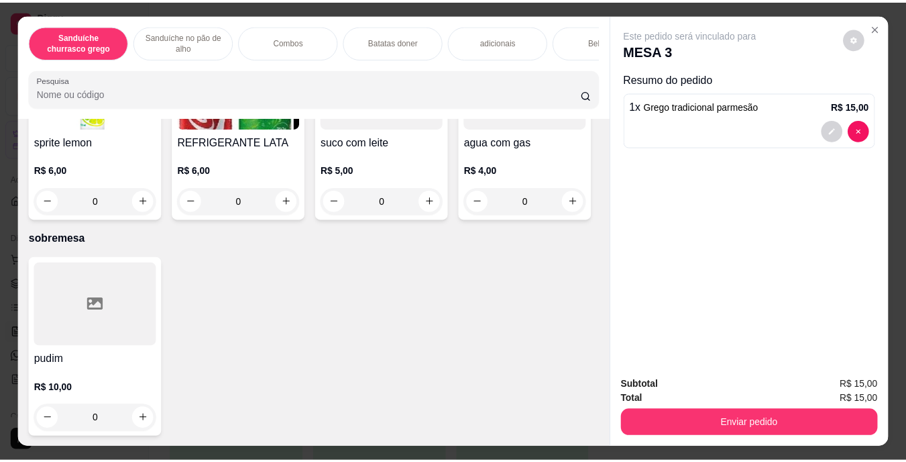
scroll to position [2558, 0]
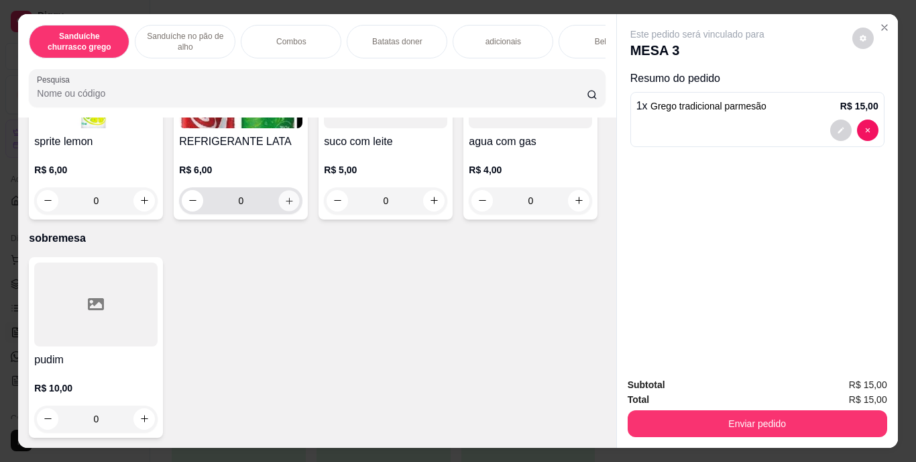
click at [295, 205] on icon "increase-product-quantity" at bounding box center [289, 200] width 10 height 10
type input "1"
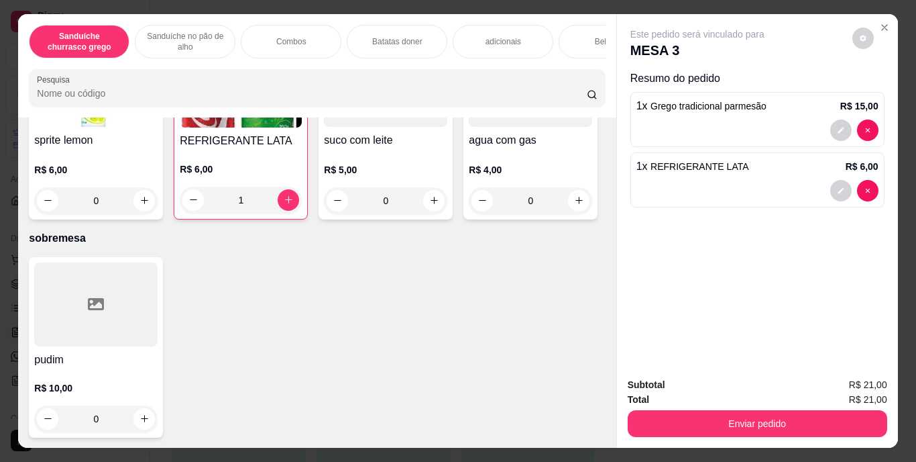
click at [569, 18] on button "increase-product-quantity" at bounding box center [579, 7] width 21 height 21
type input "1"
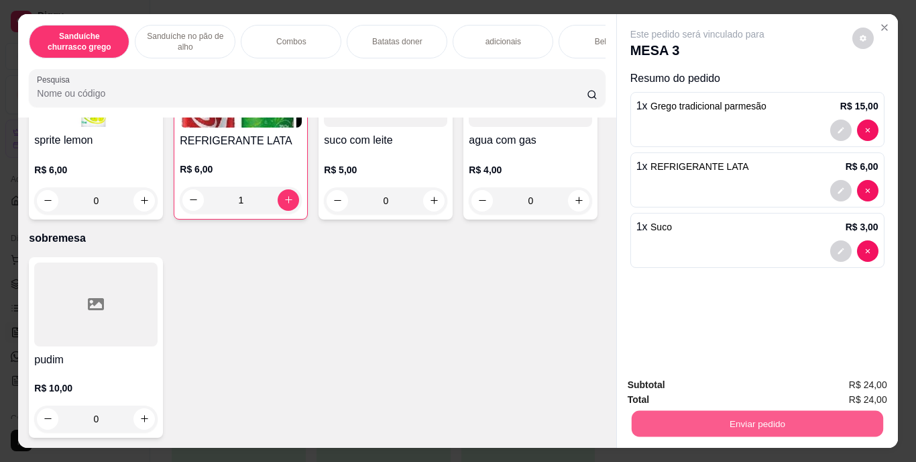
click at [726, 417] on button "Enviar pedido" at bounding box center [757, 424] width 252 height 26
click at [848, 384] on button "Enviar pedido" at bounding box center [853, 385] width 74 height 25
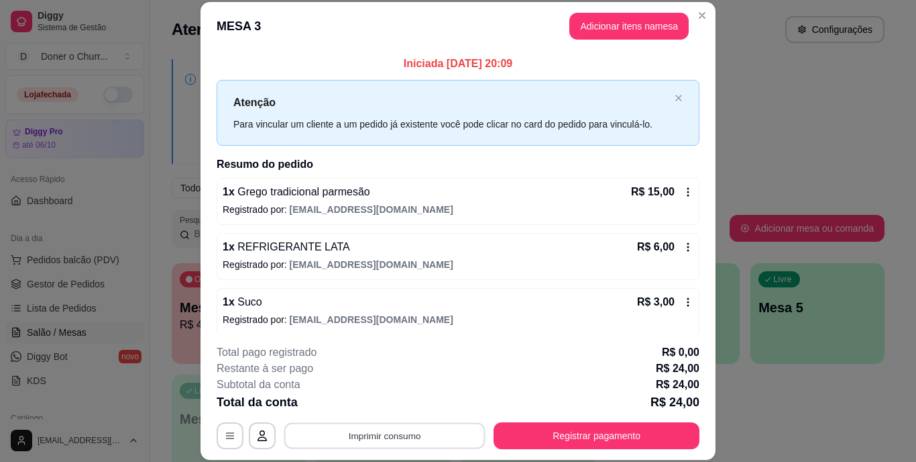
click at [409, 433] on button "Imprimir consumo" at bounding box center [384, 435] width 201 height 26
click at [384, 409] on button "IMPRESSORA" at bounding box center [384, 404] width 94 height 21
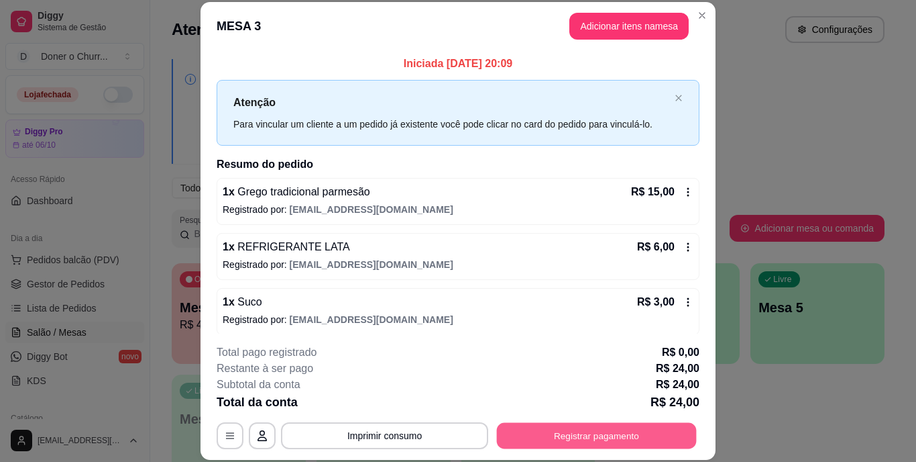
click at [600, 432] on button "Registrar pagamento" at bounding box center [597, 435] width 200 height 26
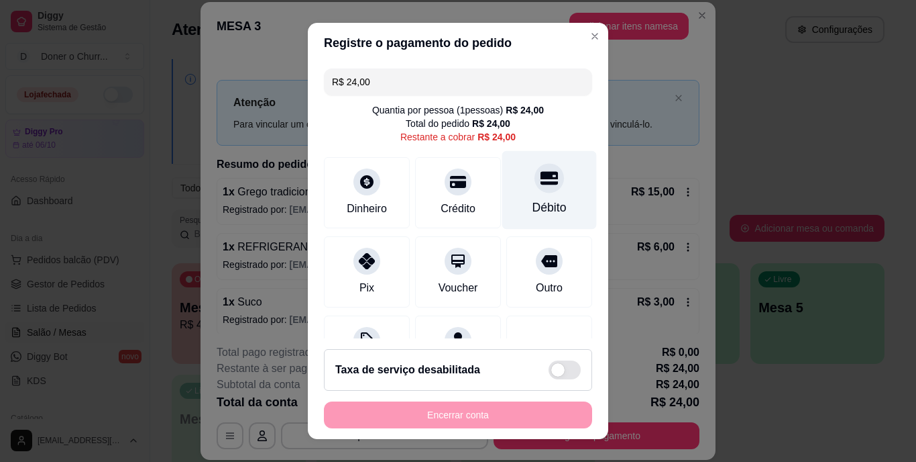
click at [526, 194] on div "Débito" at bounding box center [550, 190] width 95 height 78
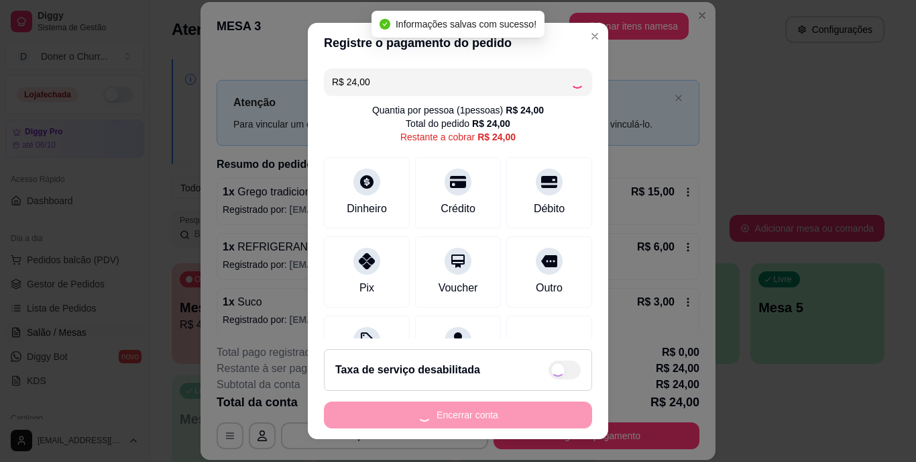
type input "R$ 0,00"
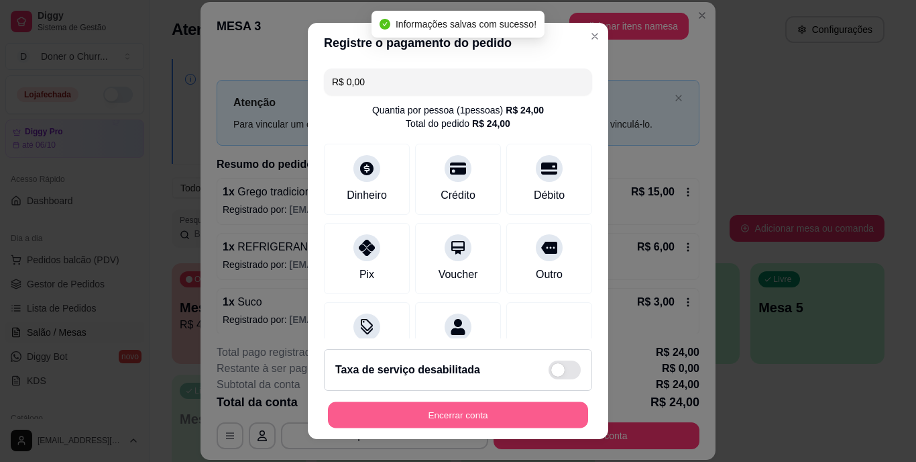
click at [441, 421] on button "Encerrar conta" at bounding box center [458, 414] width 260 height 26
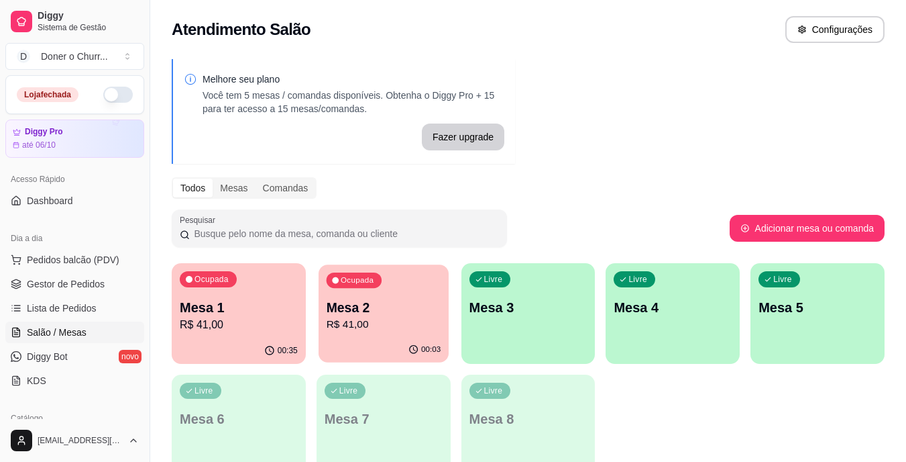
click at [368, 323] on p "R$ 41,00" at bounding box center [383, 324] width 115 height 15
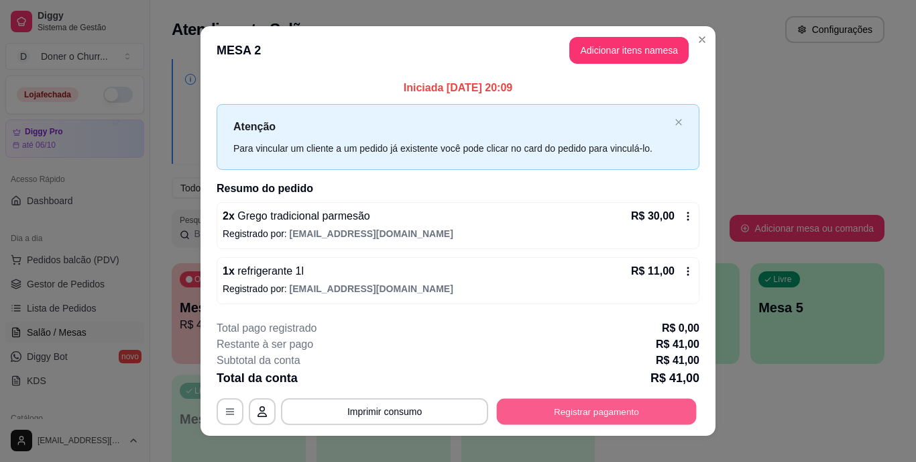
click at [547, 403] on button "Registrar pagamento" at bounding box center [597, 411] width 200 height 26
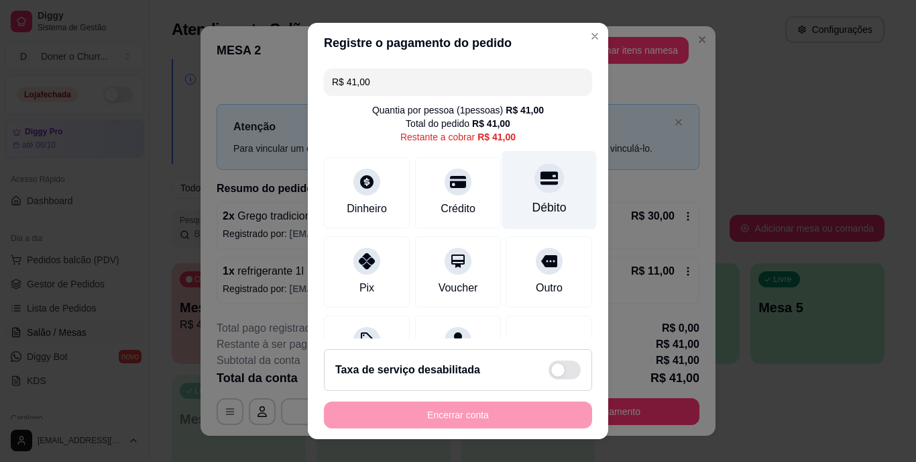
click at [533, 210] on div "Débito" at bounding box center [550, 207] width 34 height 17
type input "R$ 0,00"
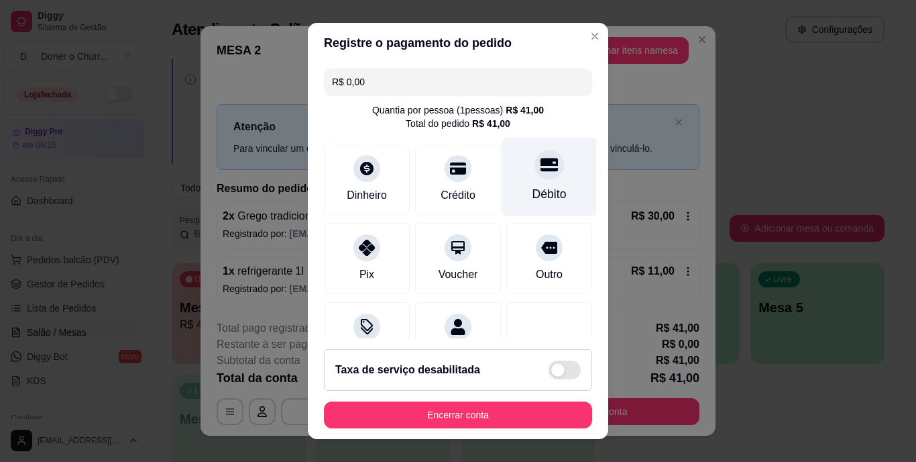
click at [525, 210] on div "Débito" at bounding box center [550, 177] width 95 height 78
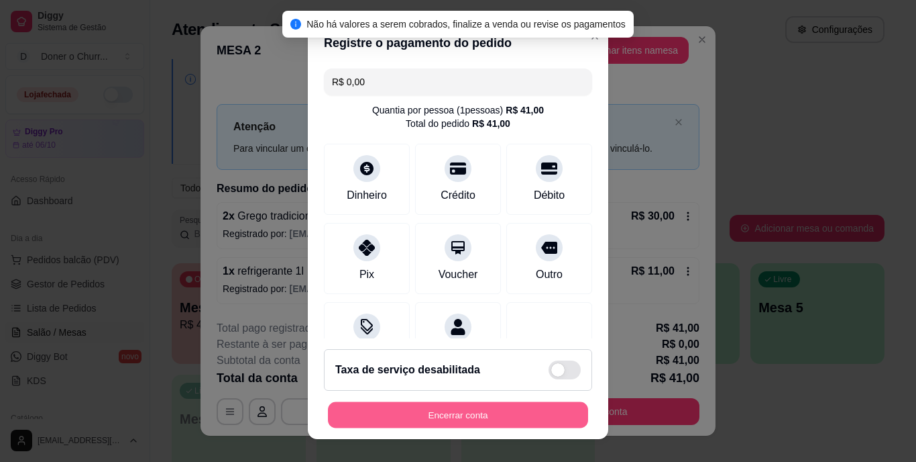
click at [461, 415] on button "Encerrar conta" at bounding box center [458, 414] width 260 height 26
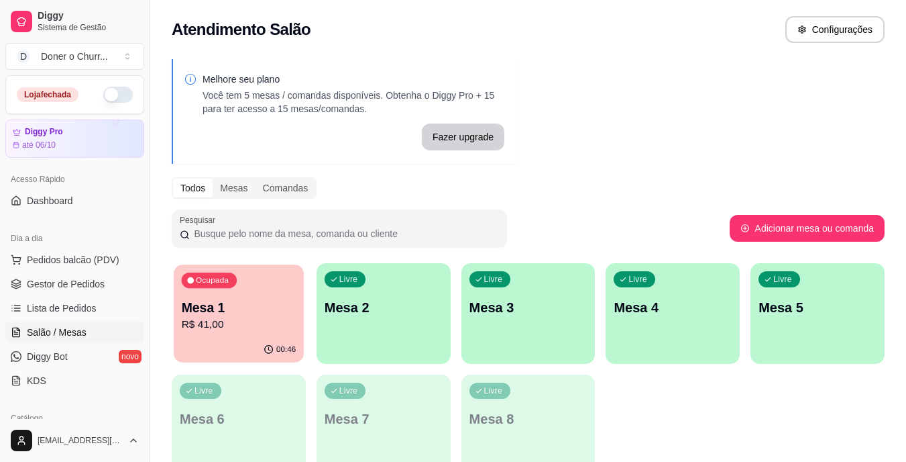
click at [276, 333] on div "Ocupada Mesa 1 R$ 41,00" at bounding box center [239, 300] width 130 height 72
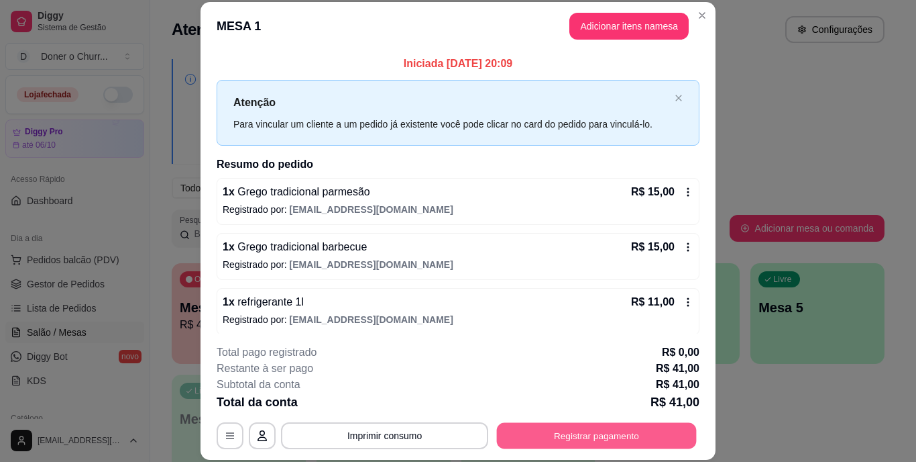
click at [590, 433] on button "Registrar pagamento" at bounding box center [597, 435] width 200 height 26
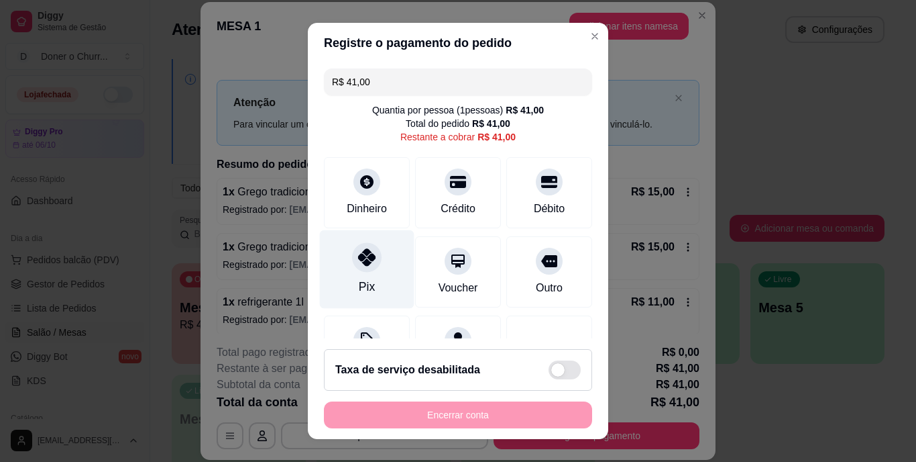
click at [358, 260] on icon at bounding box center [366, 257] width 17 height 17
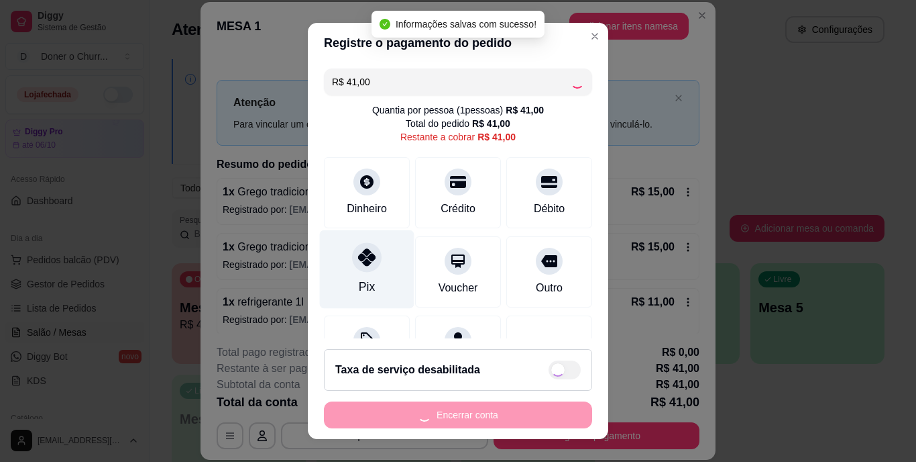
type input "R$ 0,00"
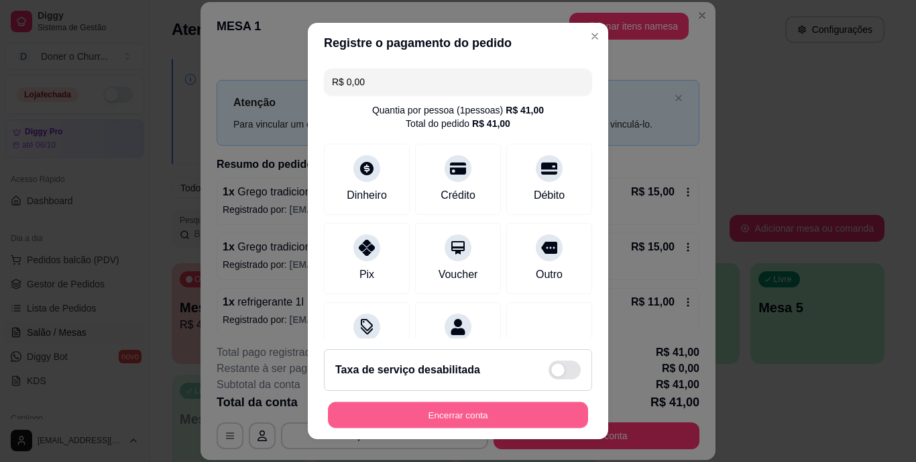
click at [469, 414] on button "Encerrar conta" at bounding box center [458, 414] width 260 height 26
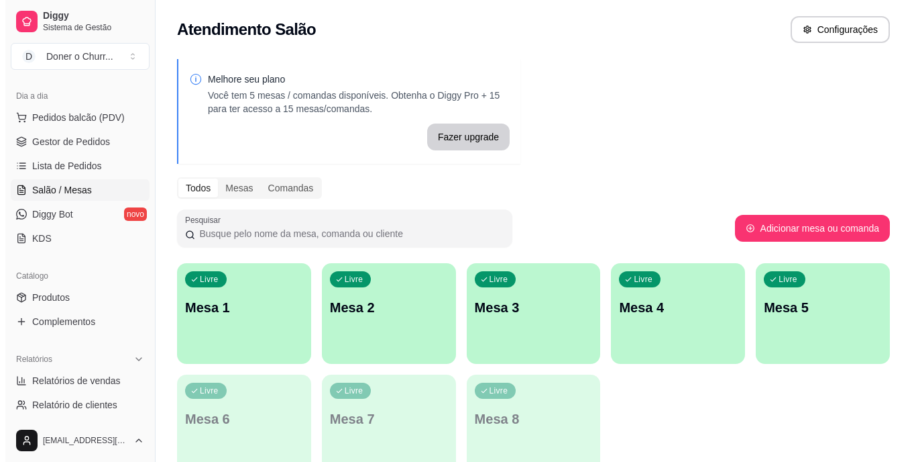
scroll to position [183, 0]
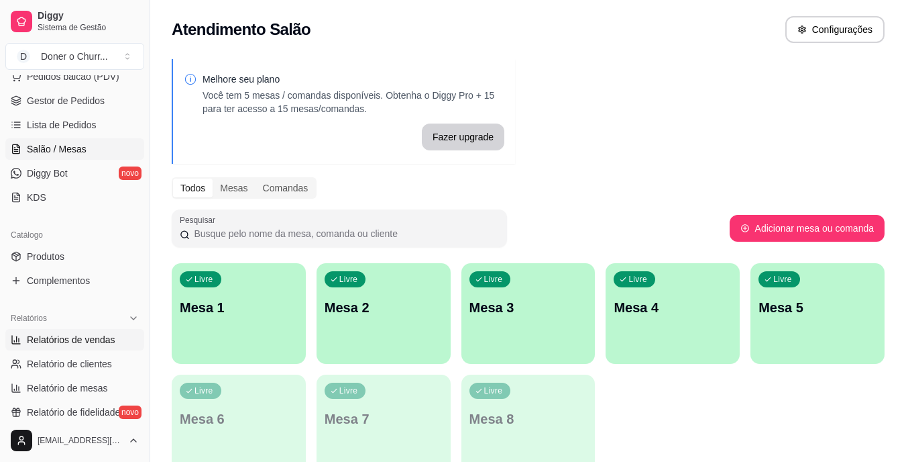
click at [59, 344] on span "Relatórios de vendas" at bounding box center [71, 339] width 89 height 13
select select "ALL"
select select "0"
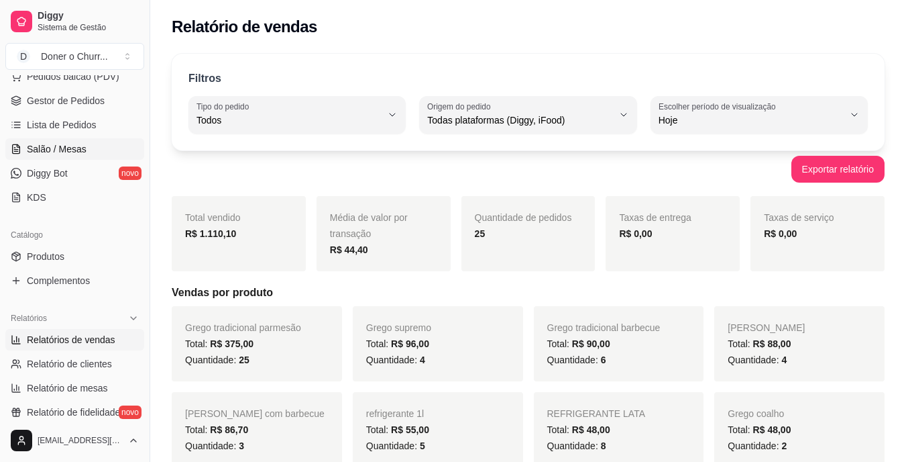
click at [80, 146] on span "Salão / Mesas" at bounding box center [57, 148] width 60 height 13
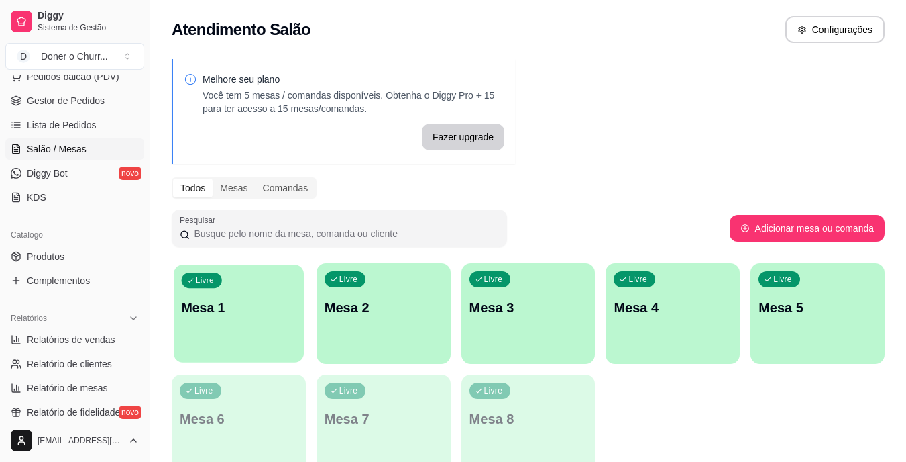
click at [259, 342] on div "Livre Mesa 1" at bounding box center [239, 305] width 130 height 82
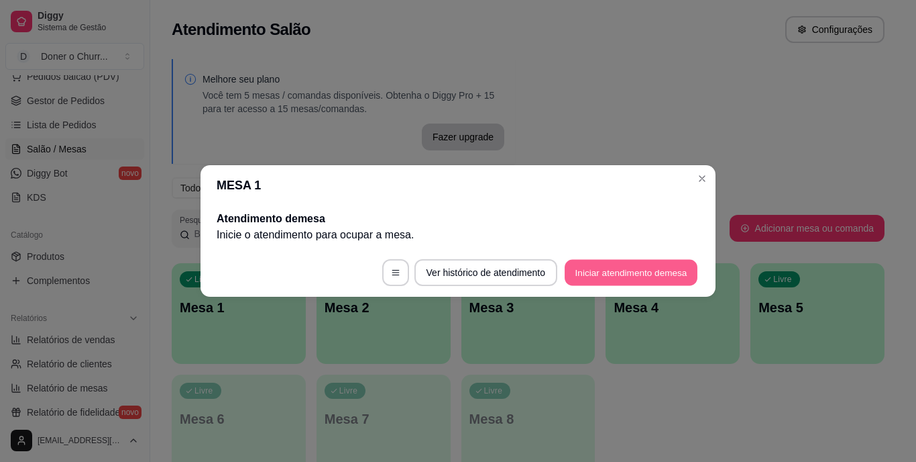
click at [622, 274] on button "Iniciar atendimento de mesa" at bounding box center [631, 273] width 133 height 26
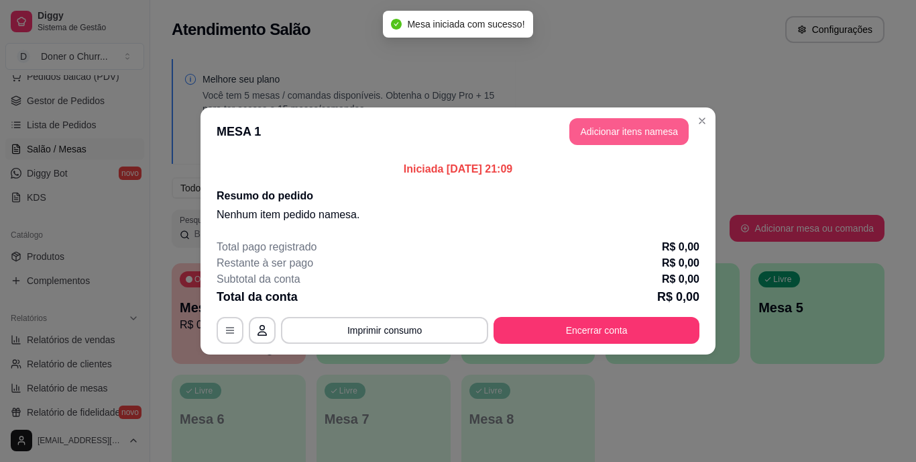
click at [637, 134] on button "Adicionar itens na mesa" at bounding box center [629, 131] width 119 height 27
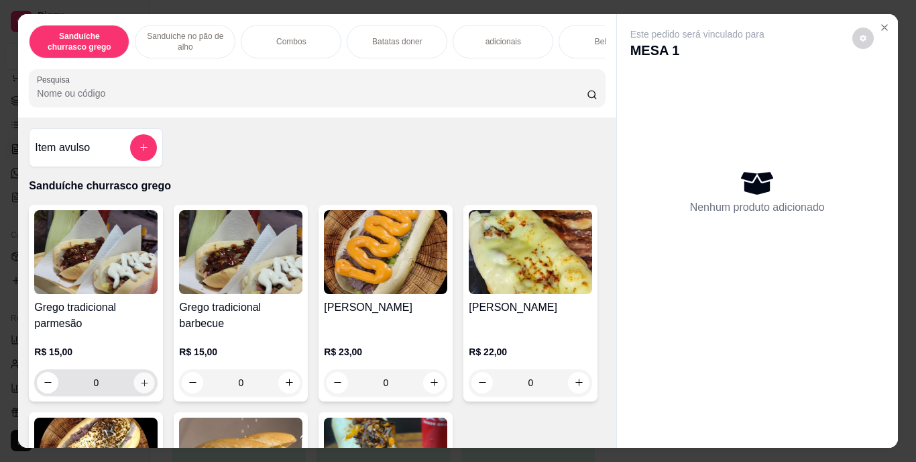
click at [142, 387] on icon "increase-product-quantity" at bounding box center [145, 382] width 10 height 10
type input "1"
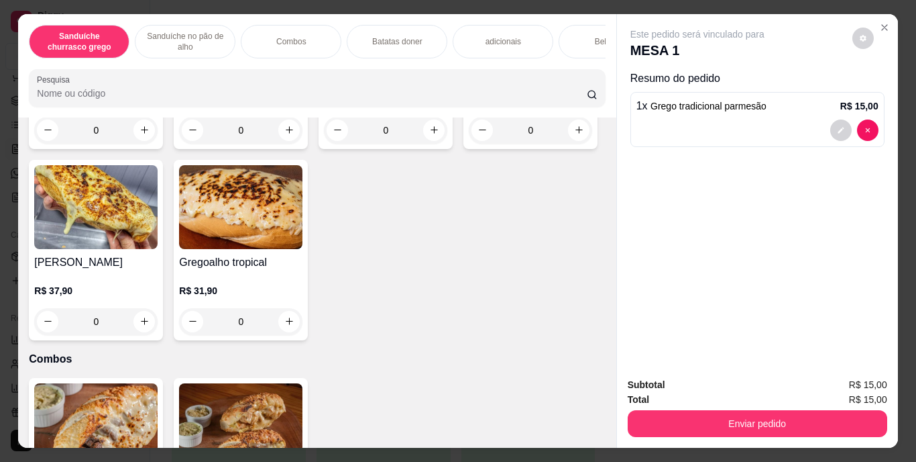
scroll to position [680, 0]
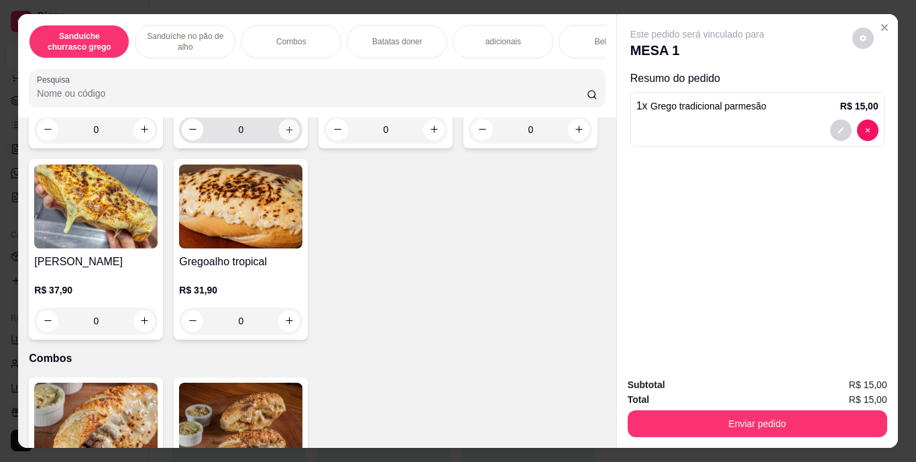
click at [284, 134] on icon "increase-product-quantity" at bounding box center [289, 129] width 10 height 10
type input "1"
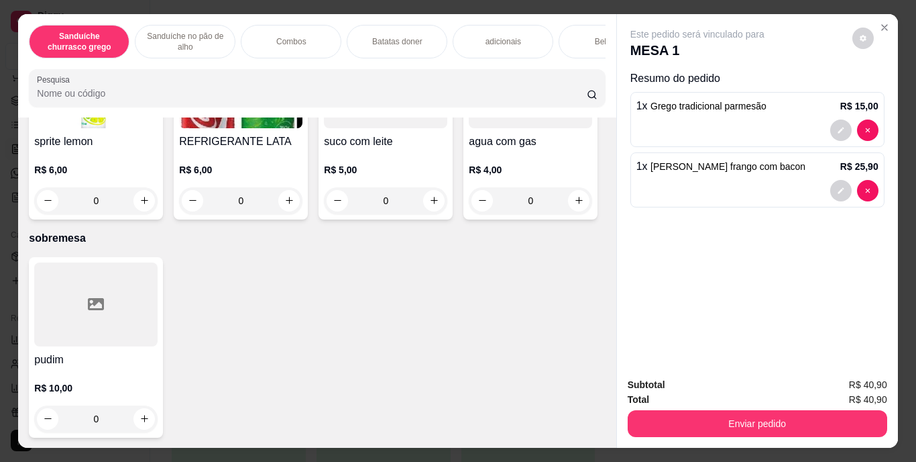
scroll to position [2429, 0]
click at [295, 205] on icon "increase-product-quantity" at bounding box center [289, 200] width 10 height 10
type input "1"
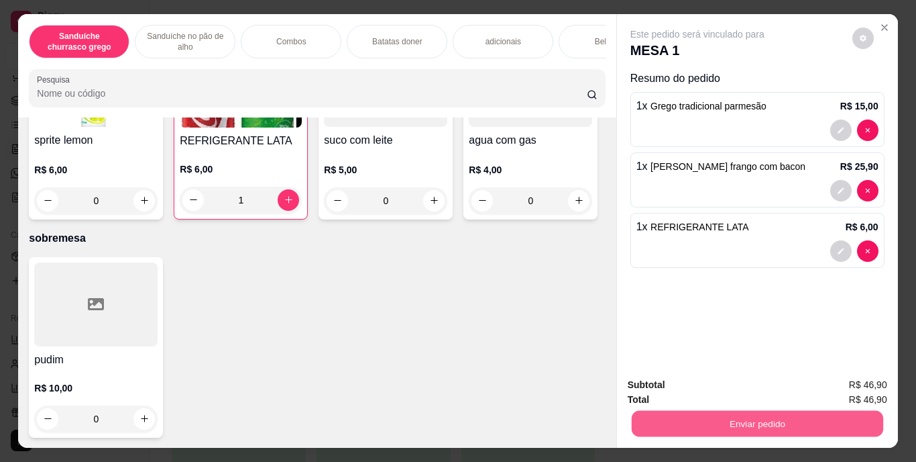
click at [777, 415] on button "Enviar pedido" at bounding box center [757, 424] width 252 height 26
click at [861, 390] on button "Enviar pedido" at bounding box center [852, 385] width 76 height 25
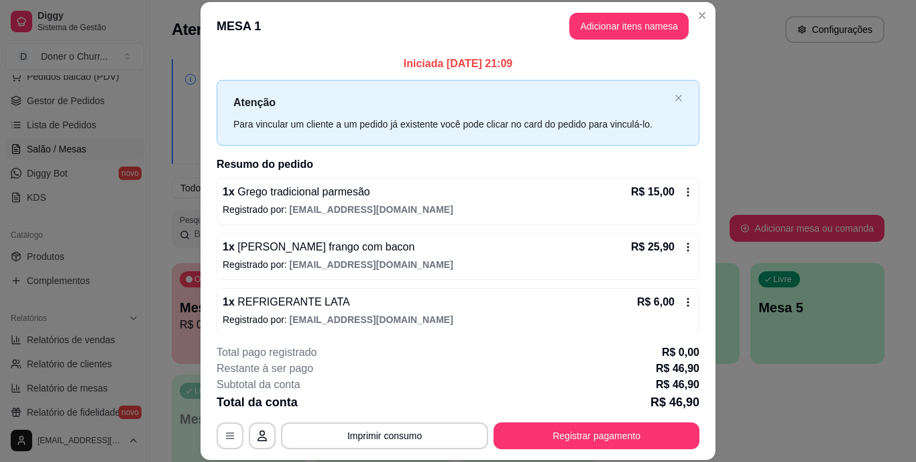
click at [608, 371] on div "**********" at bounding box center [458, 231] width 916 height 462
click at [376, 431] on button "Imprimir consumo" at bounding box center [384, 435] width 201 height 26
click at [386, 408] on button "IMPRESSORA" at bounding box center [384, 404] width 94 height 21
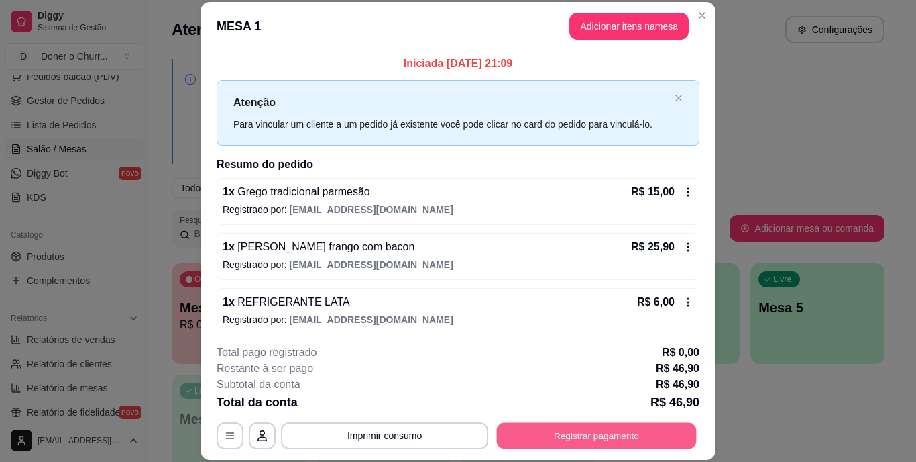
click at [615, 435] on button "Registrar pagamento" at bounding box center [597, 435] width 200 height 26
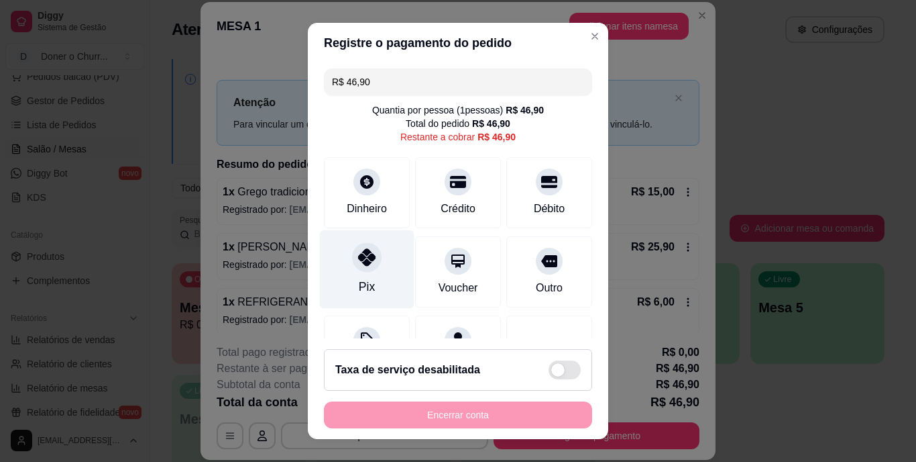
click at [352, 260] on div at bounding box center [367, 258] width 30 height 30
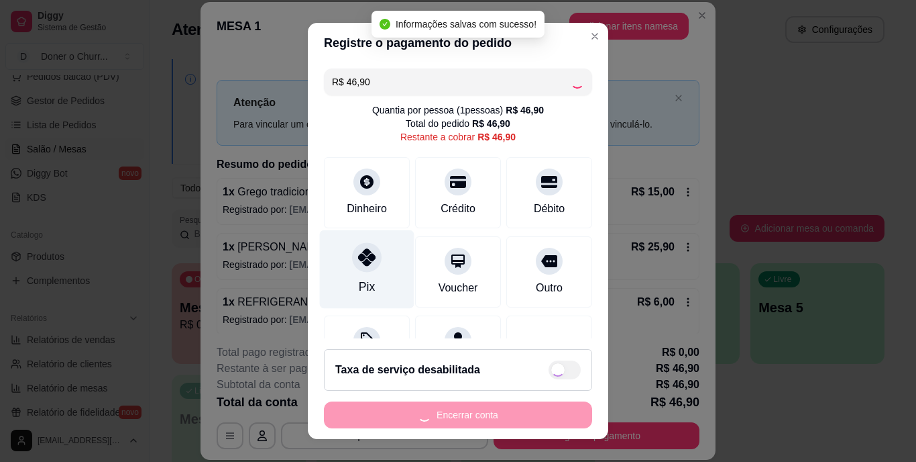
type input "R$ 0,00"
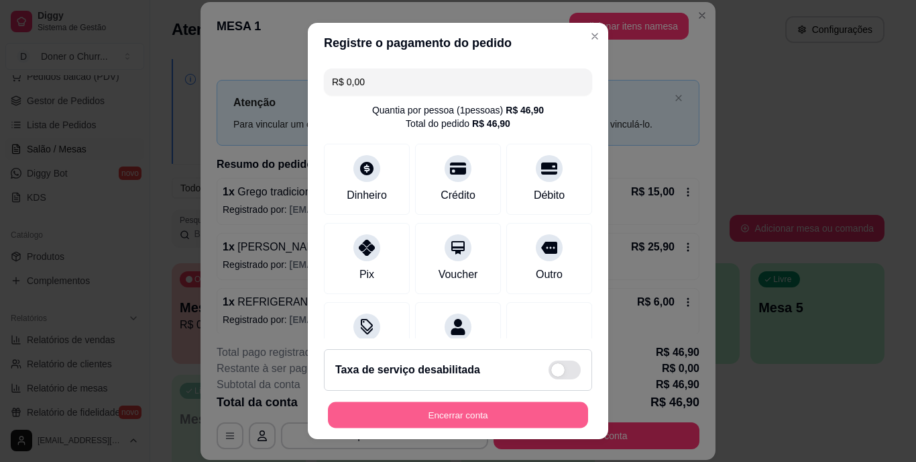
click at [477, 417] on button "Encerrar conta" at bounding box center [458, 414] width 260 height 26
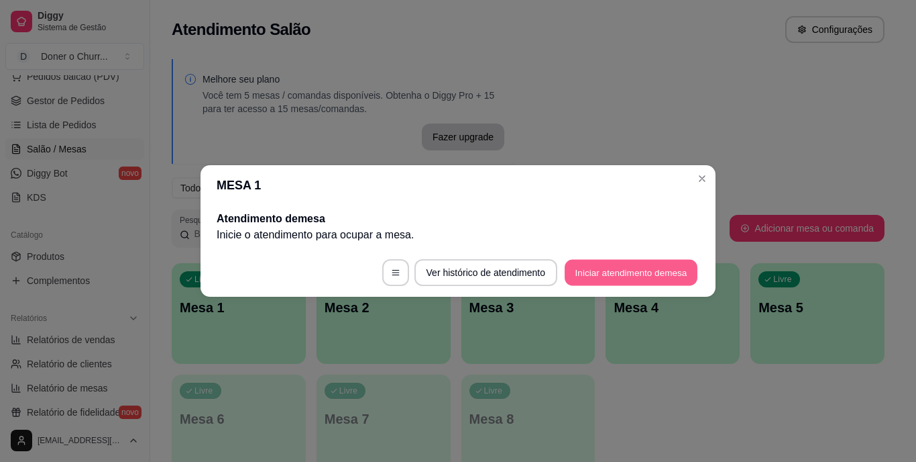
click at [663, 272] on button "Iniciar atendimento de mesa" at bounding box center [631, 273] width 133 height 26
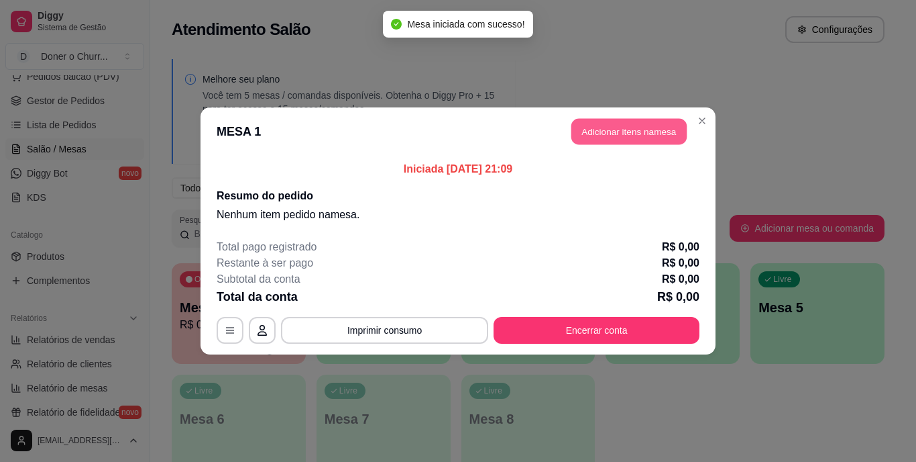
click at [625, 123] on button "Adicionar itens na mesa" at bounding box center [629, 132] width 115 height 26
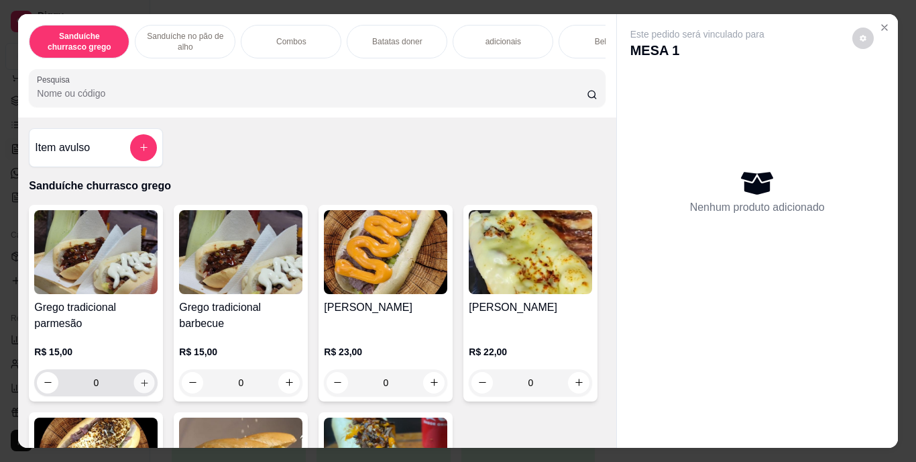
click at [141, 386] on icon "increase-product-quantity" at bounding box center [144, 382] width 7 height 7
type input "1"
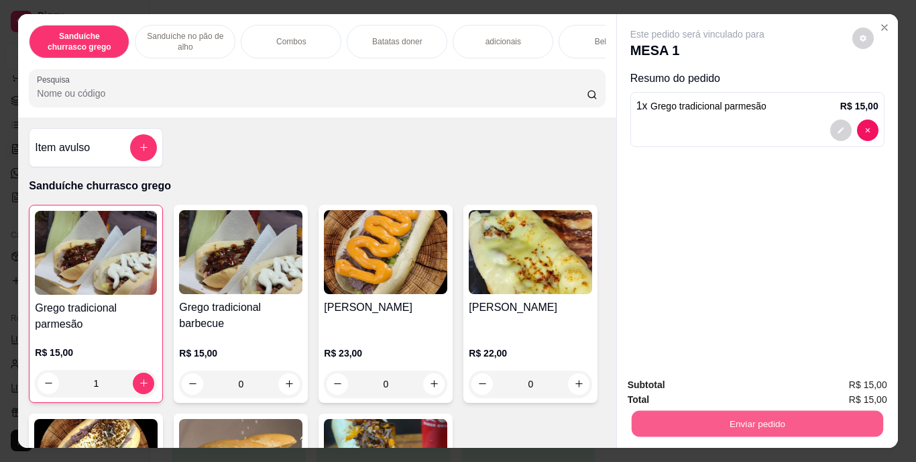
click at [778, 419] on button "Enviar pedido" at bounding box center [757, 424] width 252 height 26
click at [844, 384] on button "Enviar pedido" at bounding box center [853, 385] width 74 height 25
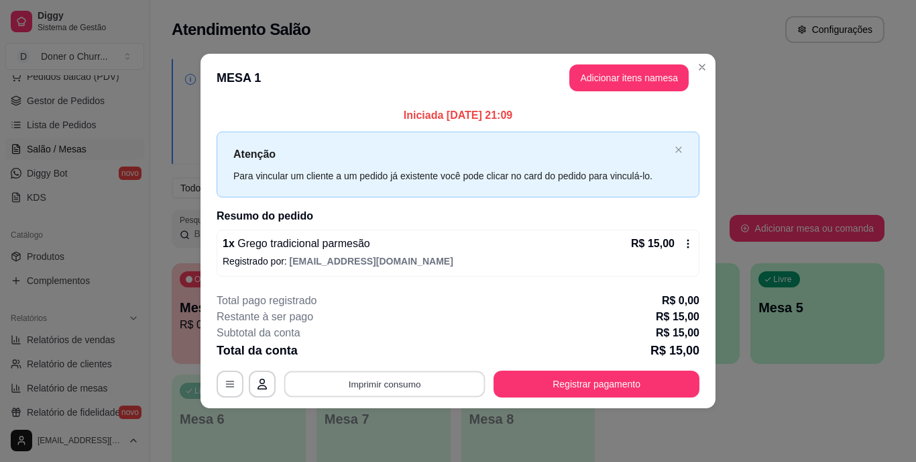
click at [368, 384] on button "Imprimir consumo" at bounding box center [384, 383] width 201 height 26
click at [403, 352] on button "IMPRESSORA" at bounding box center [389, 352] width 94 height 21
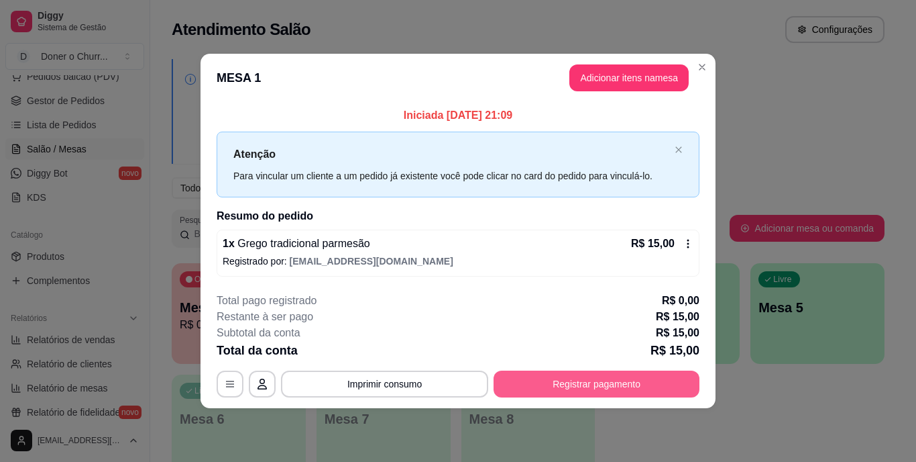
click at [554, 374] on button "Registrar pagamento" at bounding box center [597, 383] width 206 height 27
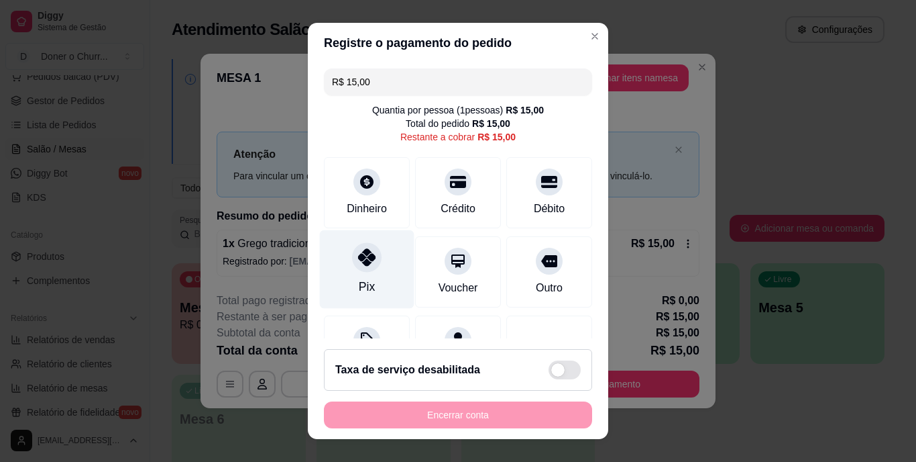
click at [362, 276] on div "Pix" at bounding box center [367, 269] width 95 height 78
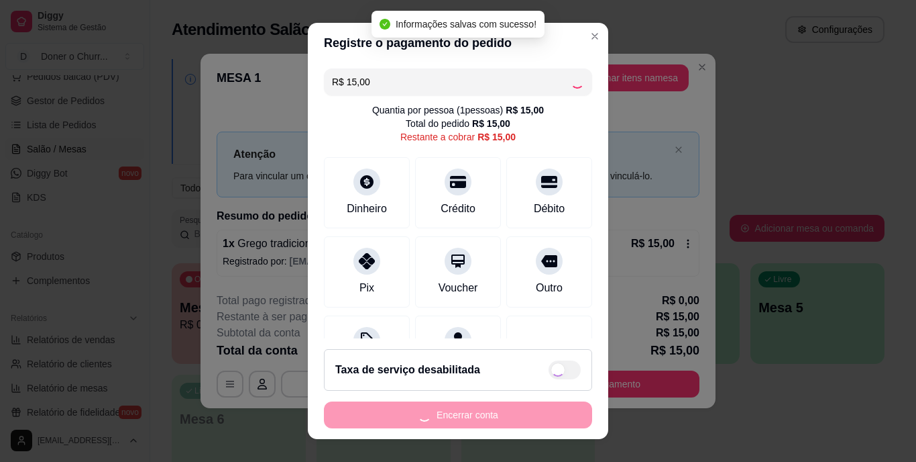
type input "R$ 0,00"
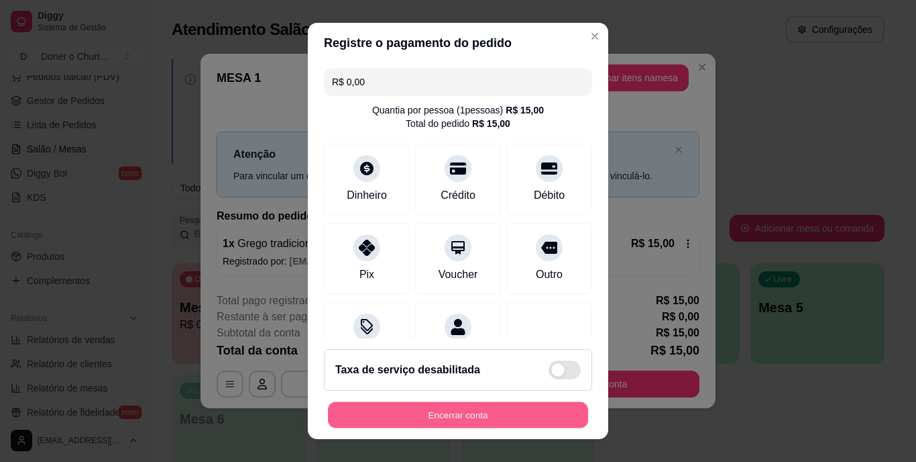
click at [472, 411] on button "Encerrar conta" at bounding box center [458, 414] width 260 height 26
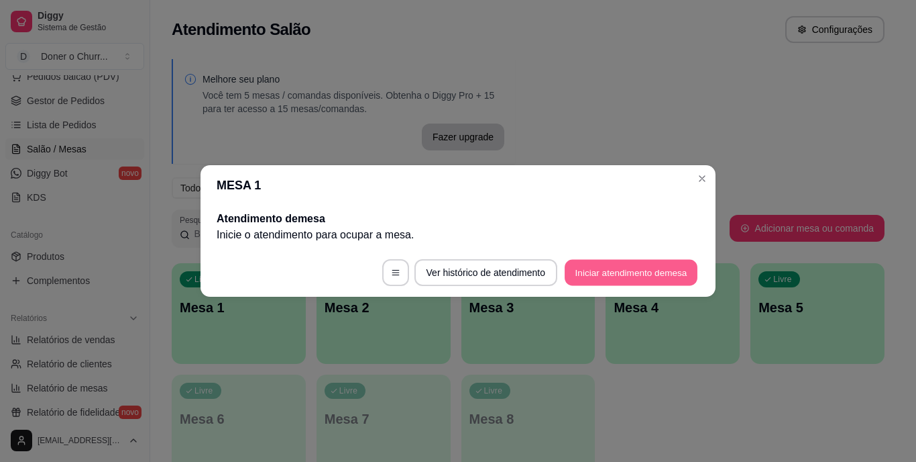
click at [627, 264] on button "Iniciar atendimento de mesa" at bounding box center [631, 273] width 133 height 26
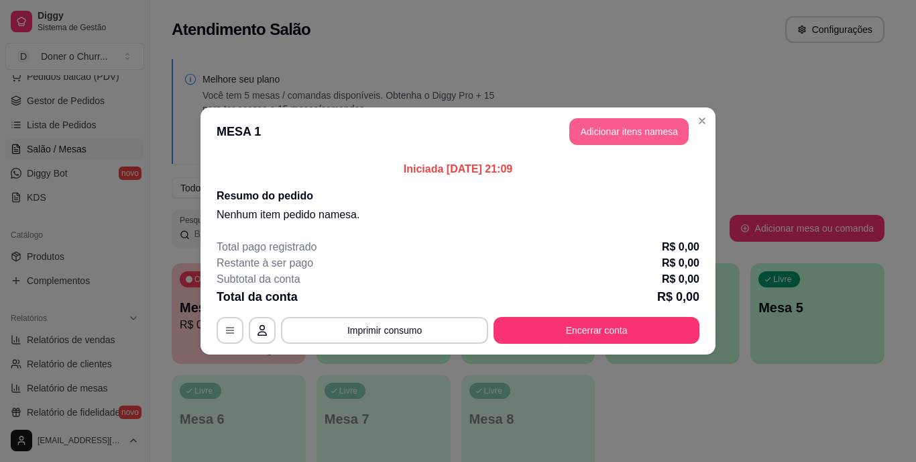
click at [633, 135] on button "Adicionar itens na mesa" at bounding box center [629, 131] width 119 height 27
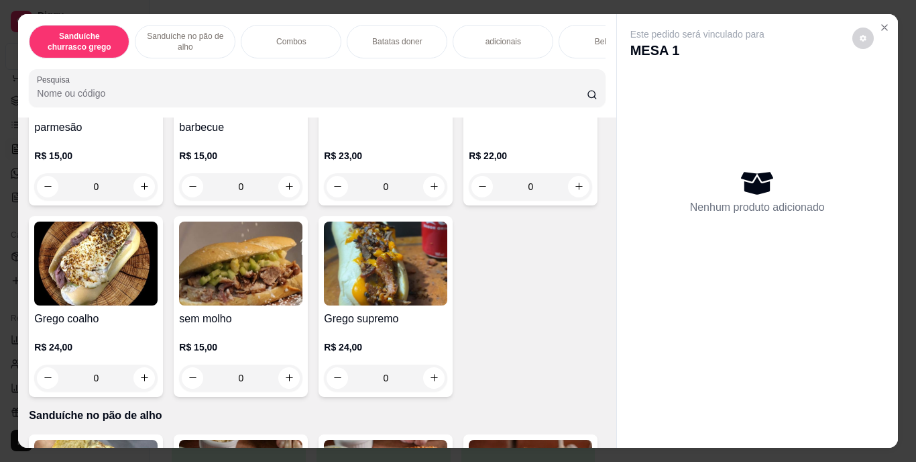
scroll to position [250, 0]
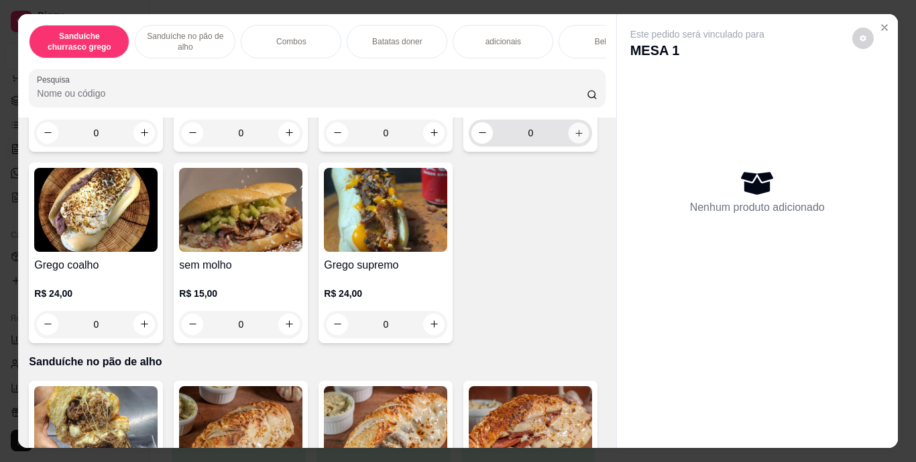
click at [574, 138] on icon "increase-product-quantity" at bounding box center [579, 132] width 10 height 10
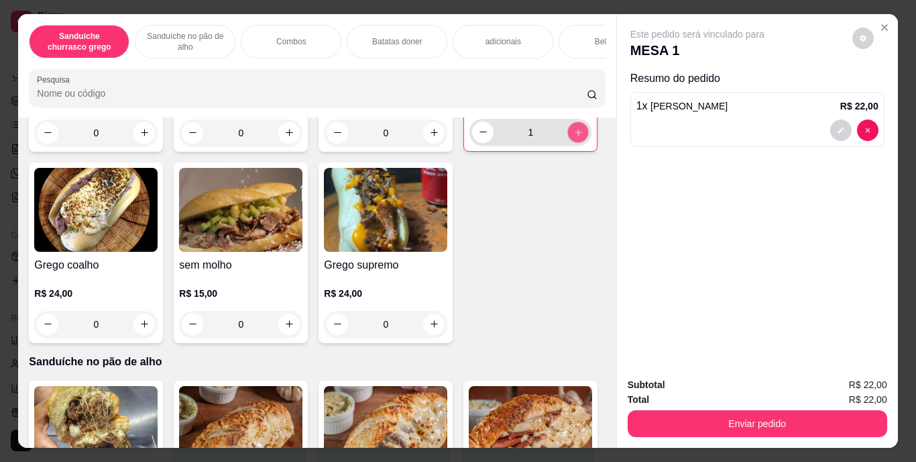
click at [574, 137] on icon "increase-product-quantity" at bounding box center [579, 132] width 10 height 10
click at [473, 142] on button "decrease-product-quantity" at bounding box center [483, 131] width 21 height 21
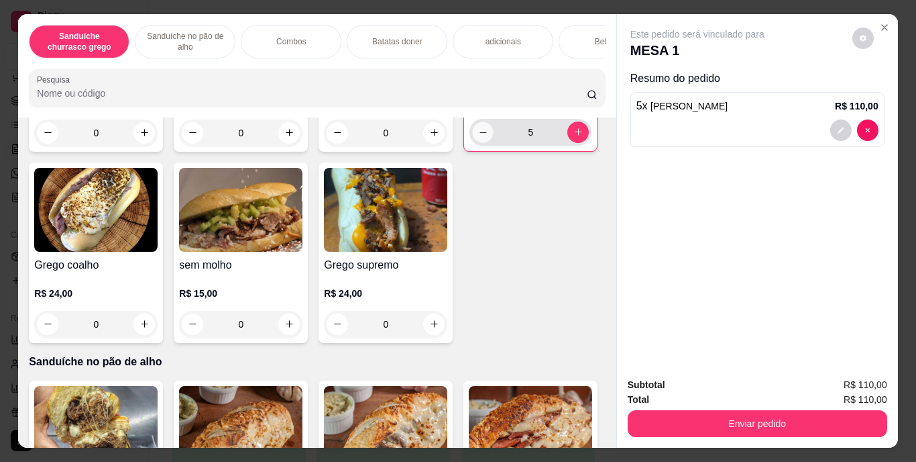
type input "4"
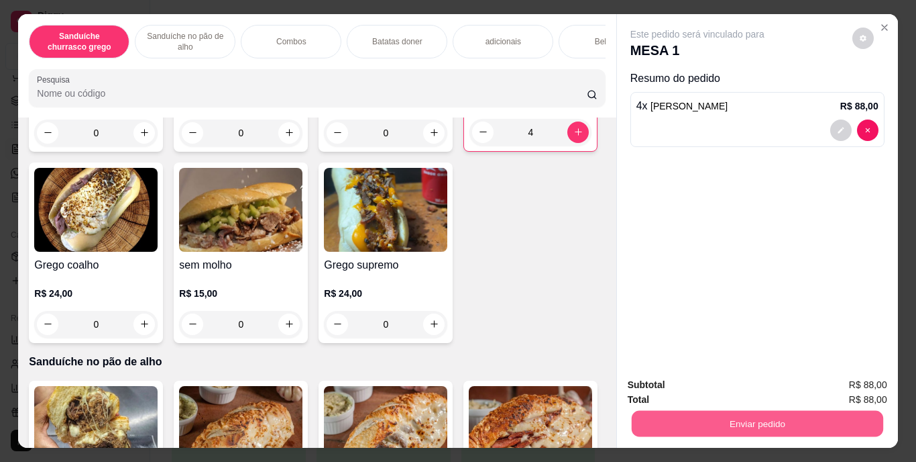
click at [734, 411] on button "Enviar pedido" at bounding box center [757, 424] width 252 height 26
click at [853, 382] on button "Enviar pedido" at bounding box center [853, 385] width 74 height 25
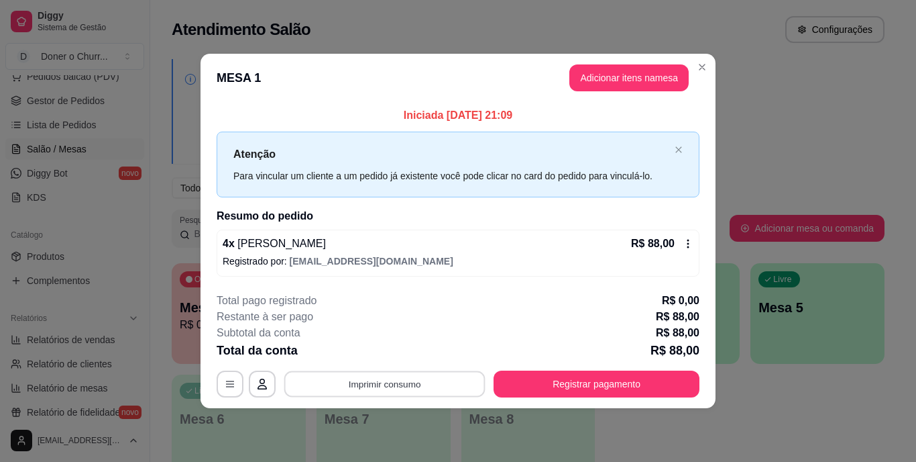
click at [394, 374] on button "Imprimir consumo" at bounding box center [384, 383] width 201 height 26
click at [390, 350] on button "IMPRESSORA" at bounding box center [389, 352] width 94 height 21
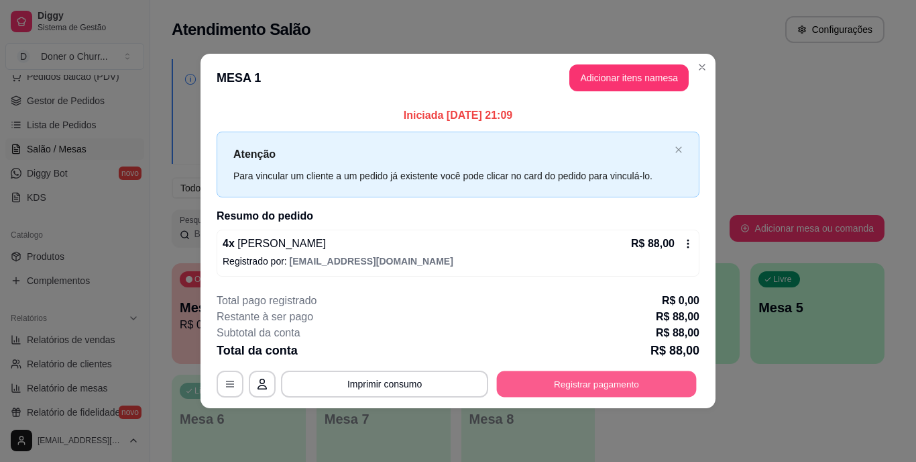
click at [600, 378] on button "Registrar pagamento" at bounding box center [597, 383] width 200 height 26
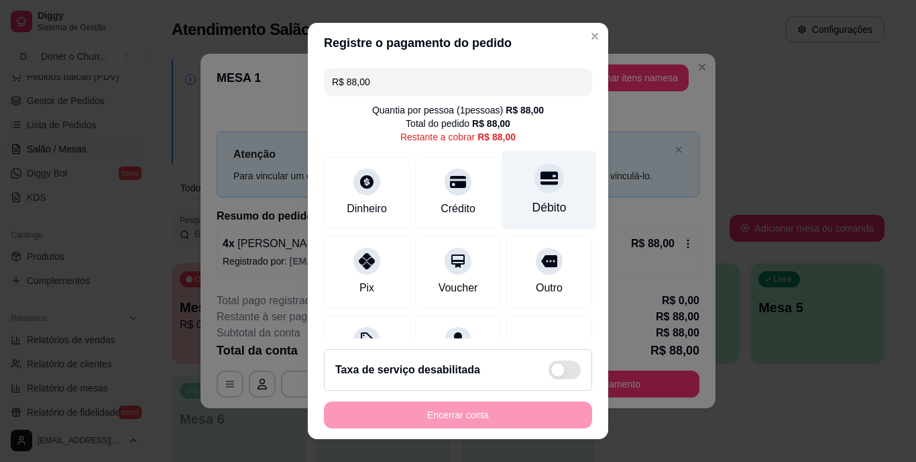
click at [541, 185] on icon at bounding box center [549, 178] width 17 height 13
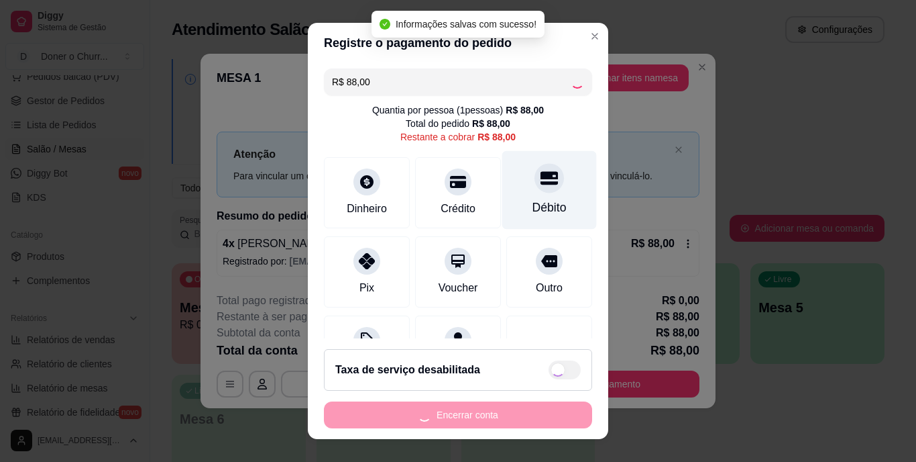
type input "R$ 0,00"
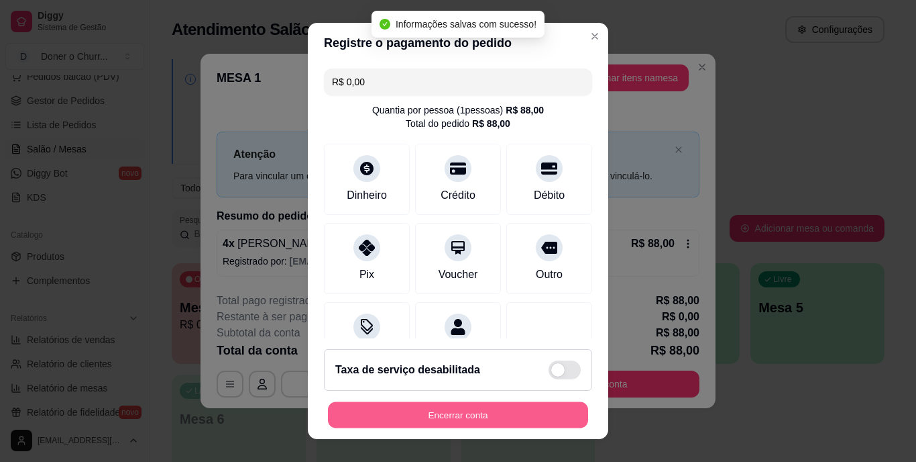
click at [463, 406] on button "Encerrar conta" at bounding box center [458, 414] width 260 height 26
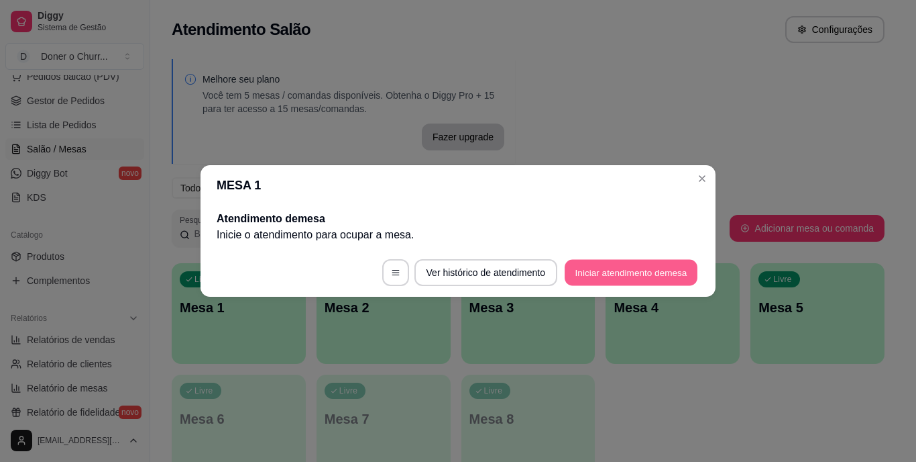
click at [646, 268] on button "Iniciar atendimento de mesa" at bounding box center [631, 273] width 133 height 26
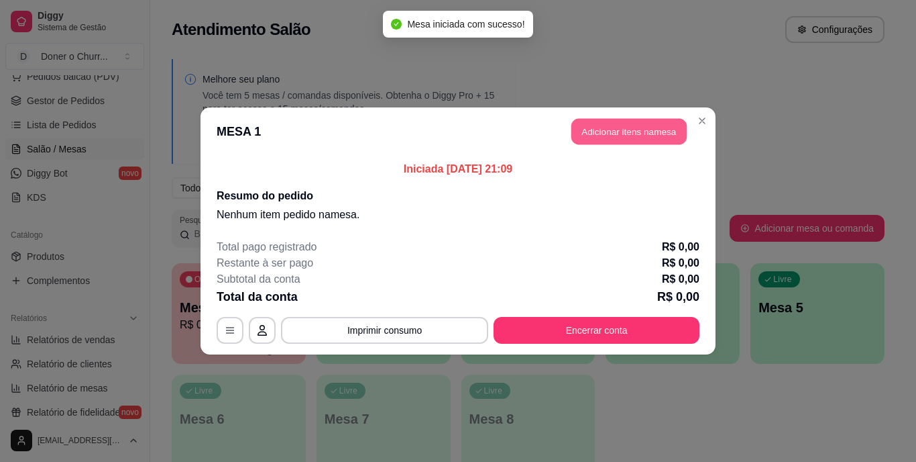
click at [652, 138] on button "Adicionar itens na mesa" at bounding box center [629, 132] width 115 height 26
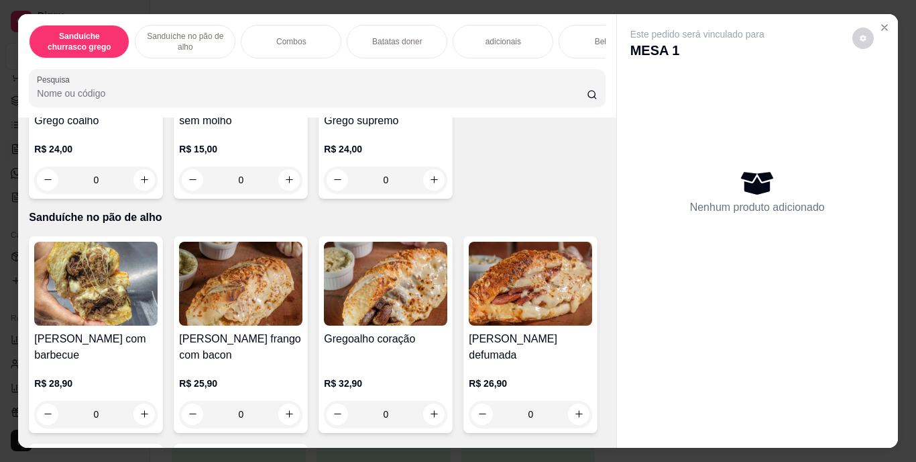
scroll to position [400, 0]
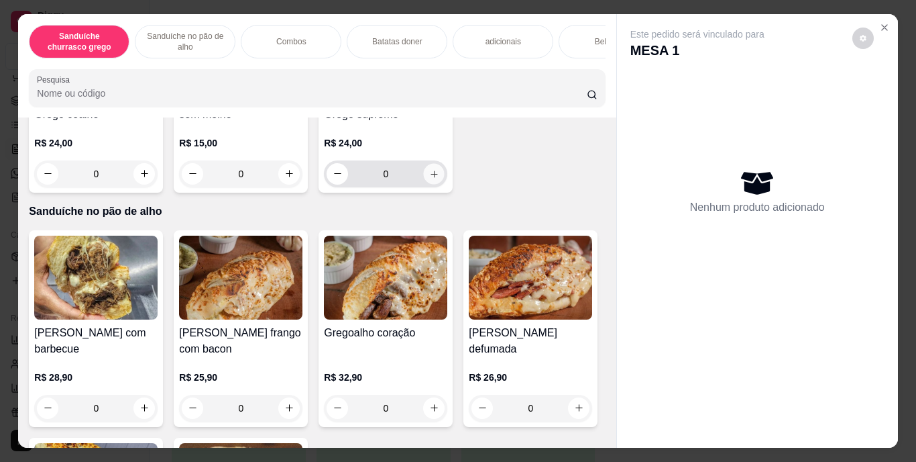
click at [424, 184] on button "increase-product-quantity" at bounding box center [434, 173] width 21 height 21
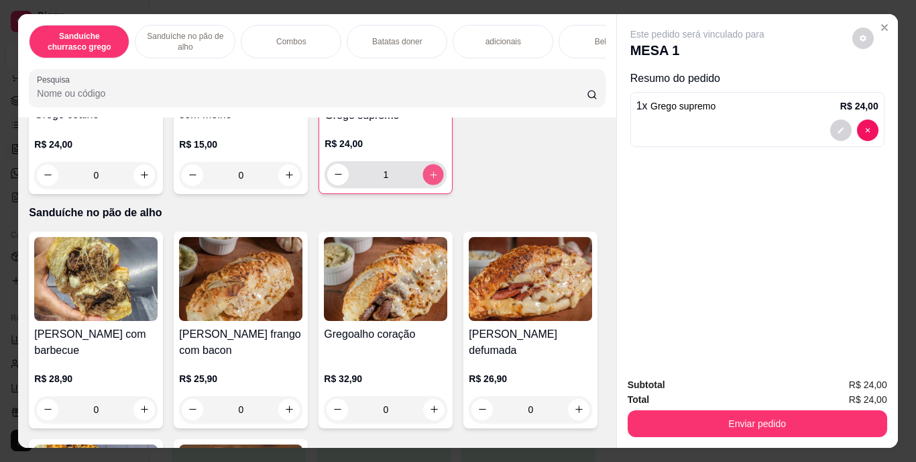
click at [423, 185] on button "increase-product-quantity" at bounding box center [433, 174] width 21 height 21
type input "2"
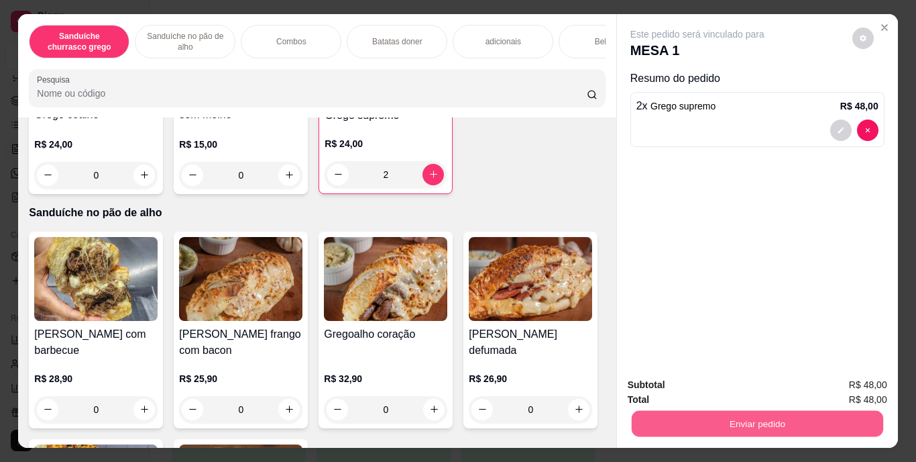
click at [718, 413] on button "Enviar pedido" at bounding box center [757, 424] width 252 height 26
click at [843, 380] on button "Enviar pedido" at bounding box center [853, 385] width 74 height 25
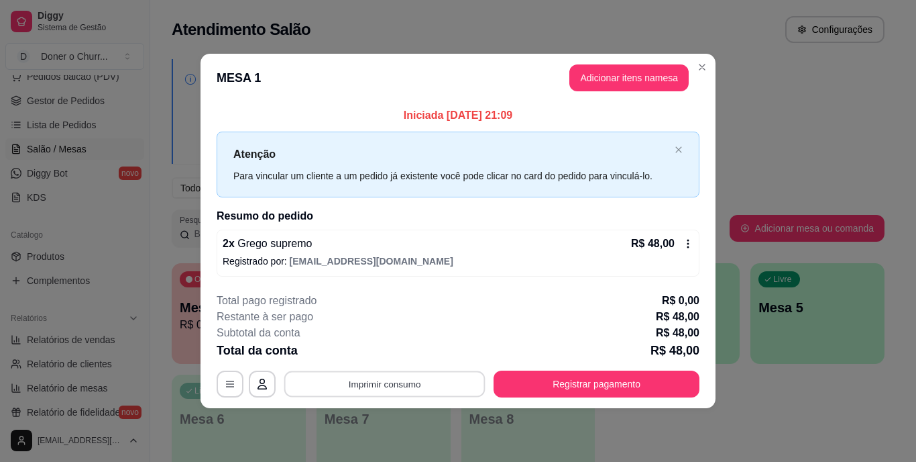
click at [412, 381] on button "Imprimir consumo" at bounding box center [384, 383] width 201 height 26
click at [402, 349] on button "IMPRESSORA" at bounding box center [389, 352] width 94 height 21
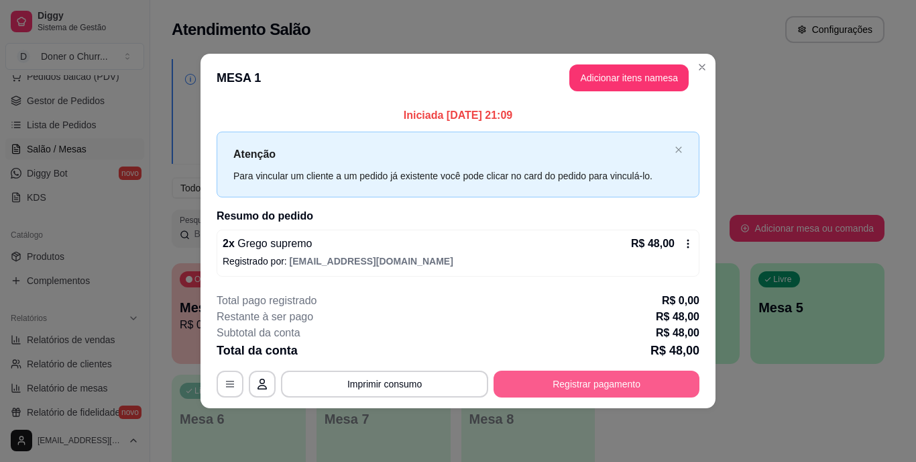
click at [623, 387] on button "Registrar pagamento" at bounding box center [597, 383] width 206 height 27
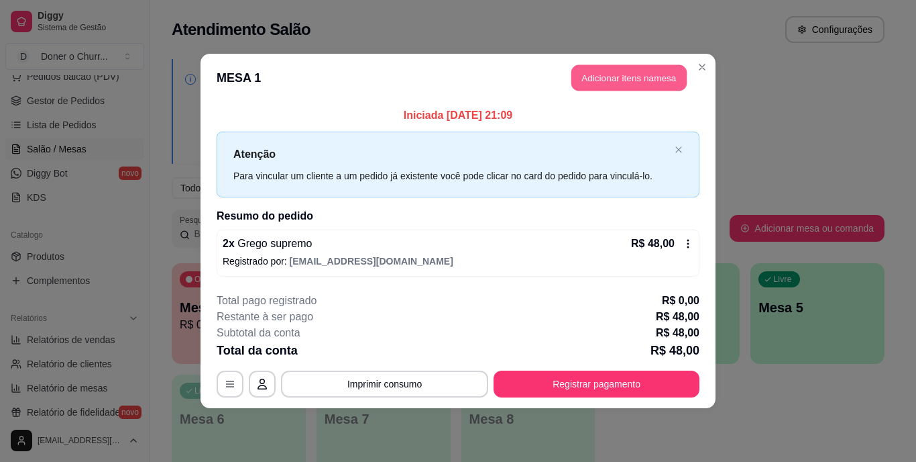
click at [637, 83] on button "Adicionar itens na mesa" at bounding box center [629, 78] width 115 height 26
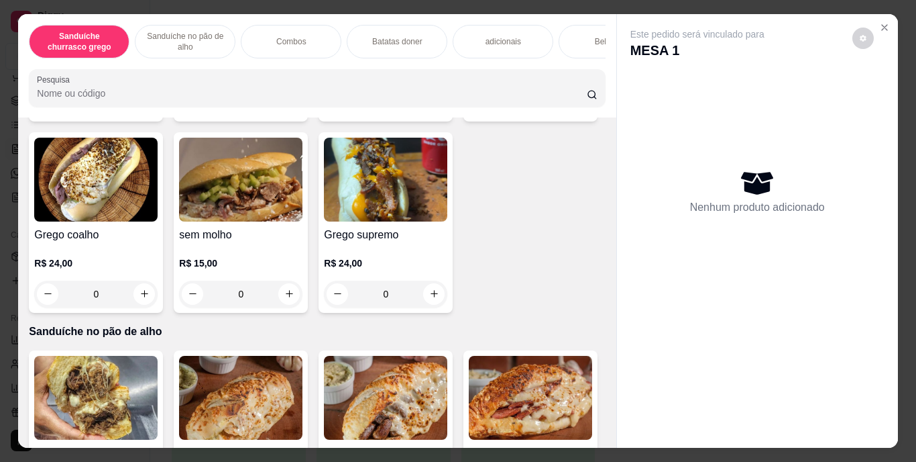
scroll to position [354, 0]
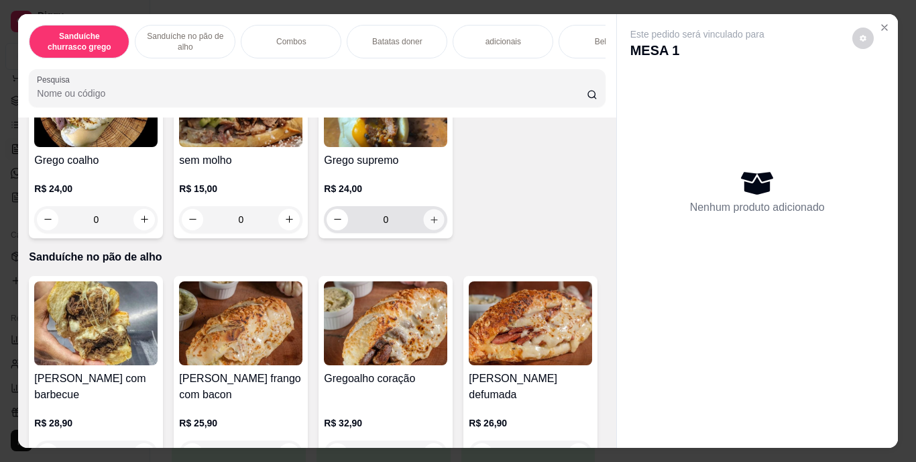
click at [429, 224] on icon "increase-product-quantity" at bounding box center [434, 219] width 10 height 10
type input "1"
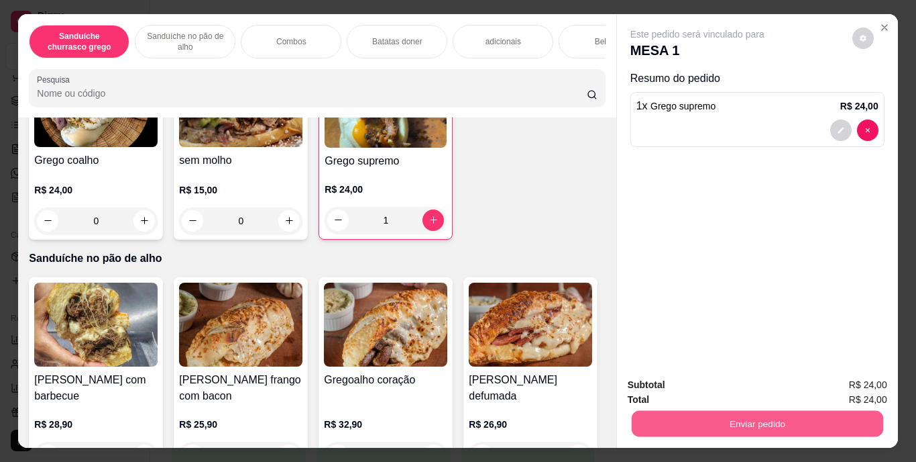
click at [744, 415] on button "Enviar pedido" at bounding box center [757, 424] width 252 height 26
click at [841, 390] on button "Enviar pedido" at bounding box center [853, 385] width 74 height 25
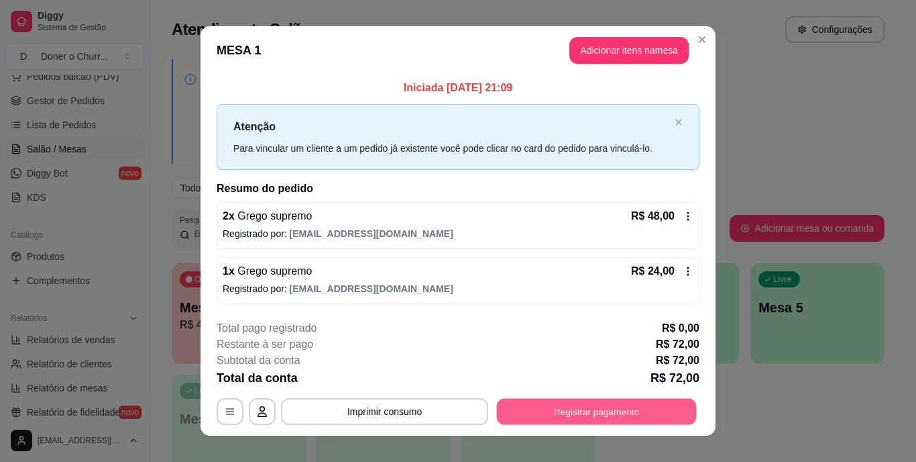
click at [553, 410] on button "Registrar pagamento" at bounding box center [597, 411] width 200 height 26
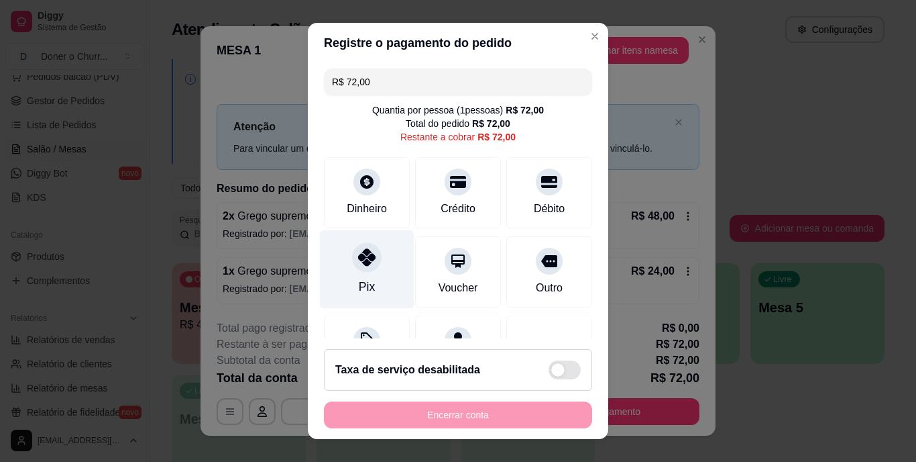
click at [352, 260] on div at bounding box center [367, 258] width 30 height 30
type input "R$ 0,00"
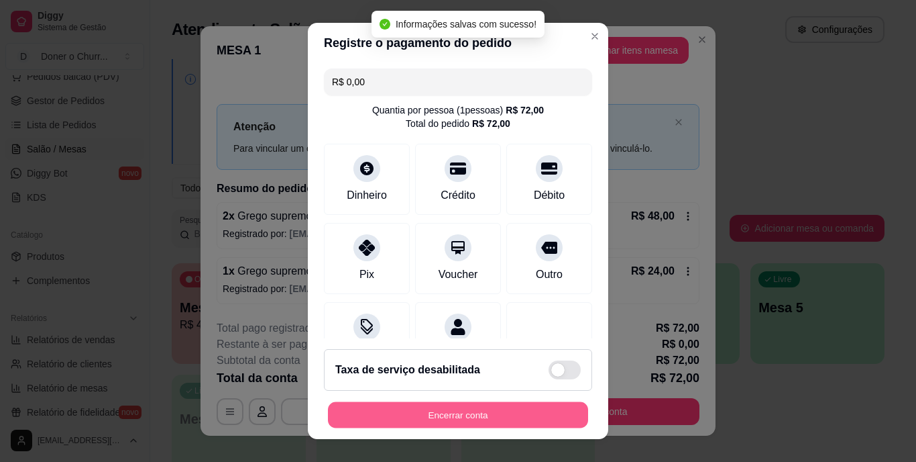
click at [450, 411] on button "Encerrar conta" at bounding box center [458, 414] width 260 height 26
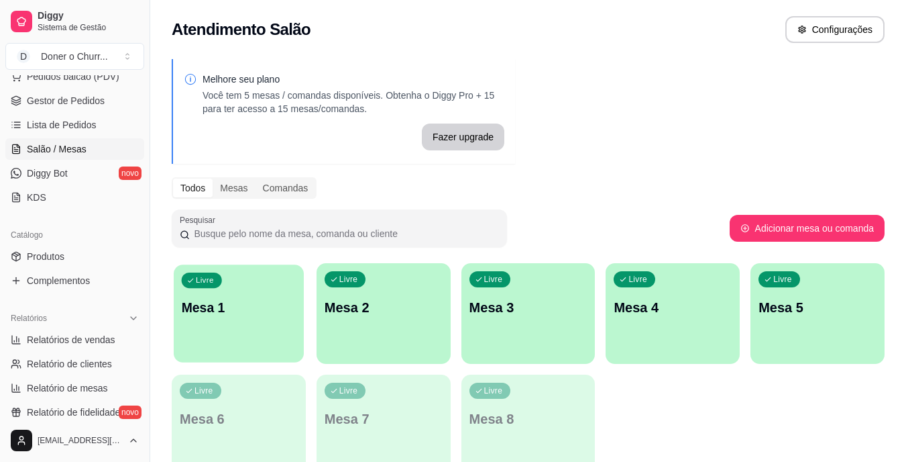
click at [233, 294] on div "Livre Mesa 1" at bounding box center [239, 305] width 130 height 82
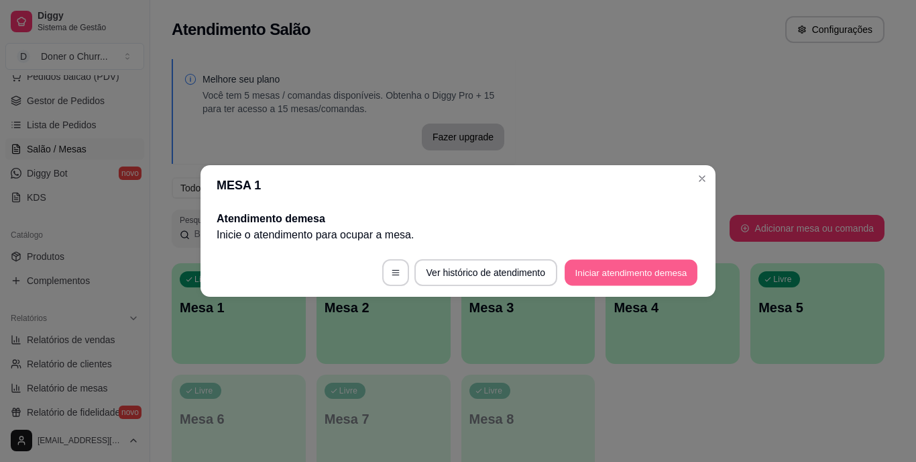
click at [614, 262] on button "Iniciar atendimento de mesa" at bounding box center [631, 273] width 133 height 26
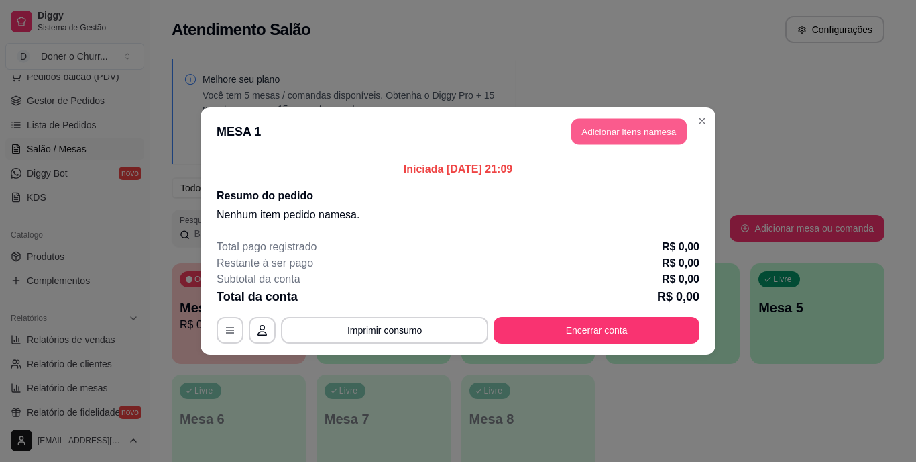
click at [628, 124] on button "Adicionar itens na mesa" at bounding box center [629, 132] width 115 height 26
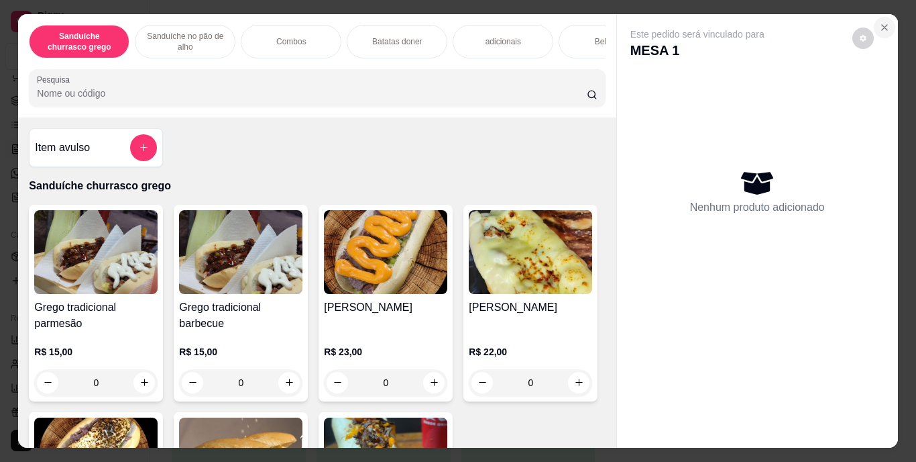
click at [879, 28] on button "Close" at bounding box center [884, 27] width 21 height 21
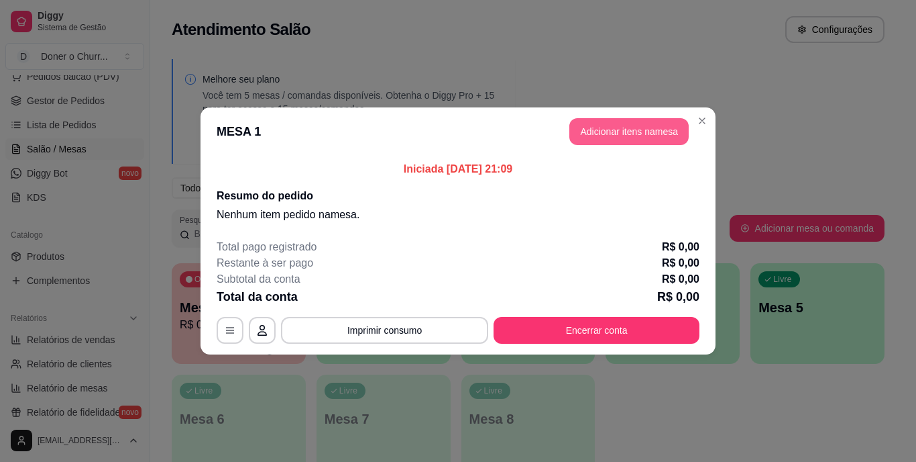
click at [630, 129] on button "Adicionar itens na mesa" at bounding box center [629, 131] width 119 height 27
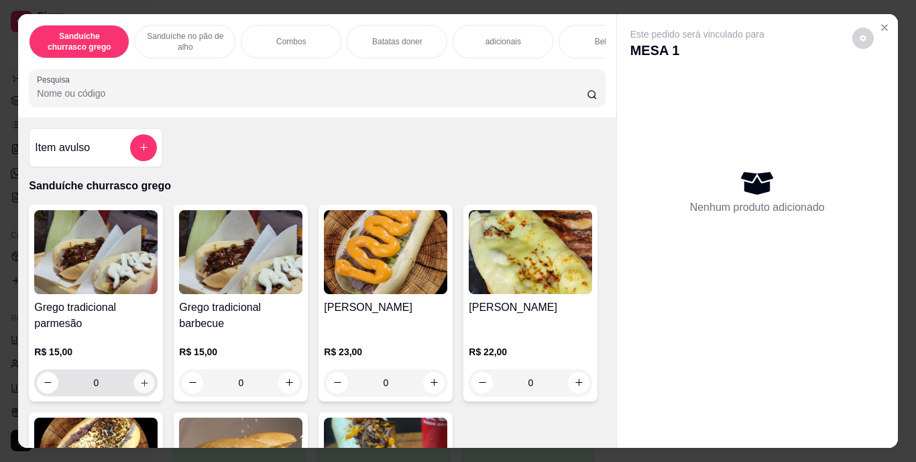
click at [140, 384] on icon "increase-product-quantity" at bounding box center [145, 382] width 10 height 10
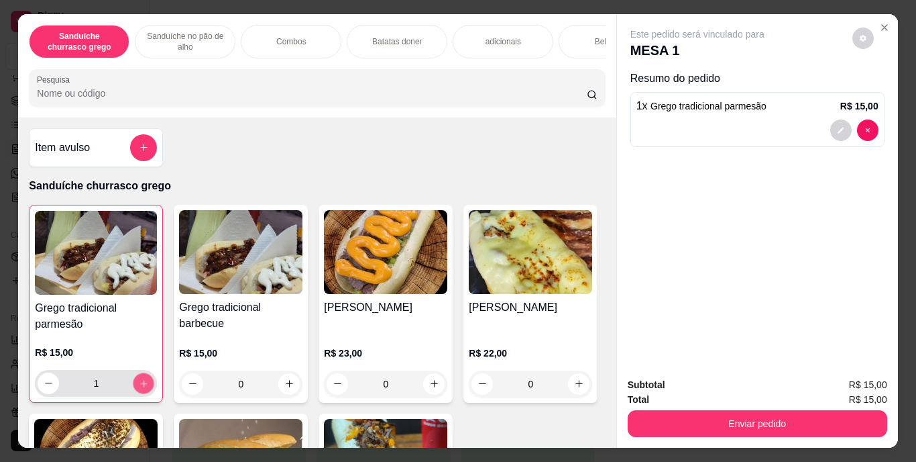
click at [140, 384] on icon "increase-product-quantity" at bounding box center [144, 383] width 10 height 10
type input "2"
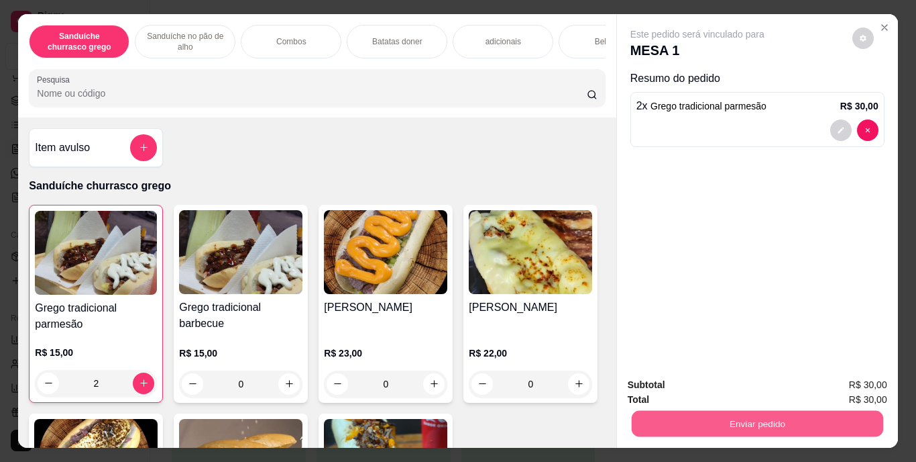
click at [756, 411] on button "Enviar pedido" at bounding box center [757, 424] width 252 height 26
click at [841, 390] on button "Enviar pedido" at bounding box center [853, 385] width 74 height 25
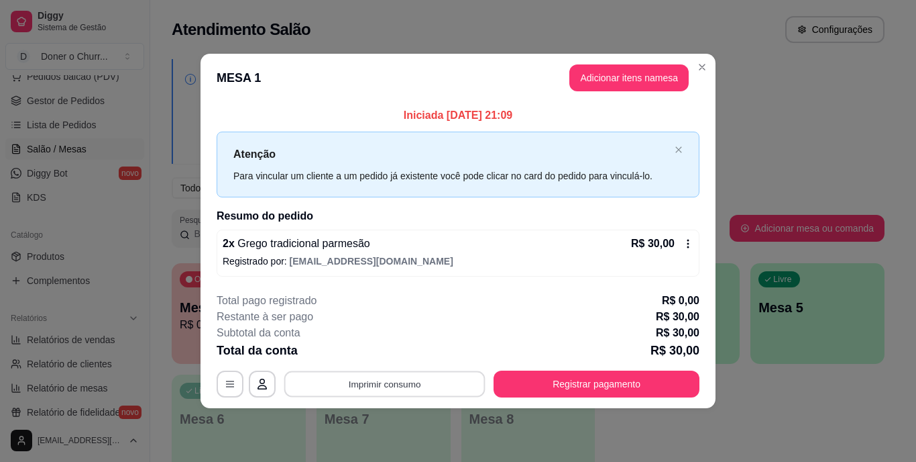
click at [408, 386] on button "Imprimir consumo" at bounding box center [384, 383] width 201 height 26
click at [410, 347] on button "IMPRESSORA" at bounding box center [389, 352] width 94 height 21
click at [374, 391] on button "Imprimir consumo" at bounding box center [384, 383] width 201 height 26
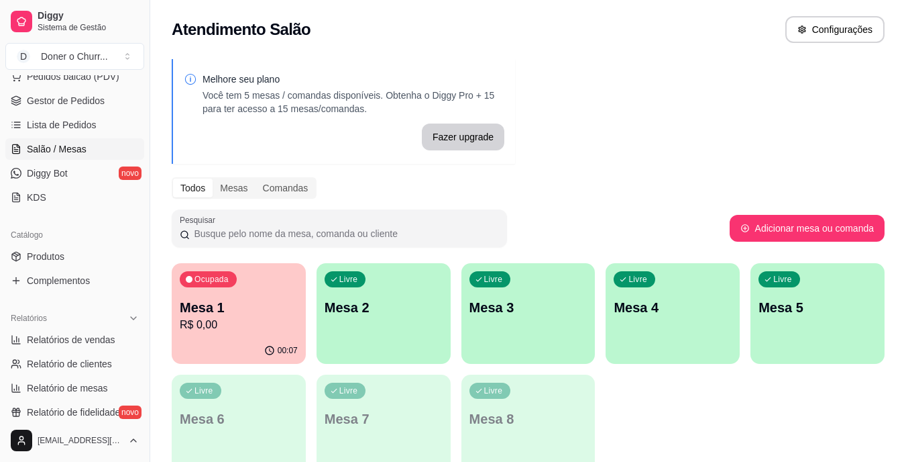
click at [415, 306] on p "Mesa 2" at bounding box center [384, 307] width 118 height 19
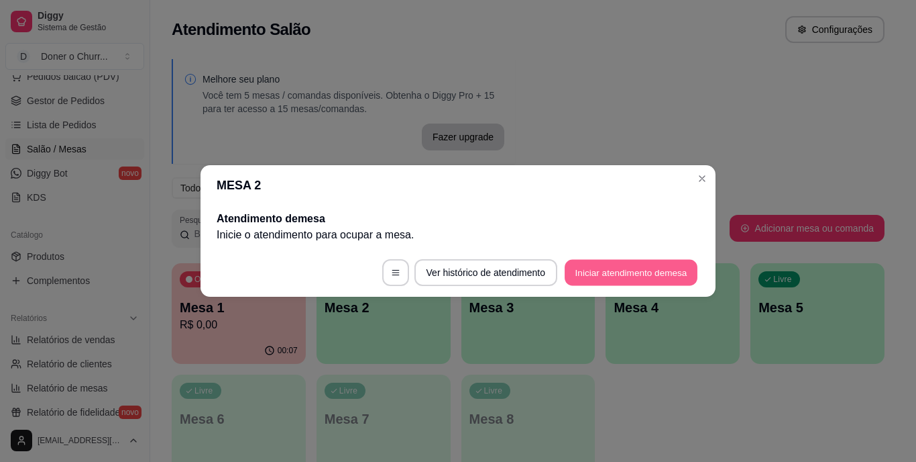
click at [643, 266] on button "Iniciar atendimento de mesa" at bounding box center [631, 273] width 133 height 26
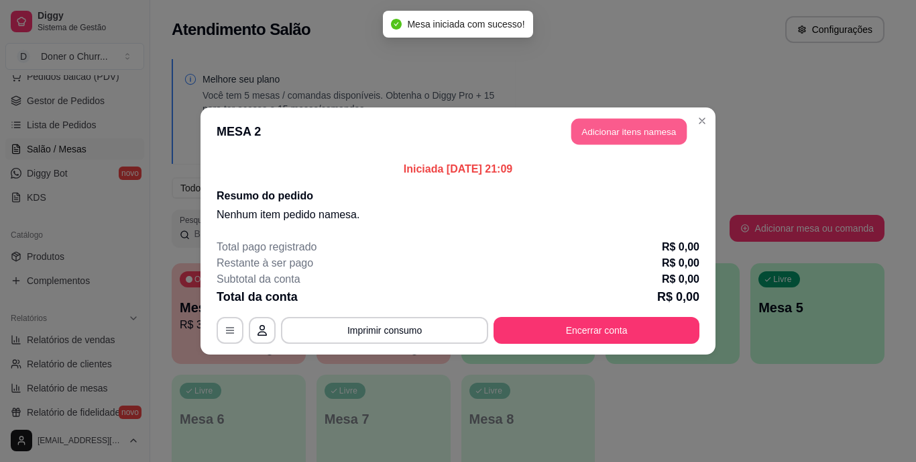
click at [631, 141] on button "Adicionar itens na mesa" at bounding box center [629, 132] width 115 height 26
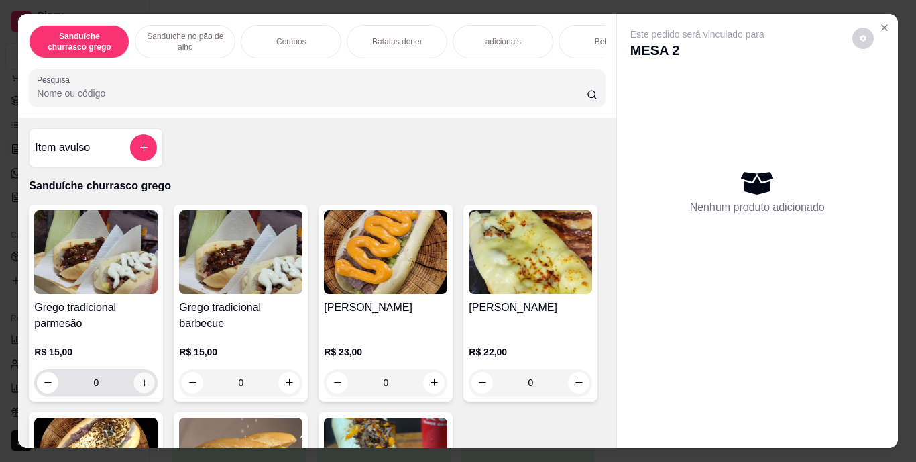
click at [140, 387] on icon "increase-product-quantity" at bounding box center [145, 382] width 10 height 10
type input "1"
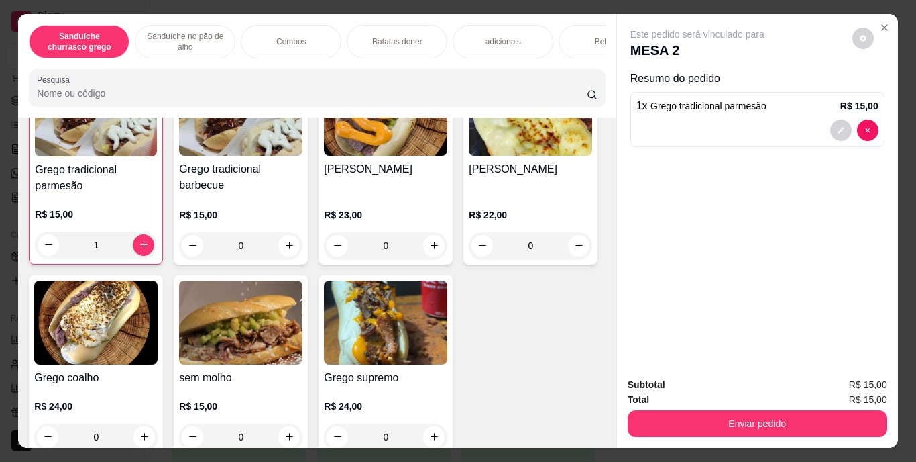
scroll to position [205, 0]
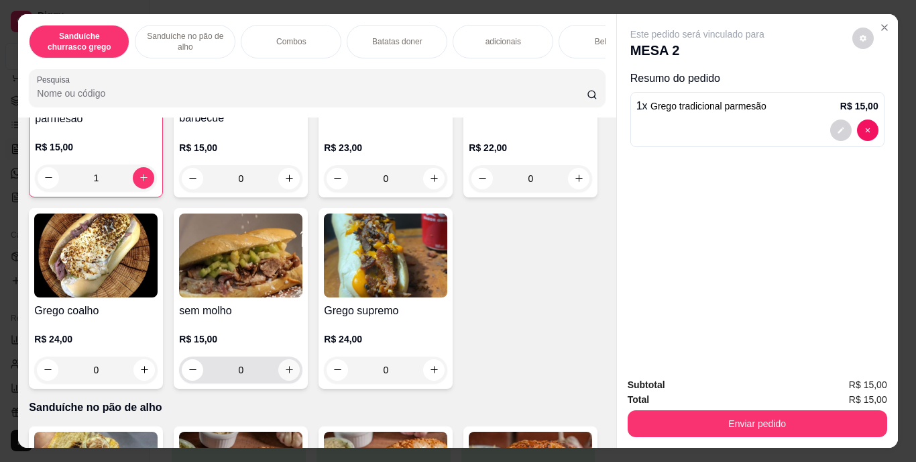
click at [295, 374] on icon "increase-product-quantity" at bounding box center [289, 369] width 10 height 10
type input "1"
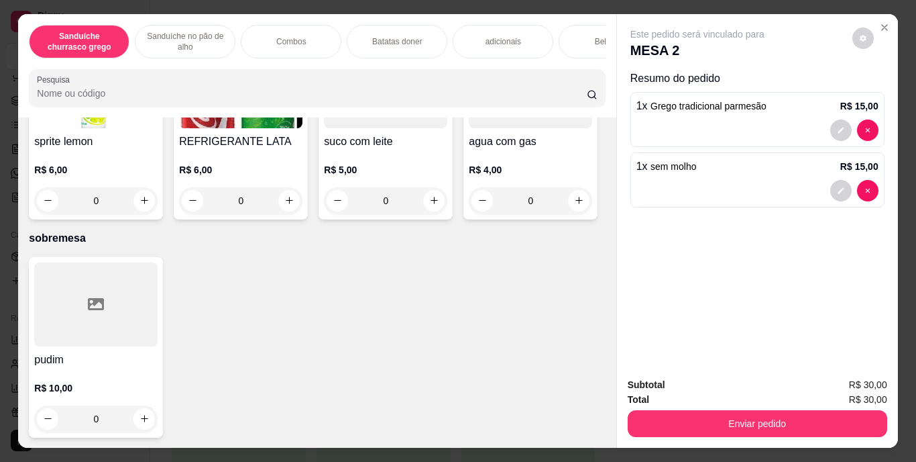
scroll to position [2476, 0]
click at [295, 205] on icon "increase-product-quantity" at bounding box center [289, 200] width 10 height 10
type input "1"
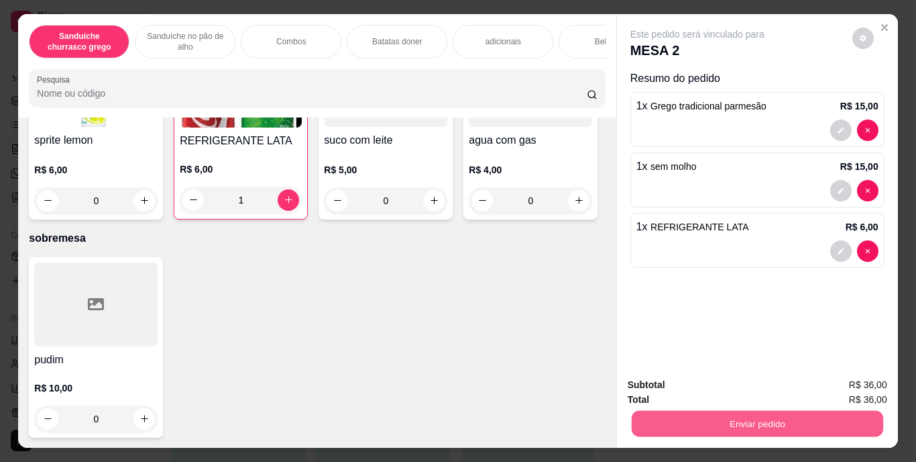
click at [745, 423] on button "Enviar pedido" at bounding box center [757, 424] width 252 height 26
click at [839, 381] on button "Enviar pedido" at bounding box center [853, 385] width 74 height 25
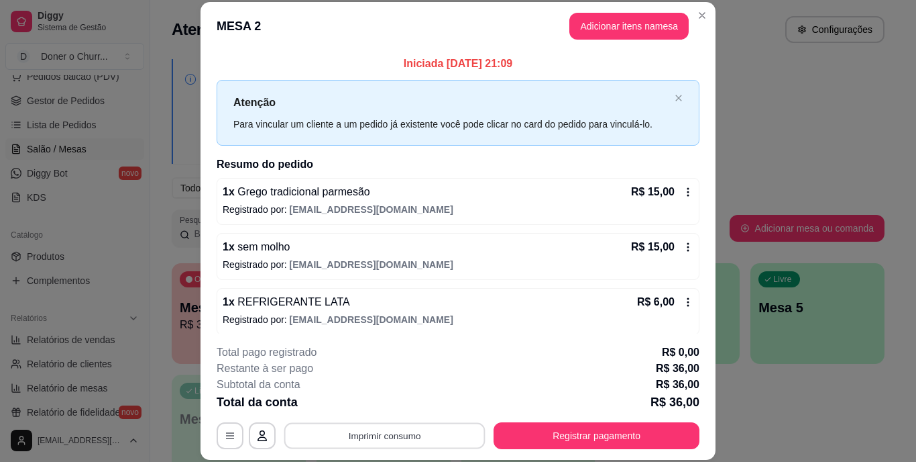
click at [387, 432] on button "Imprimir consumo" at bounding box center [384, 435] width 201 height 26
click at [405, 399] on button "IMPRESSORA" at bounding box center [384, 404] width 94 height 21
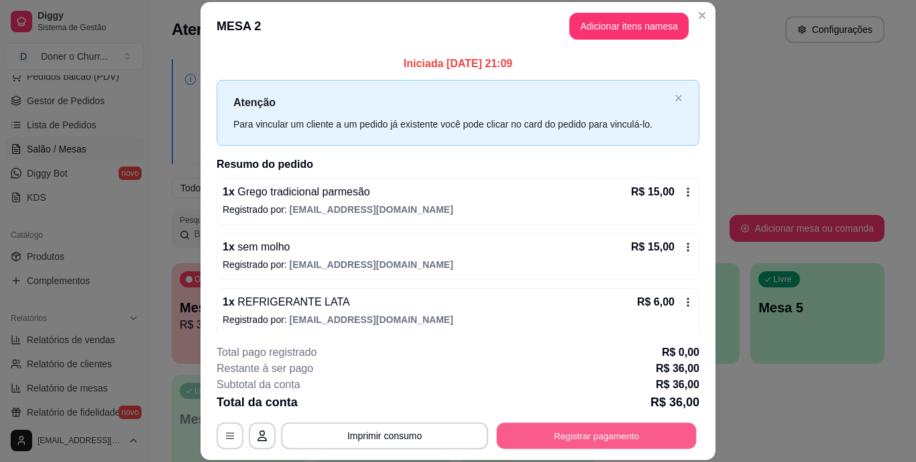
click at [564, 422] on button "Registrar pagamento" at bounding box center [597, 435] width 200 height 26
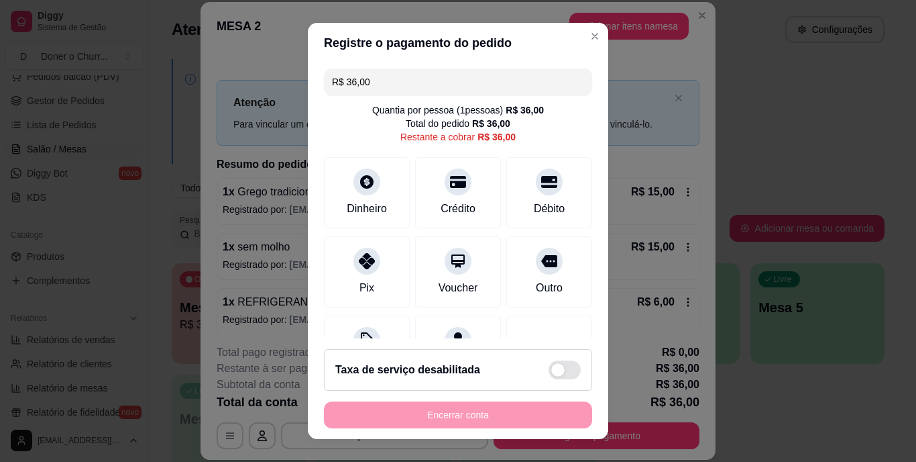
scroll to position [20, 0]
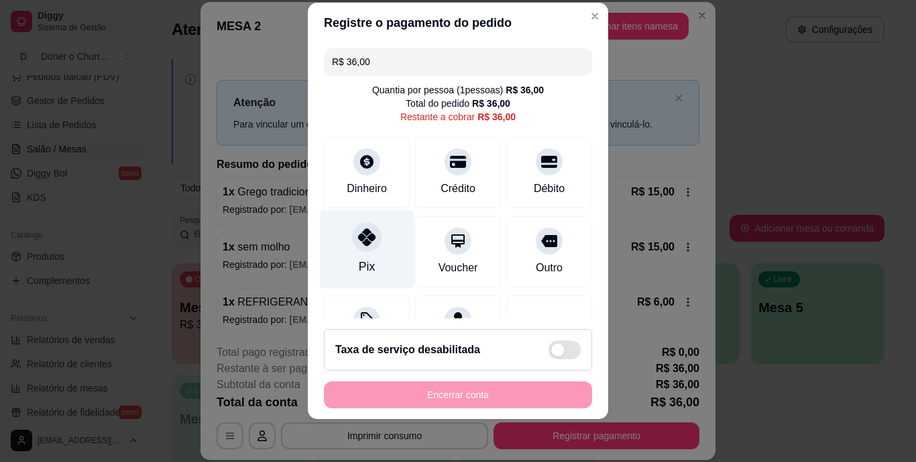
click at [370, 245] on div at bounding box center [367, 238] width 30 height 30
type input "R$ 0,00"
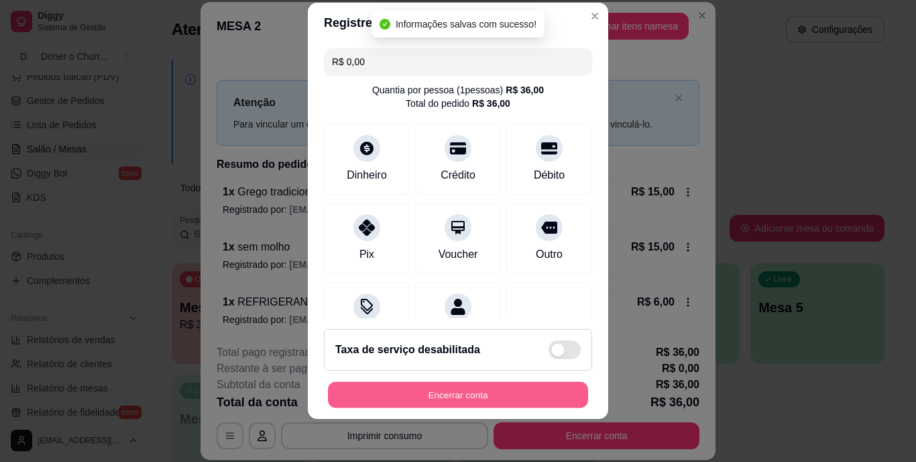
click at [463, 390] on button "Encerrar conta" at bounding box center [458, 394] width 260 height 26
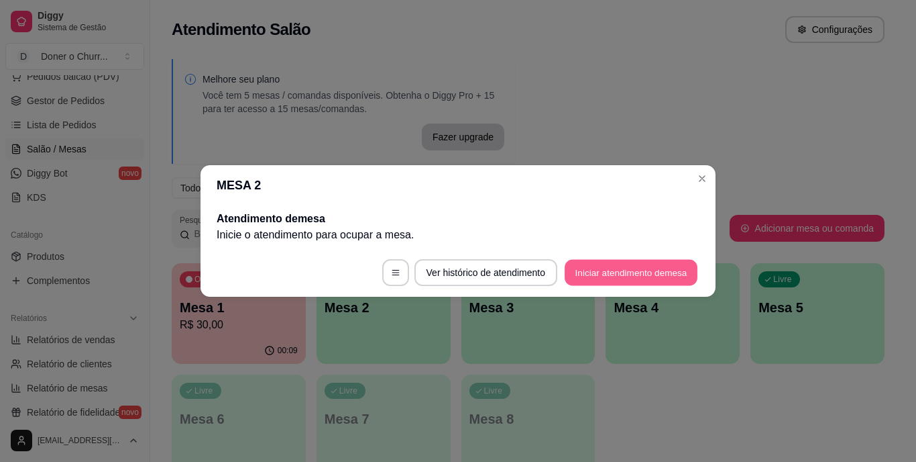
click at [618, 276] on button "Iniciar atendimento de mesa" at bounding box center [631, 273] width 133 height 26
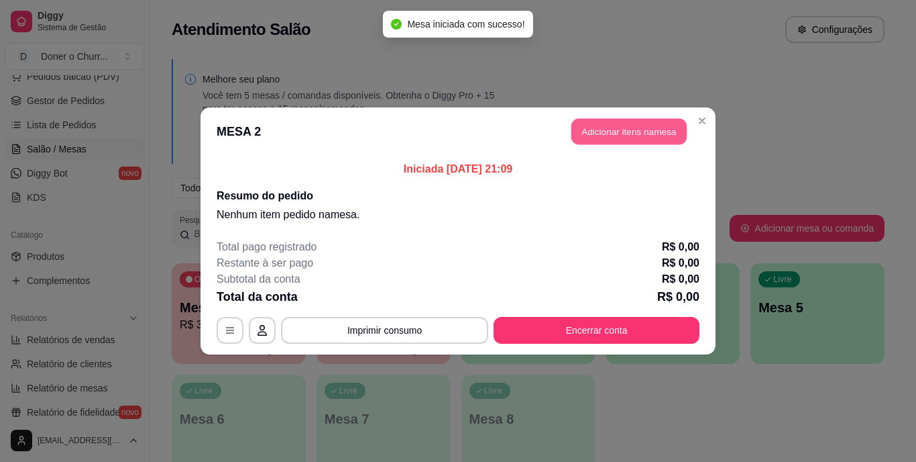
click at [633, 125] on button "Adicionar itens na mesa" at bounding box center [629, 132] width 115 height 26
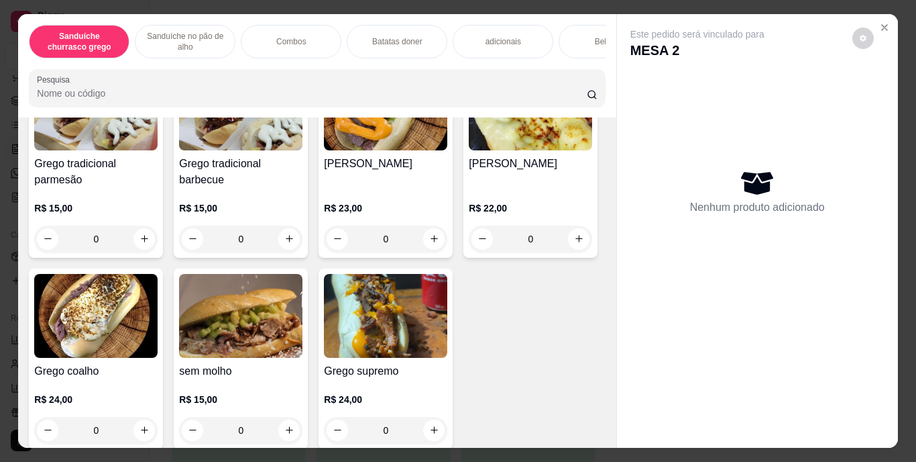
scroll to position [174, 0]
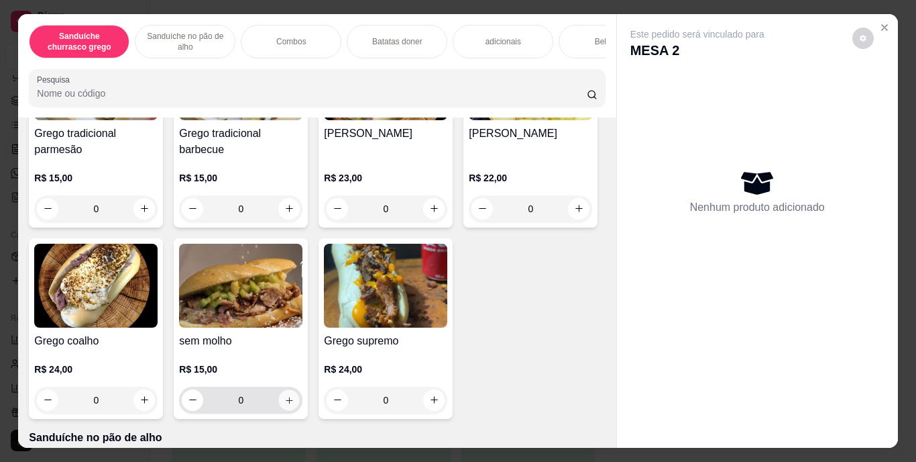
click at [293, 403] on icon "increase-product-quantity" at bounding box center [289, 400] width 7 height 7
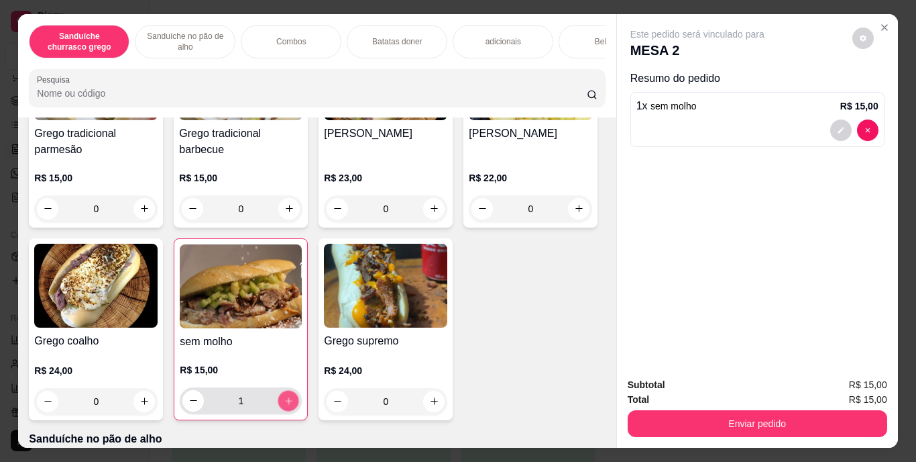
click at [294, 405] on icon "increase-product-quantity" at bounding box center [289, 400] width 10 height 10
type input "2"
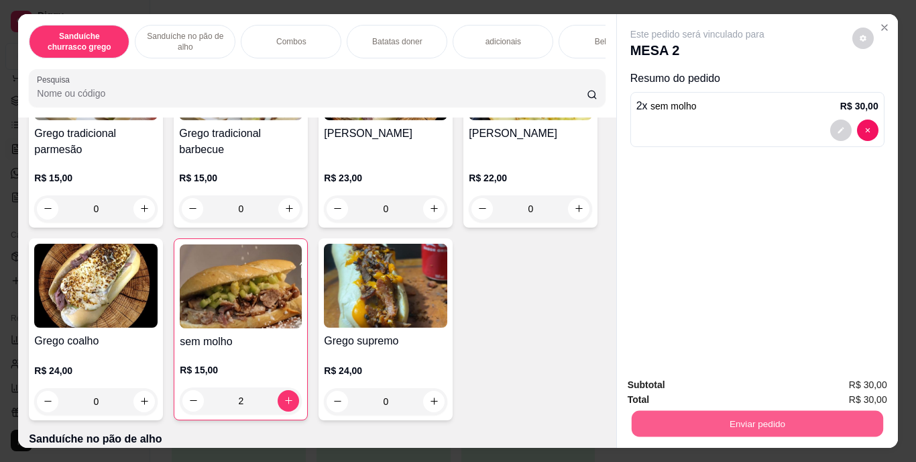
click at [731, 420] on button "Enviar pedido" at bounding box center [757, 424] width 252 height 26
click at [850, 382] on button "Enviar pedido" at bounding box center [853, 385] width 74 height 25
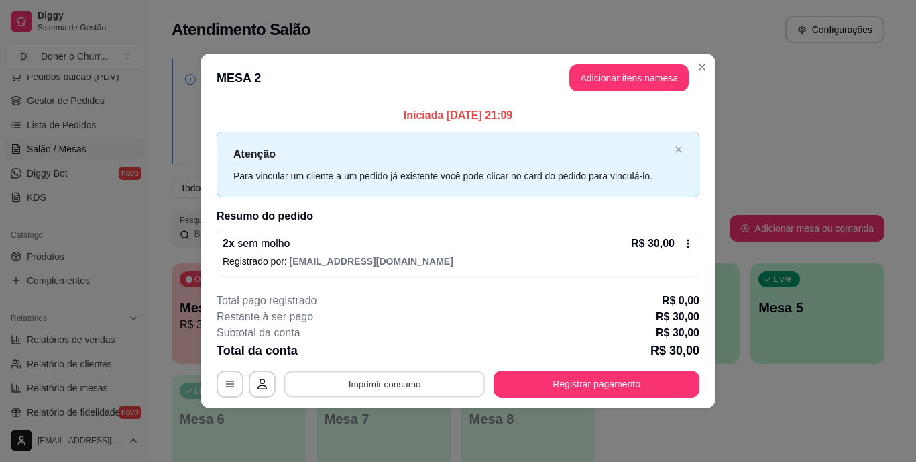
click at [397, 380] on button "Imprimir consumo" at bounding box center [384, 383] width 201 height 26
click at [394, 355] on button "IMPRESSORA" at bounding box center [389, 352] width 94 height 21
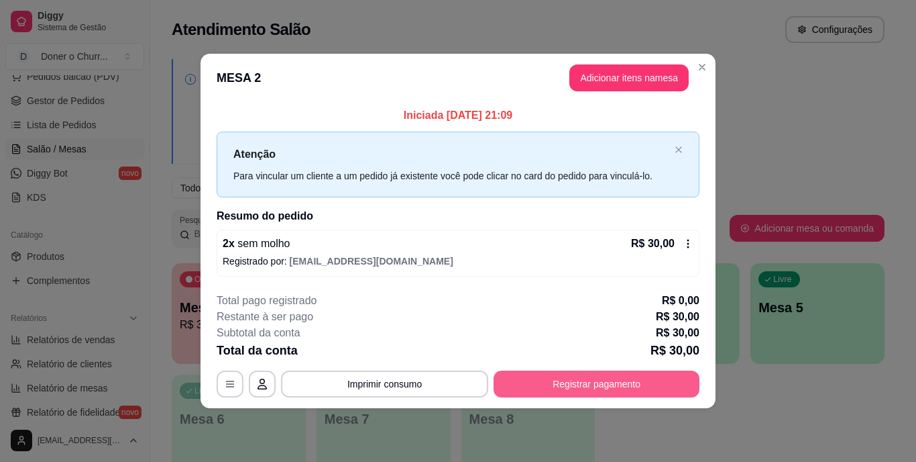
click at [572, 383] on button "Registrar pagamento" at bounding box center [597, 383] width 206 height 27
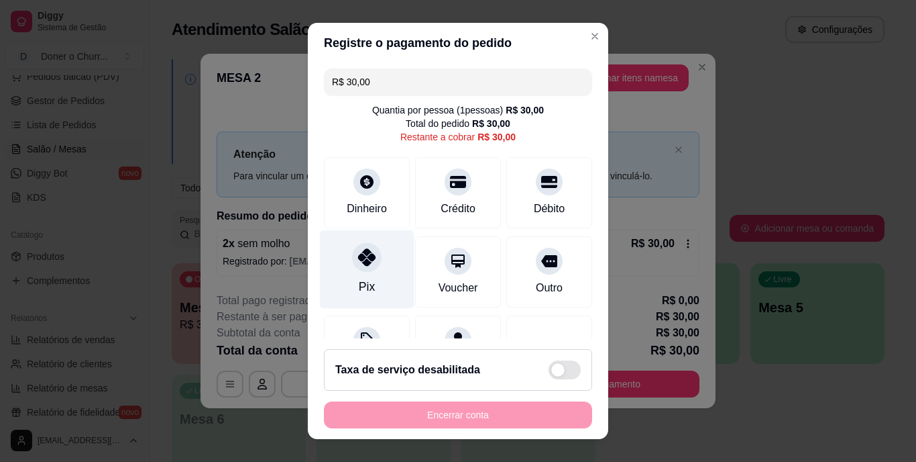
click at [364, 270] on div at bounding box center [367, 258] width 30 height 30
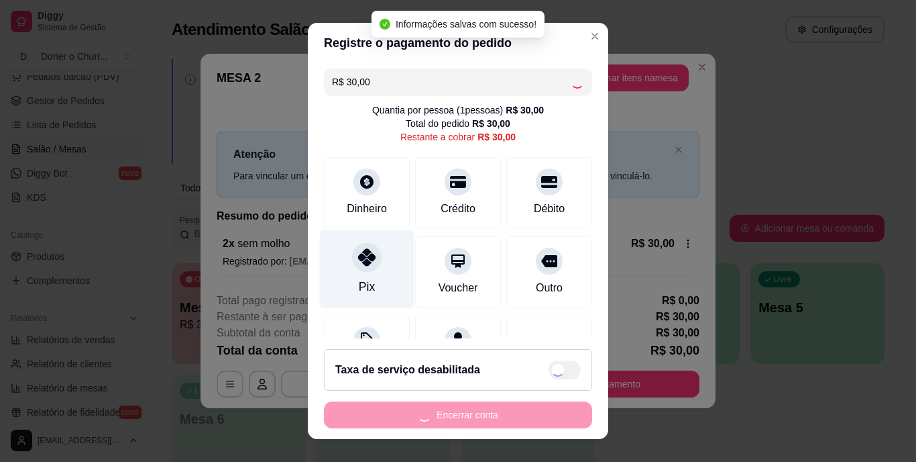
type input "R$ 0,00"
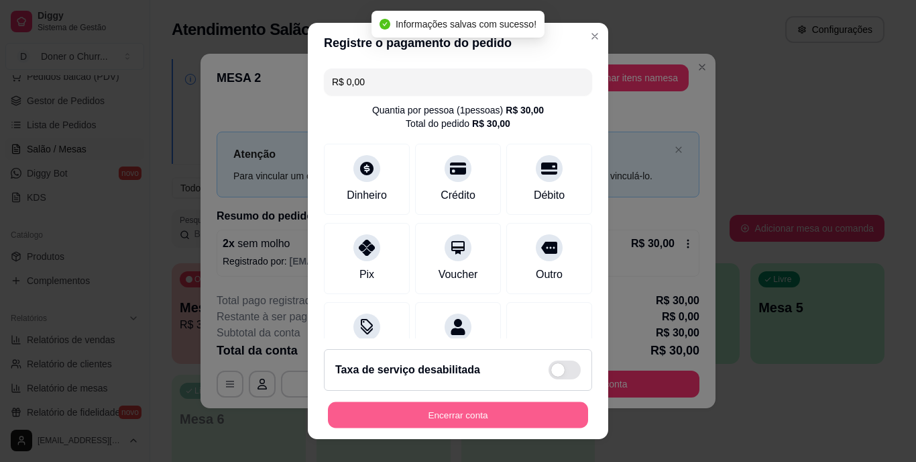
click at [465, 418] on button "Encerrar conta" at bounding box center [458, 414] width 260 height 26
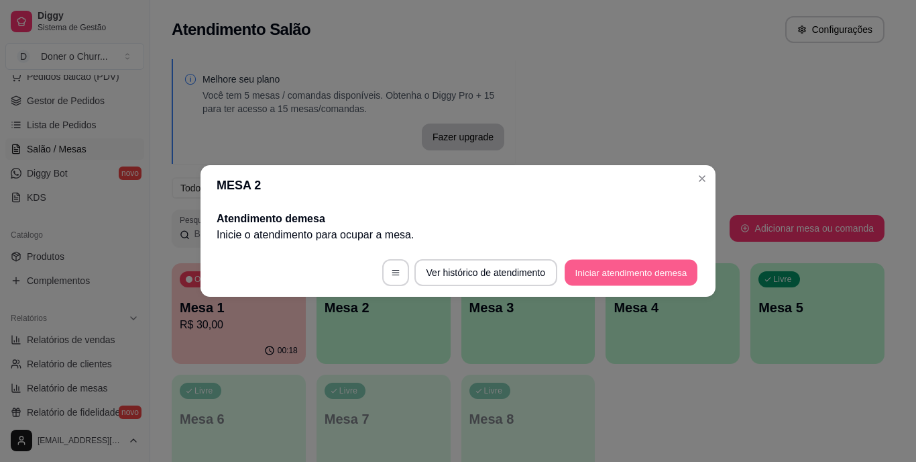
click at [648, 272] on button "Iniciar atendimento de mesa" at bounding box center [631, 273] width 133 height 26
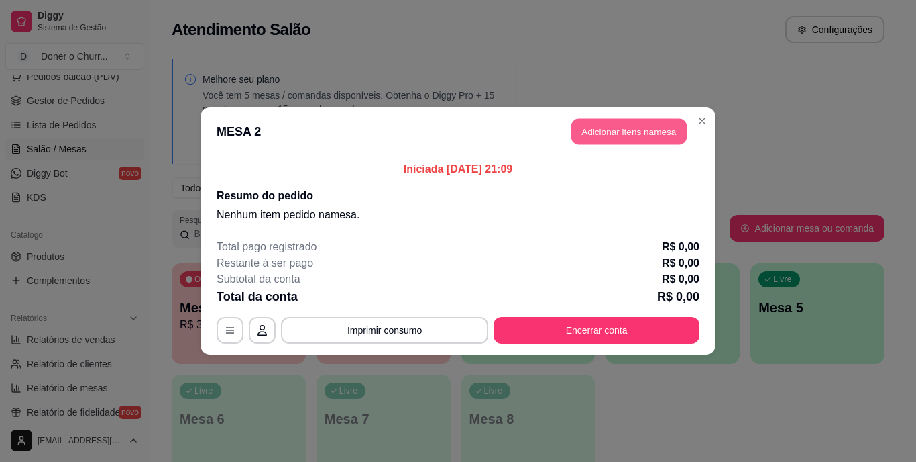
click at [631, 129] on button "Adicionar itens na mesa" at bounding box center [629, 132] width 115 height 26
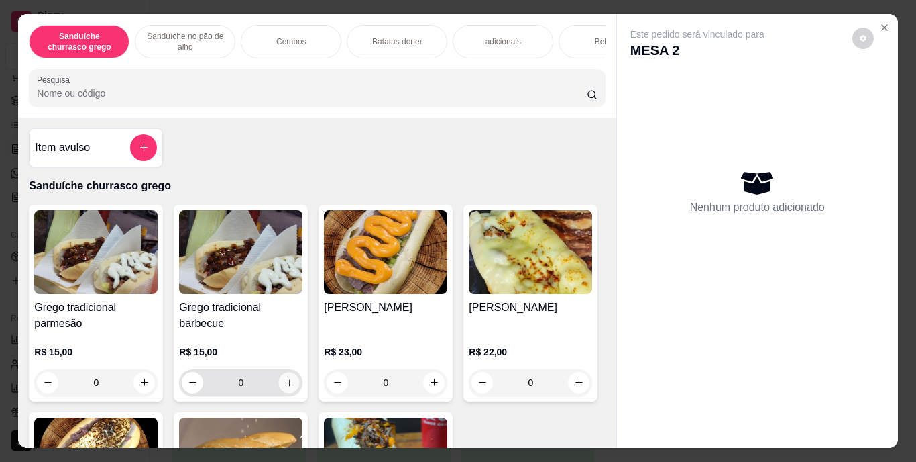
click at [290, 386] on button "increase-product-quantity" at bounding box center [289, 382] width 21 height 21
type input "1"
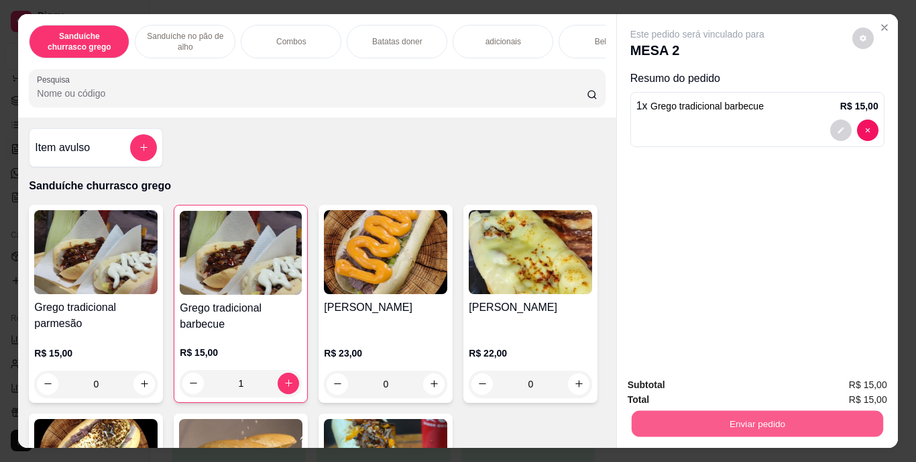
click at [757, 419] on button "Enviar pedido" at bounding box center [757, 424] width 252 height 26
click at [865, 382] on button "Enviar pedido" at bounding box center [853, 385] width 74 height 25
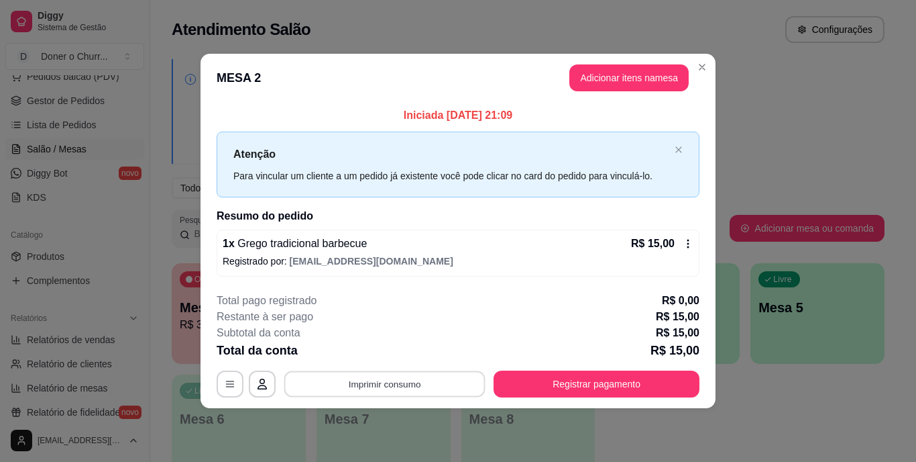
click at [403, 390] on button "Imprimir consumo" at bounding box center [384, 383] width 201 height 26
click at [382, 350] on button "IMPRESSORA" at bounding box center [389, 352] width 94 height 21
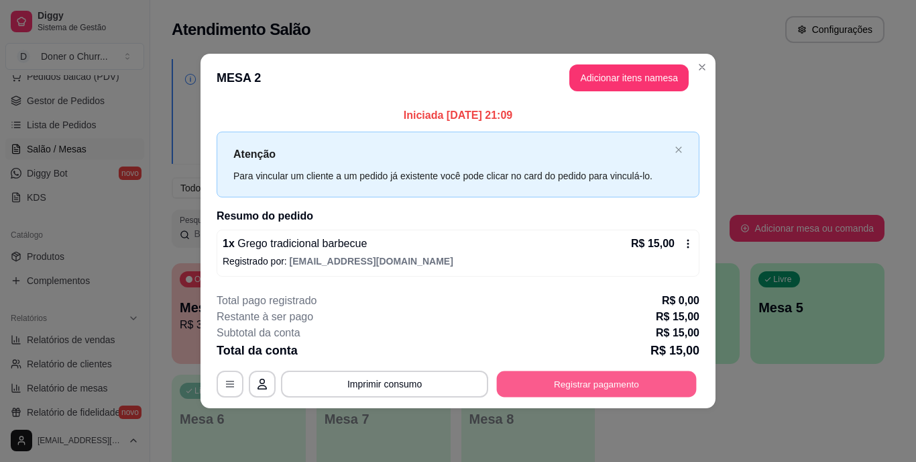
click at [566, 376] on button "Registrar pagamento" at bounding box center [597, 383] width 200 height 26
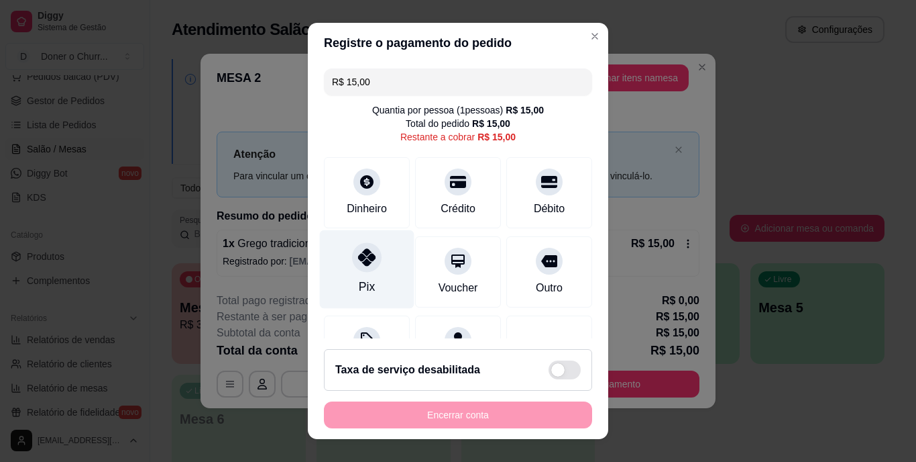
click at [366, 266] on div at bounding box center [367, 258] width 30 height 30
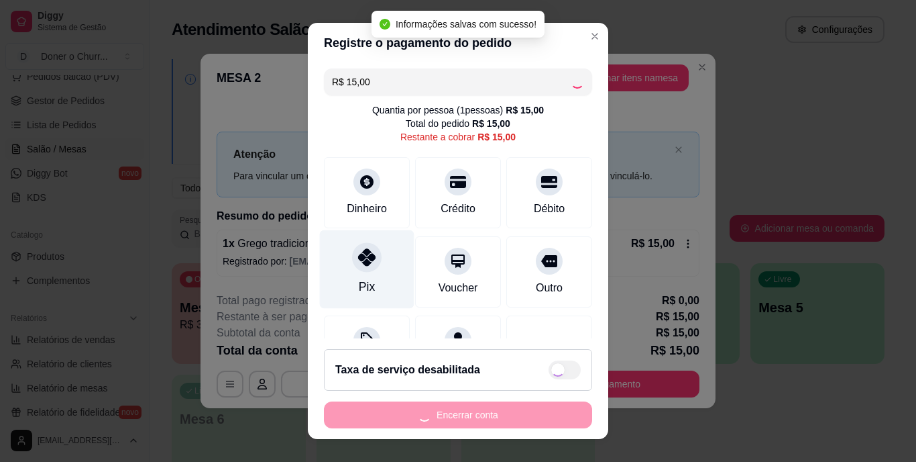
type input "R$ 0,00"
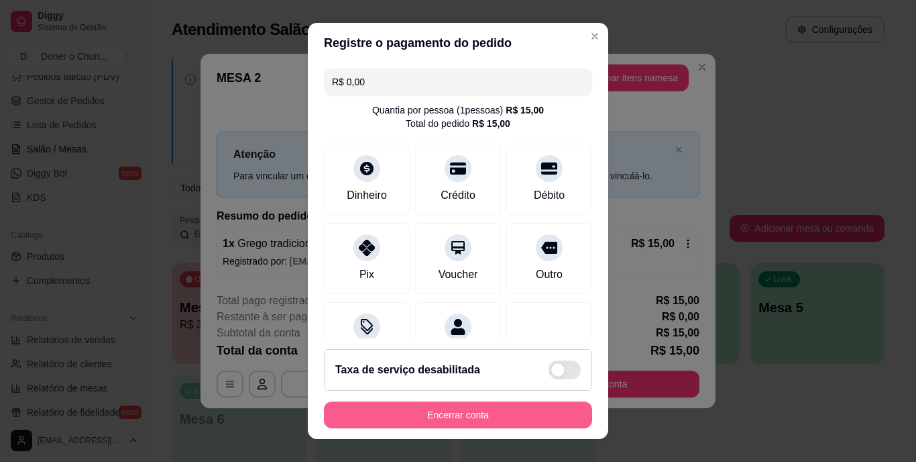
click at [478, 407] on button "Encerrar conta" at bounding box center [458, 414] width 268 height 27
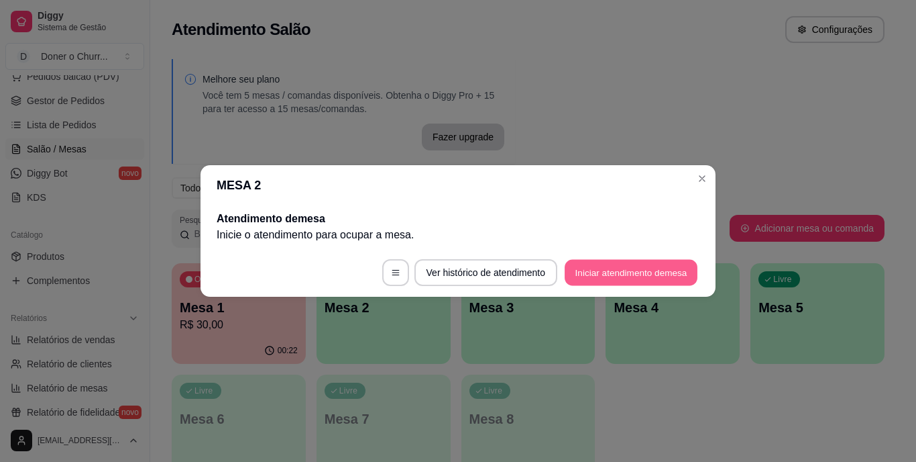
click at [638, 269] on button "Iniciar atendimento de mesa" at bounding box center [631, 273] width 133 height 26
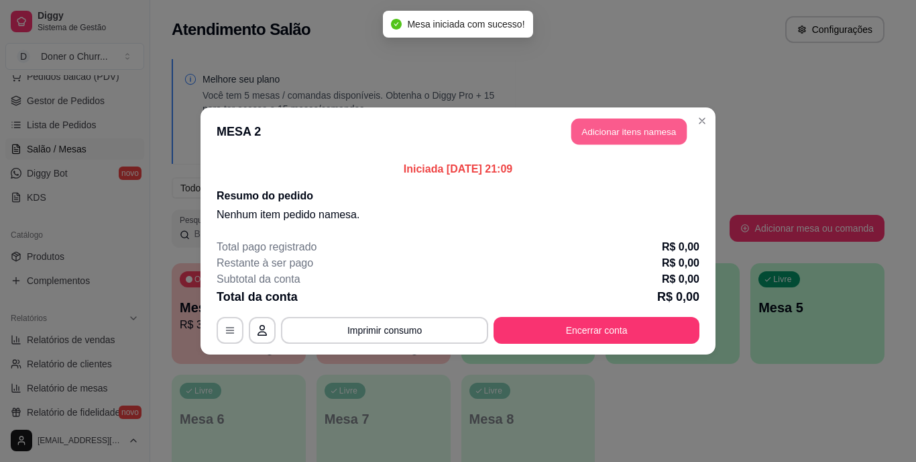
click at [622, 133] on button "Adicionar itens na mesa" at bounding box center [629, 132] width 115 height 26
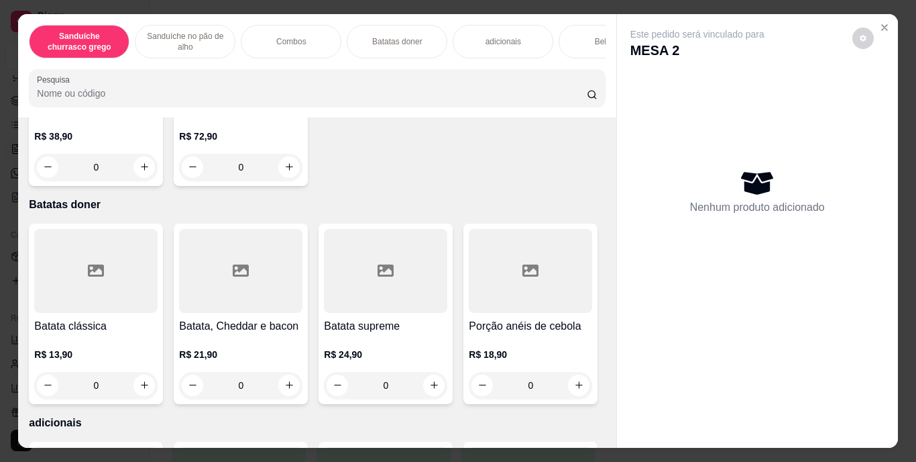
scroll to position [1069, 0]
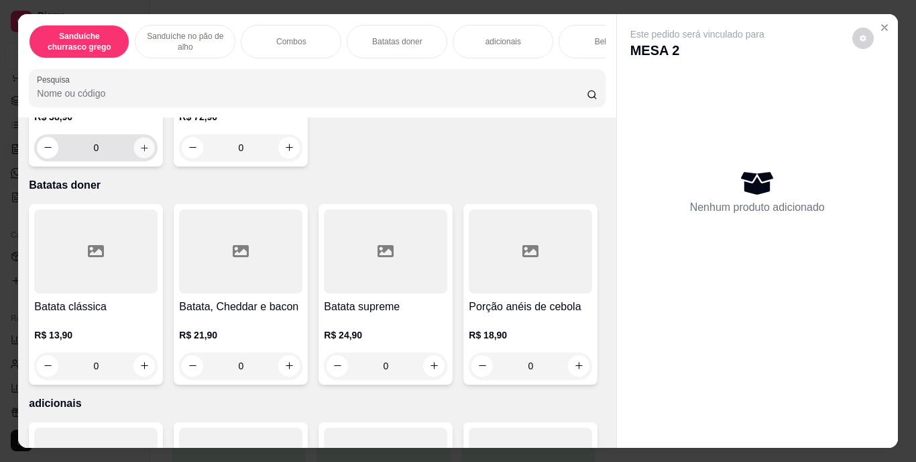
click at [140, 152] on icon "increase-product-quantity" at bounding box center [145, 147] width 10 height 10
type input "1"
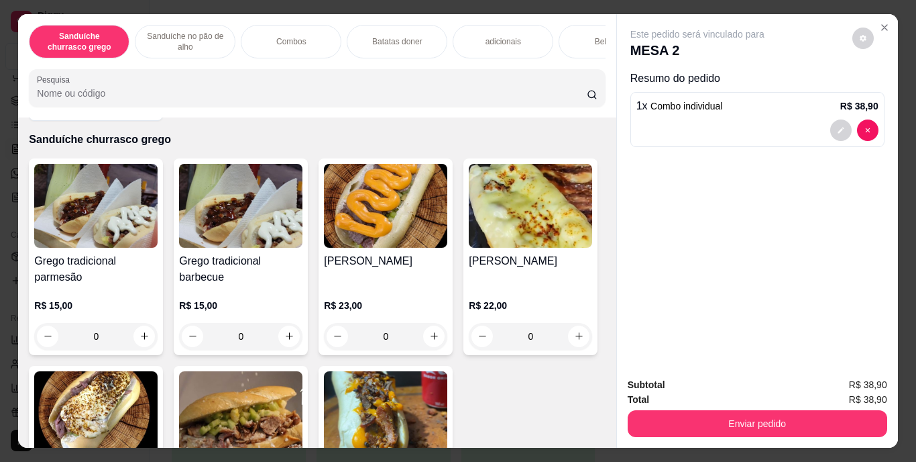
scroll to position [42, 0]
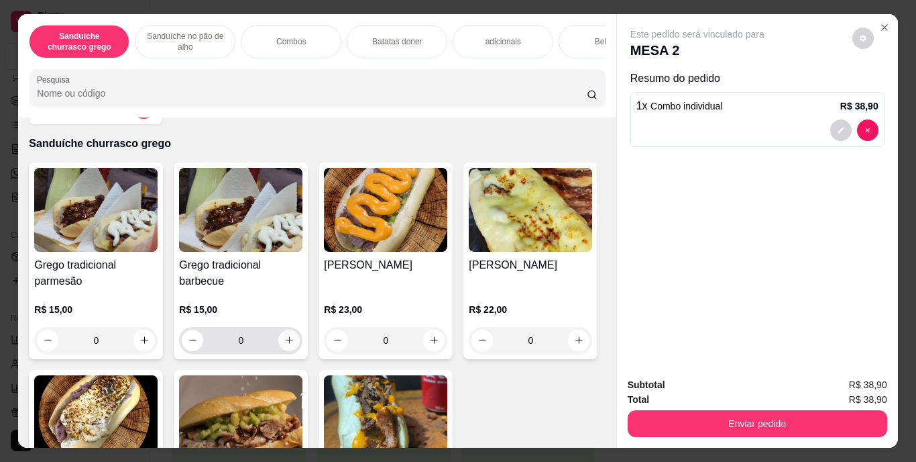
click at [281, 351] on button "increase-product-quantity" at bounding box center [288, 339] width 21 height 21
type input "1"
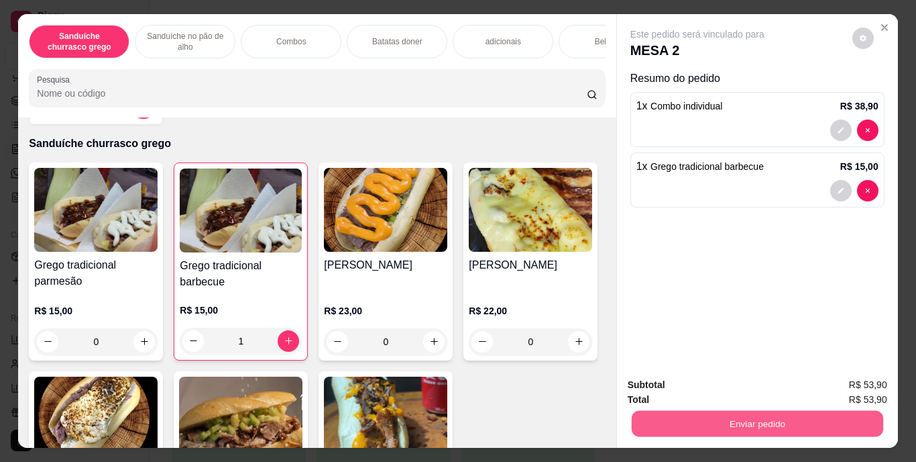
click at [741, 417] on button "Enviar pedido" at bounding box center [757, 424] width 252 height 26
click at [863, 387] on button "Enviar pedido" at bounding box center [853, 385] width 74 height 25
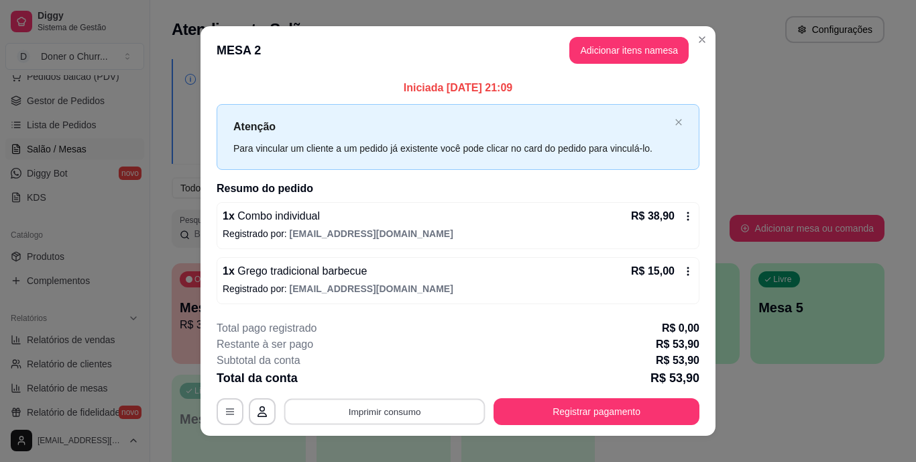
click at [387, 413] on button "Imprimir consumo" at bounding box center [384, 411] width 201 height 26
click at [398, 378] on button "IMPRESSORA" at bounding box center [383, 380] width 97 height 21
click at [772, 386] on div "**********" at bounding box center [458, 231] width 916 height 462
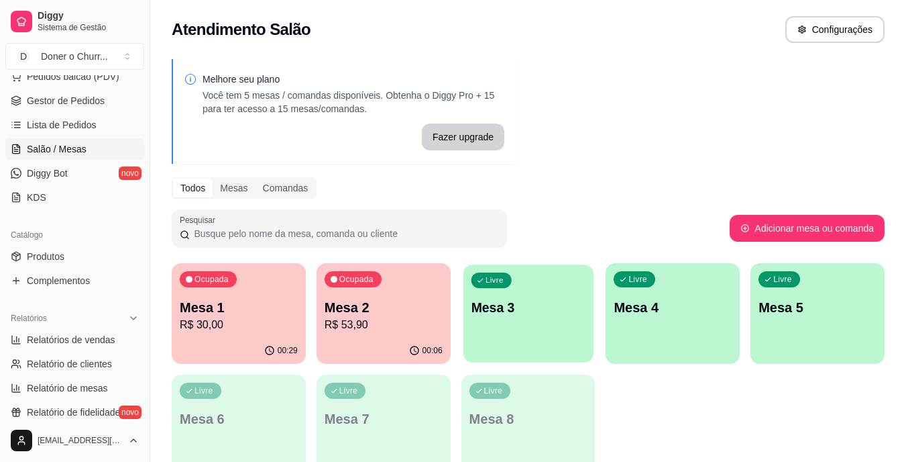
click at [539, 301] on p "Mesa 3" at bounding box center [528, 308] width 115 height 18
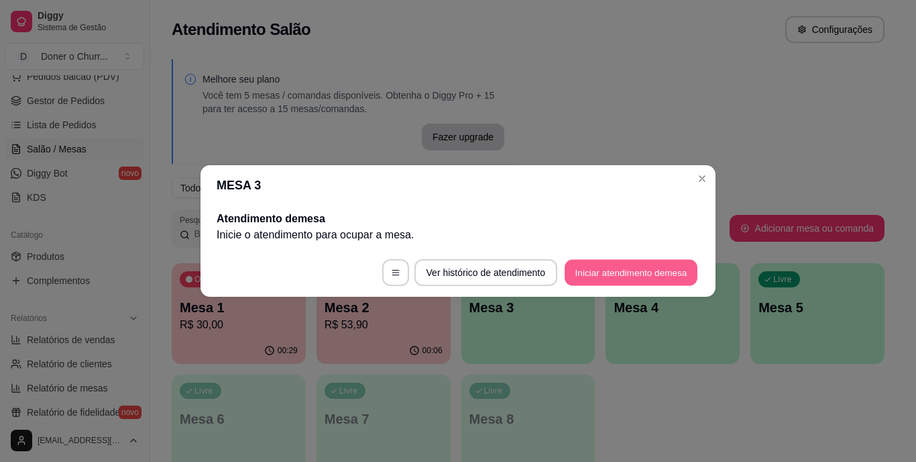
click at [604, 270] on button "Iniciar atendimento de mesa" at bounding box center [631, 273] width 133 height 26
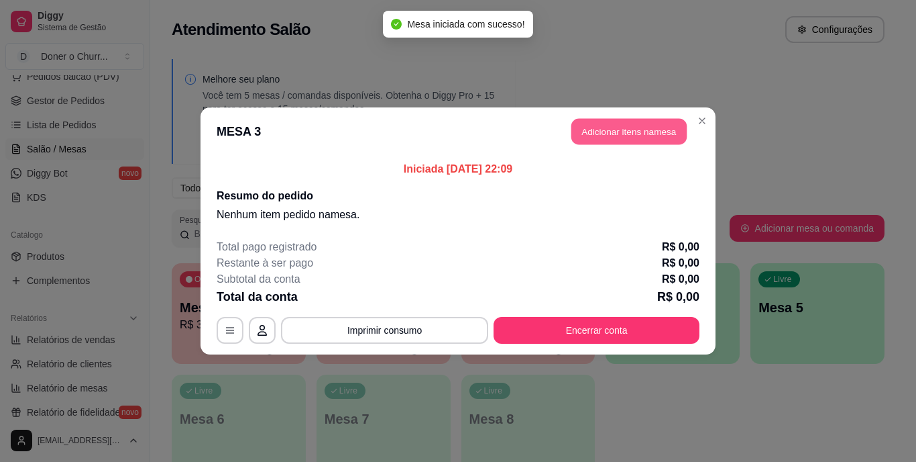
click at [618, 125] on button "Adicionar itens na mesa" at bounding box center [629, 132] width 115 height 26
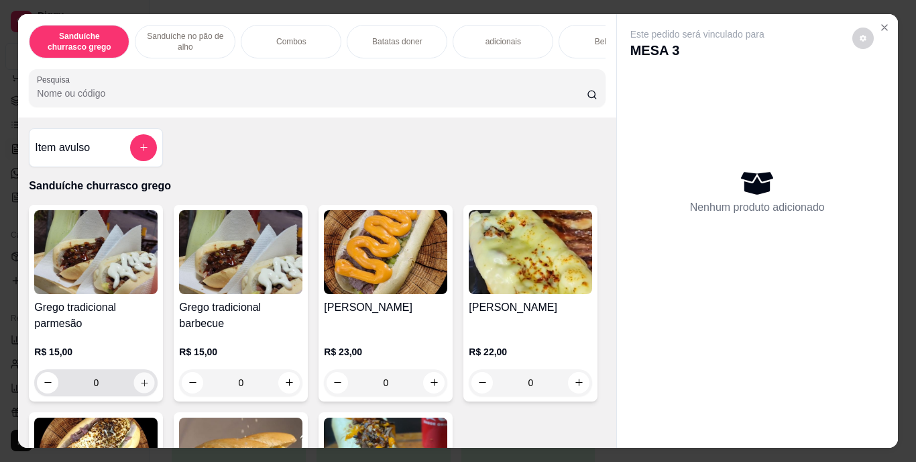
click at [140, 387] on icon "increase-product-quantity" at bounding box center [145, 382] width 10 height 10
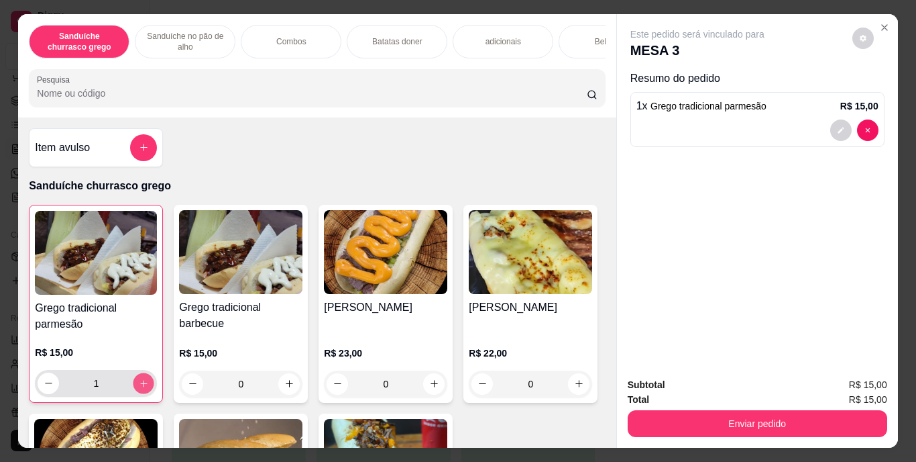
click at [139, 388] on icon "increase-product-quantity" at bounding box center [144, 383] width 10 height 10
type input "2"
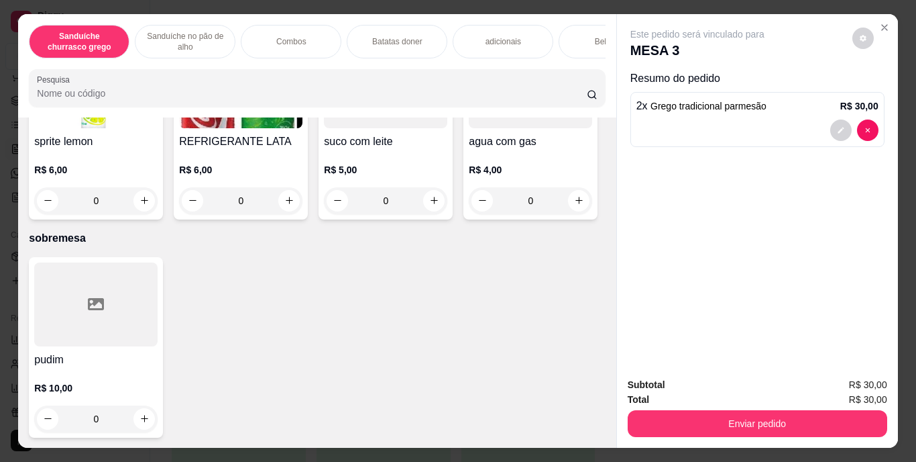
scroll to position [2340, 0]
click at [140, 14] on icon "increase-product-quantity" at bounding box center [145, 9] width 10 height 10
type input "1"
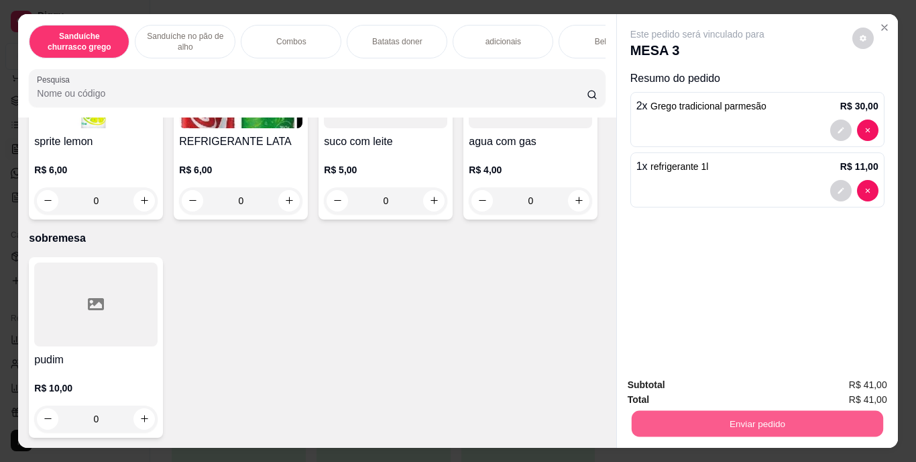
click at [764, 423] on button "Enviar pedido" at bounding box center [757, 424] width 252 height 26
click at [759, 418] on button "Enviar pedido" at bounding box center [757, 424] width 252 height 26
click at [804, 411] on button "Enviar pedido" at bounding box center [757, 424] width 252 height 26
click at [870, 382] on button "Enviar pedido" at bounding box center [853, 385] width 74 height 25
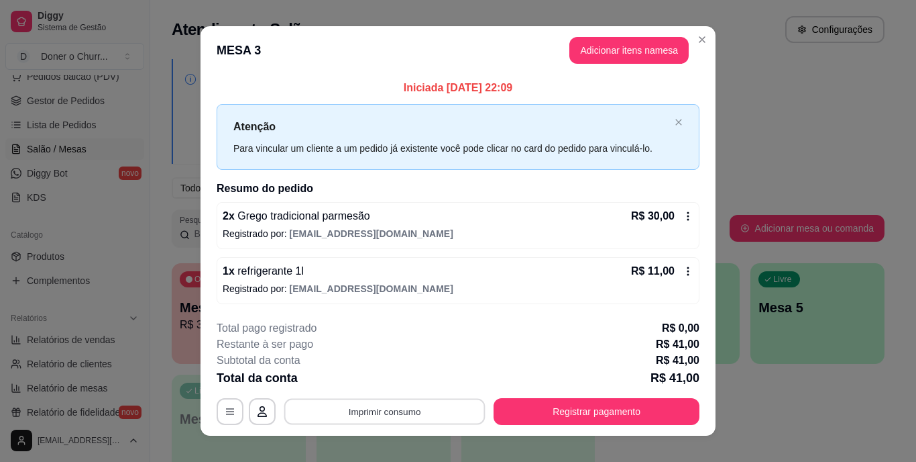
click at [377, 415] on button "Imprimir consumo" at bounding box center [384, 411] width 201 height 26
click at [398, 386] on button "IMPRESSORA" at bounding box center [384, 380] width 94 height 21
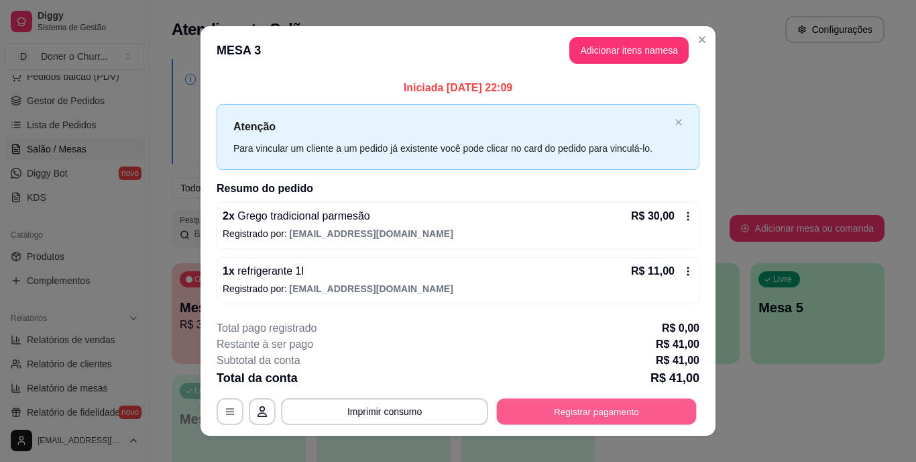
click at [580, 417] on button "Registrar pagamento" at bounding box center [597, 411] width 200 height 26
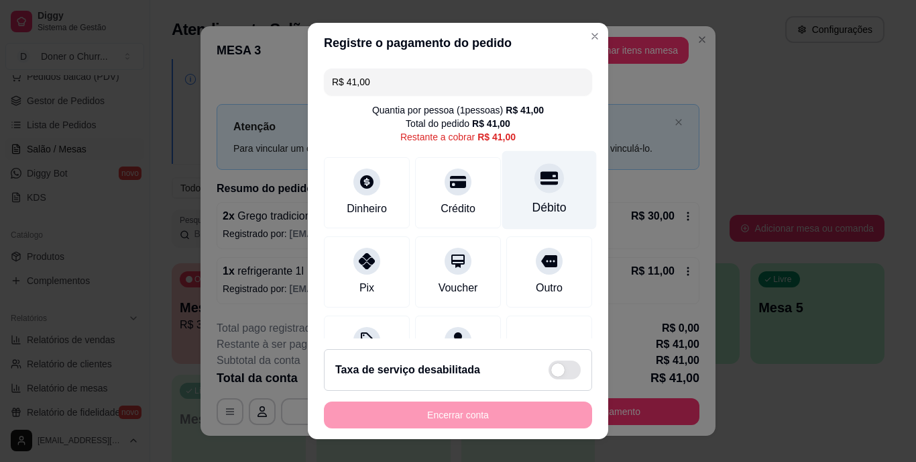
click at [533, 213] on div "Débito" at bounding box center [550, 207] width 34 height 17
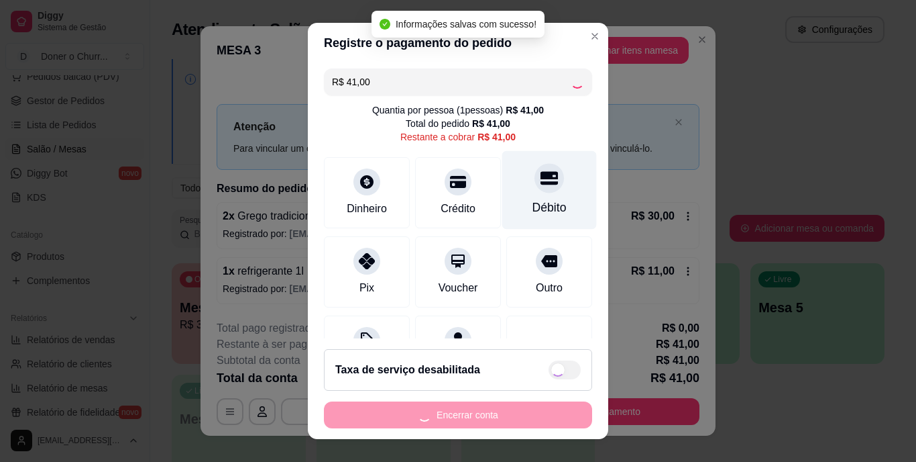
type input "R$ 0,00"
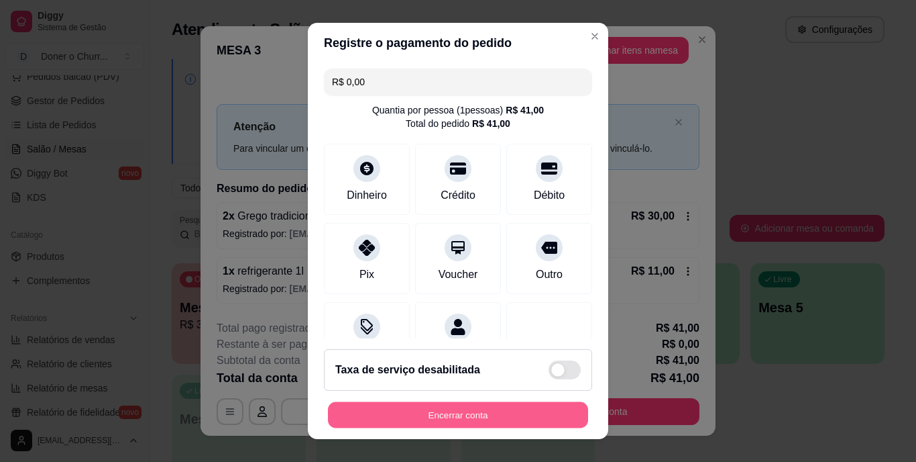
click at [443, 421] on button "Encerrar conta" at bounding box center [458, 414] width 260 height 26
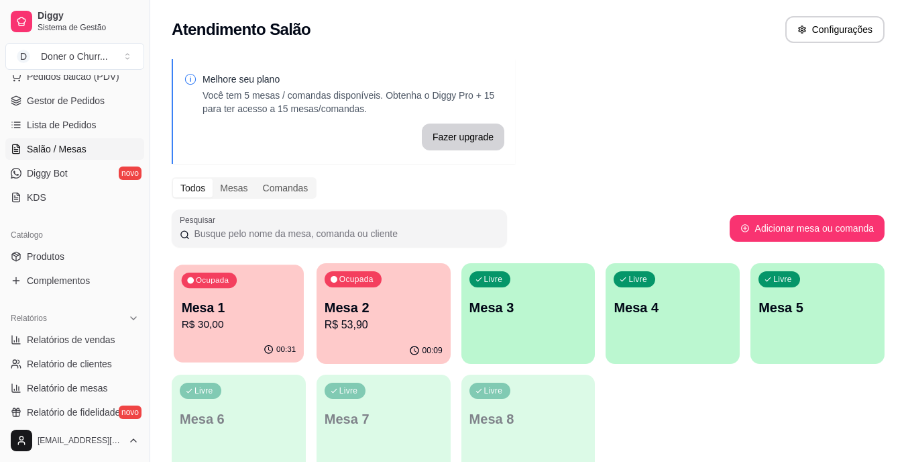
click at [213, 311] on p "Mesa 1" at bounding box center [239, 308] width 115 height 18
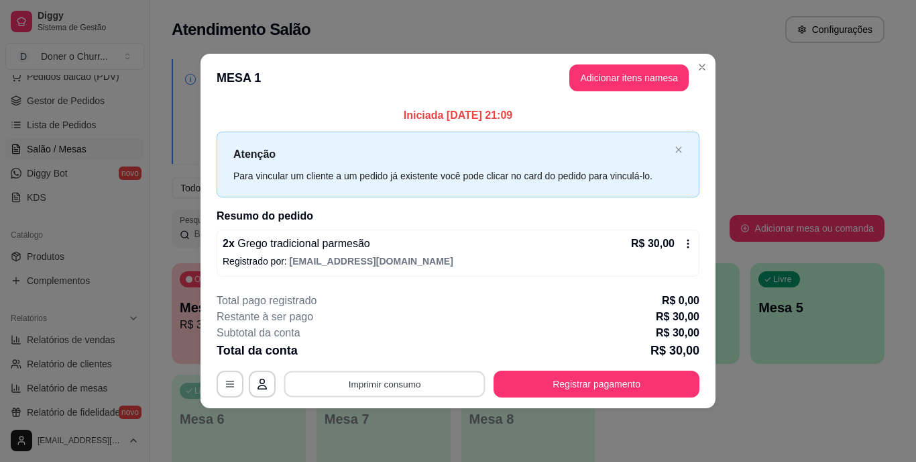
click at [403, 382] on button "Imprimir consumo" at bounding box center [384, 383] width 201 height 26
click at [413, 347] on button "IMPRESSORA" at bounding box center [389, 352] width 94 height 21
click at [640, 413] on div "**********" at bounding box center [458, 231] width 916 height 462
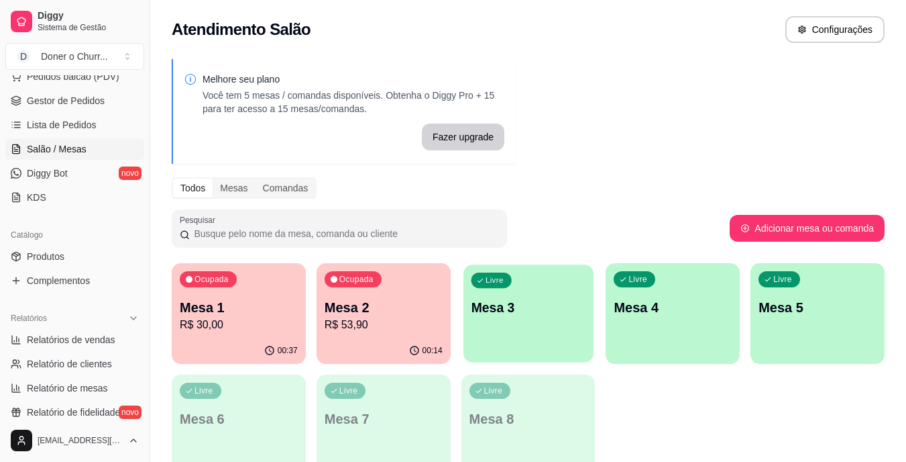
click at [549, 317] on div "Livre Mesa 3" at bounding box center [529, 305] width 130 height 82
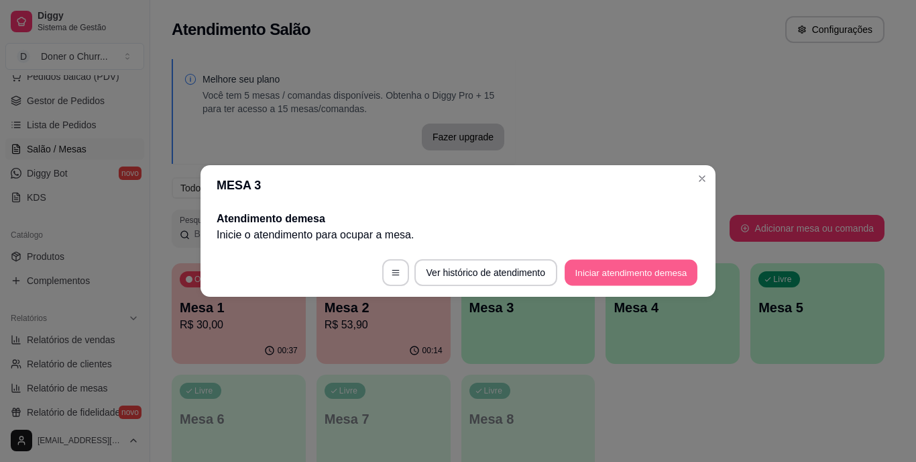
click at [649, 272] on button "Iniciar atendimento de mesa" at bounding box center [631, 273] width 133 height 26
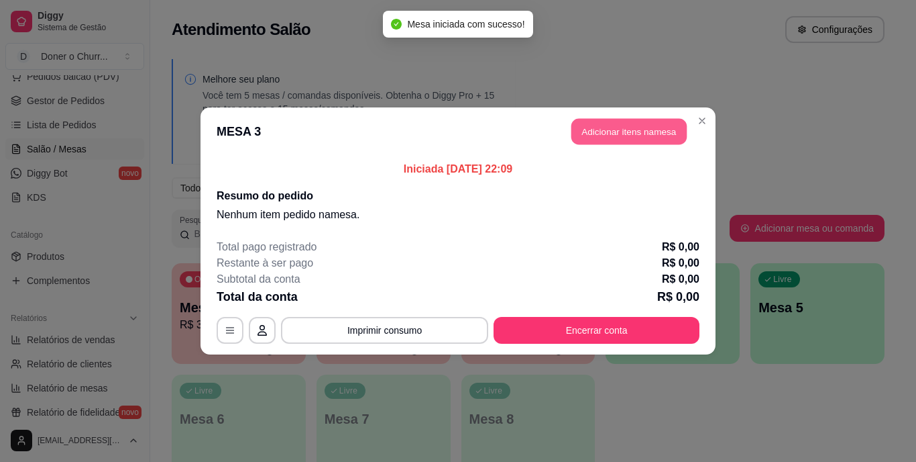
click at [641, 129] on button "Adicionar itens na mesa" at bounding box center [629, 132] width 115 height 26
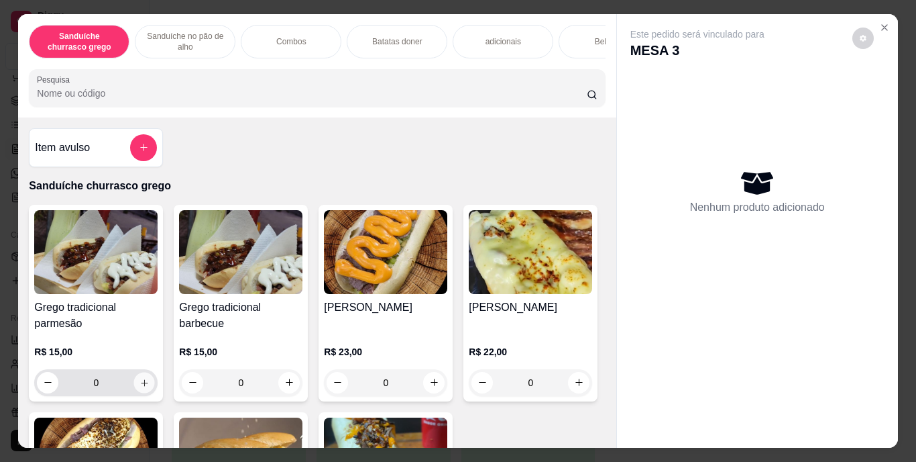
click at [140, 386] on icon "increase-product-quantity" at bounding box center [145, 382] width 10 height 10
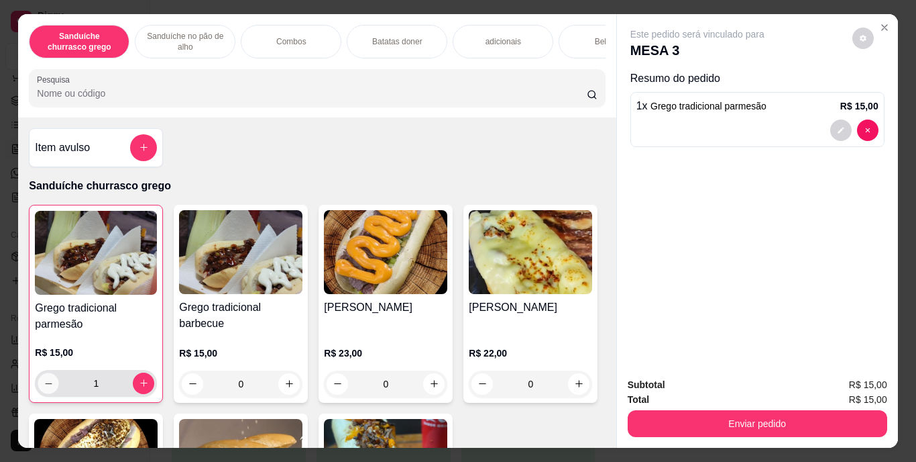
click at [45, 384] on icon "decrease-product-quantity" at bounding box center [49, 383] width 10 height 10
type input "0"
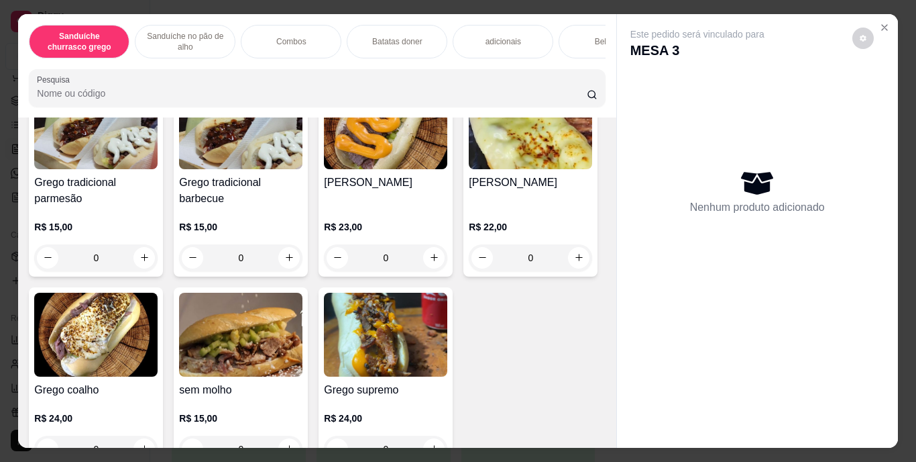
scroll to position [227, 0]
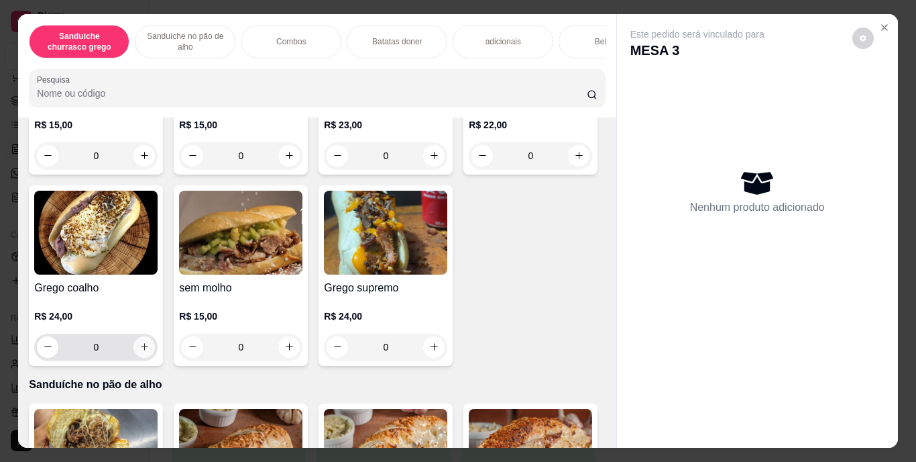
click at [148, 350] on icon "increase-product-quantity" at bounding box center [144, 346] width 7 height 7
type input "1"
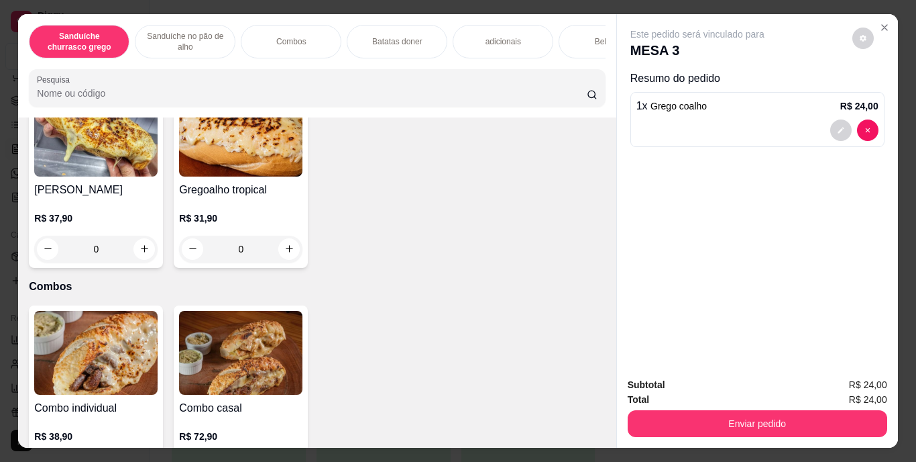
scroll to position [747, 0]
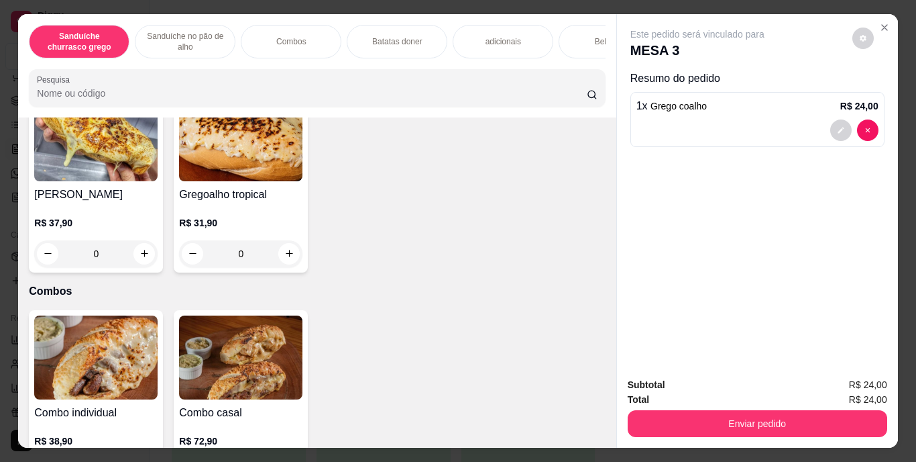
click at [142, 67] on icon "increase-product-quantity" at bounding box center [145, 62] width 10 height 10
type input "1"
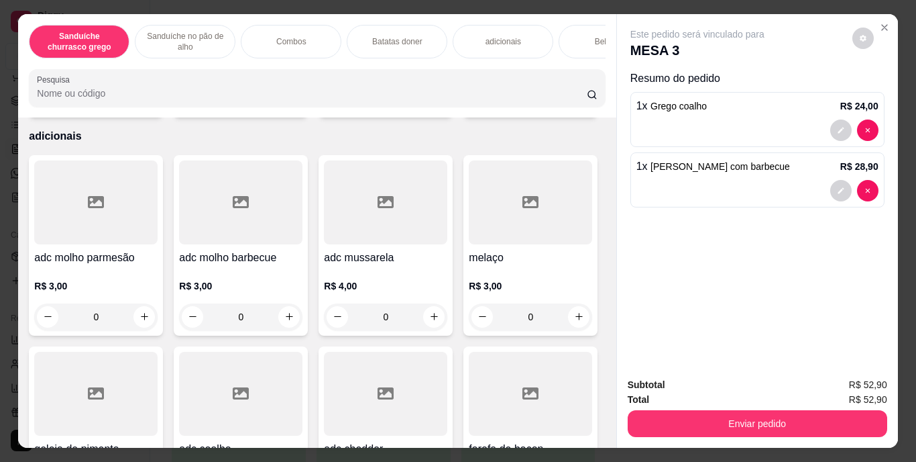
scroll to position [1386, 0]
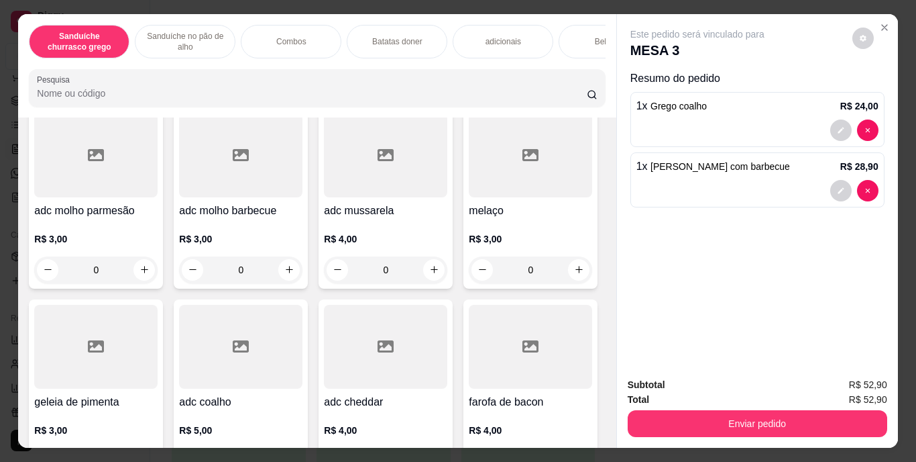
click at [284, 56] on icon "increase-product-quantity" at bounding box center [289, 51] width 10 height 10
type input "1"
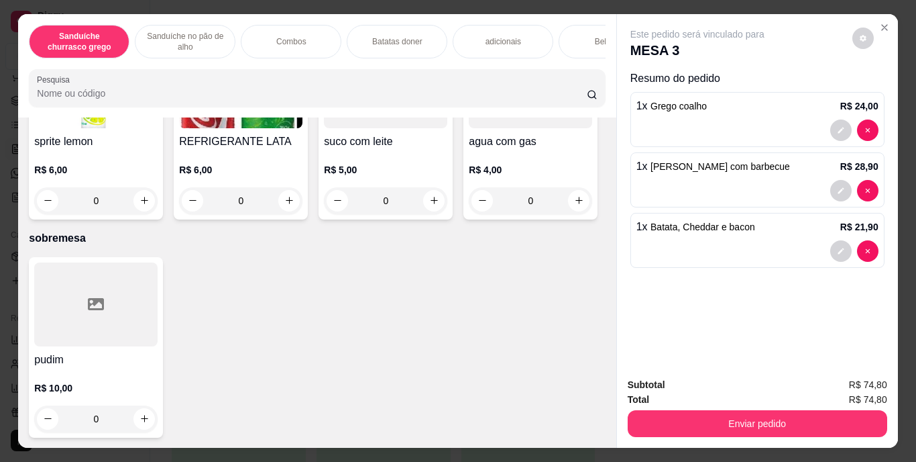
scroll to position [0, 1]
click at [135, 19] on button "increase-product-quantity" at bounding box center [144, 9] width 21 height 21
type input "1"
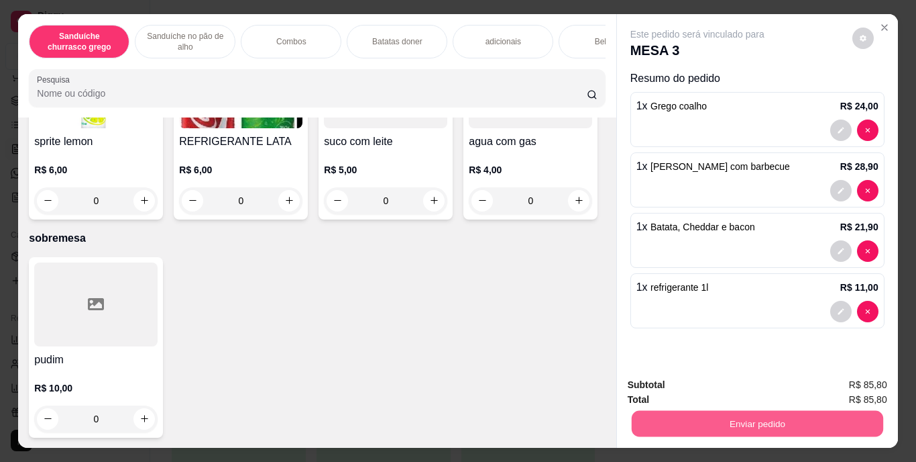
click at [755, 413] on button "Enviar pedido" at bounding box center [757, 424] width 252 height 26
click at [847, 381] on button "Enviar pedido" at bounding box center [851, 385] width 74 height 25
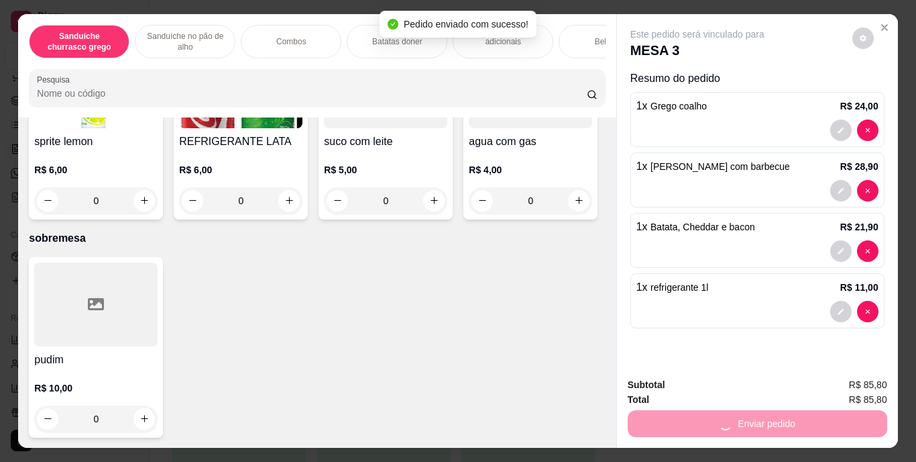
click at [849, 381] on span "R$ 85,80" at bounding box center [868, 384] width 38 height 15
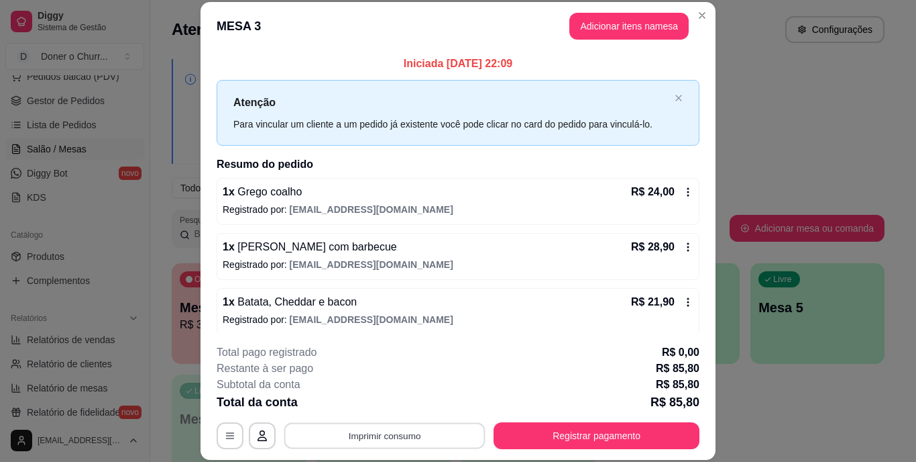
click at [412, 433] on button "Imprimir consumo" at bounding box center [384, 435] width 201 height 26
click at [386, 399] on button "IMPRESSORA" at bounding box center [384, 404] width 94 height 21
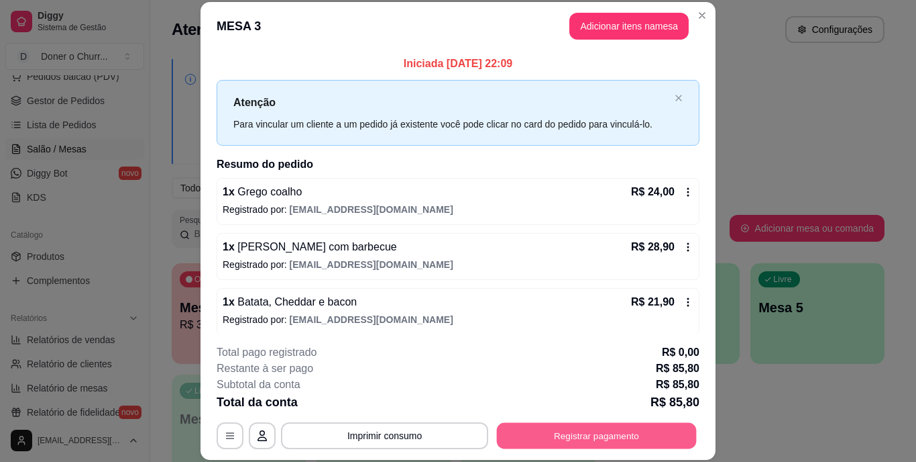
click at [596, 445] on button "Registrar pagamento" at bounding box center [597, 435] width 200 height 26
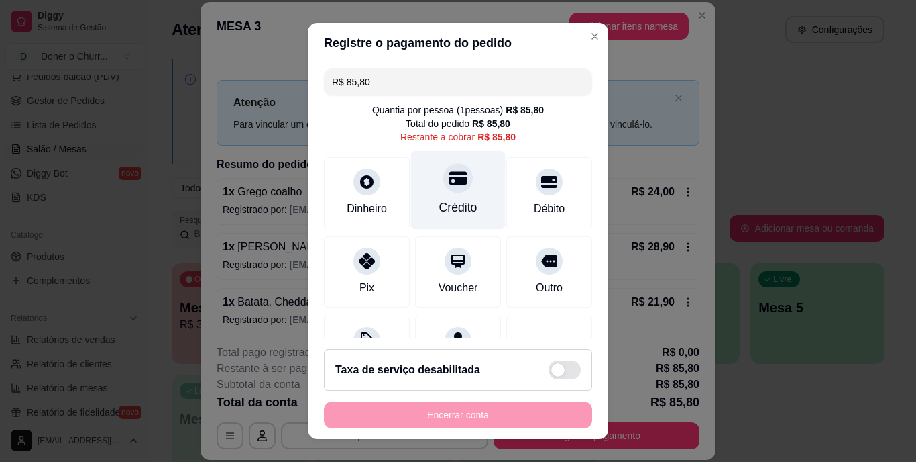
click at [441, 213] on div "Crédito" at bounding box center [458, 207] width 38 height 17
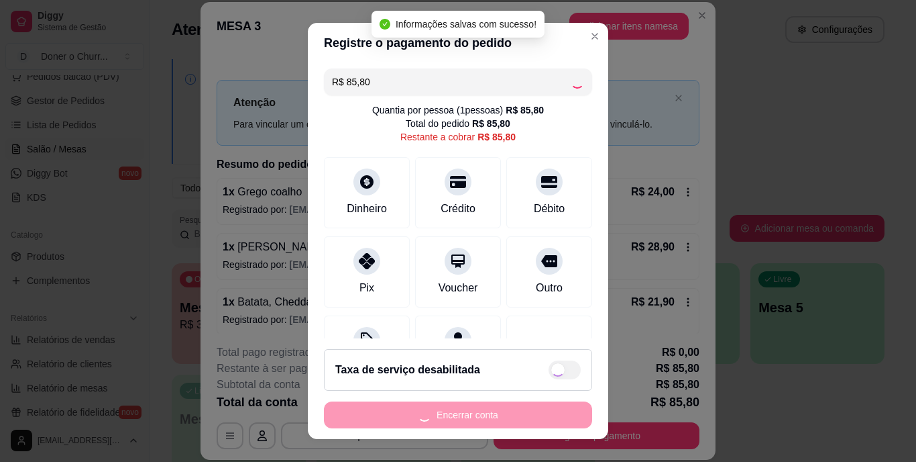
type input "R$ 0,00"
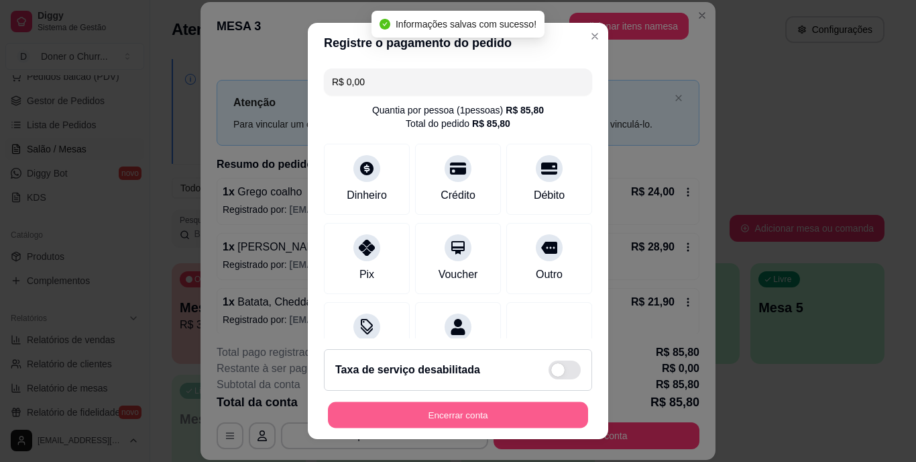
click at [476, 403] on button "Encerrar conta" at bounding box center [458, 414] width 260 height 26
click at [476, 403] on div "Encerrar conta" at bounding box center [458, 414] width 268 height 27
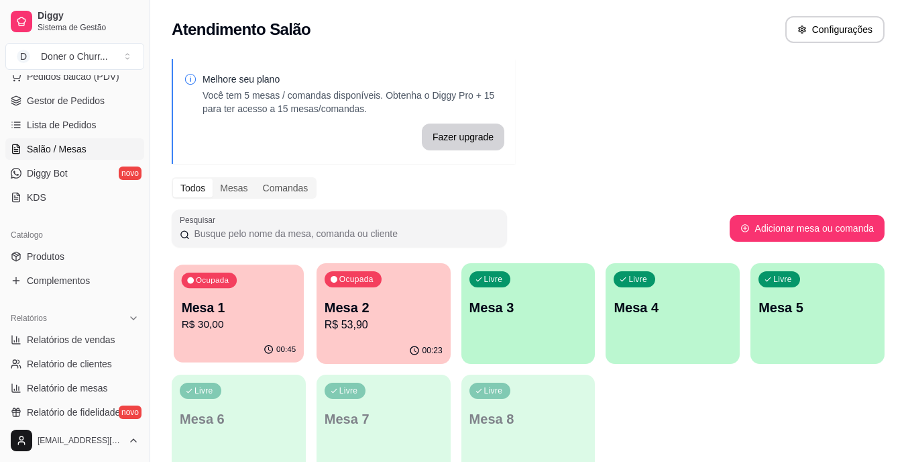
click at [252, 327] on p "R$ 30,00" at bounding box center [239, 324] width 115 height 15
click at [278, 300] on p "Mesa 1" at bounding box center [239, 307] width 118 height 19
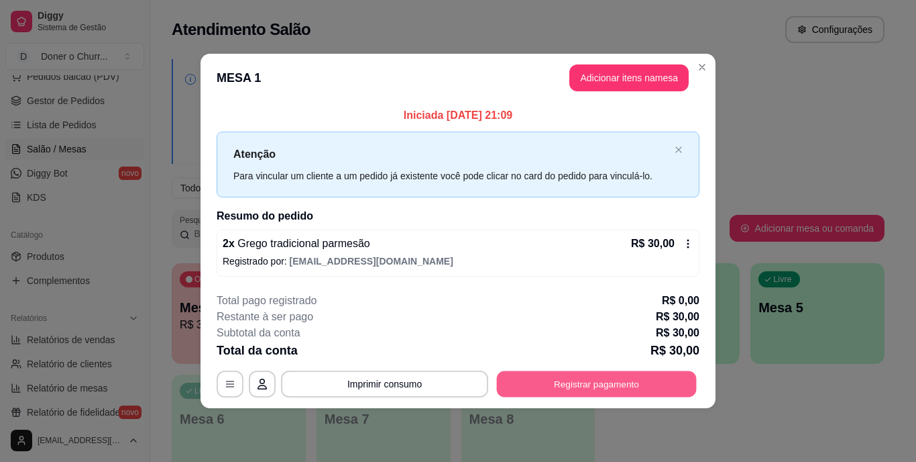
click at [604, 382] on button "Registrar pagamento" at bounding box center [597, 383] width 200 height 26
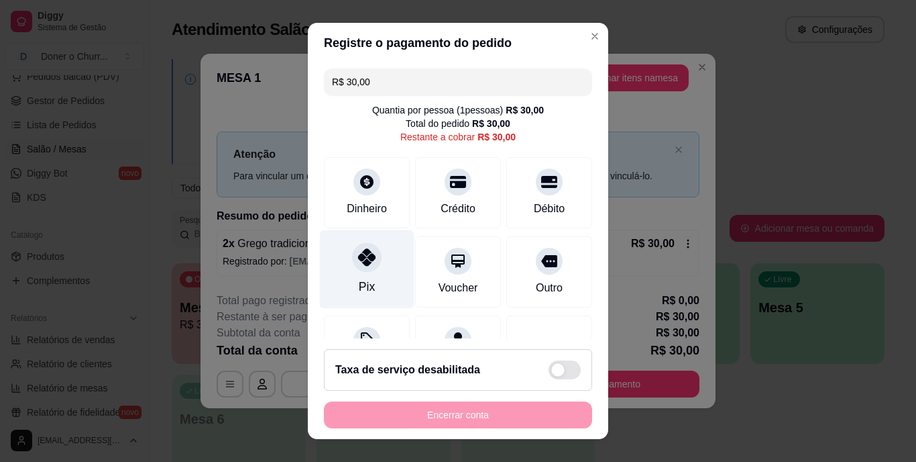
click at [364, 277] on div "Pix" at bounding box center [367, 269] width 95 height 78
type input "R$ 0,00"
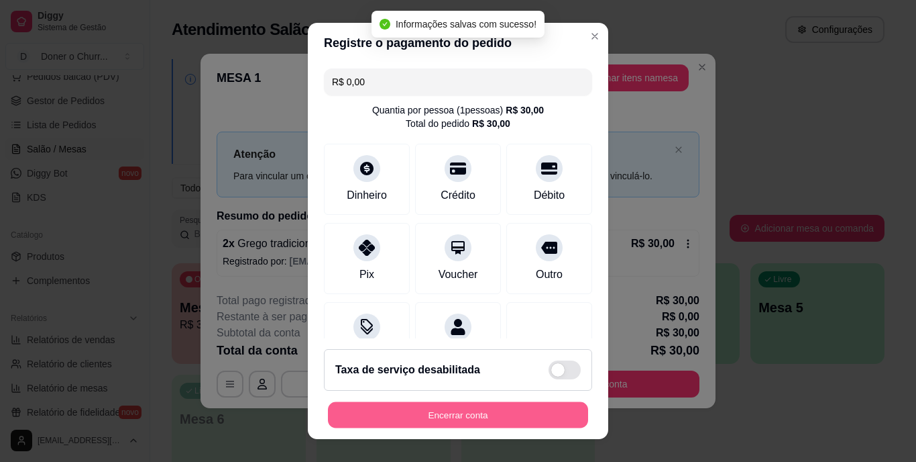
click at [437, 414] on button "Encerrar conta" at bounding box center [458, 414] width 260 height 26
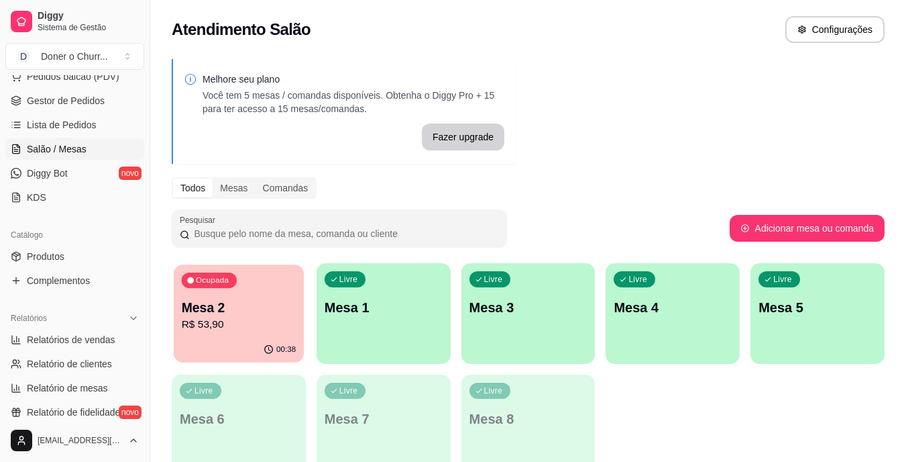
click at [264, 325] on p "R$ 53,90" at bounding box center [239, 324] width 115 height 15
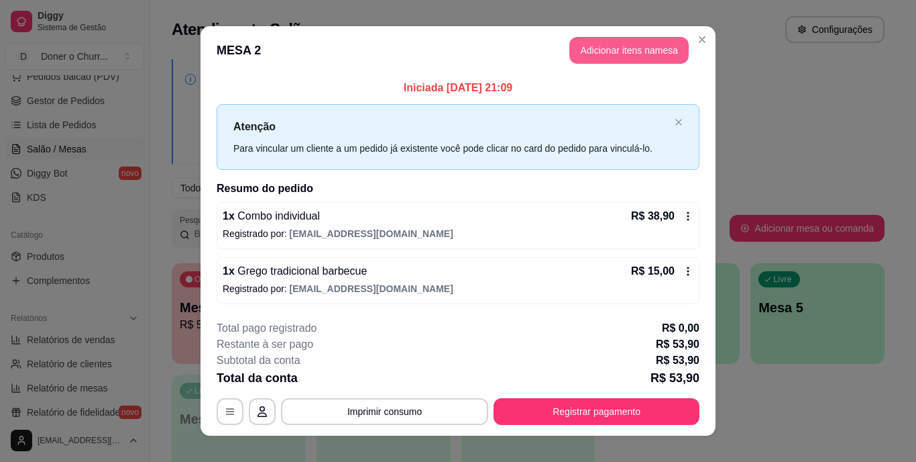
click at [617, 56] on button "Adicionar itens na mesa" at bounding box center [629, 50] width 119 height 27
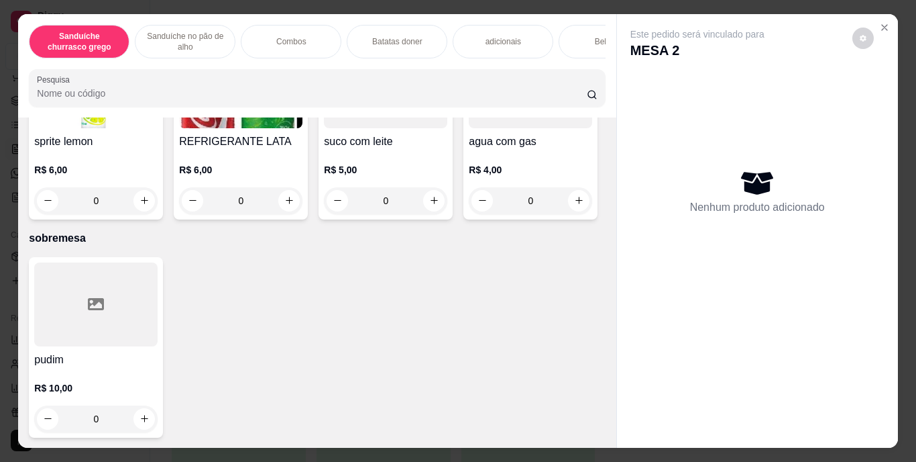
scroll to position [2460, 0]
click at [295, 205] on icon "increase-product-quantity" at bounding box center [289, 200] width 10 height 10
type input "1"
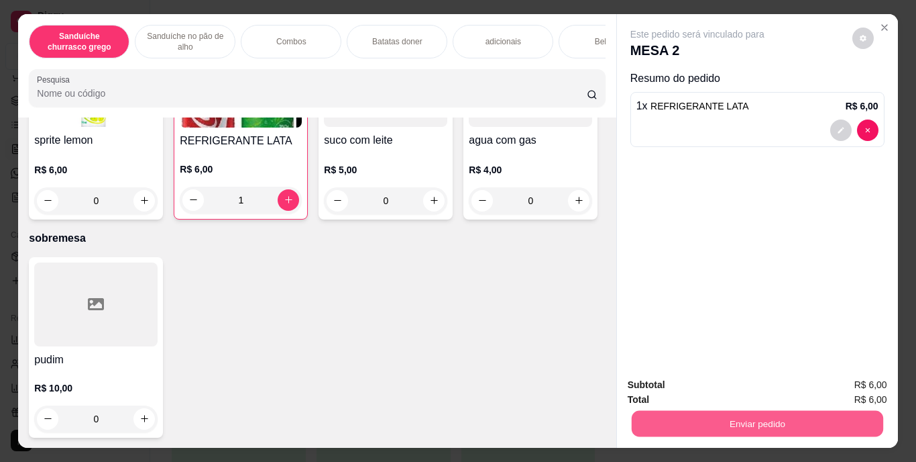
click at [710, 417] on button "Enviar pedido" at bounding box center [757, 424] width 252 height 26
click at [851, 385] on button "Enviar pedido" at bounding box center [853, 385] width 74 height 25
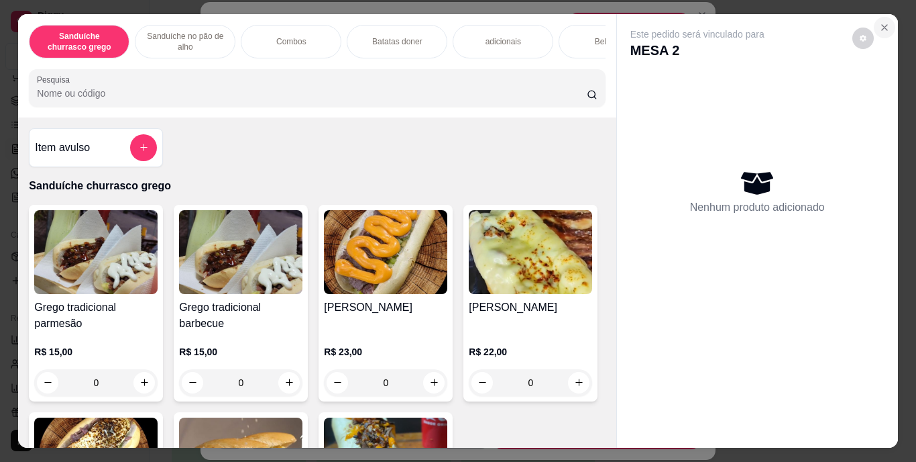
click at [882, 25] on icon "Close" at bounding box center [884, 27] width 5 height 5
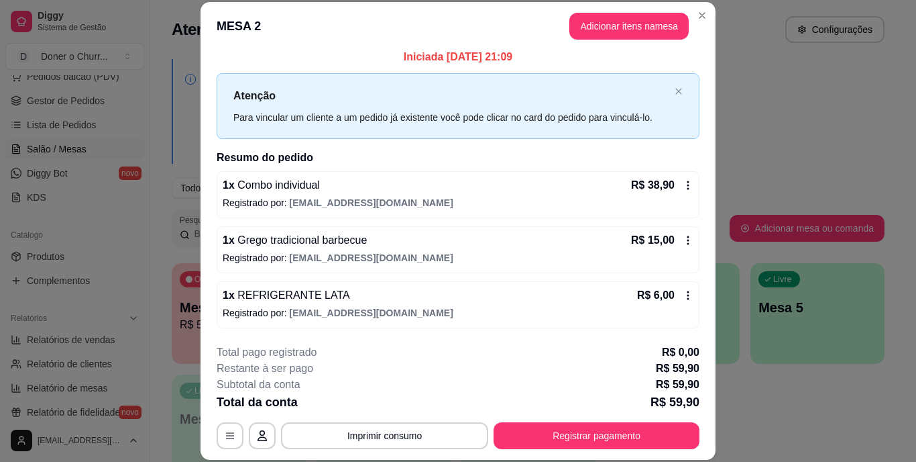
scroll to position [7, 0]
click at [551, 430] on button "Registrar pagamento" at bounding box center [597, 435] width 206 height 27
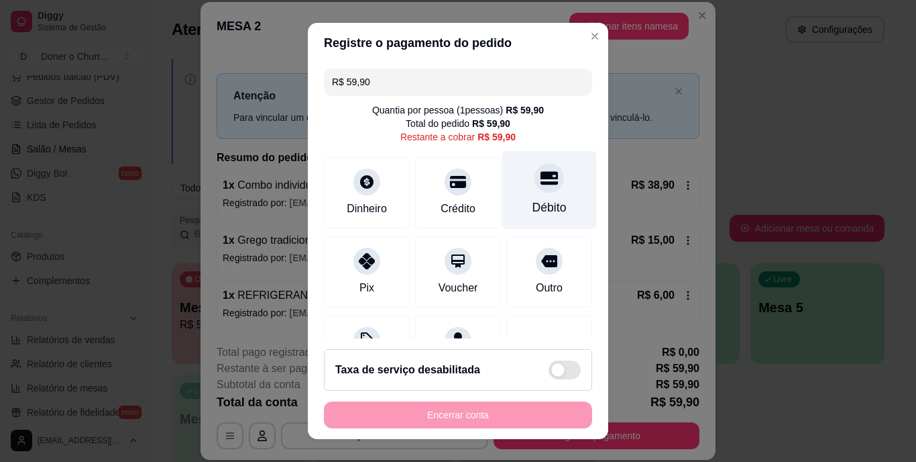
click at [533, 200] on div "Débito" at bounding box center [550, 207] width 34 height 17
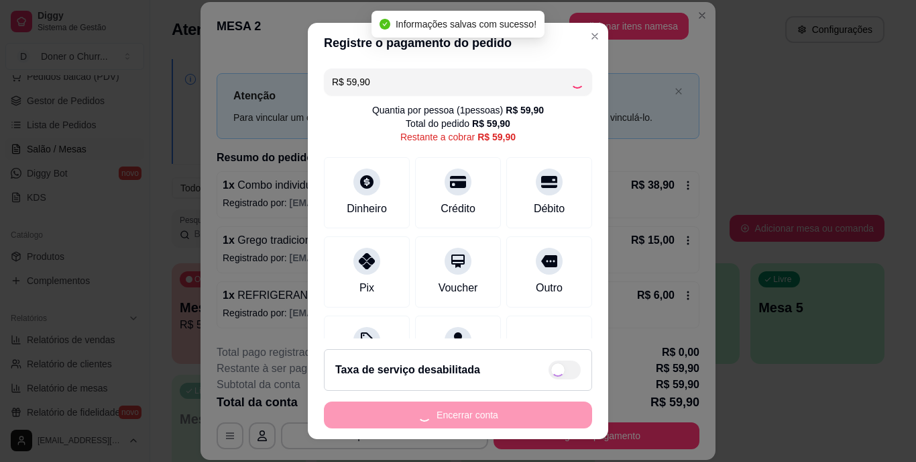
type input "R$ 0,00"
